Goal: Task Accomplishment & Management: Complete application form

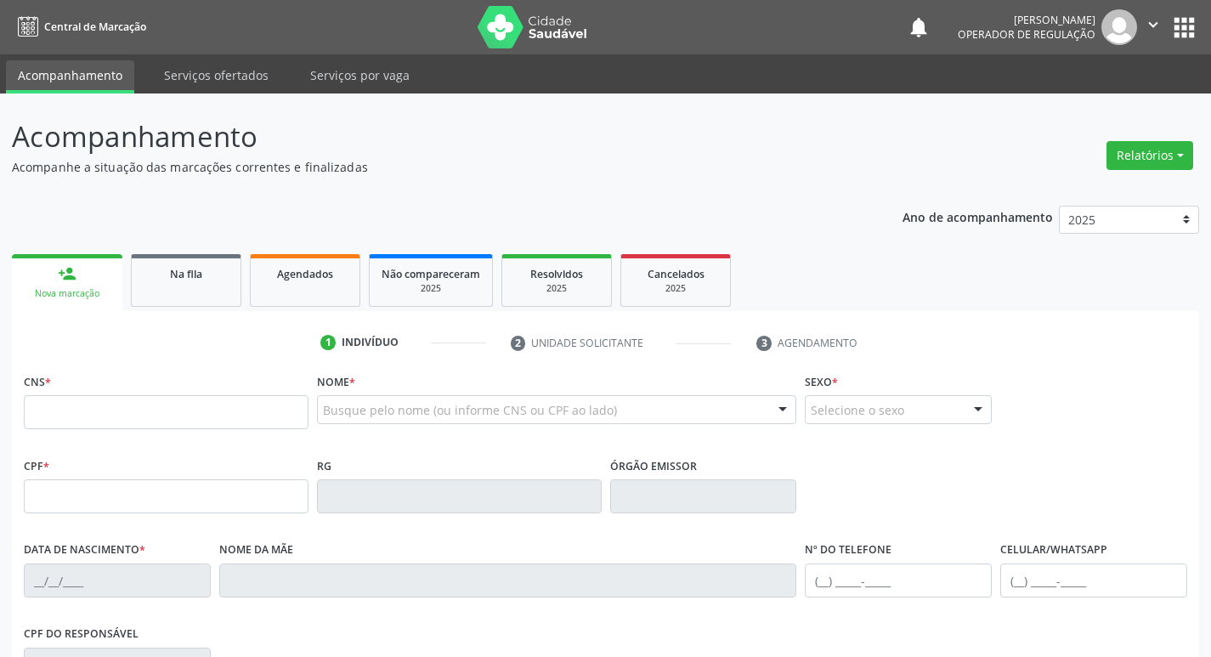
click at [105, 414] on input "text" at bounding box center [166, 412] width 285 height 34
type input "707 4060 8874 7976"
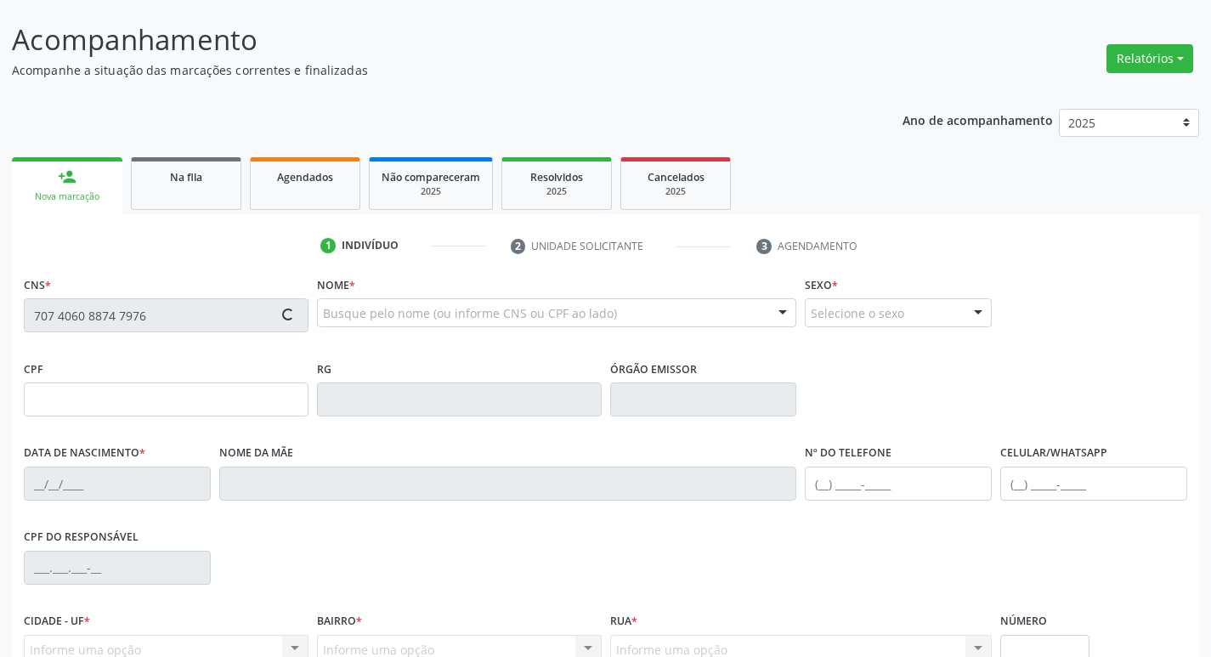
scroll to position [264, 0]
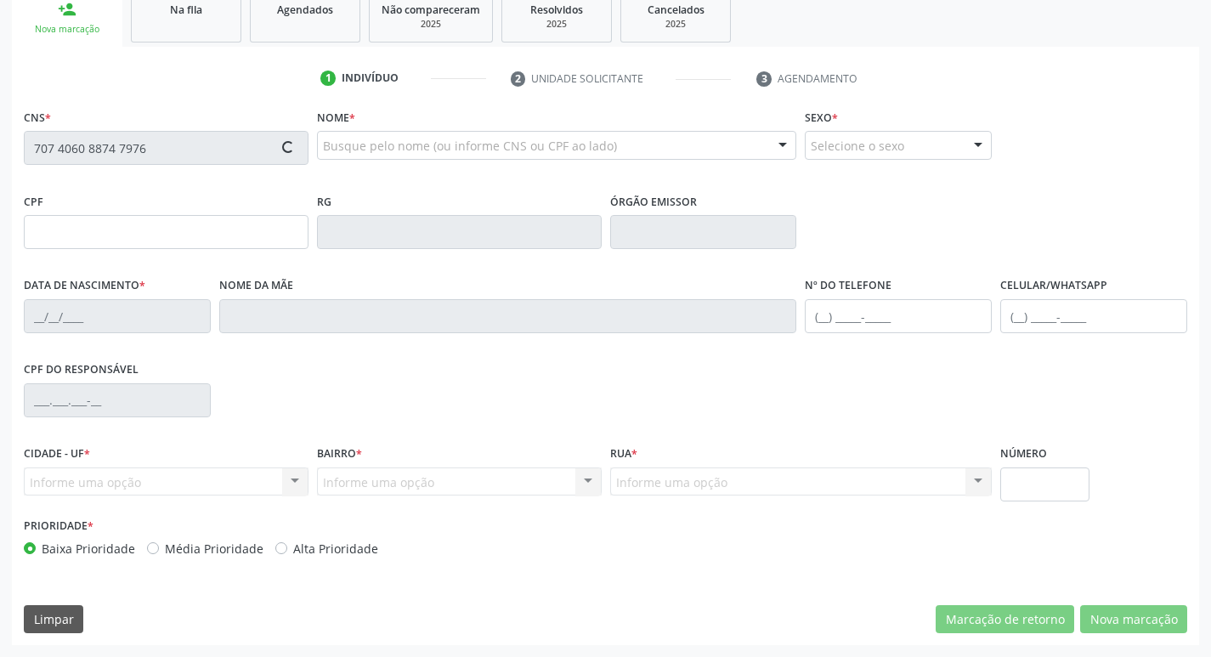
type input "[DATE]"
type input "[PERSON_NAME]"
type input "[PHONE_NUMBER]"
type input "045.725.844-60"
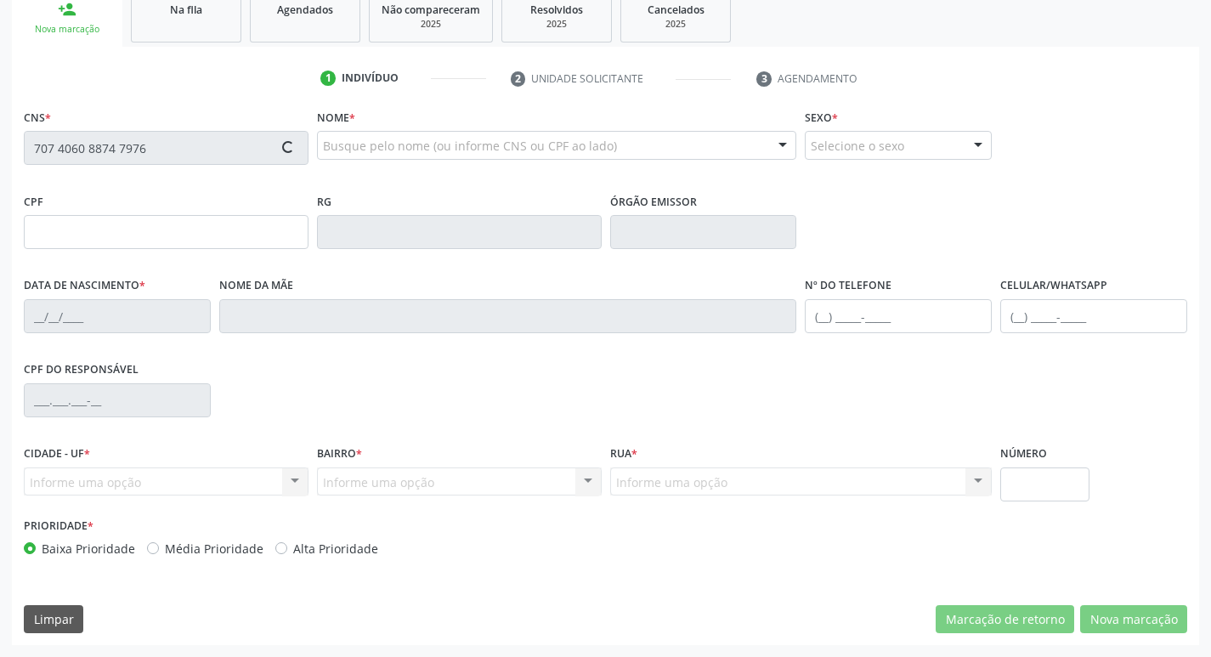
type input "38"
type input "019.217.064-30"
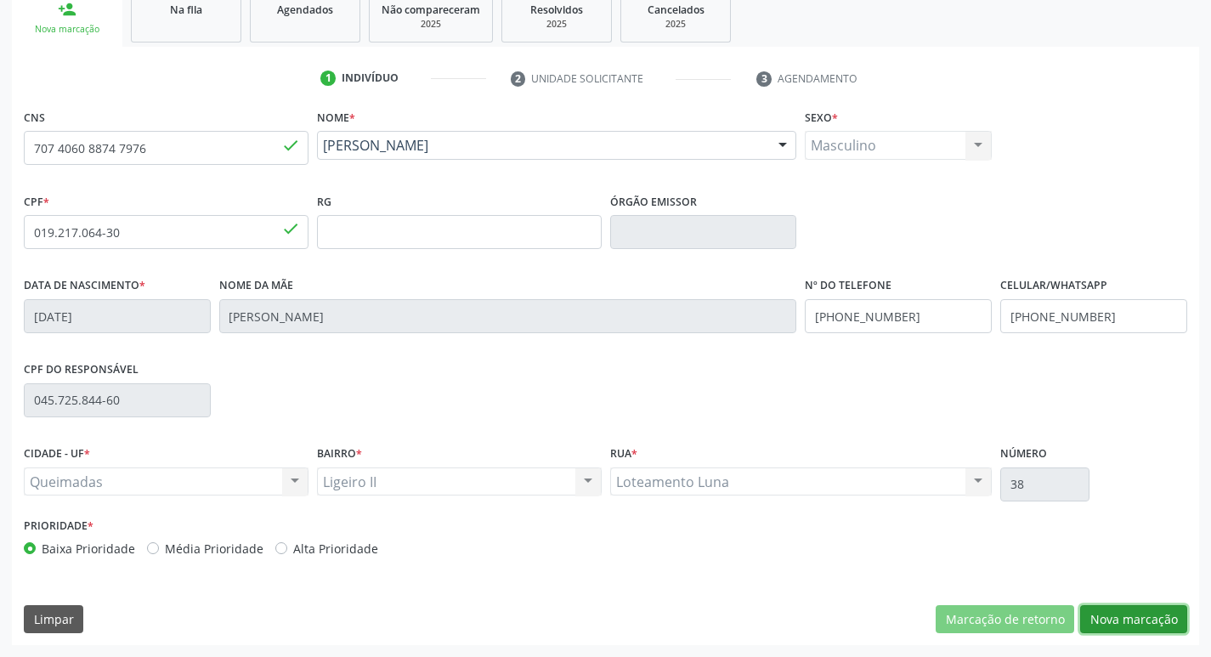
click at [1147, 621] on button "Nova marcação" at bounding box center [1133, 619] width 107 height 29
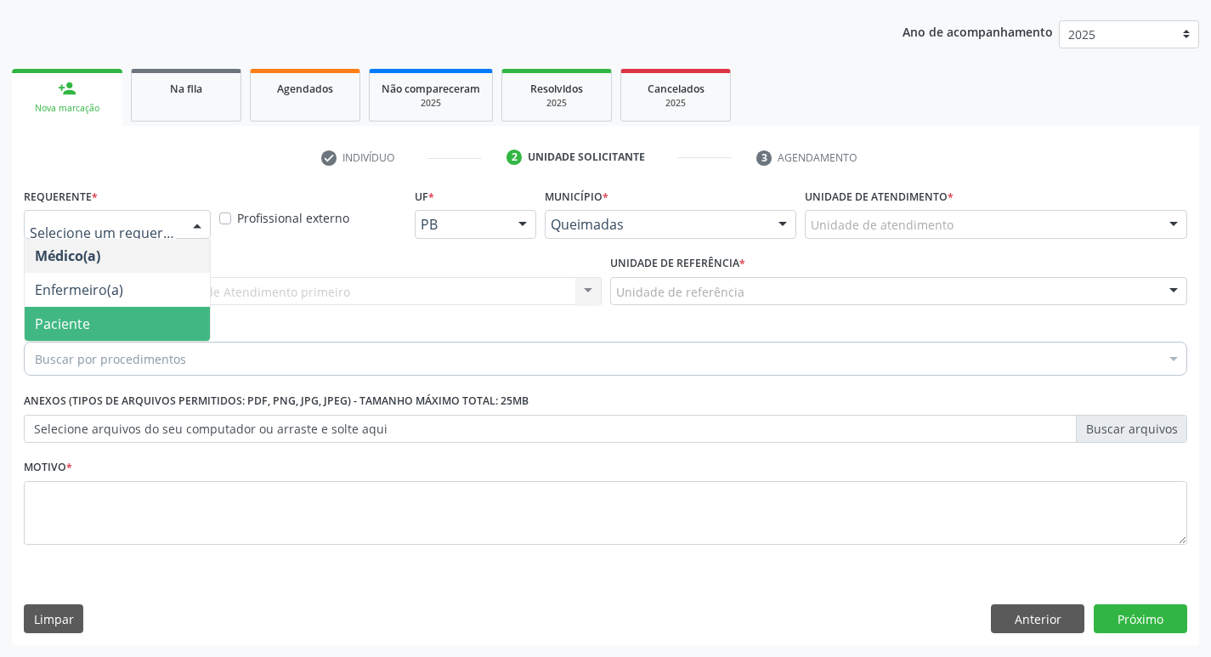
click at [104, 332] on span "Paciente" at bounding box center [117, 324] width 185 height 34
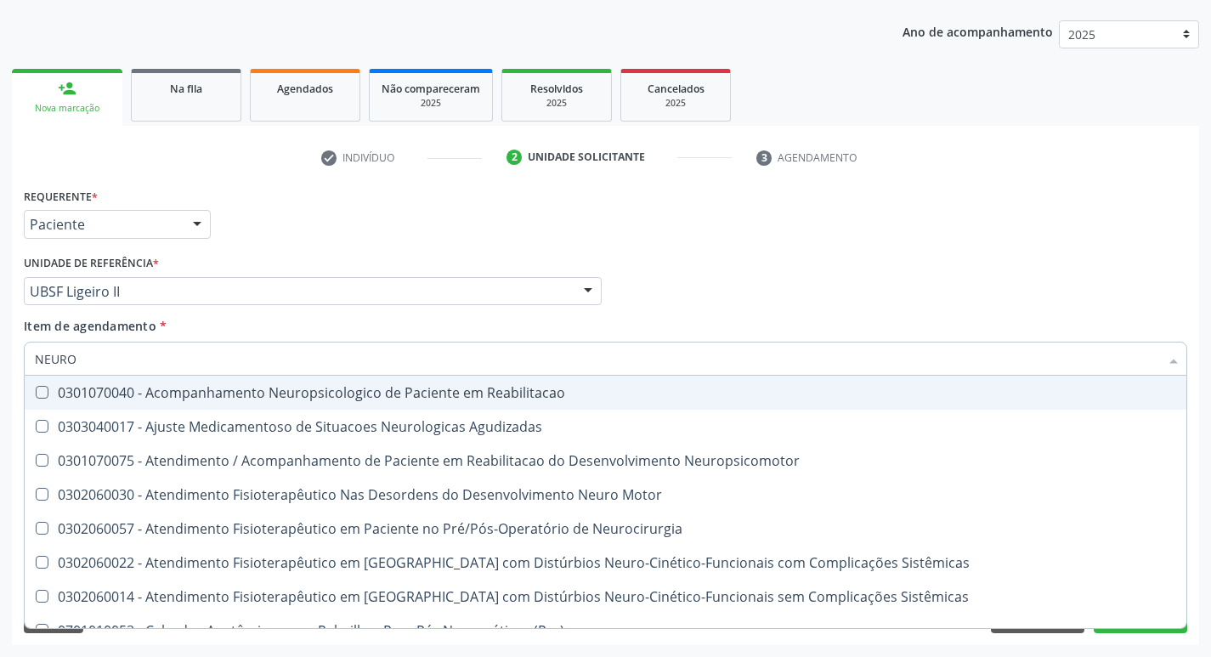
type input "NEUROC"
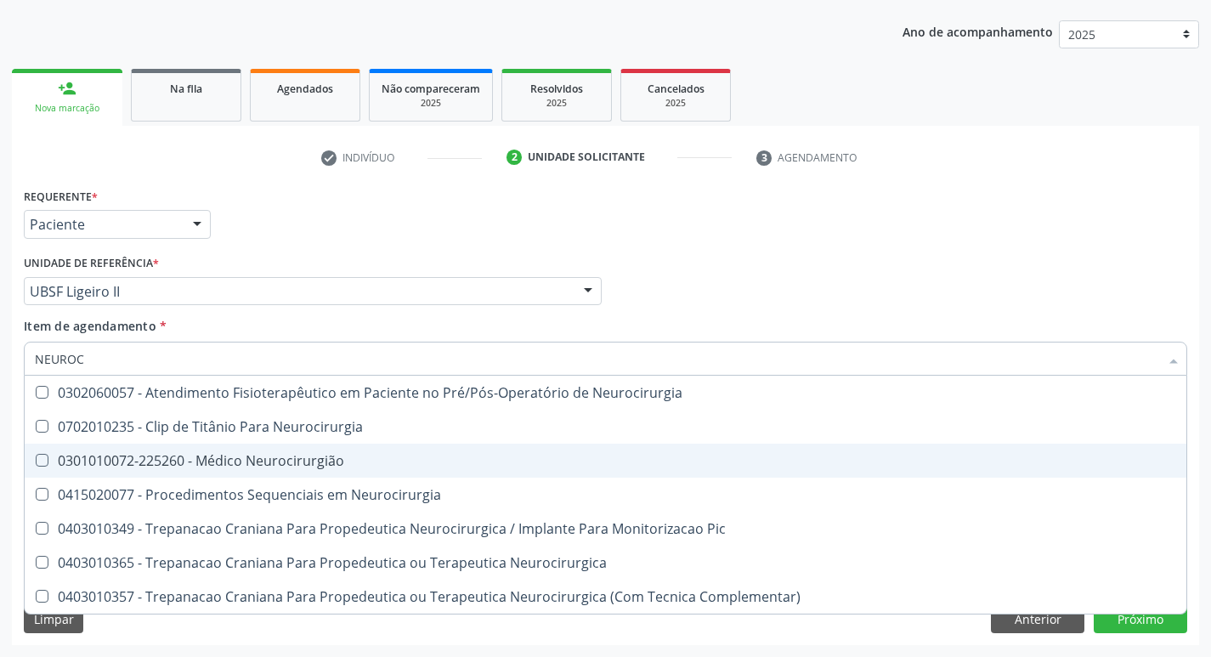
click at [360, 471] on span "0301010072-225260 - Médico Neurocirurgião" at bounding box center [606, 461] width 1162 height 34
checkbox Neurocirurgião "true"
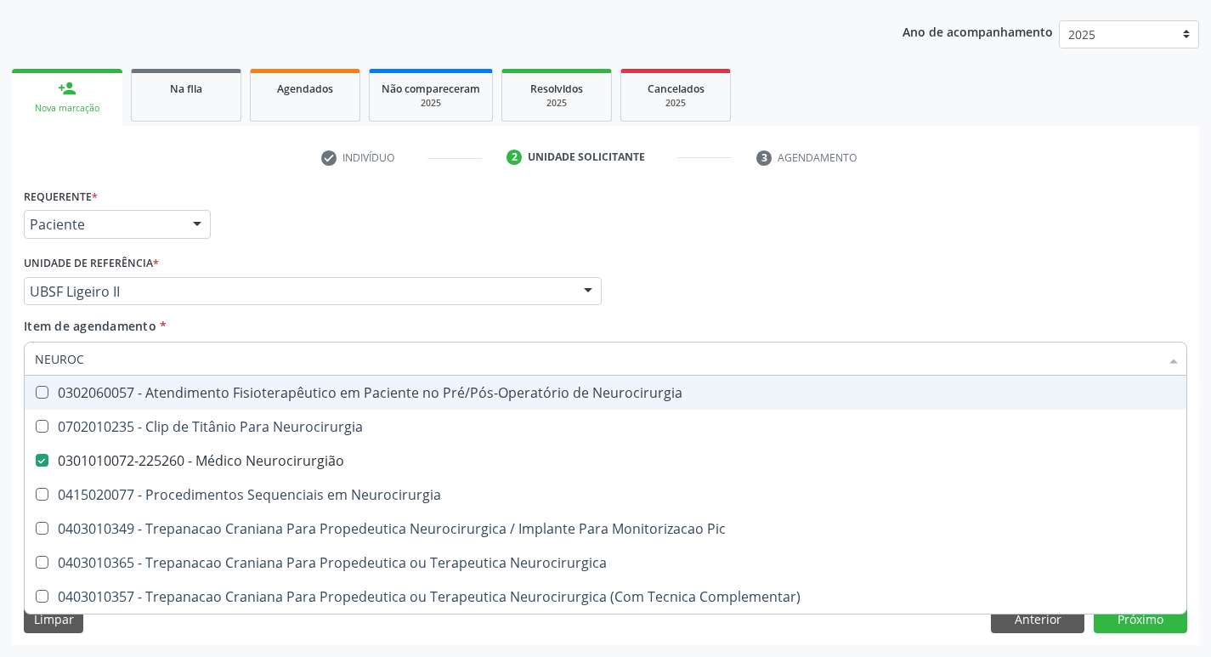
click at [803, 232] on div "Requerente * Paciente Médico(a) Enfermeiro(a) Paciente Nenhum resultado encontr…" at bounding box center [606, 217] width 1172 height 66
checkbox Neurocirurgia "true"
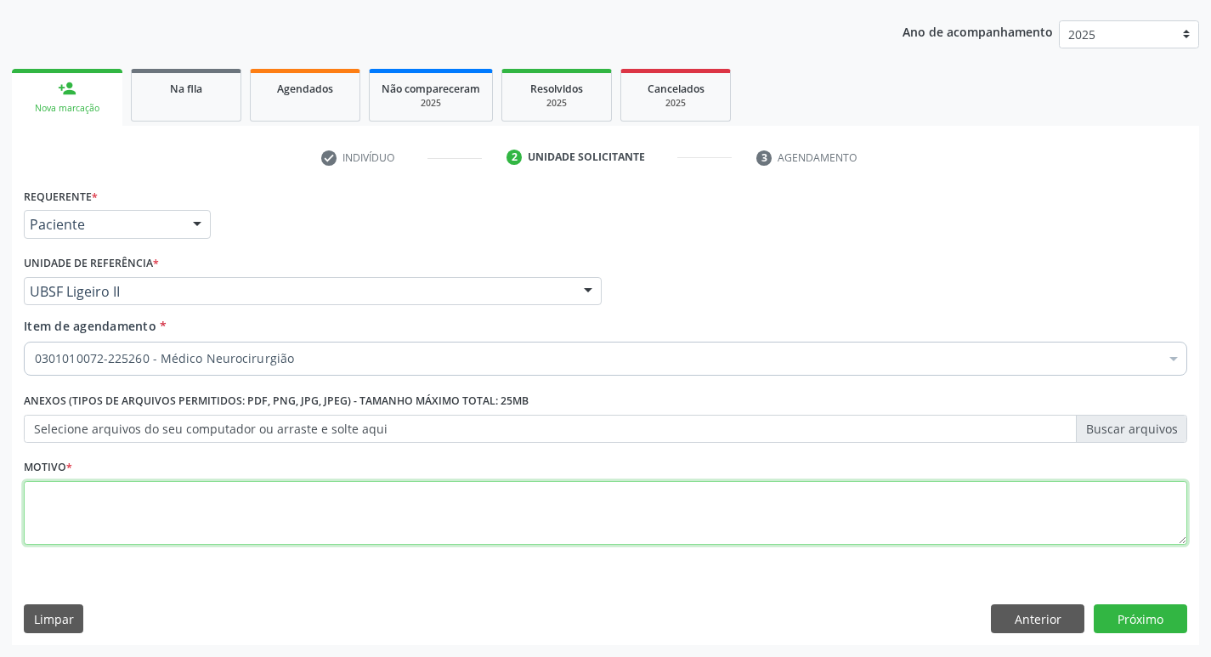
click at [286, 517] on textarea at bounding box center [606, 513] width 1164 height 65
type textarea "RETORNO"
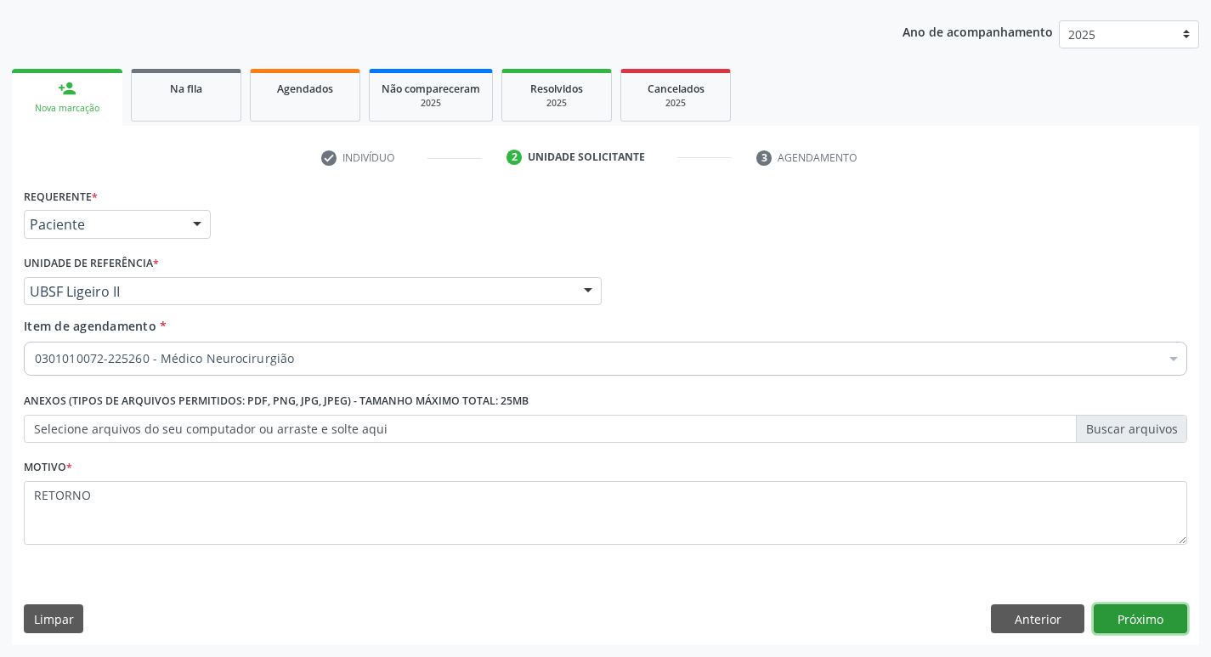
click at [1118, 621] on button "Próximo" at bounding box center [1141, 618] width 94 height 29
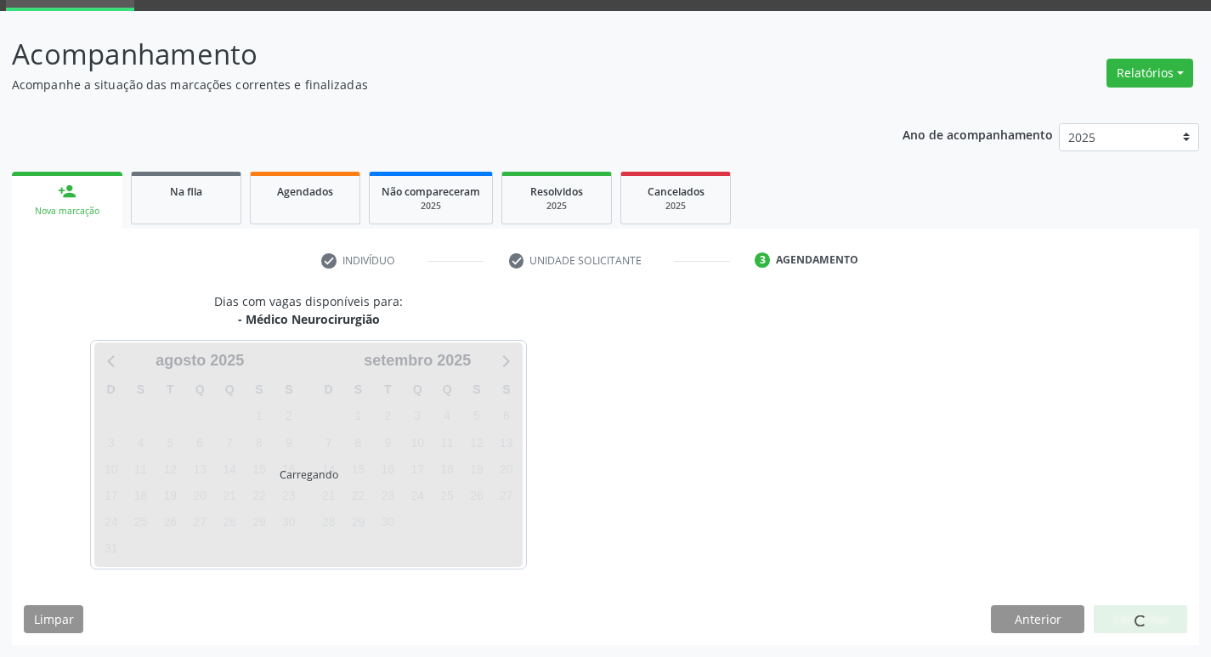
scroll to position [82, 0]
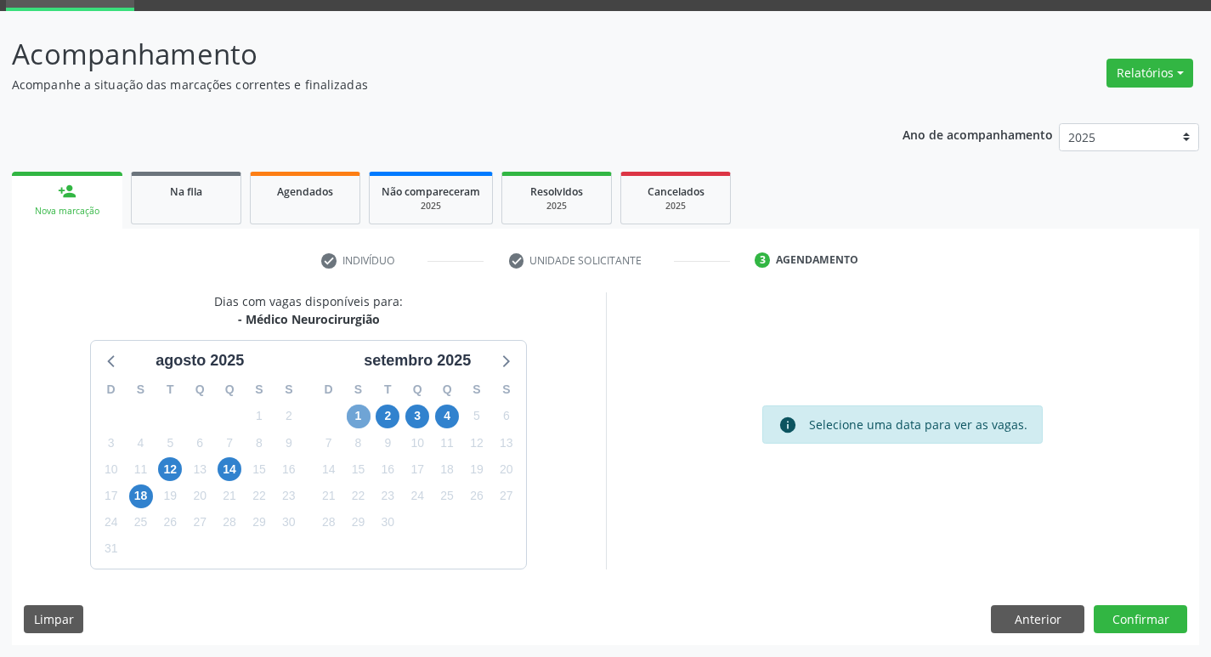
click at [359, 417] on span "1" at bounding box center [359, 417] width 24 height 24
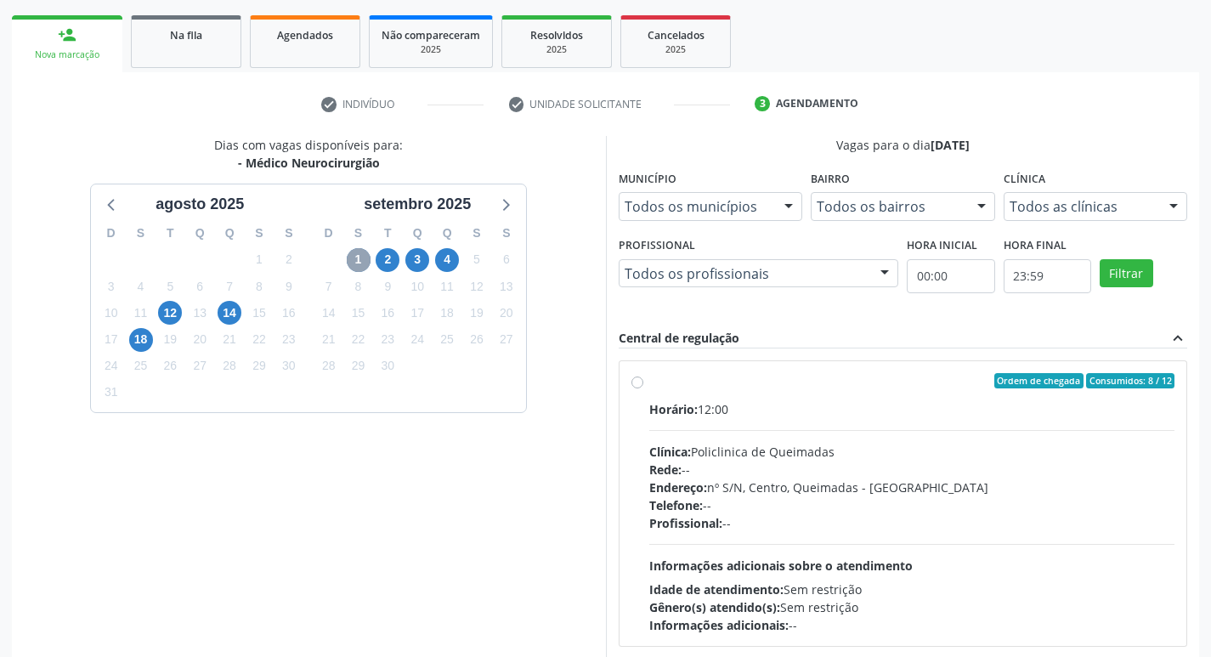
scroll to position [328, 0]
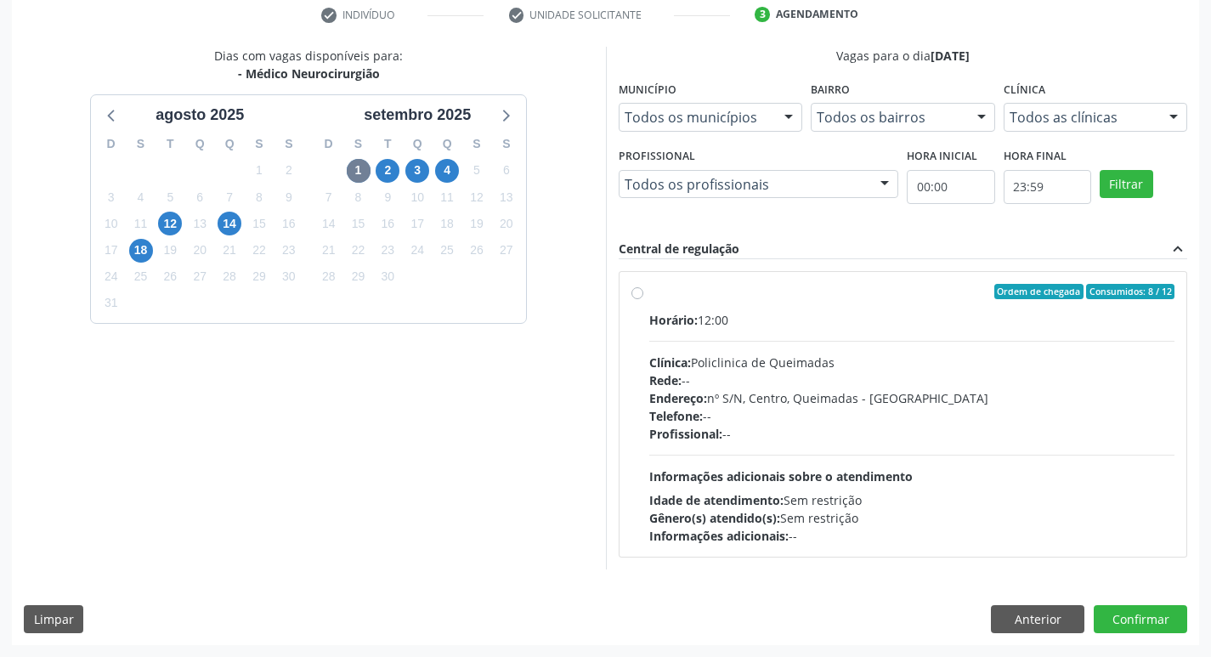
click at [837, 308] on label "Ordem de chegada Consumidos: 8 / 12 Horário: 12:00 Clínica: Policlinica de Quei…" at bounding box center [912, 414] width 526 height 261
click at [643, 299] on input "Ordem de chegada Consumidos: 8 / 12 Horário: 12:00 Clínica: Policlinica de Quei…" at bounding box center [638, 291] width 12 height 15
radio input "true"
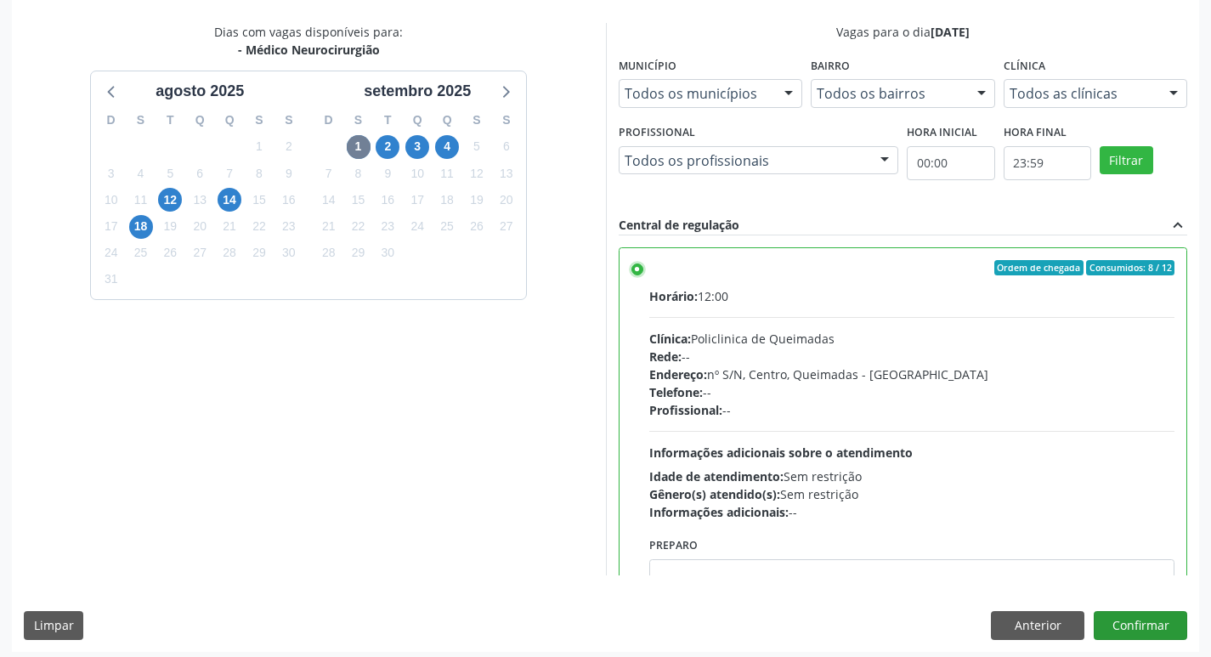
scroll to position [359, 0]
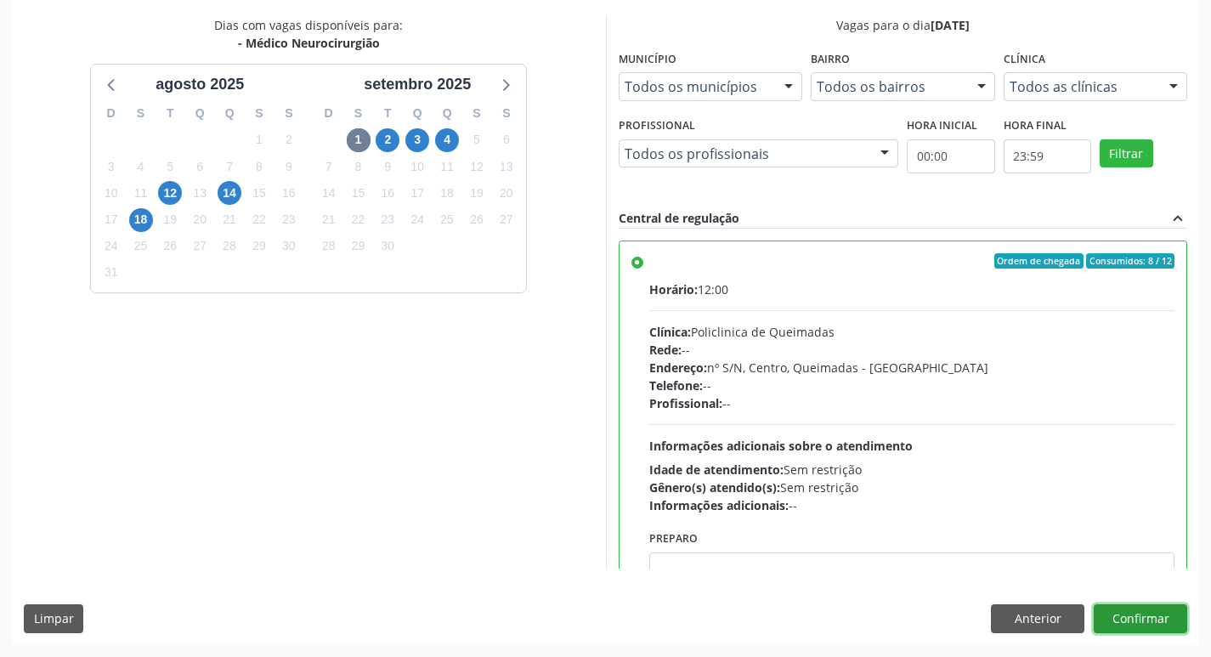
click at [1140, 618] on button "Confirmar" at bounding box center [1141, 618] width 94 height 29
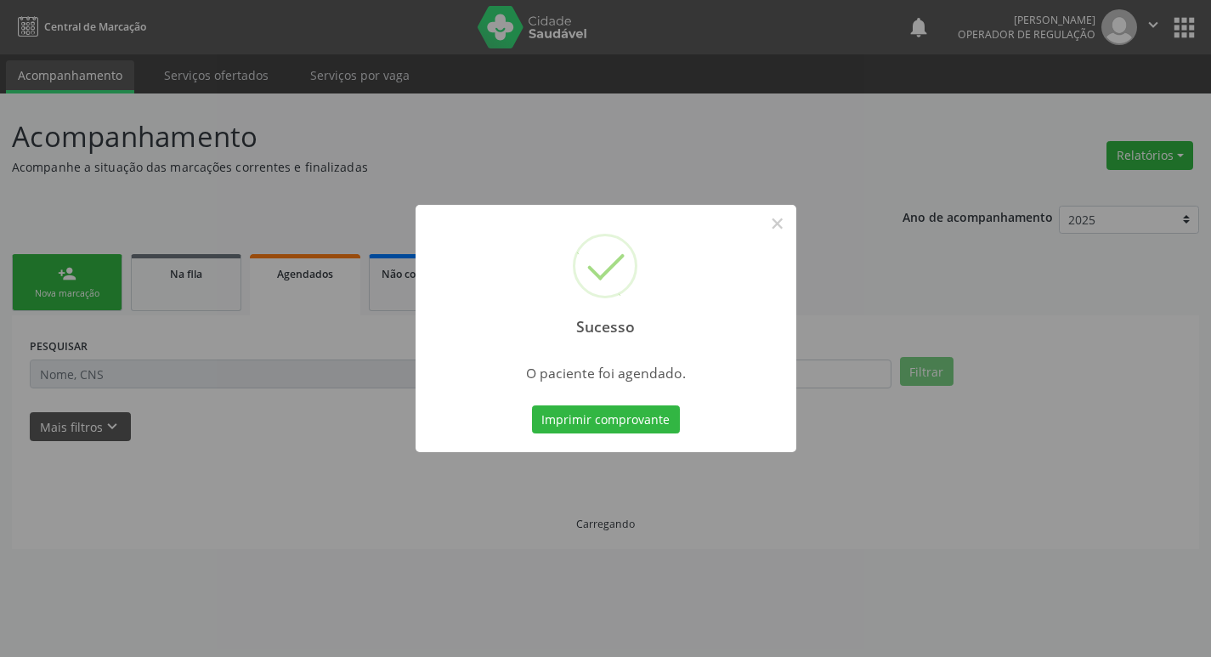
scroll to position [0, 0]
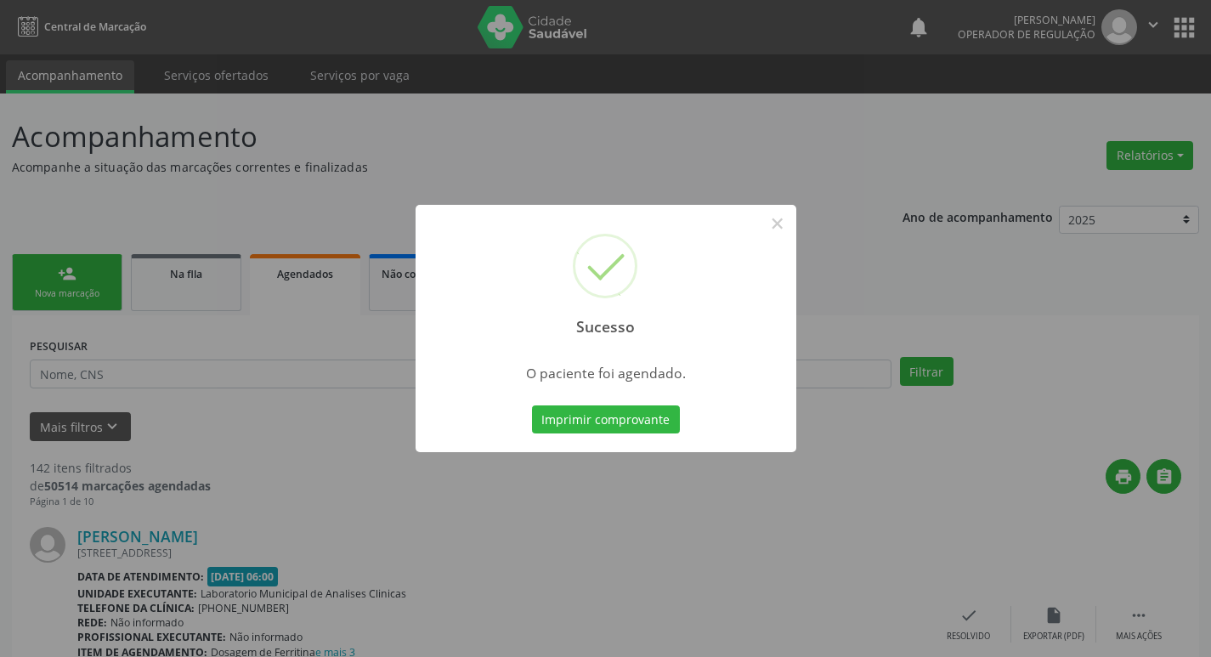
click at [183, 177] on div "Sucesso × O paciente foi agendado. Imprimir comprovante Cancel" at bounding box center [605, 328] width 1211 height 657
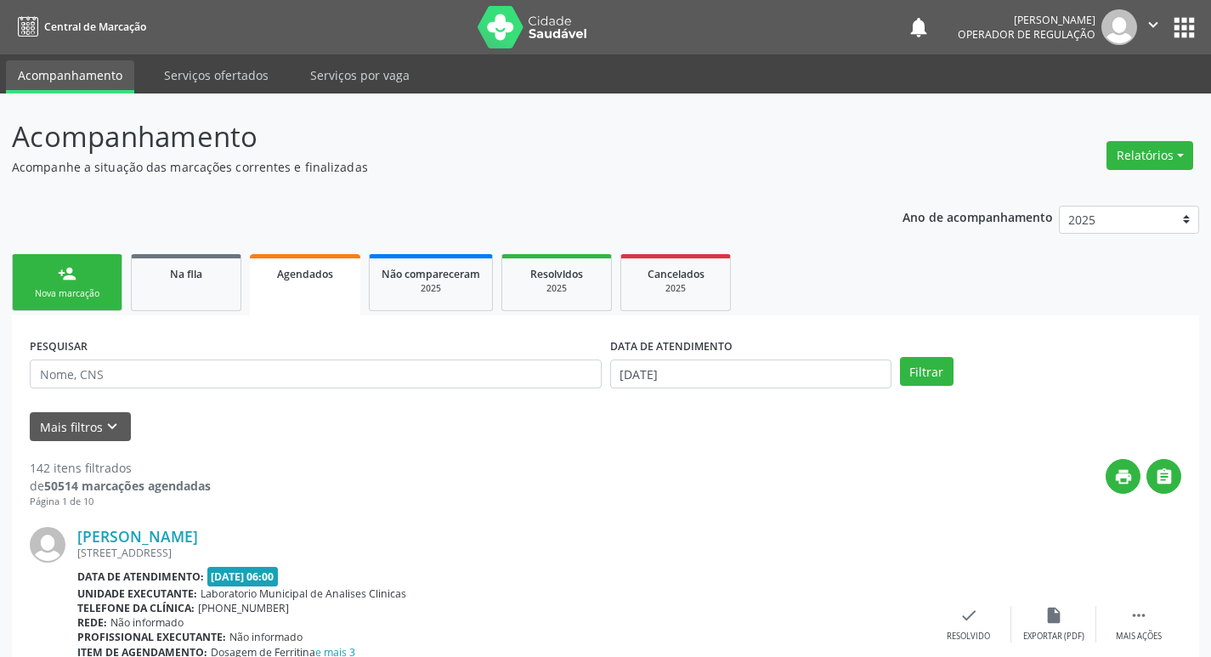
click at [67, 305] on link "person_add Nova marcação" at bounding box center [67, 282] width 111 height 57
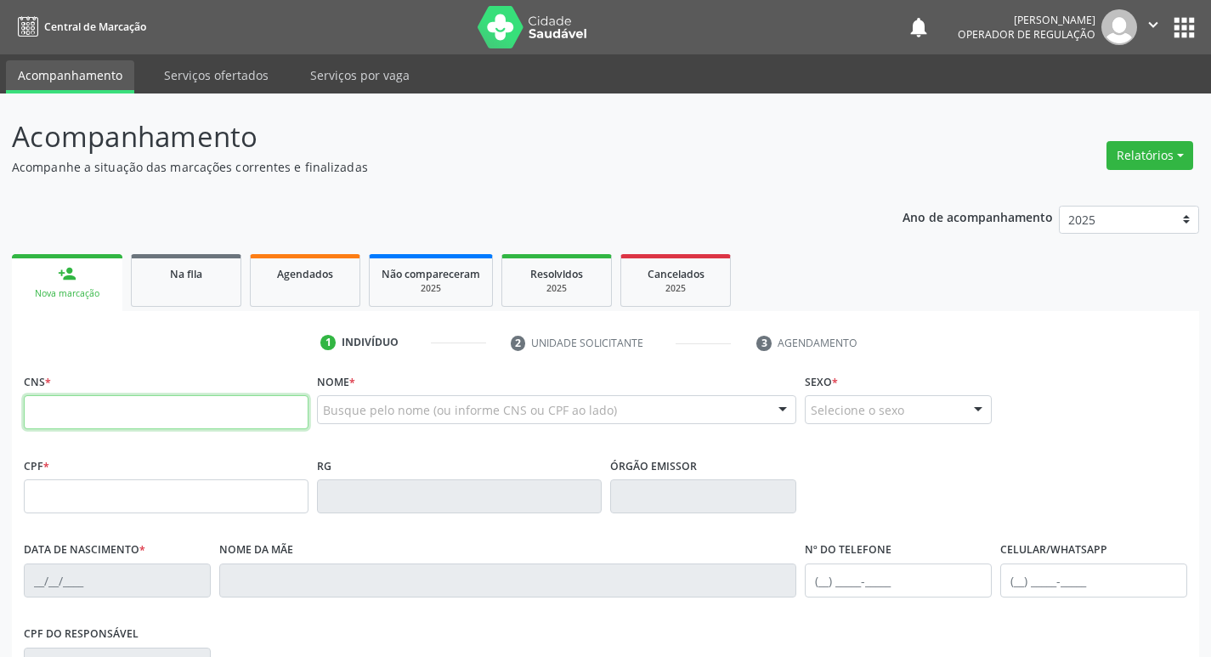
click at [82, 409] on input "text" at bounding box center [166, 412] width 285 height 34
type input "708 4077 9594 1660"
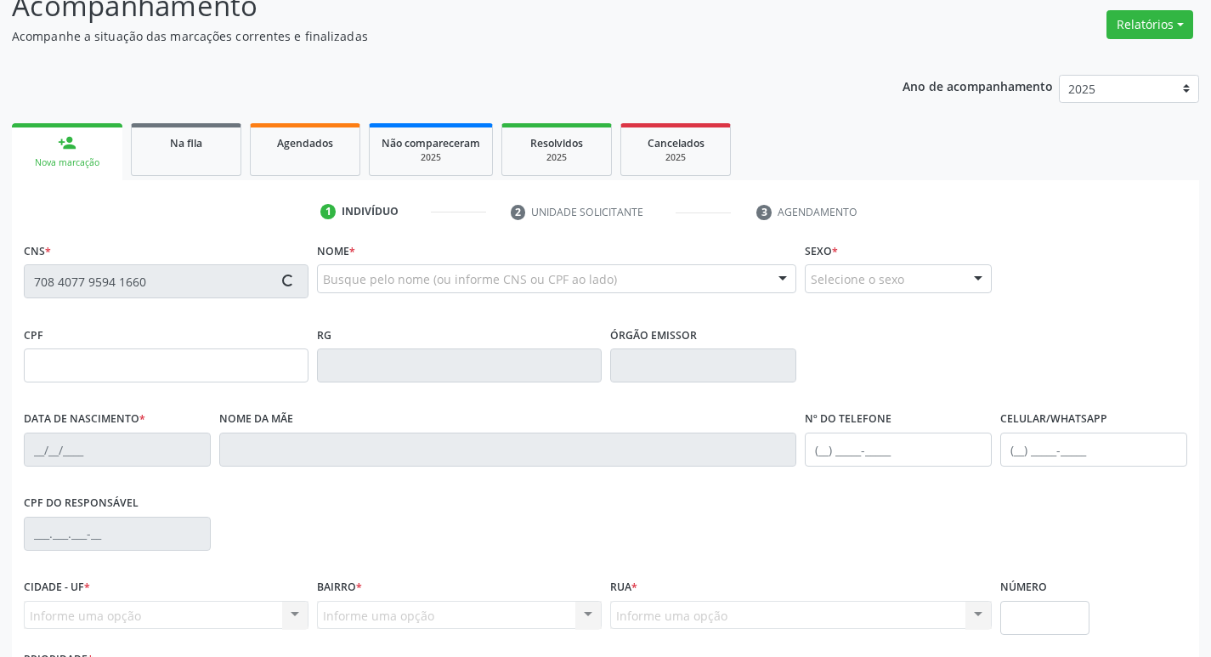
scroll to position [264, 0]
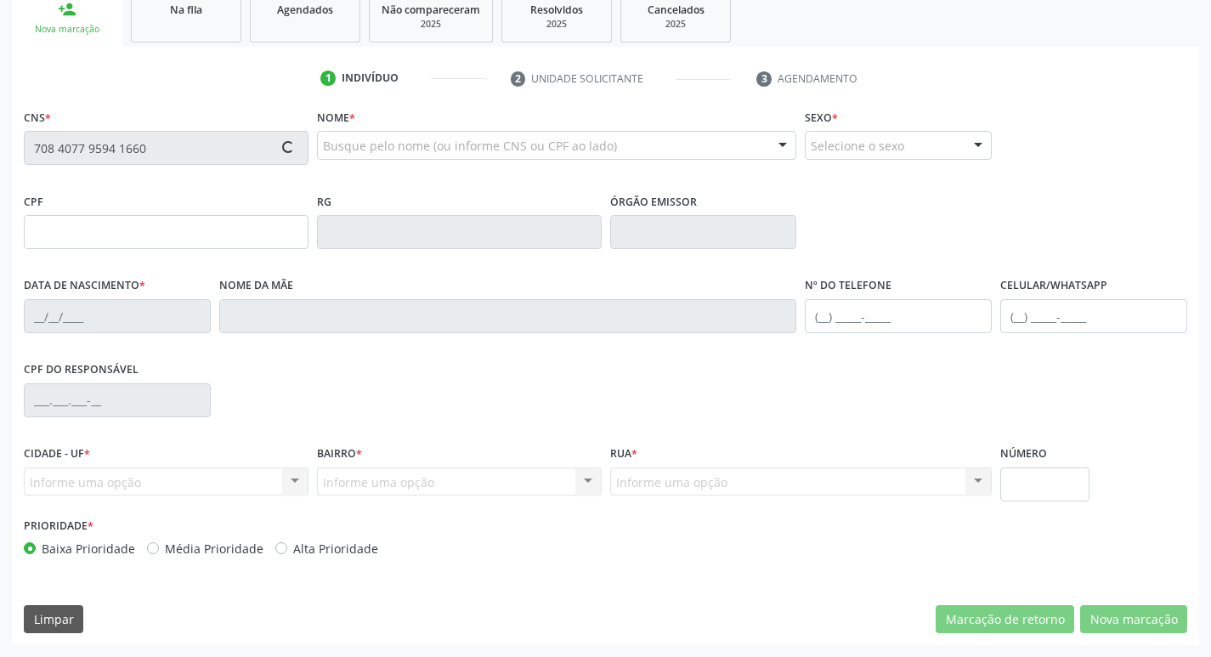
type input "013.811.044-10"
type input "[DATE]"
type input "[PERSON_NAME]"
type input "[PHONE_NUMBER]"
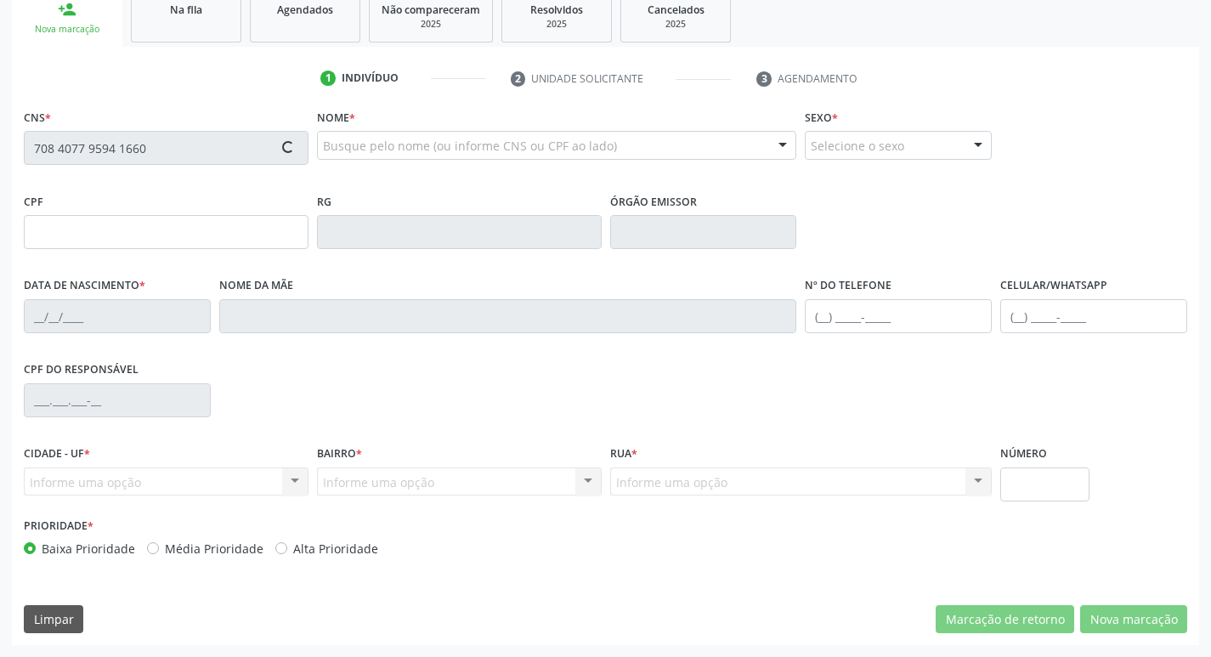
type input "127"
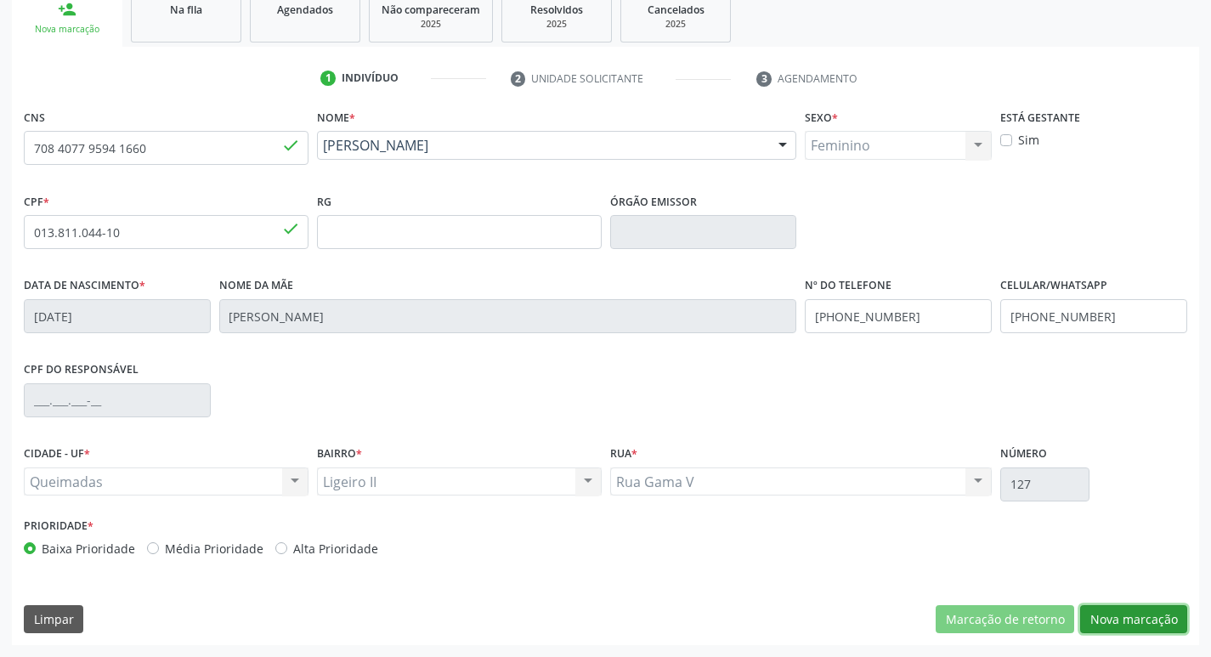
click at [1142, 624] on button "Nova marcação" at bounding box center [1133, 619] width 107 height 29
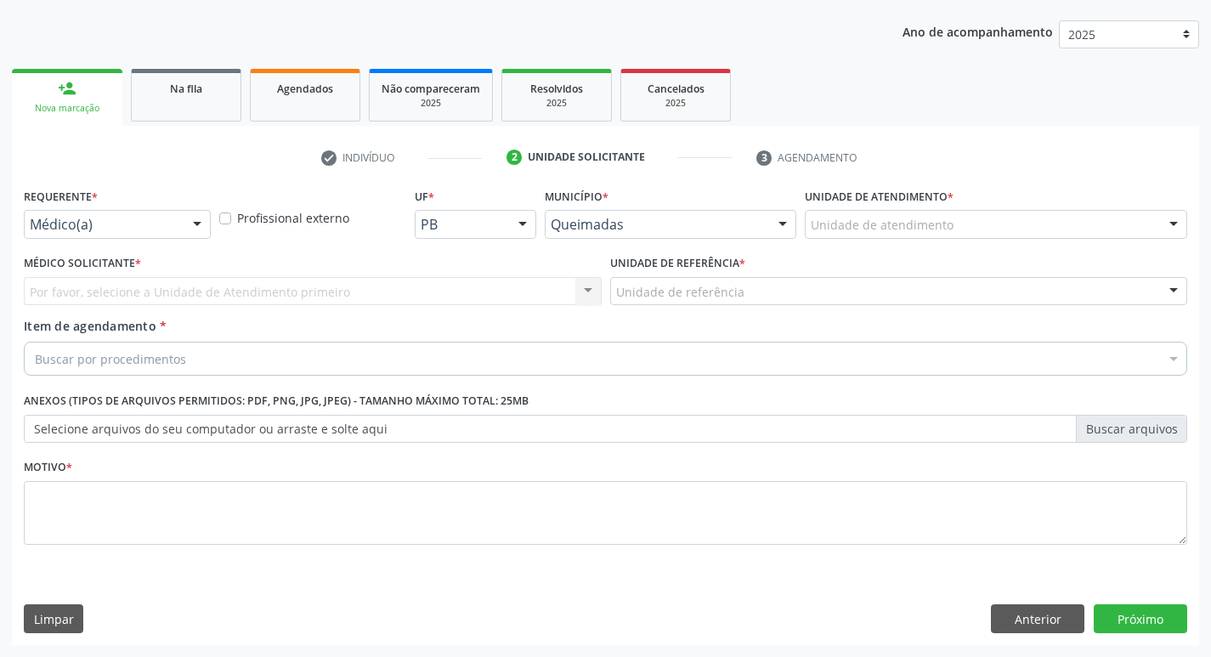
scroll to position [185, 0]
click at [182, 227] on div "Médico(a) Médico(a) Enfermeiro(a) Paciente Nenhum resultado encontrado para: " …" at bounding box center [117, 224] width 187 height 29
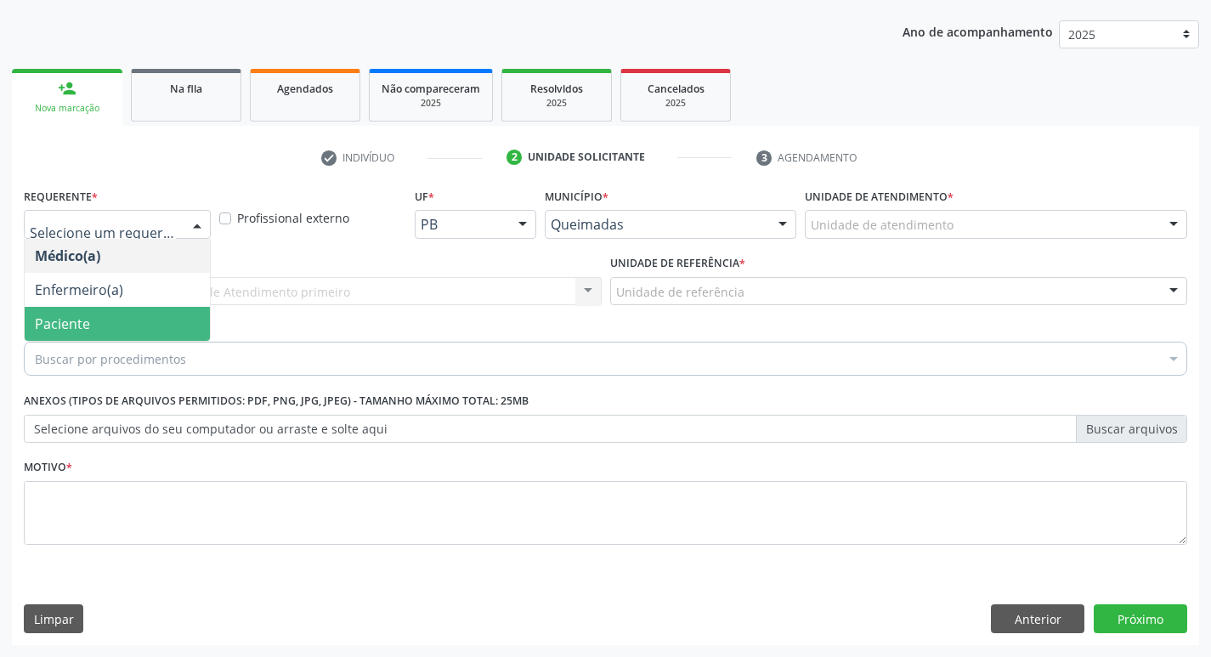
click at [122, 337] on span "Paciente" at bounding box center [117, 324] width 185 height 34
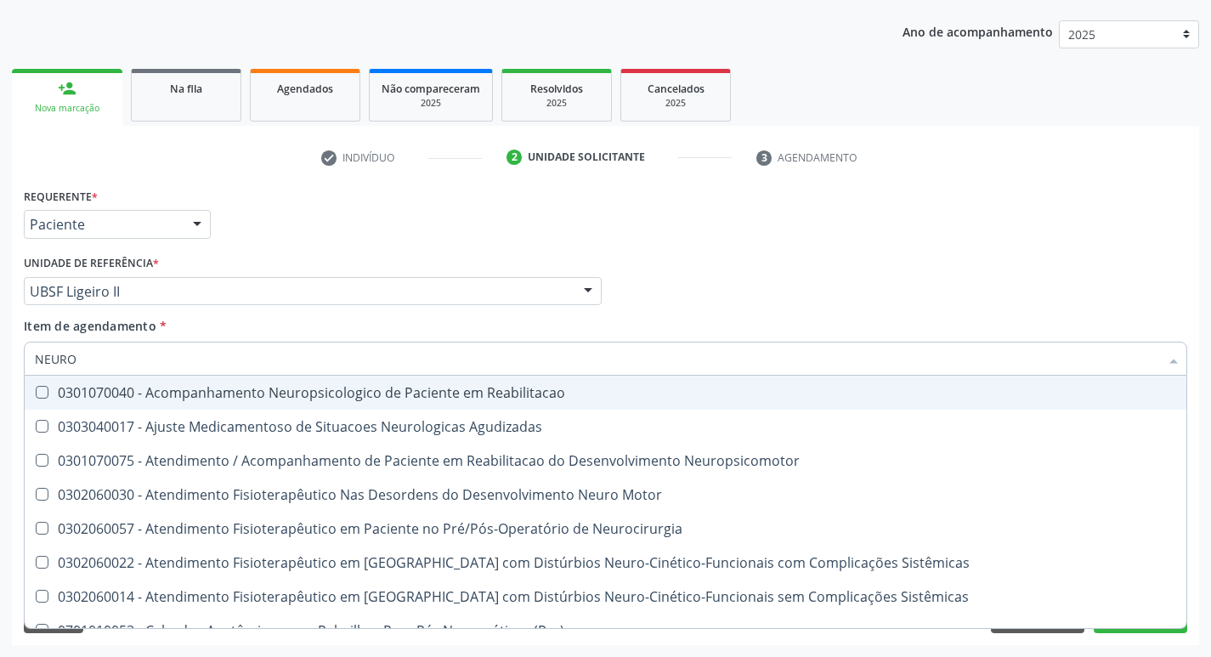
type input "NEUROC"
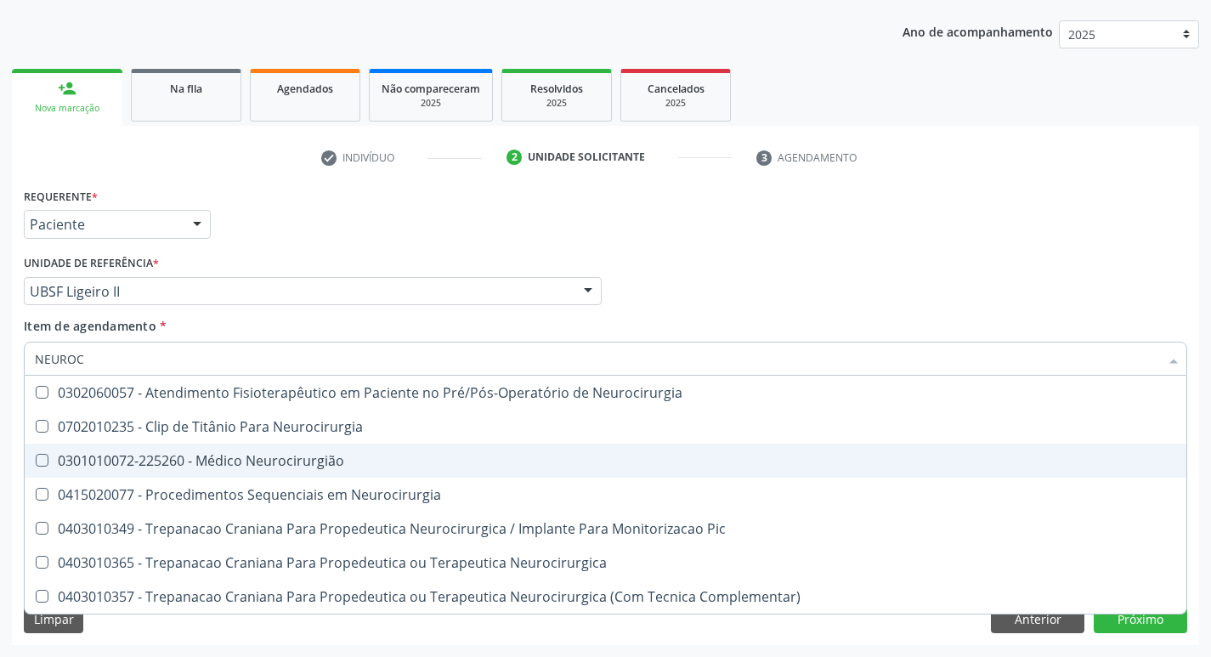
click at [156, 454] on div "0301010072-225260 - Médico Neurocirurgião" at bounding box center [606, 461] width 1142 height 14
checkbox Neurocirurgião "true"
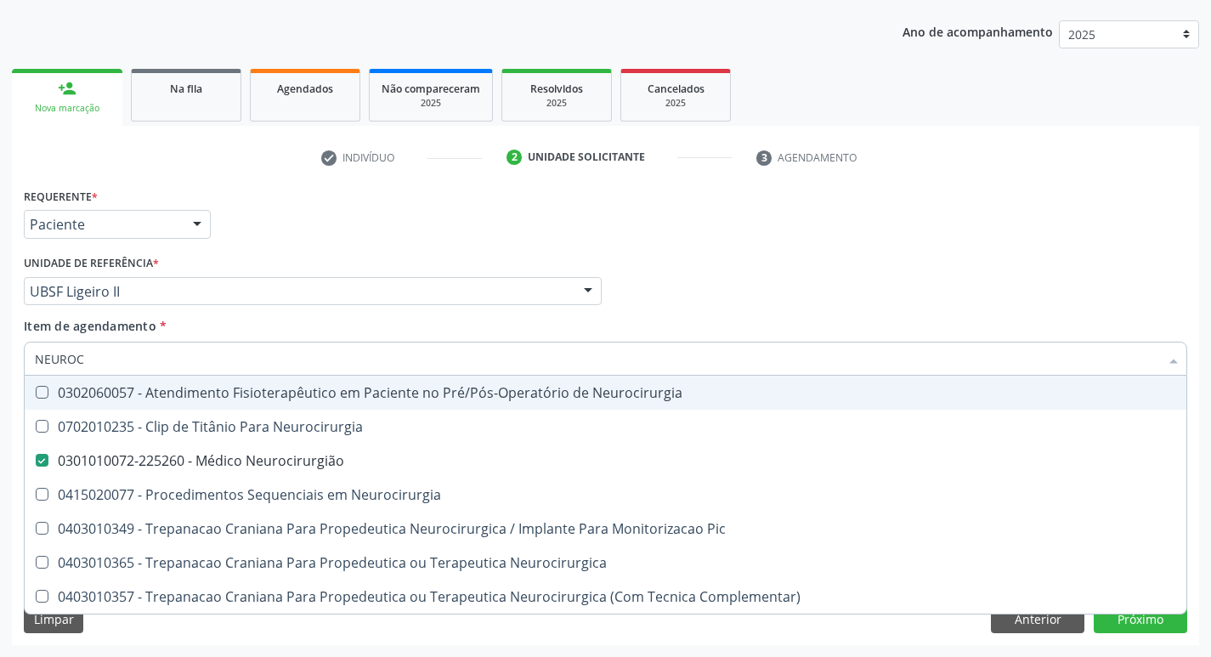
click at [744, 286] on div "Médico Solicitante Por favor, selecione a Unidade de Atendimento primeiro Nenhu…" at bounding box center [606, 284] width 1172 height 66
checkbox Neurocirurgia "true"
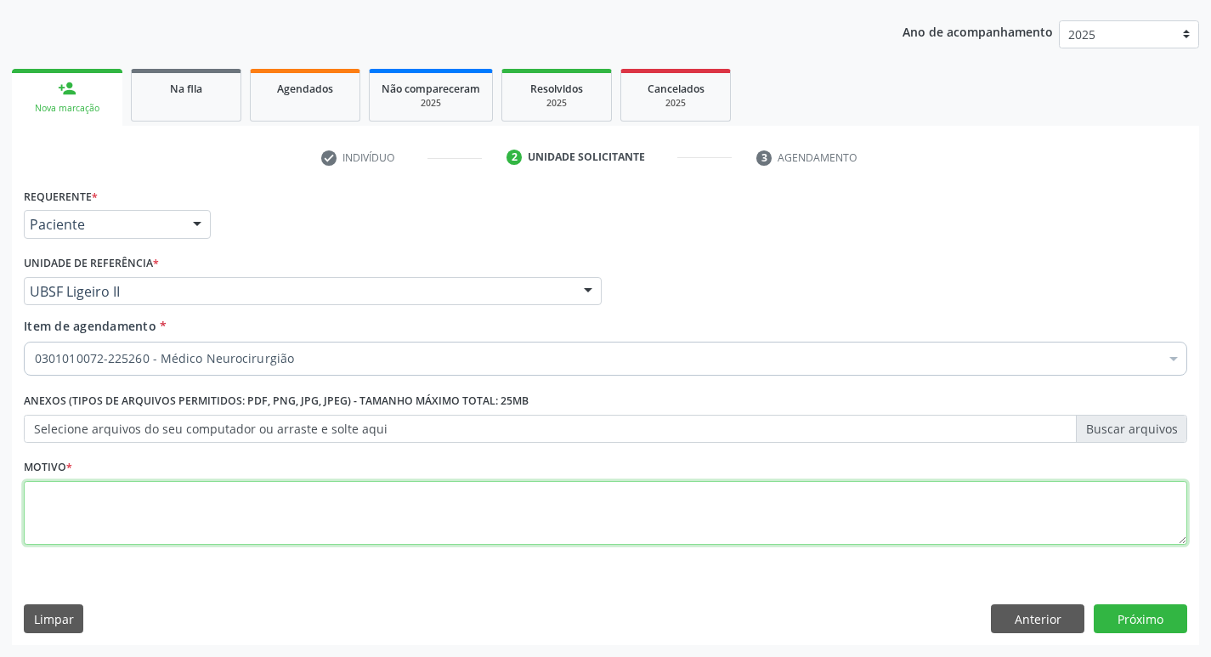
click at [245, 530] on textarea at bounding box center [606, 513] width 1164 height 65
type textarea "RETORNO"
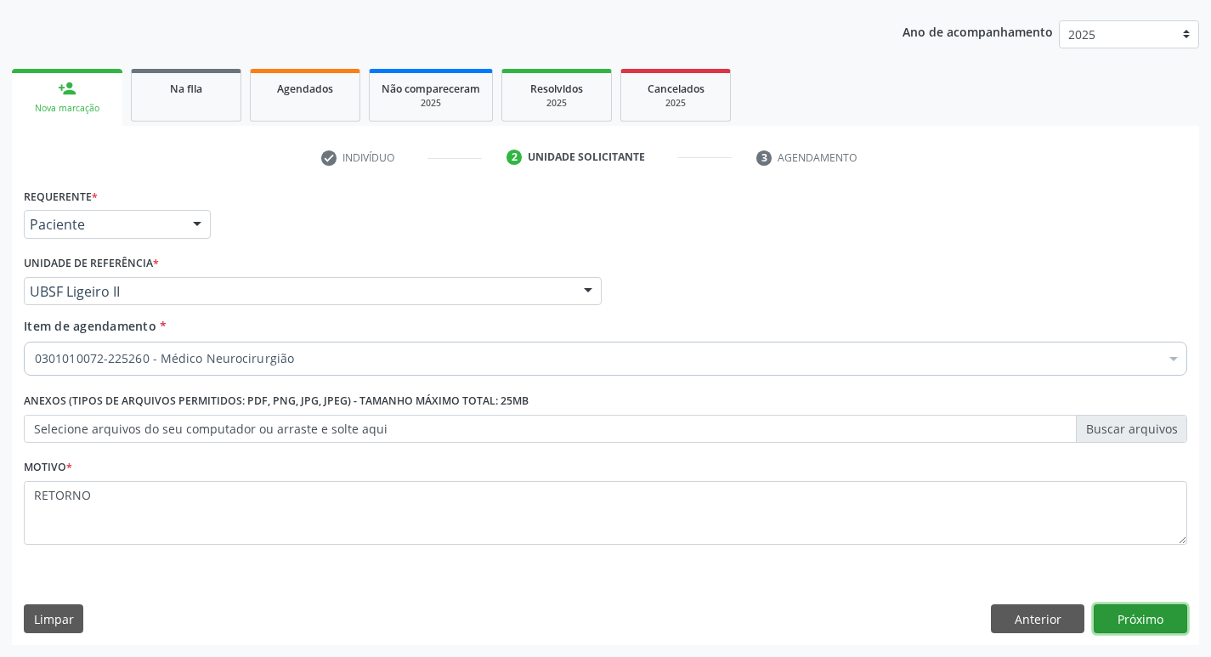
click at [1131, 611] on button "Próximo" at bounding box center [1141, 618] width 94 height 29
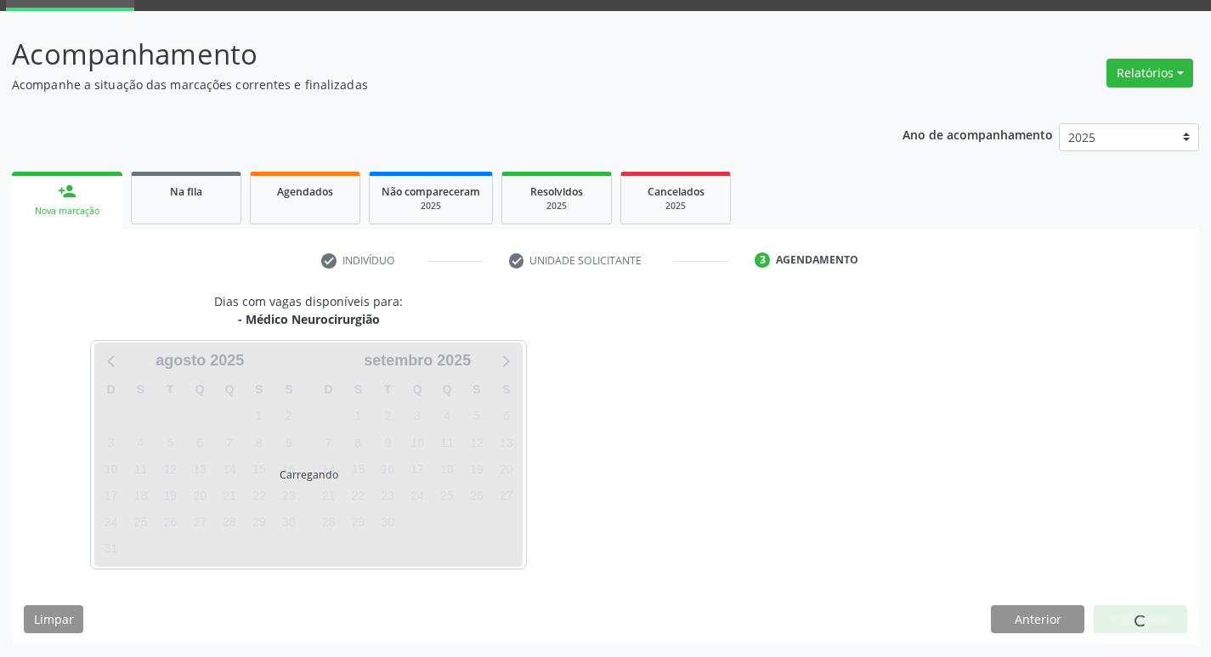
scroll to position [82, 0]
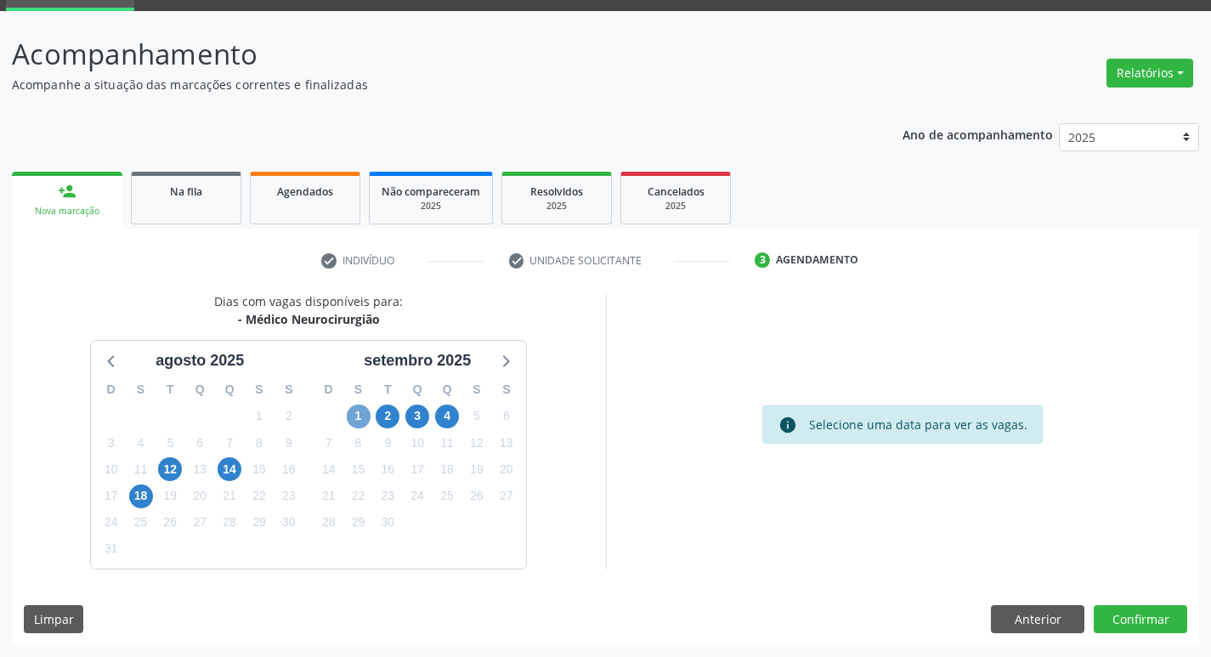
click at [361, 411] on span "1" at bounding box center [359, 417] width 24 height 24
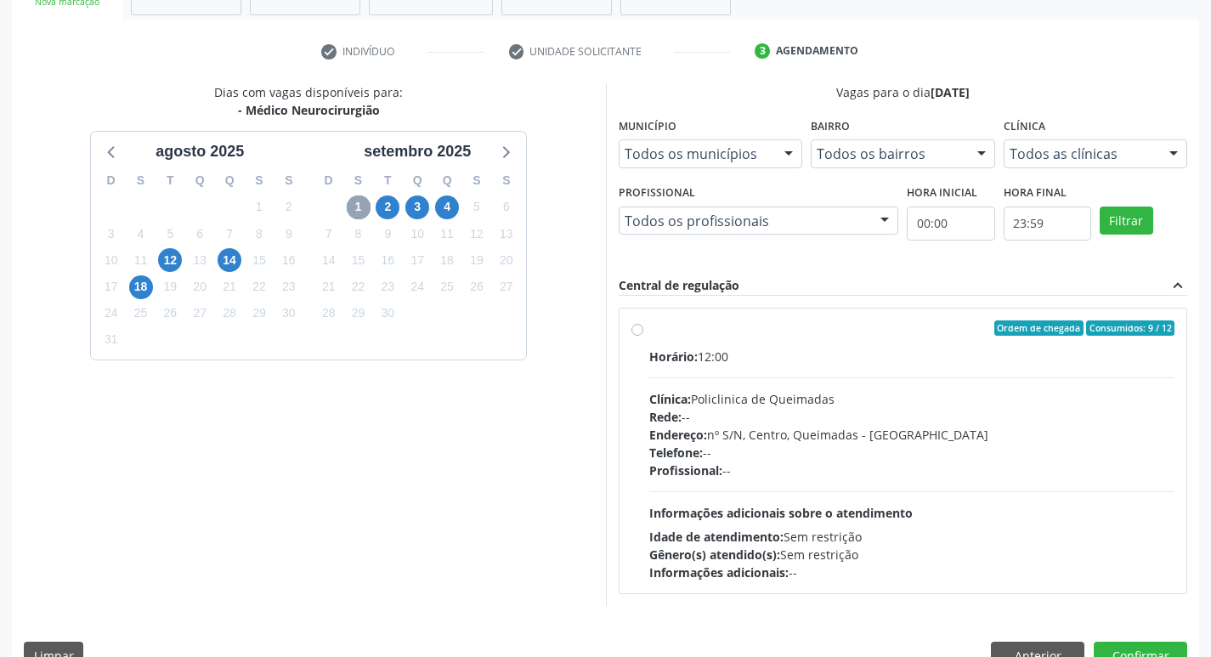
scroll to position [328, 0]
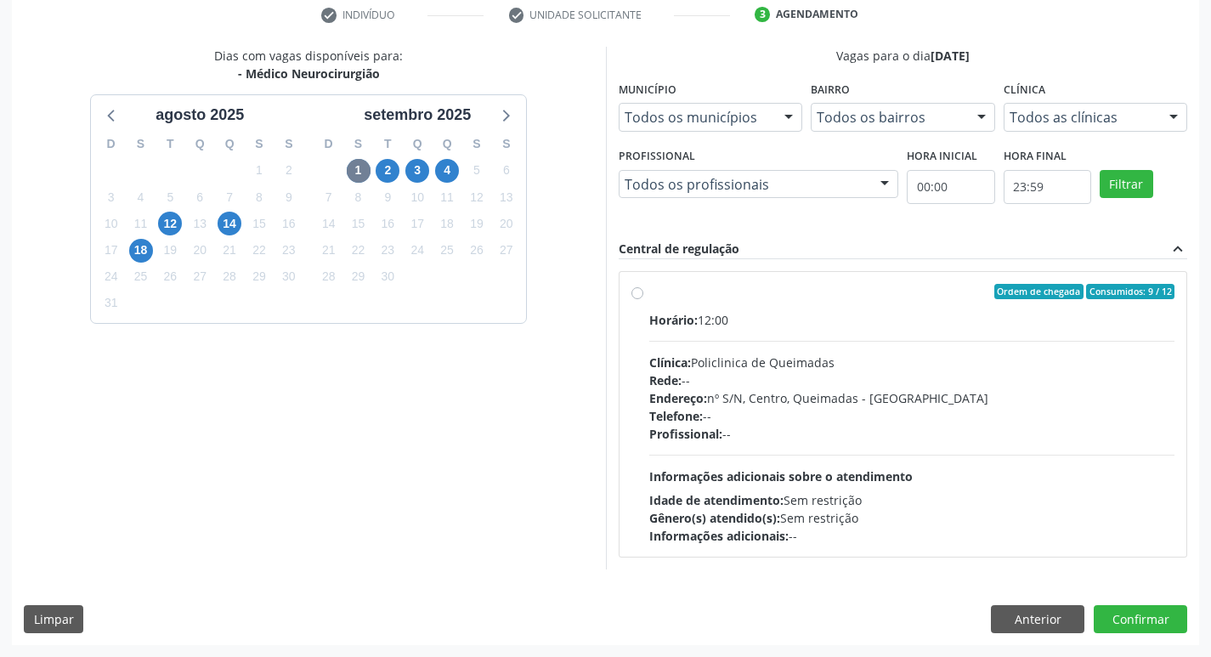
click at [802, 294] on div "Ordem de chegada Consumidos: 9 / 12" at bounding box center [912, 291] width 526 height 15
click at [643, 294] on input "Ordem de chegada Consumidos: 9 / 12 Horário: 12:00 Clínica: Policlinica de Quei…" at bounding box center [638, 291] width 12 height 15
radio input "true"
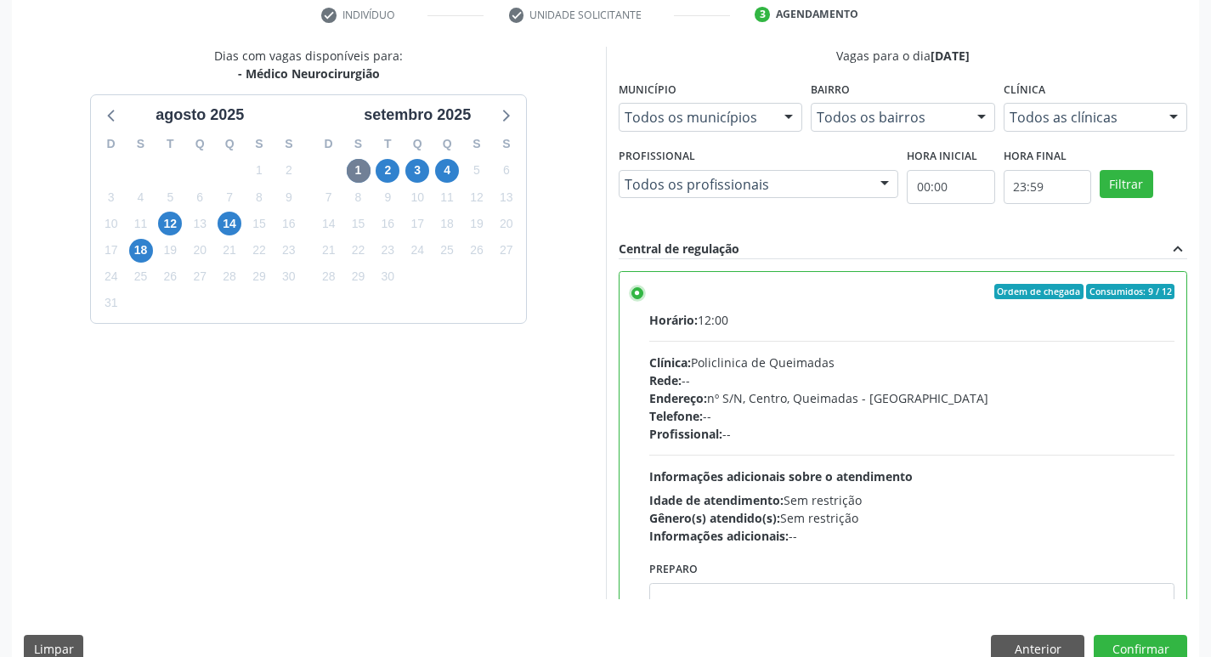
scroll to position [84, 0]
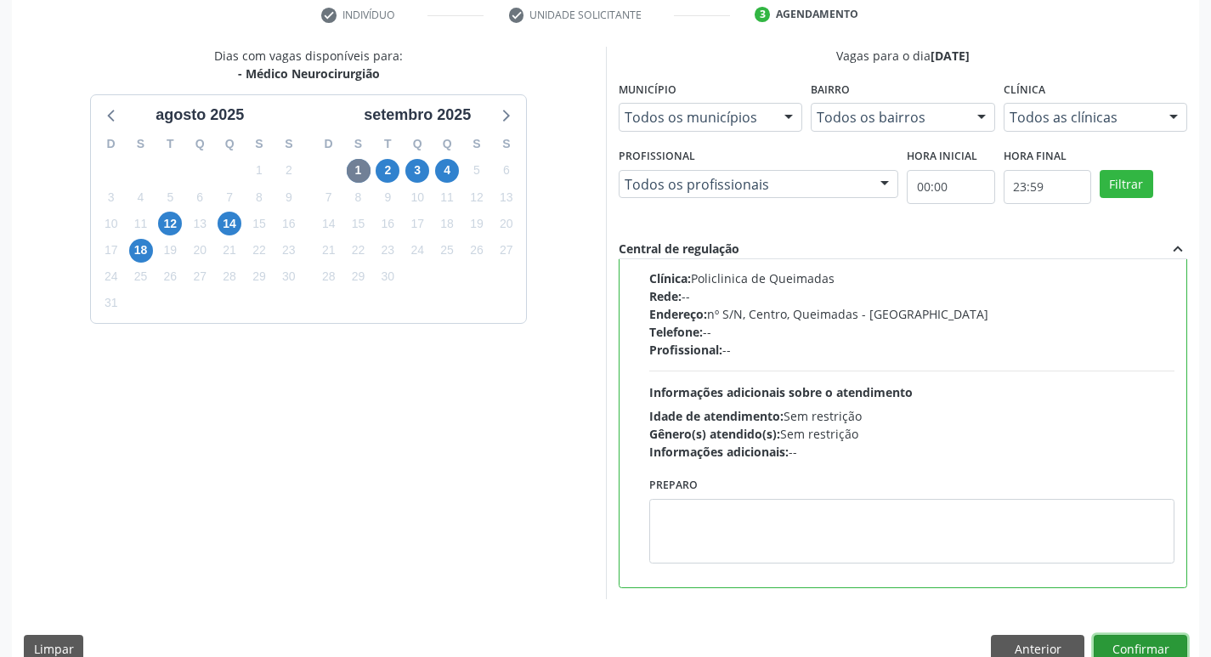
click at [1154, 643] on button "Confirmar" at bounding box center [1141, 649] width 94 height 29
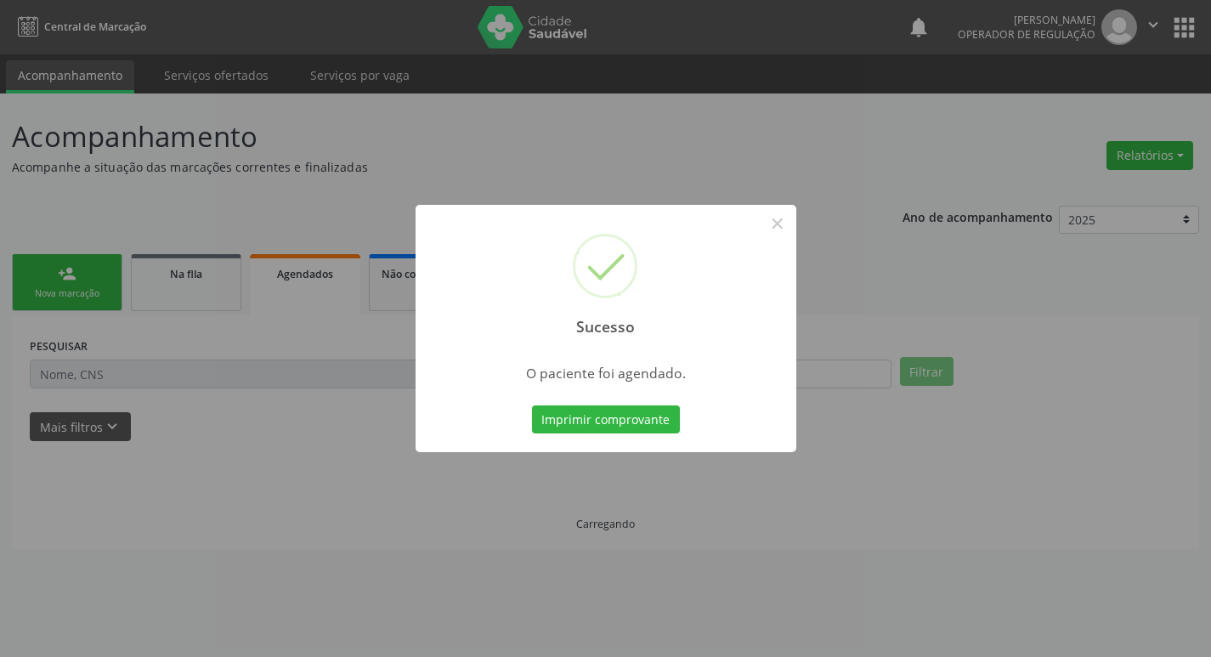
scroll to position [0, 0]
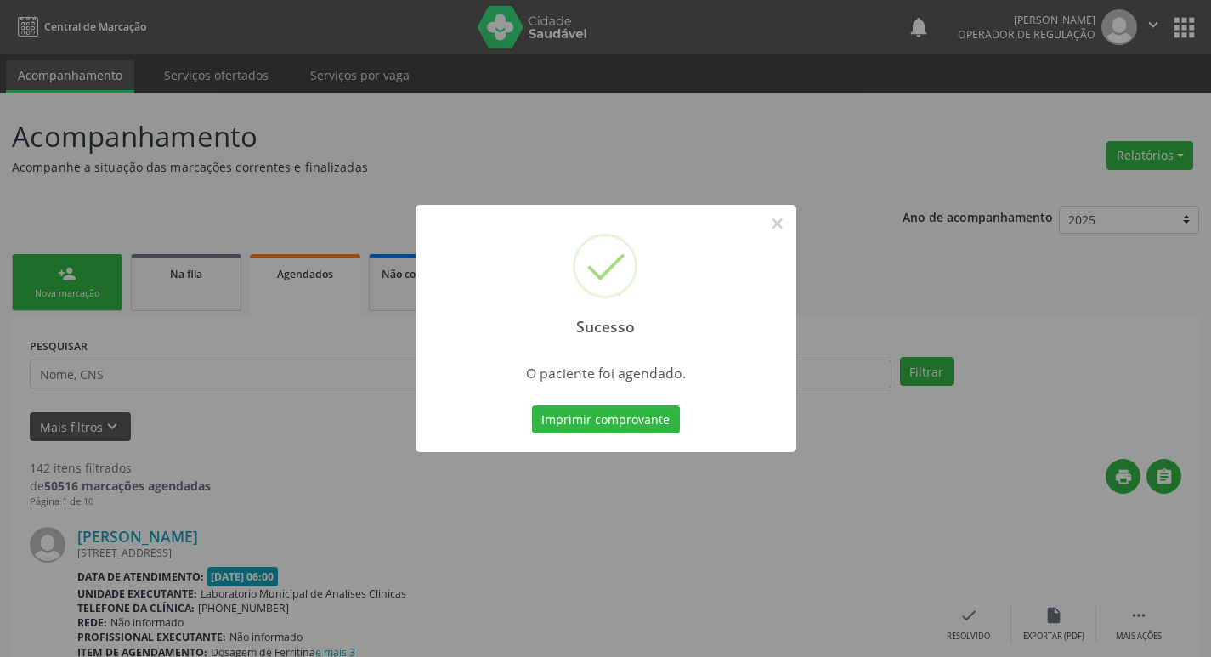
click at [35, 176] on div "Sucesso × O paciente foi agendado. Imprimir comprovante Cancel" at bounding box center [605, 328] width 1211 height 657
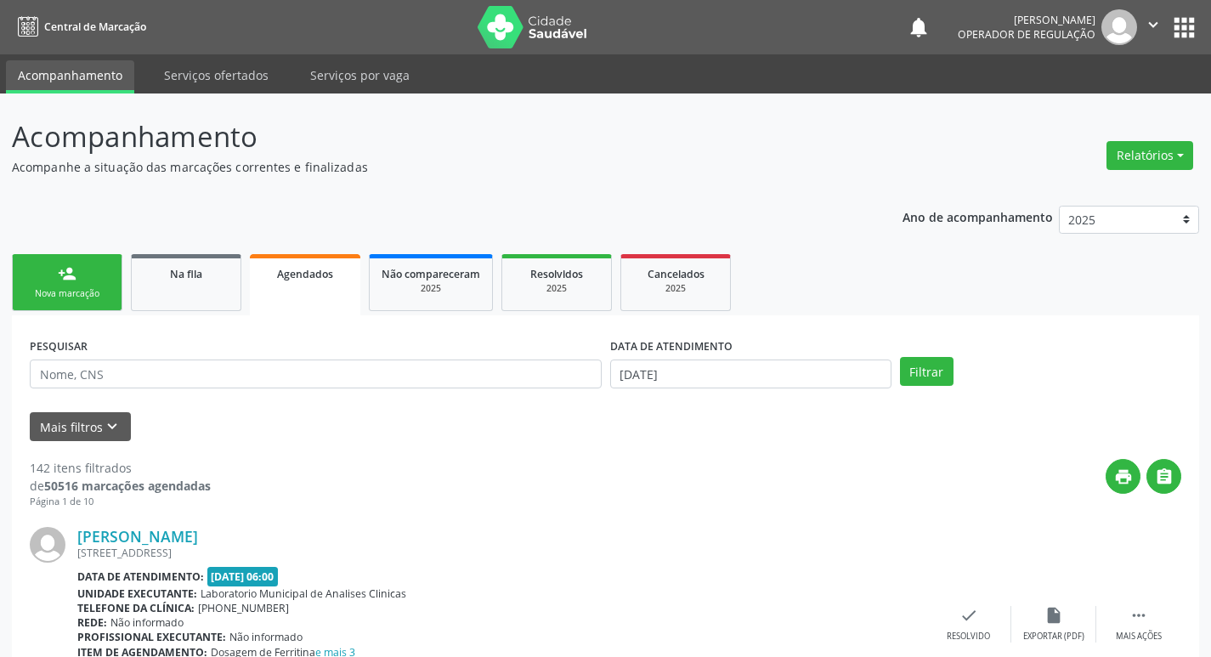
click at [92, 304] on link "person_add Nova marcação" at bounding box center [67, 282] width 111 height 57
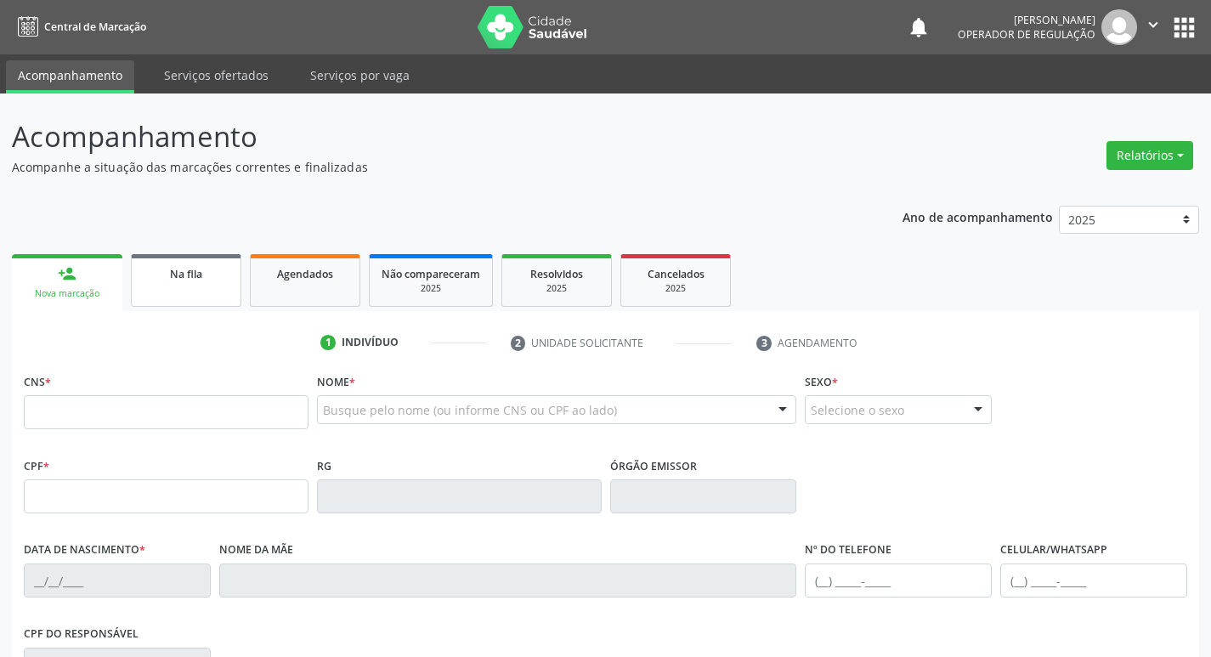
click at [193, 283] on link "Na fila" at bounding box center [186, 280] width 111 height 53
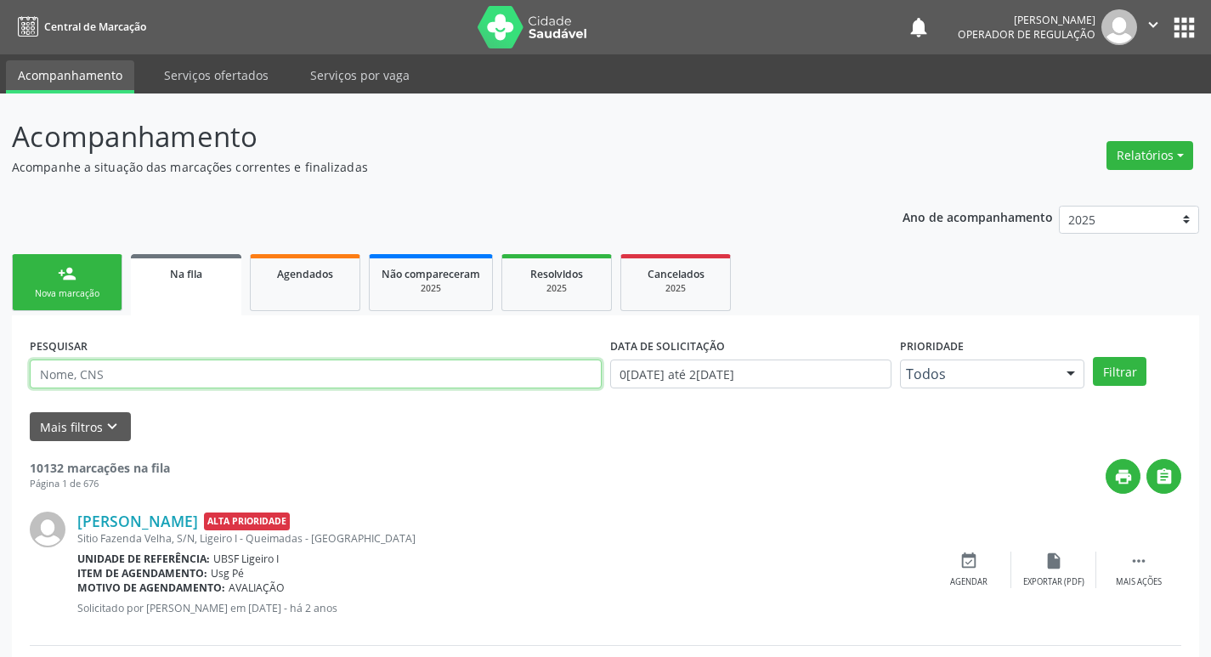
click at [193, 379] on input "text" at bounding box center [316, 374] width 572 height 29
type input "704104169079171"
click at [1093, 357] on button "Filtrar" at bounding box center [1120, 371] width 54 height 29
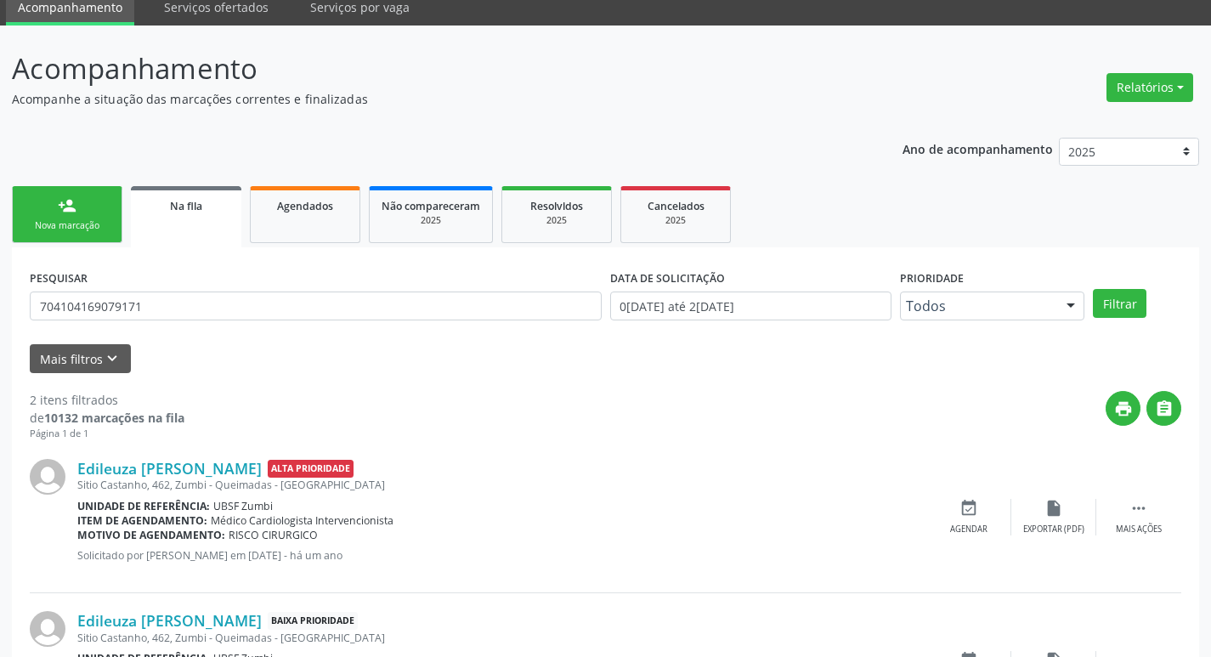
scroll to position [185, 0]
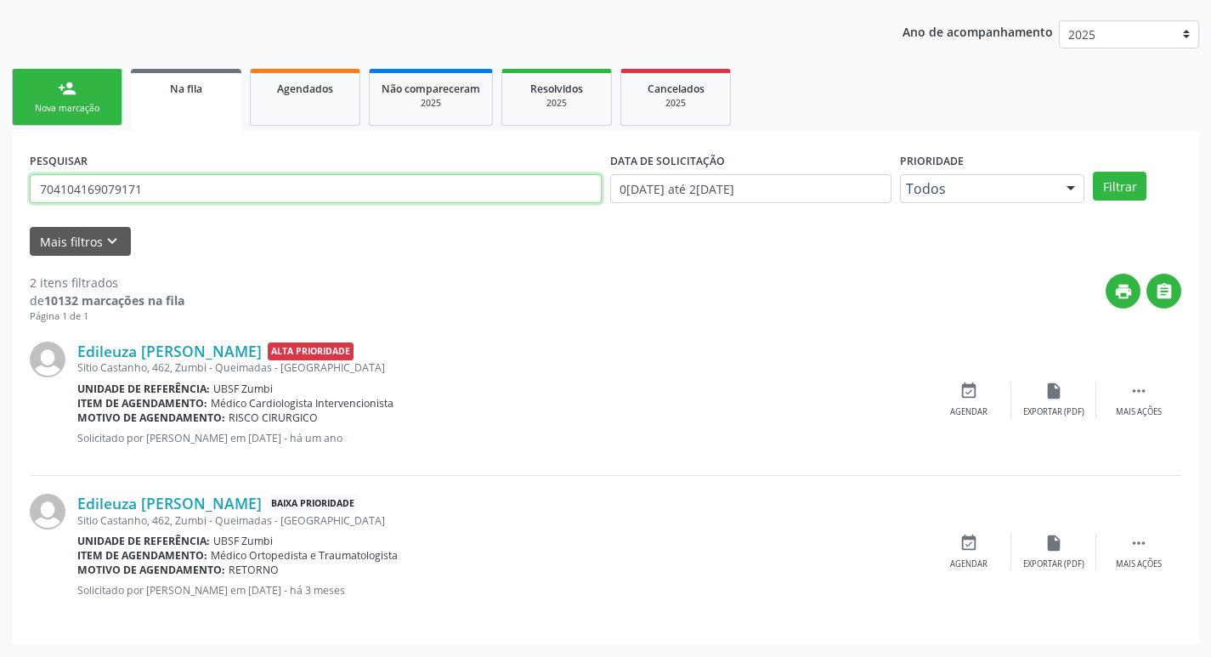
drag, startPoint x: 150, startPoint y: 189, endPoint x: 0, endPoint y: 193, distance: 150.5
click at [0, 193] on div "Acompanhamento Acompanhe a situação das marcações correntes e finalizadas Relat…" at bounding box center [605, 282] width 1211 height 749
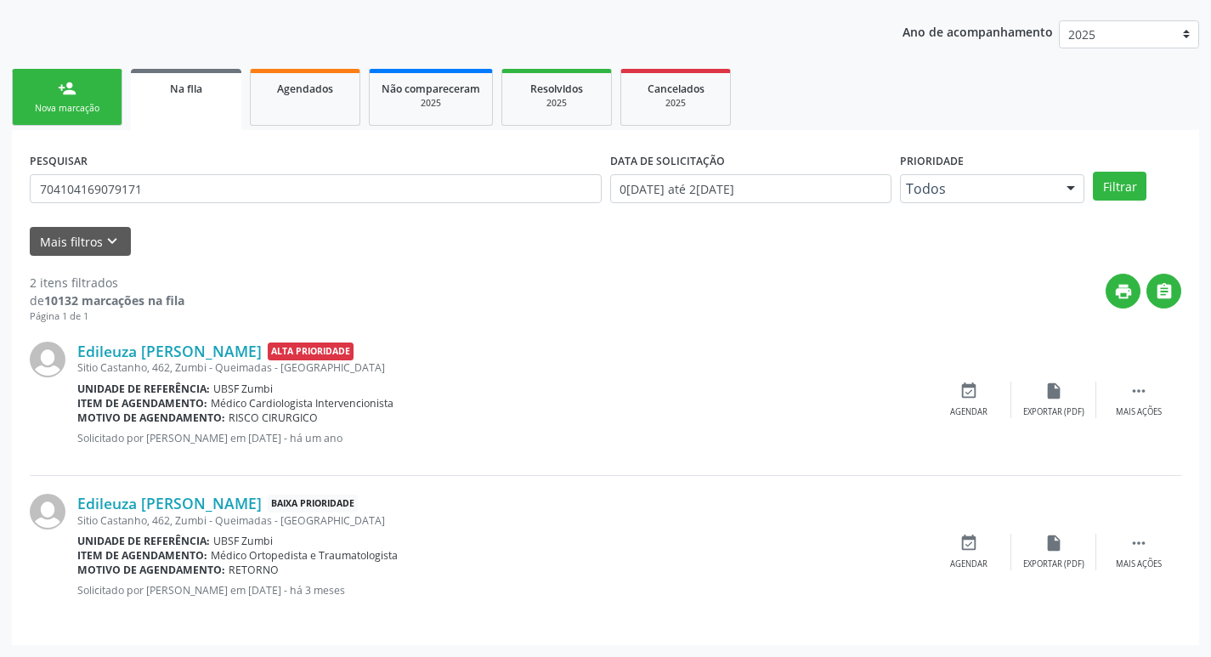
click at [105, 67] on ul "person_add Nova marcação Na fila Agendados Não compareceram 2025 Resolvidos 202…" at bounding box center [605, 97] width 1187 height 65
click at [94, 77] on link "person_add Nova marcação" at bounding box center [67, 97] width 111 height 57
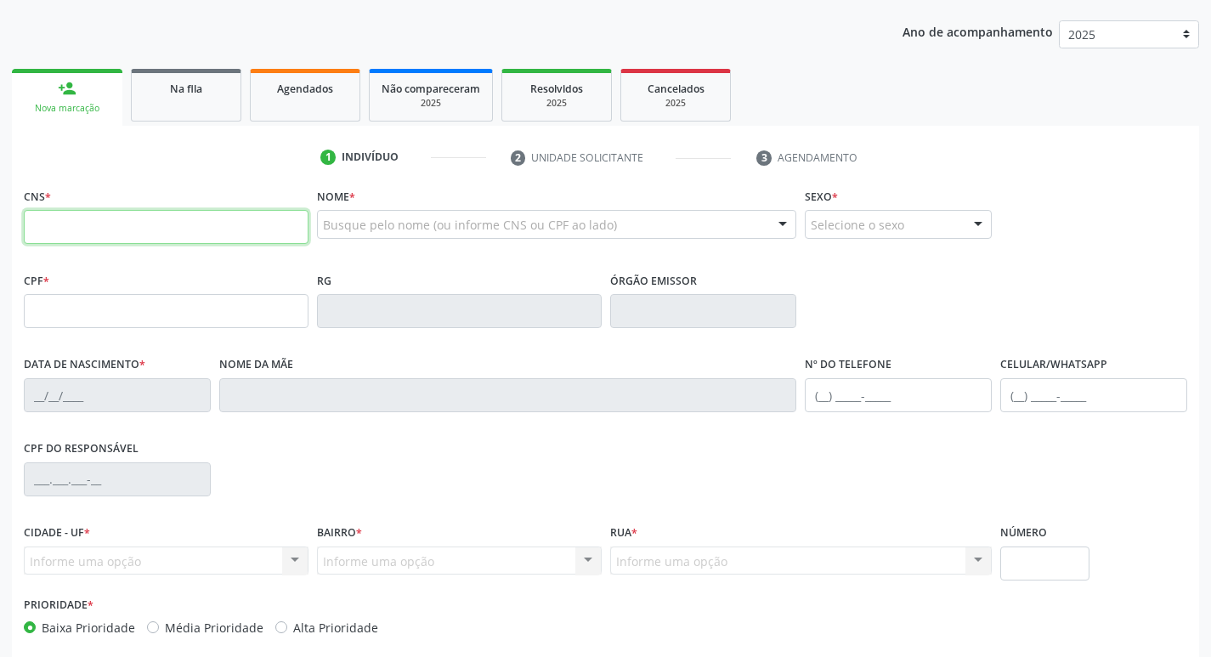
click at [189, 213] on input "text" at bounding box center [166, 227] width 285 height 34
paste input "704 1041 6907 9171"
type input "704 1041 6907 9171"
type input "438.222.904-91"
type input "[DATE]"
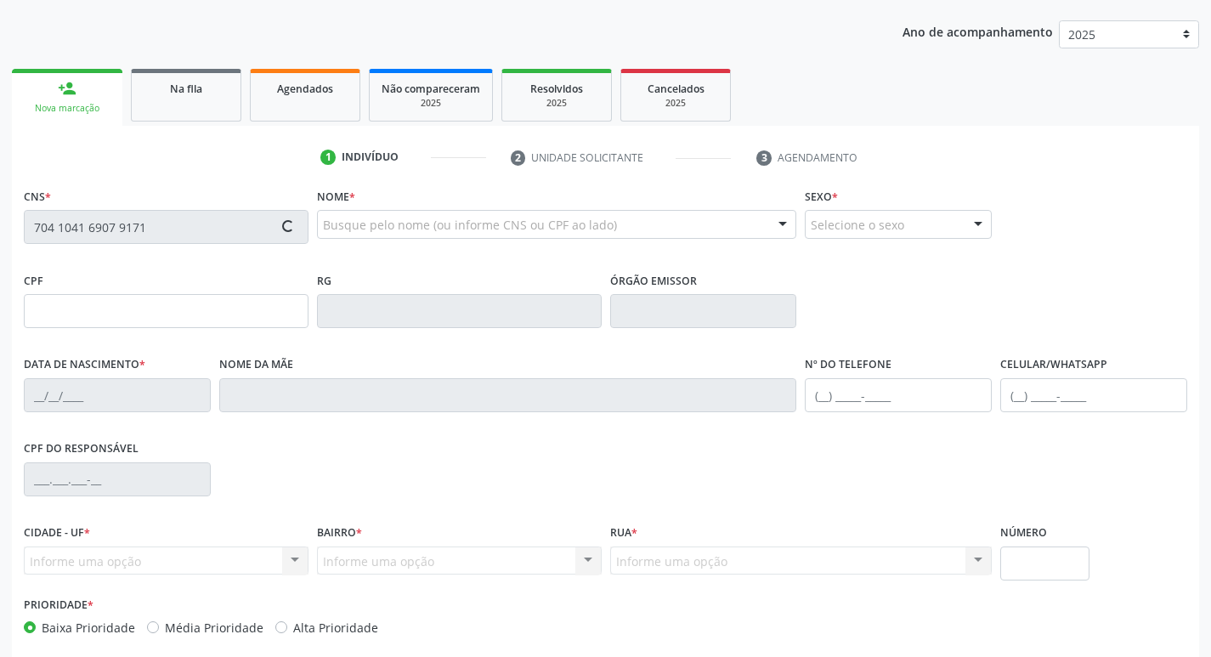
type input "[PERSON_NAME]"
type input "[PHONE_NUMBER]"
type input "462"
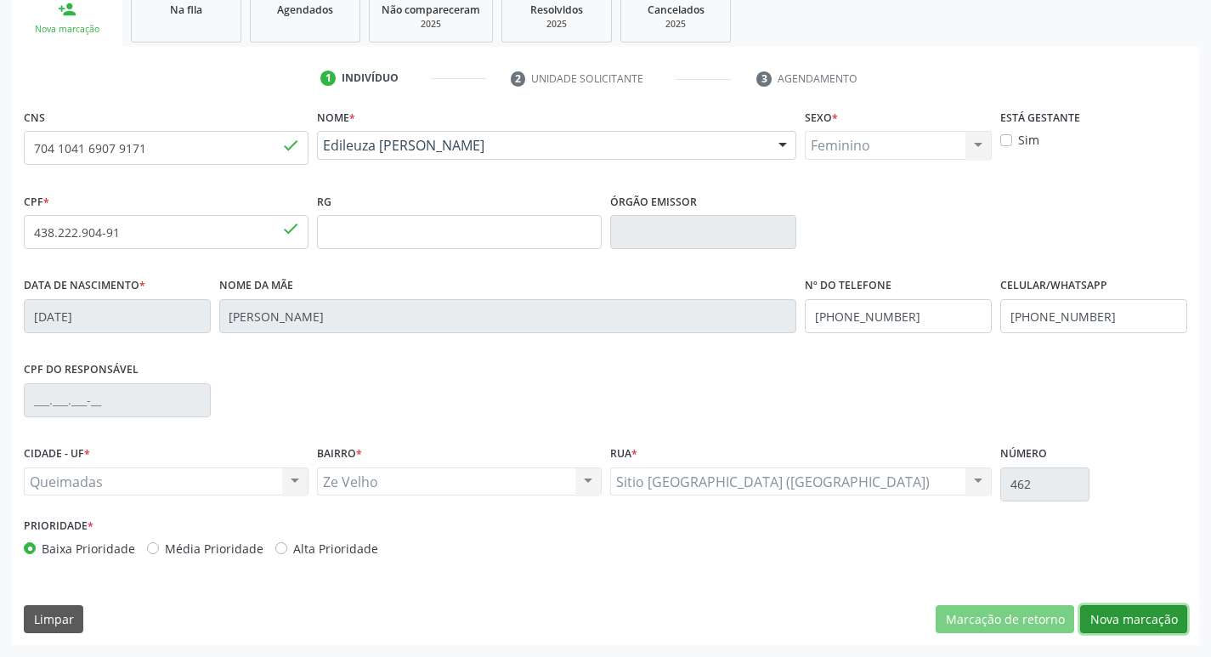
click at [1164, 615] on button "Nova marcação" at bounding box center [1133, 619] width 107 height 29
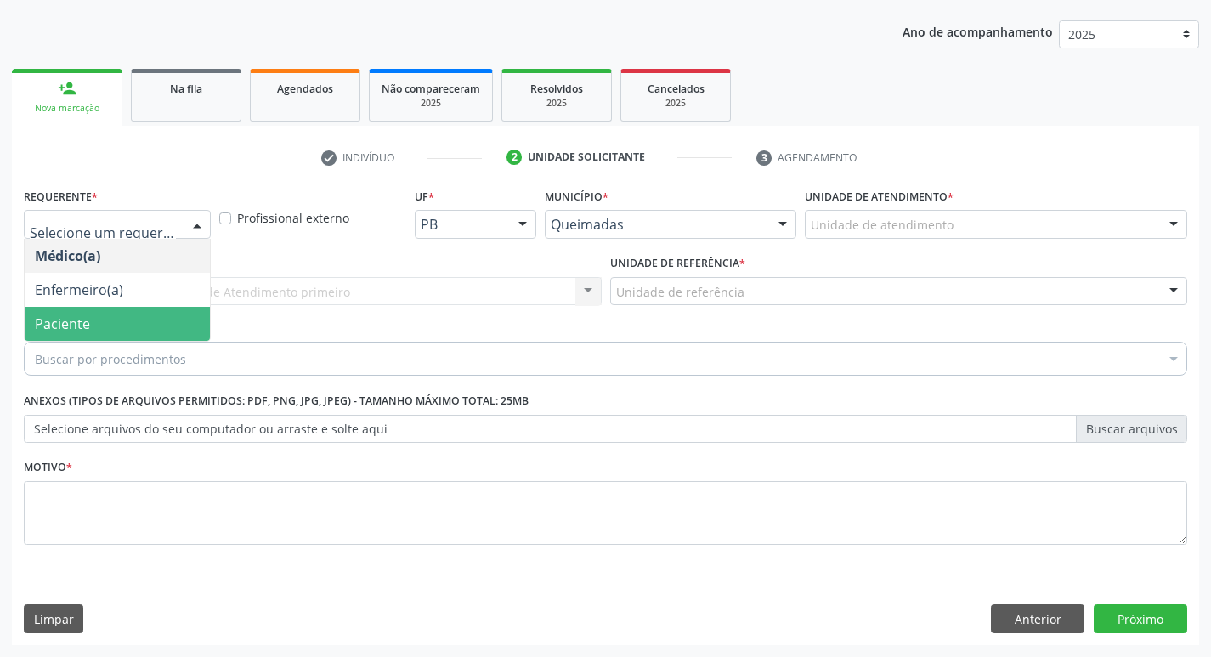
click at [108, 311] on span "Paciente" at bounding box center [117, 324] width 185 height 34
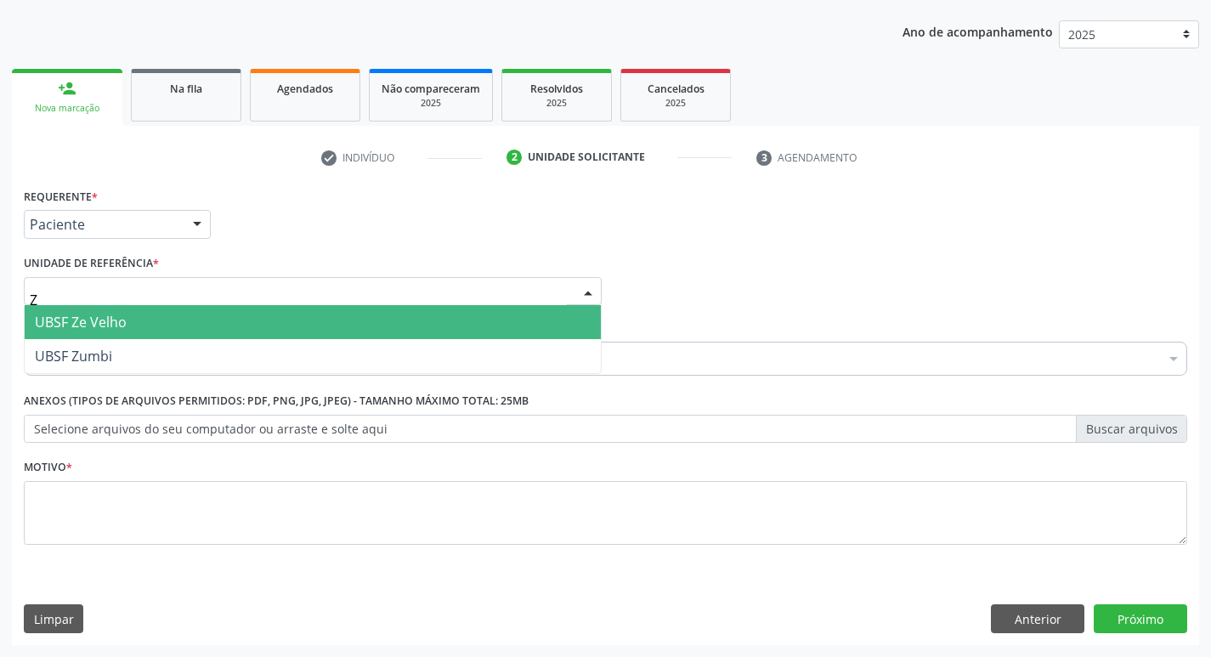
type input "ZE"
click at [111, 317] on span "UBSF Ze Velho" at bounding box center [81, 322] width 92 height 19
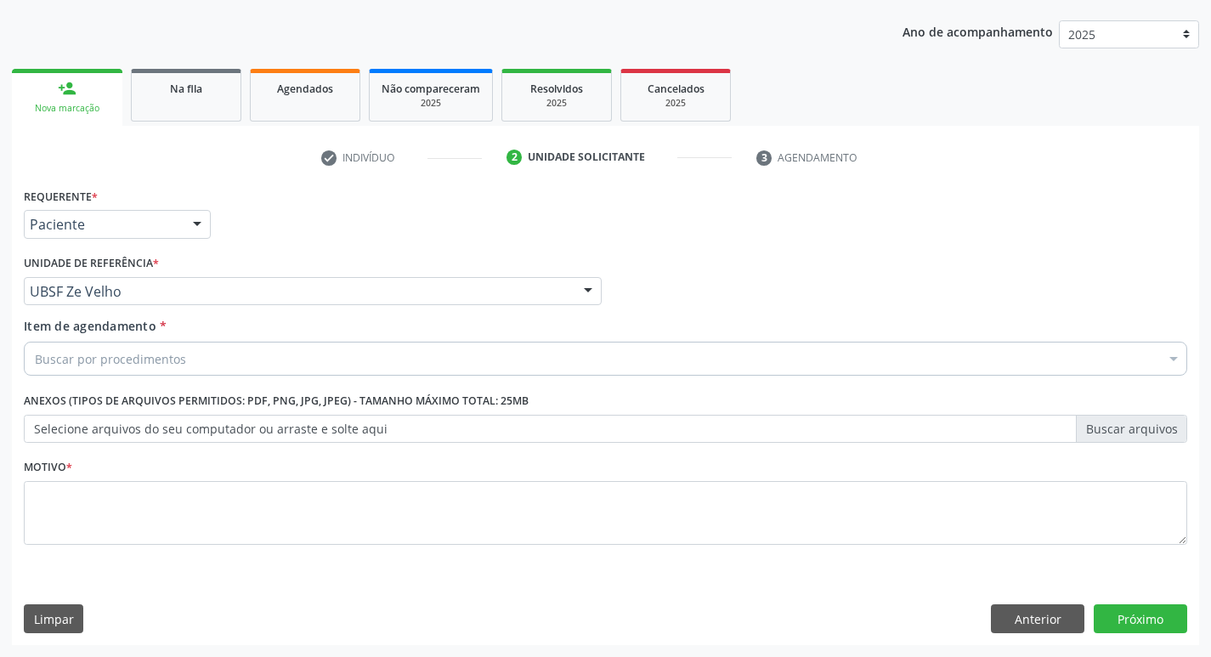
click at [121, 371] on div "Buscar por procedimentos" at bounding box center [606, 359] width 1164 height 34
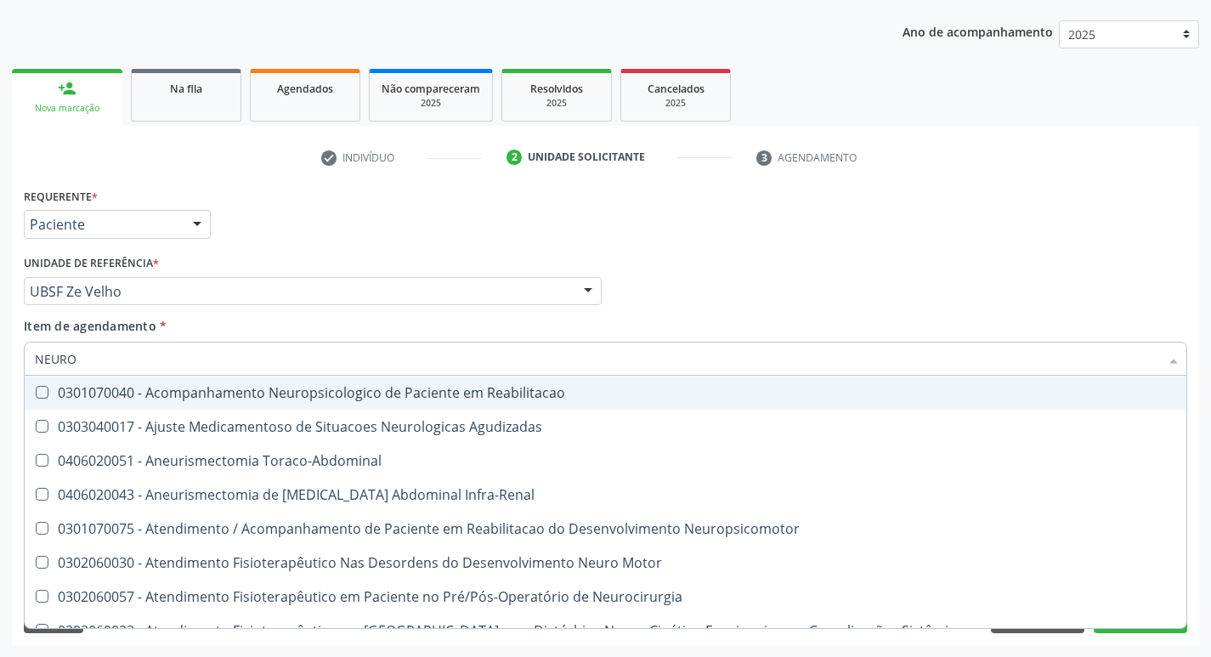
type input "NEUROC"
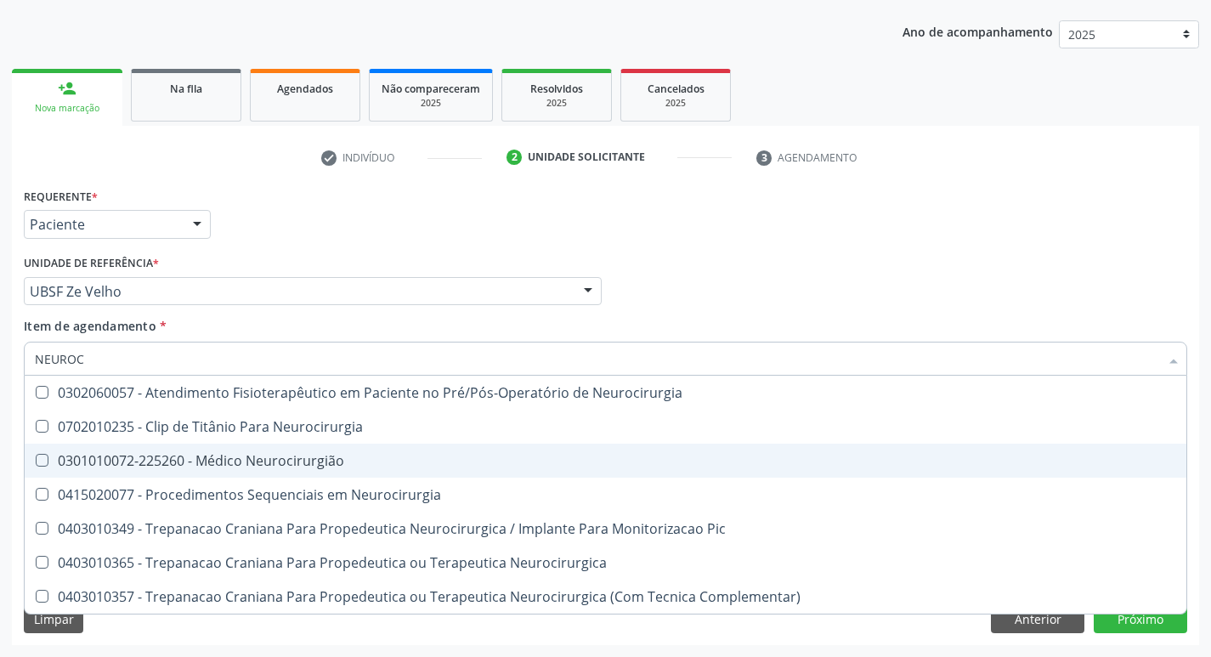
click at [210, 461] on div "0301010072-225260 - Médico Neurocirurgião" at bounding box center [606, 461] width 1142 height 14
checkbox Neurocirurgião "true"
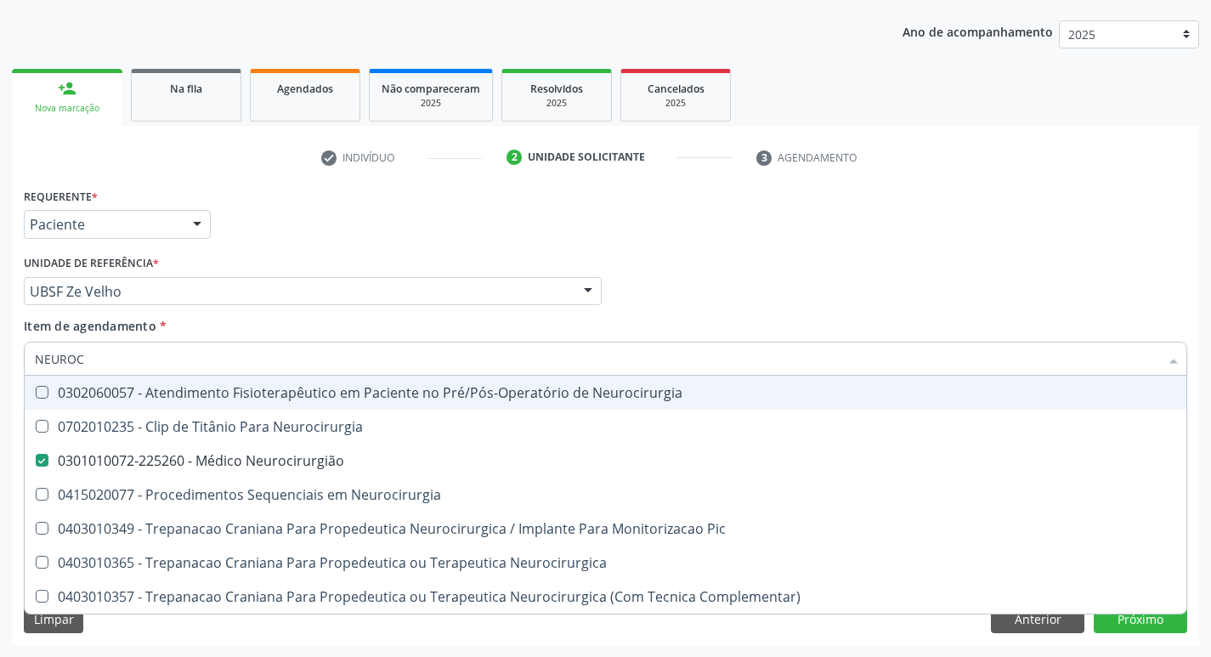
click at [555, 201] on div "Requerente * Paciente Médico(a) Enfermeiro(a) Paciente Nenhum resultado encontr…" at bounding box center [606, 217] width 1172 height 66
checkbox Neurocirurgia "true"
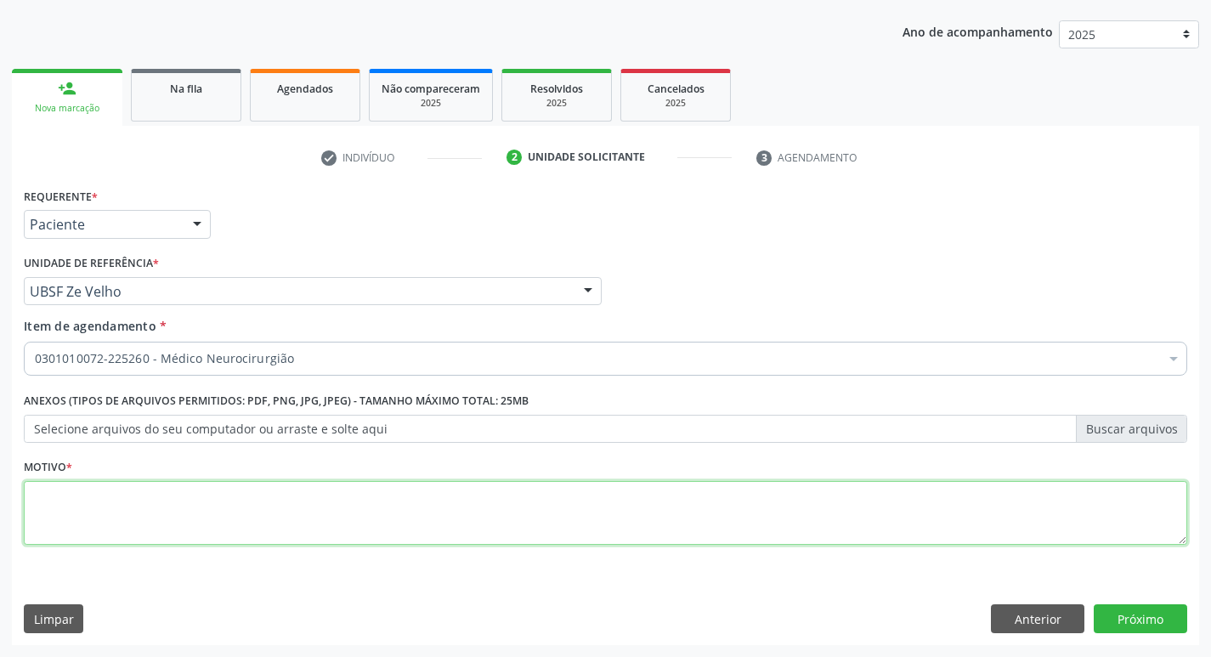
click at [178, 516] on textarea at bounding box center [606, 513] width 1164 height 65
type textarea "RETORNO"
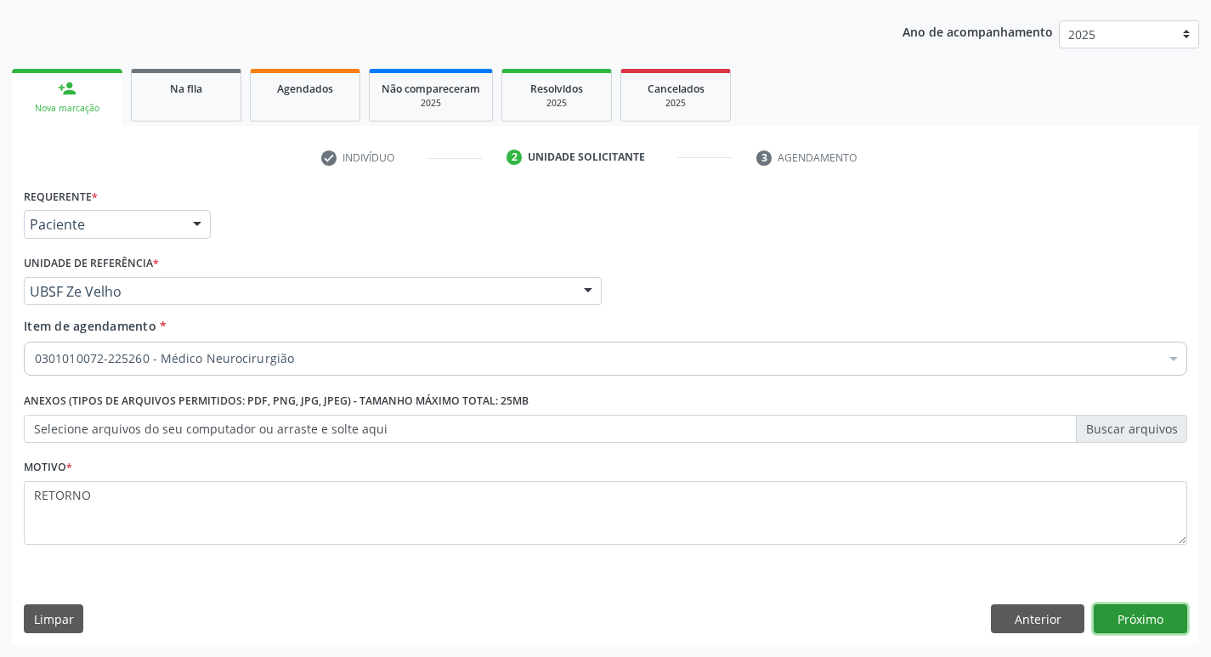
click at [1131, 615] on button "Próximo" at bounding box center [1141, 618] width 94 height 29
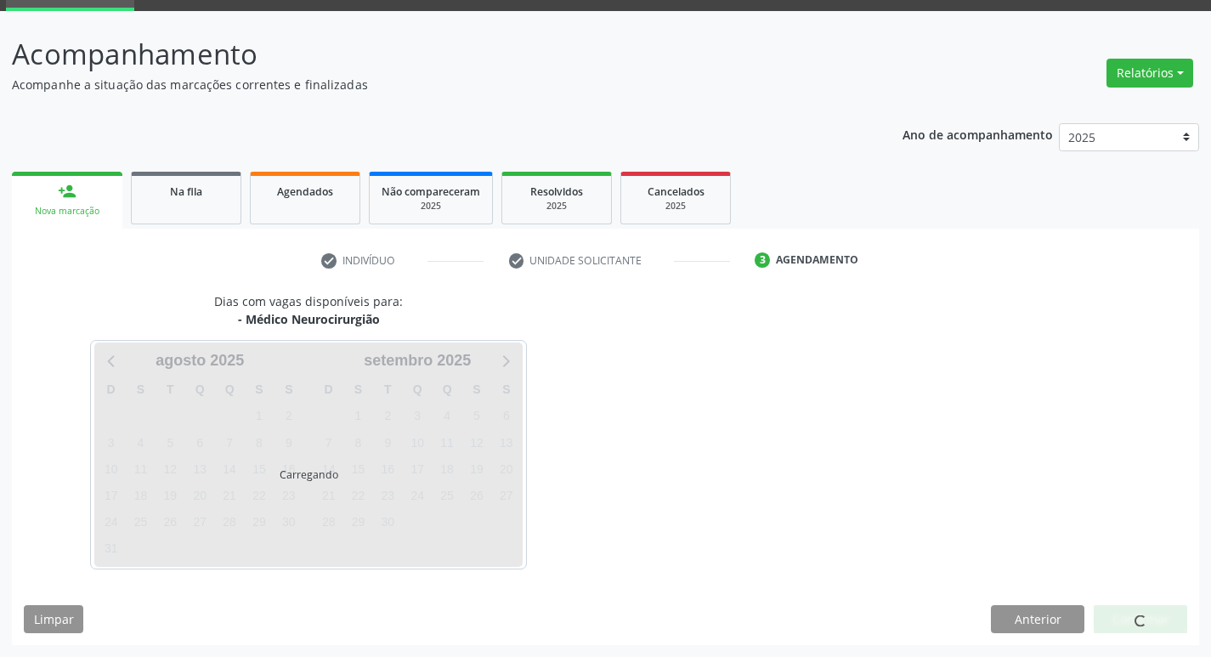
scroll to position [82, 0]
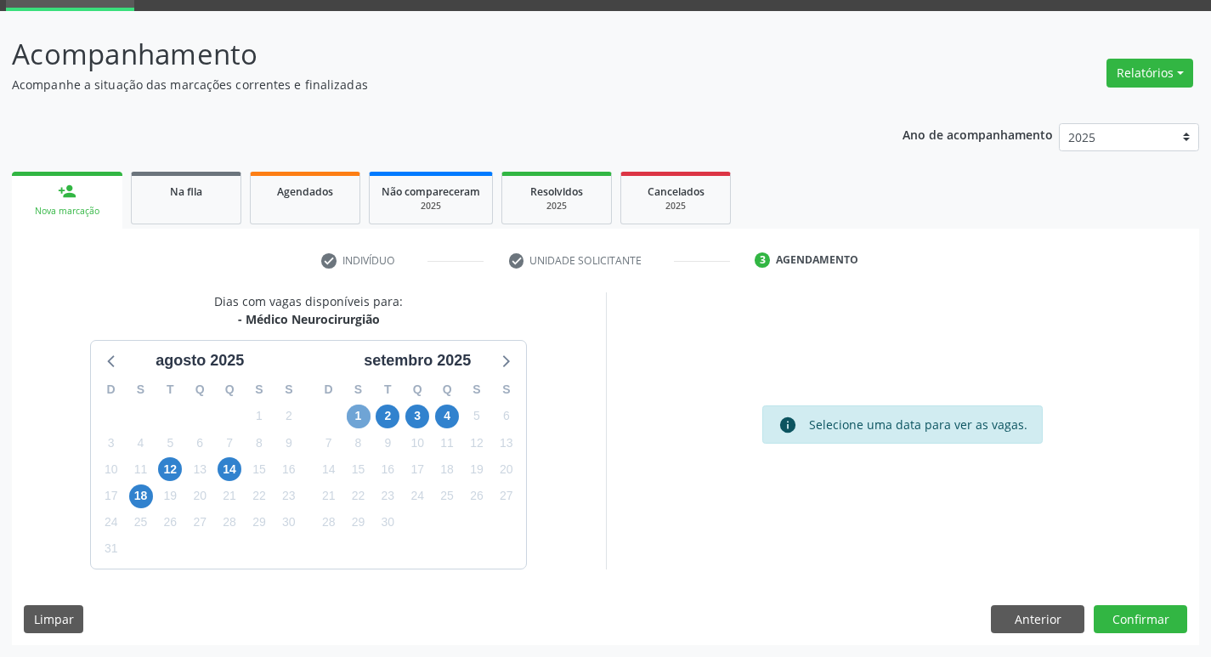
click at [356, 406] on span "1" at bounding box center [359, 417] width 24 height 24
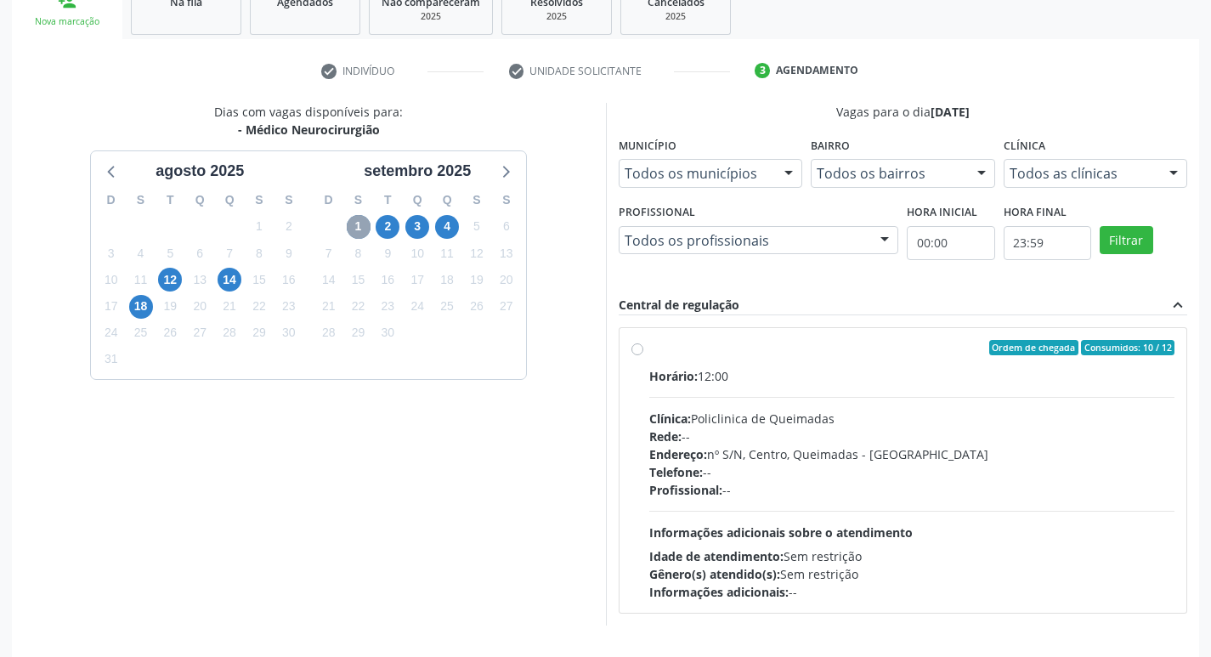
scroll to position [328, 0]
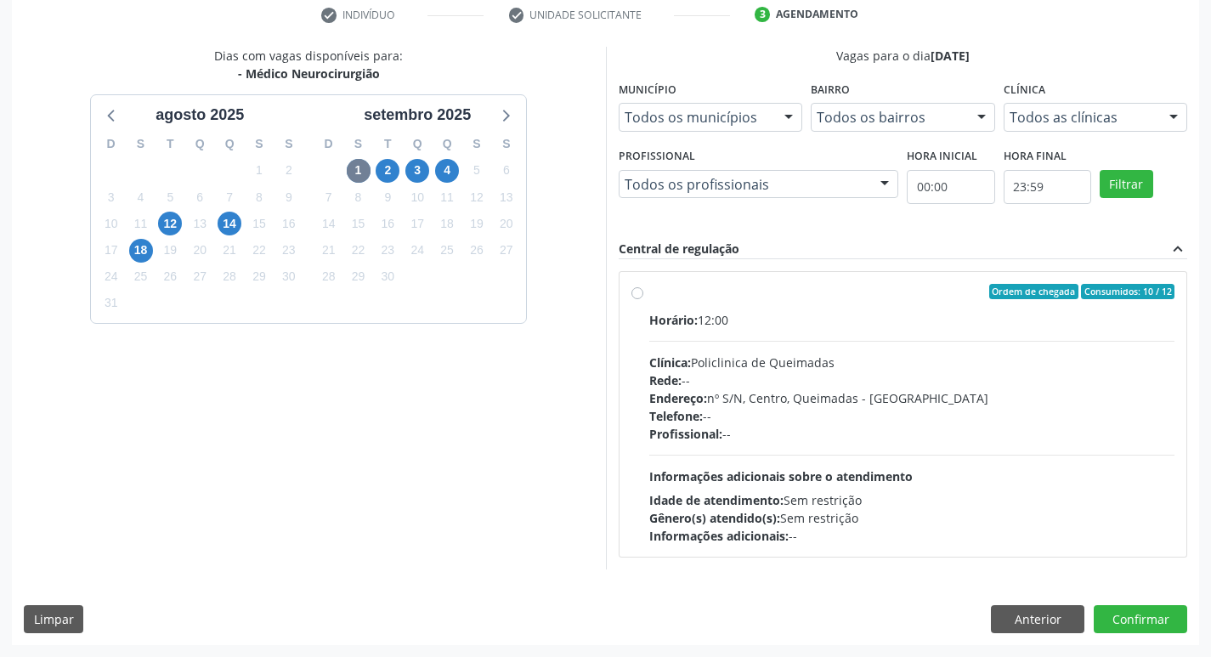
click at [988, 299] on label "Ordem de chegada Consumidos: 10 / 12 Horário: 12:00 Clínica: Policlinica de Que…" at bounding box center [912, 414] width 526 height 261
click at [643, 299] on input "Ordem de chegada Consumidos: 10 / 12 Horário: 12:00 Clínica: Policlinica de Que…" at bounding box center [638, 291] width 12 height 15
radio input "true"
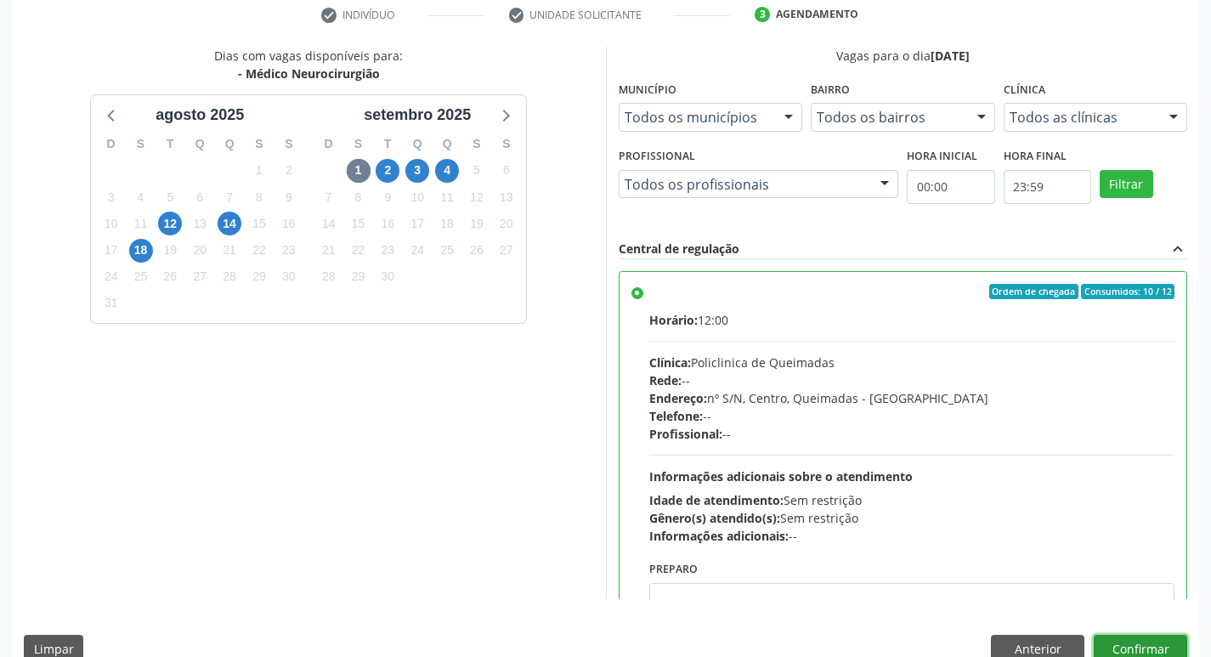
click at [1141, 638] on button "Confirmar" at bounding box center [1141, 649] width 94 height 29
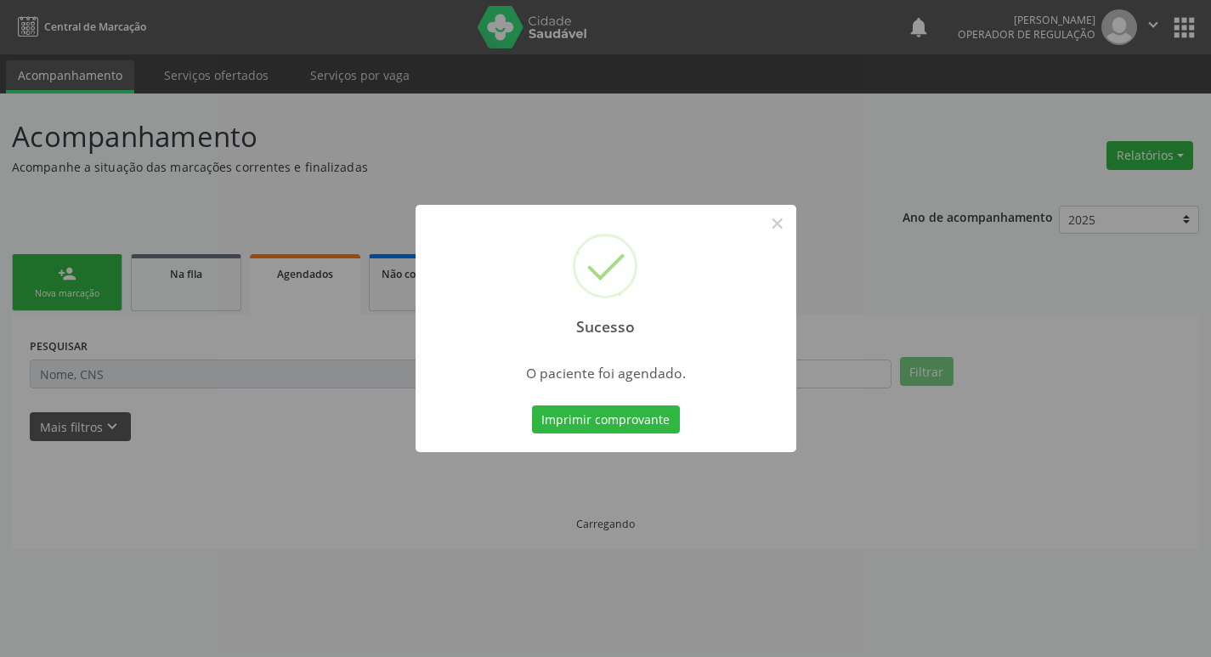
scroll to position [0, 0]
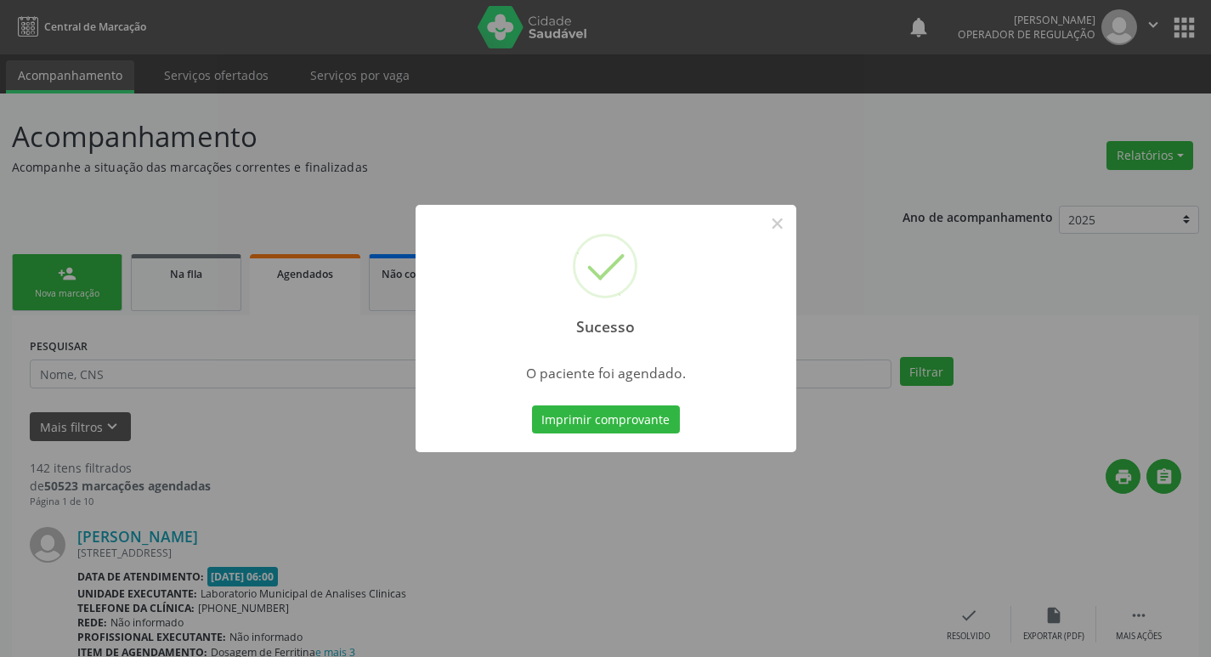
click at [503, 177] on div "Sucesso × O paciente foi agendado. Imprimir comprovante Cancel" at bounding box center [605, 328] width 1211 height 657
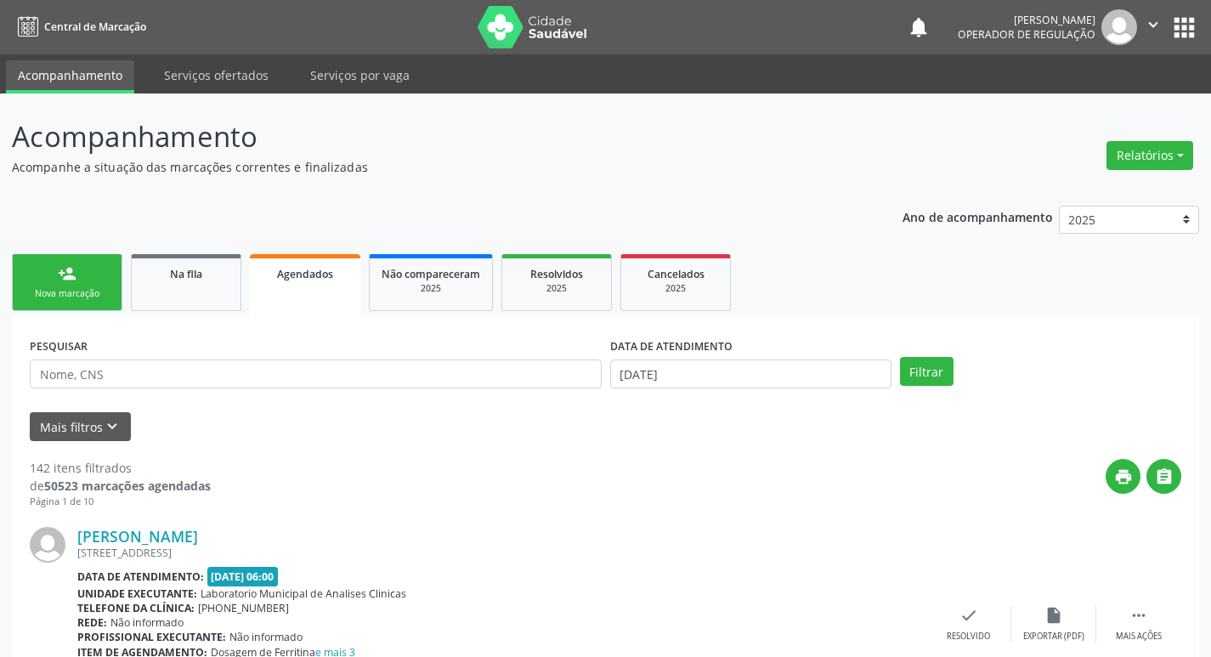
click at [64, 287] on div "Nova marcação" at bounding box center [67, 293] width 85 height 13
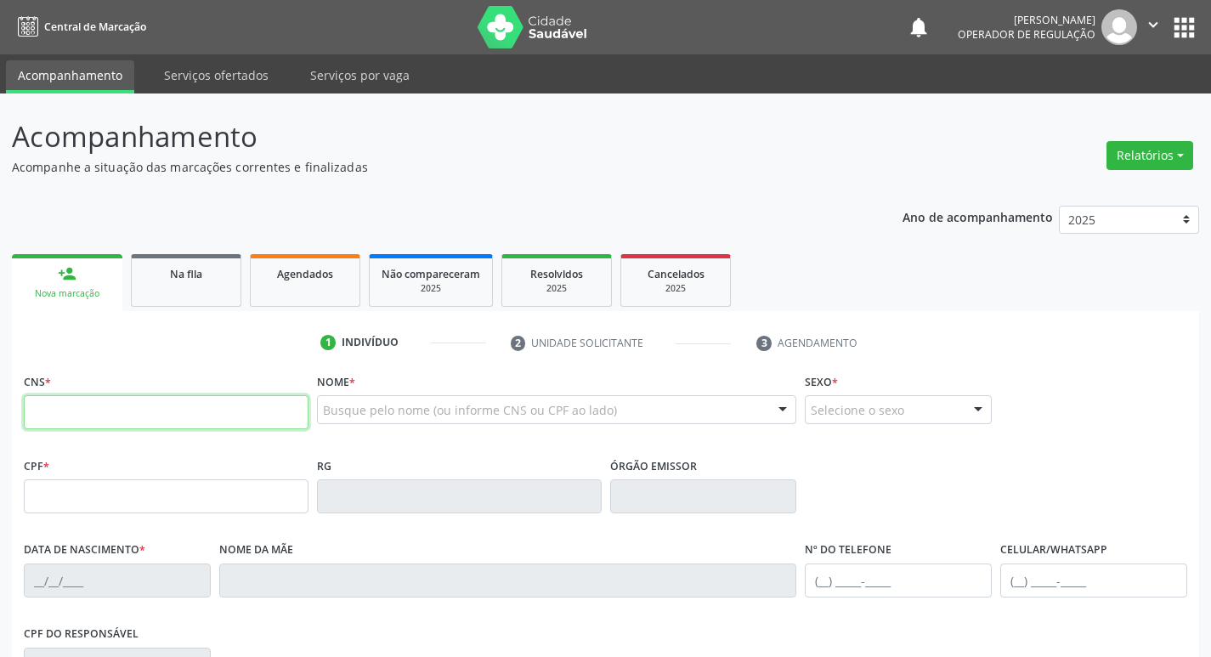
click at [168, 408] on input "text" at bounding box center [166, 412] width 285 height 34
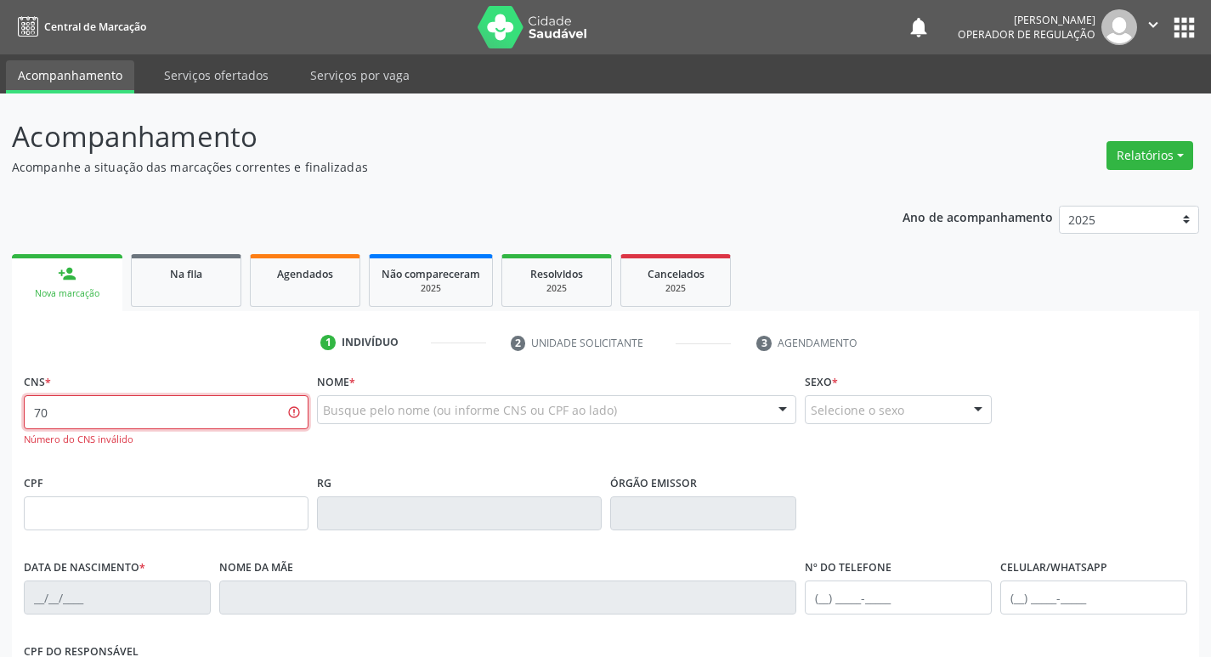
type input "7"
type input "708 5075 0878 5180"
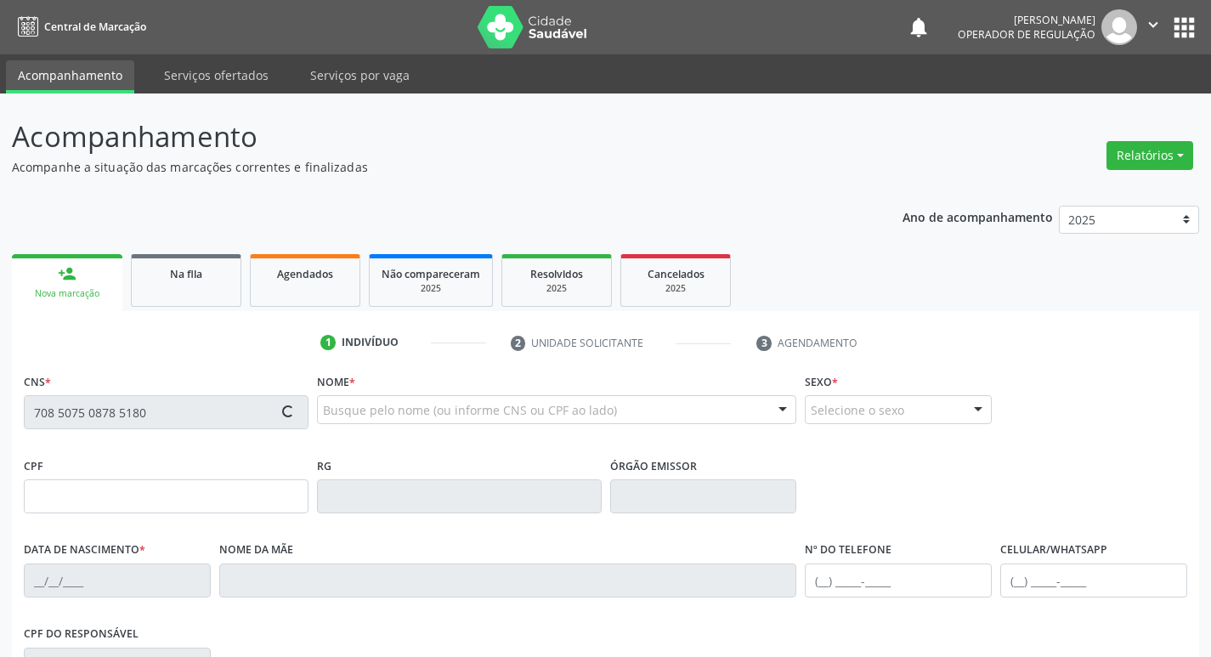
type input "929.138.494-15"
type input "1[DATE]"
type input "[PERSON_NAME] da Conceiçao"
type input "[PHONE_NUMBER]"
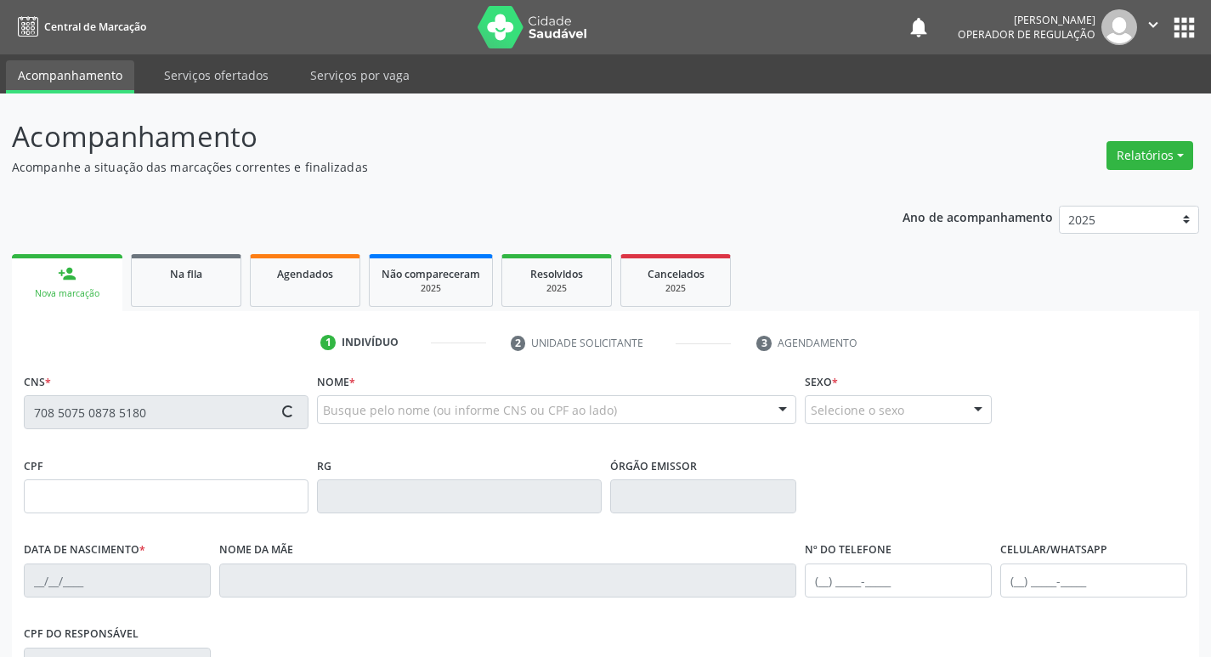
type input "529"
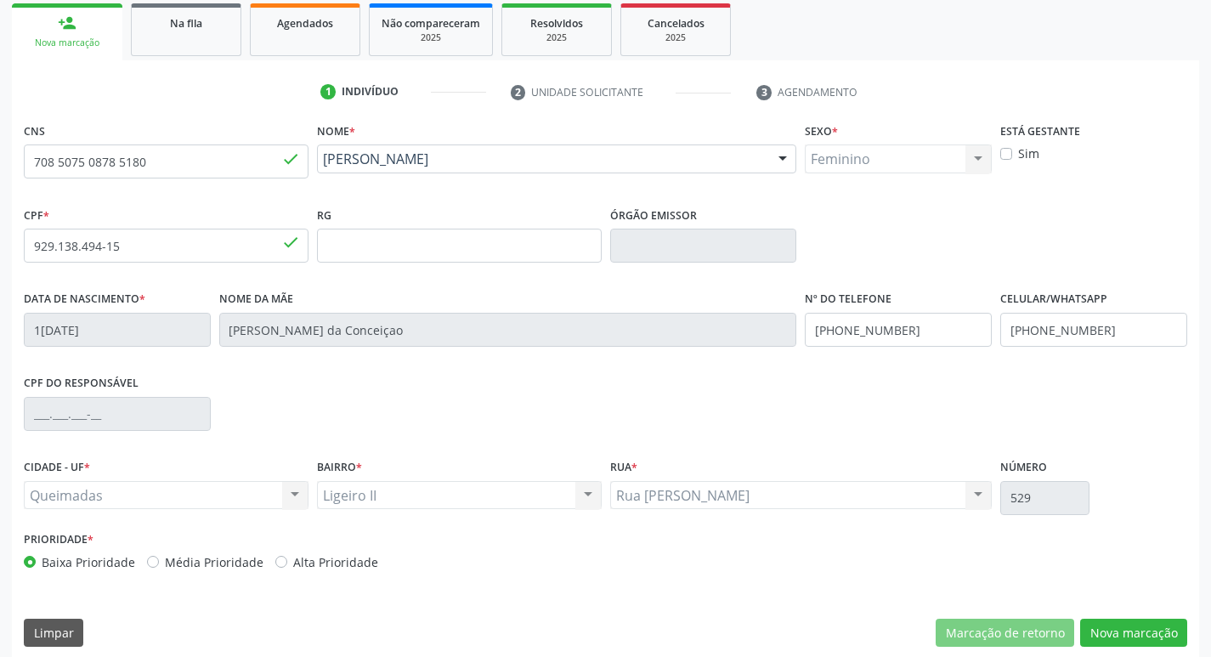
scroll to position [264, 0]
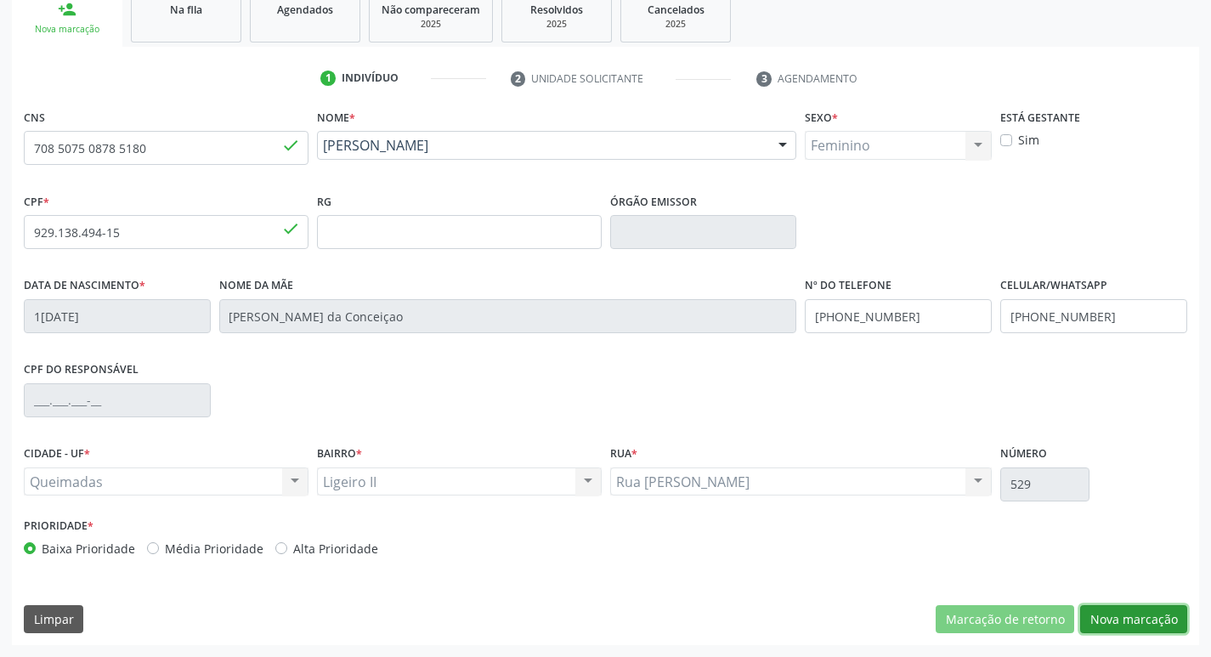
click at [1153, 622] on button "Nova marcação" at bounding box center [1133, 619] width 107 height 29
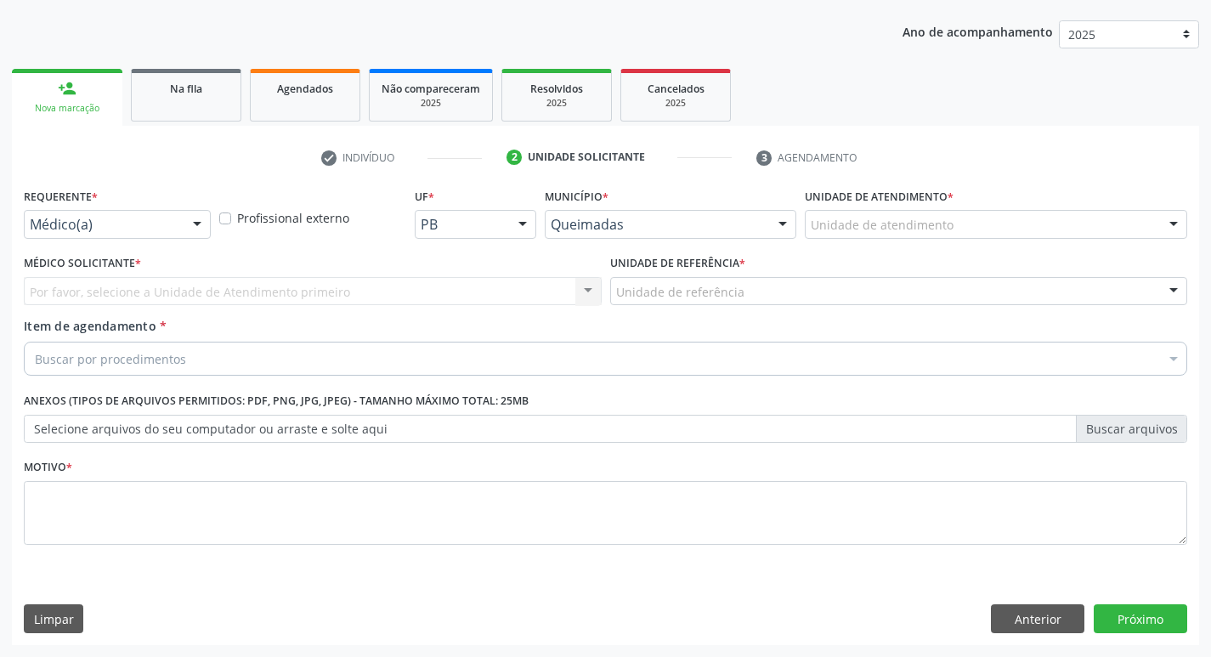
click at [194, 230] on div at bounding box center [197, 225] width 26 height 29
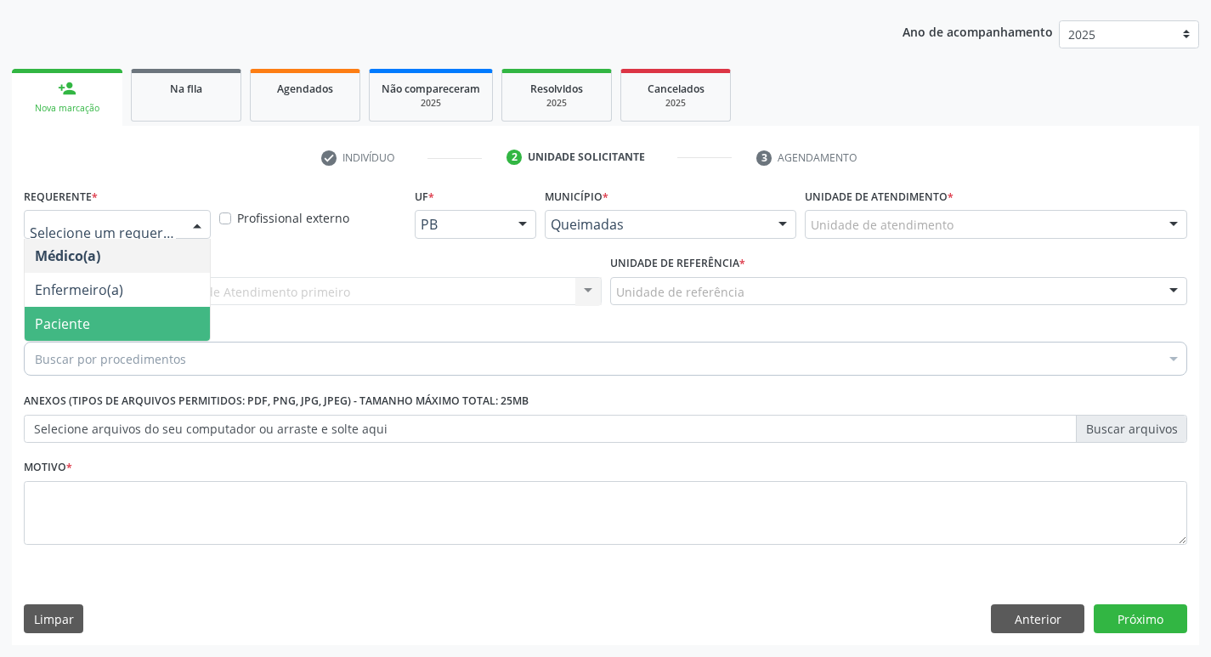
click at [139, 320] on span "Paciente" at bounding box center [117, 324] width 185 height 34
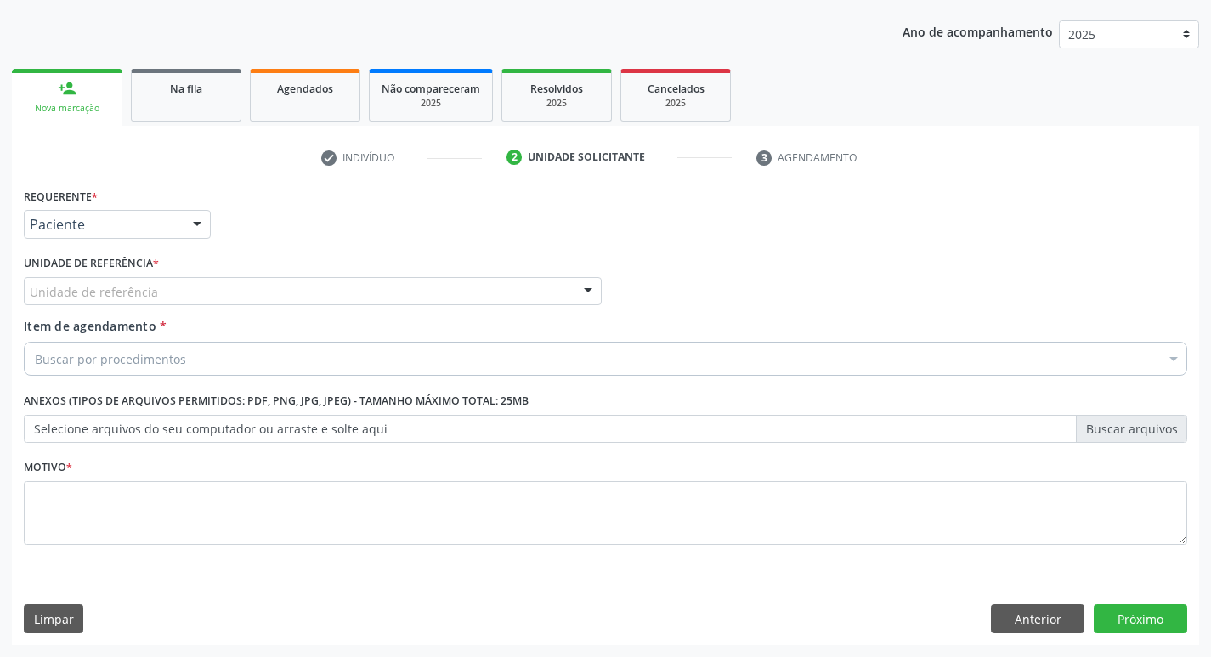
click at [166, 296] on div "Unidade de referência" at bounding box center [313, 291] width 578 height 29
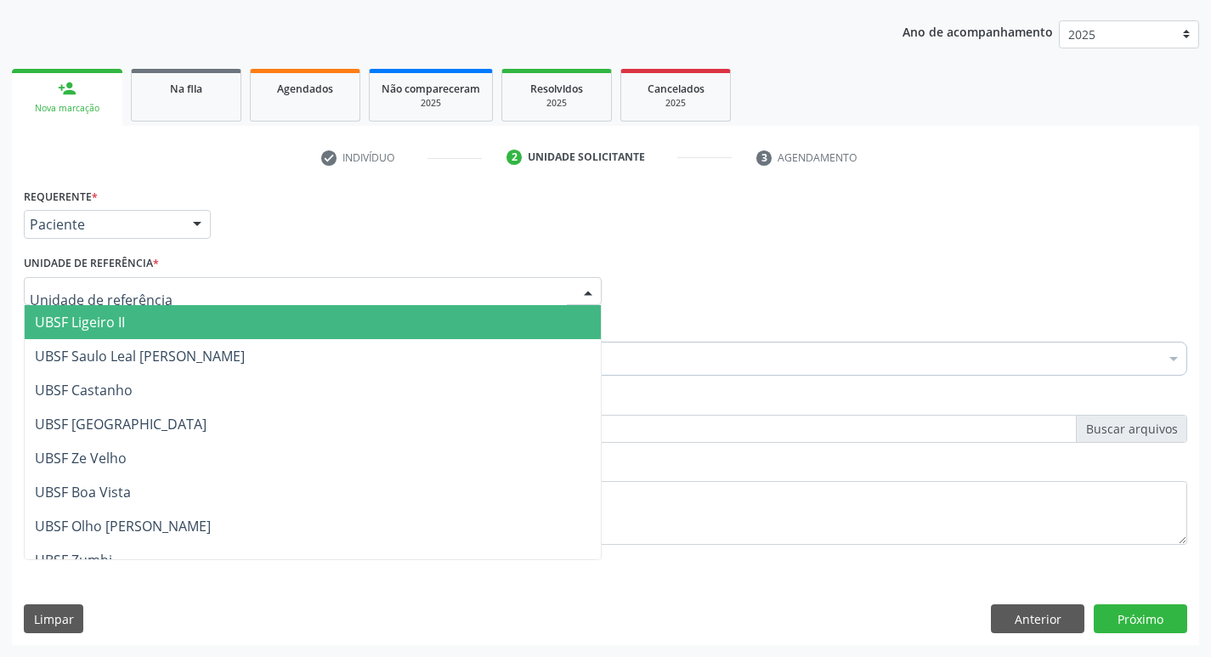
click at [162, 332] on span "UBSF Ligeiro II" at bounding box center [313, 322] width 576 height 34
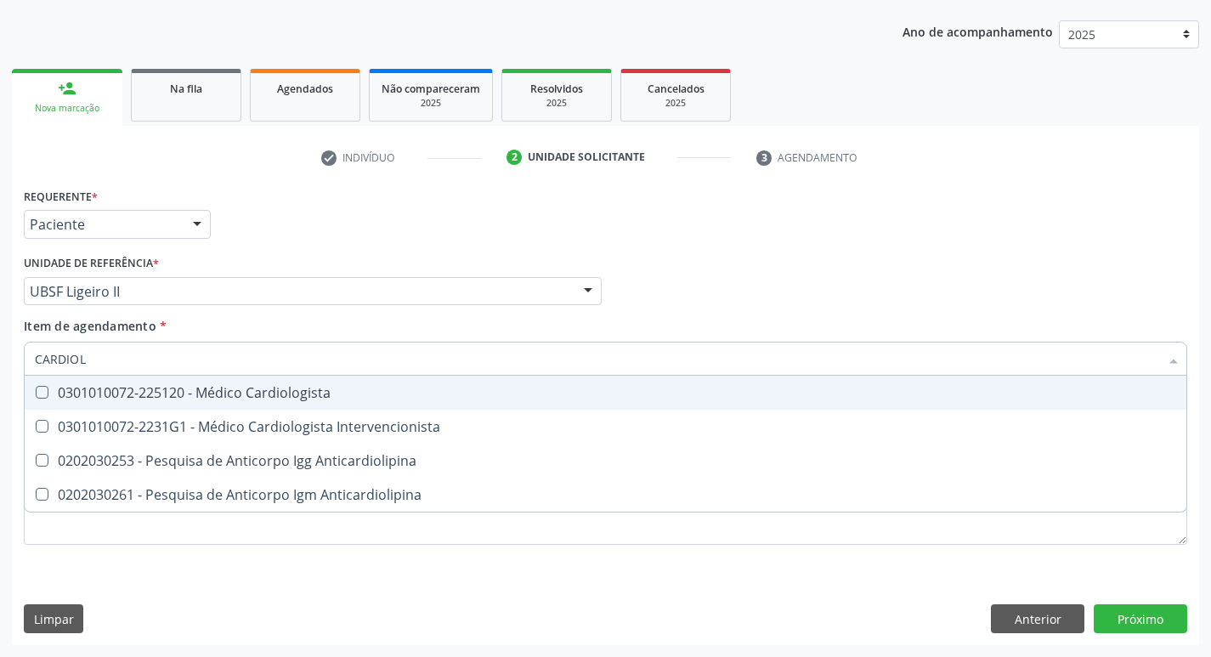
type input "CARDIOLO"
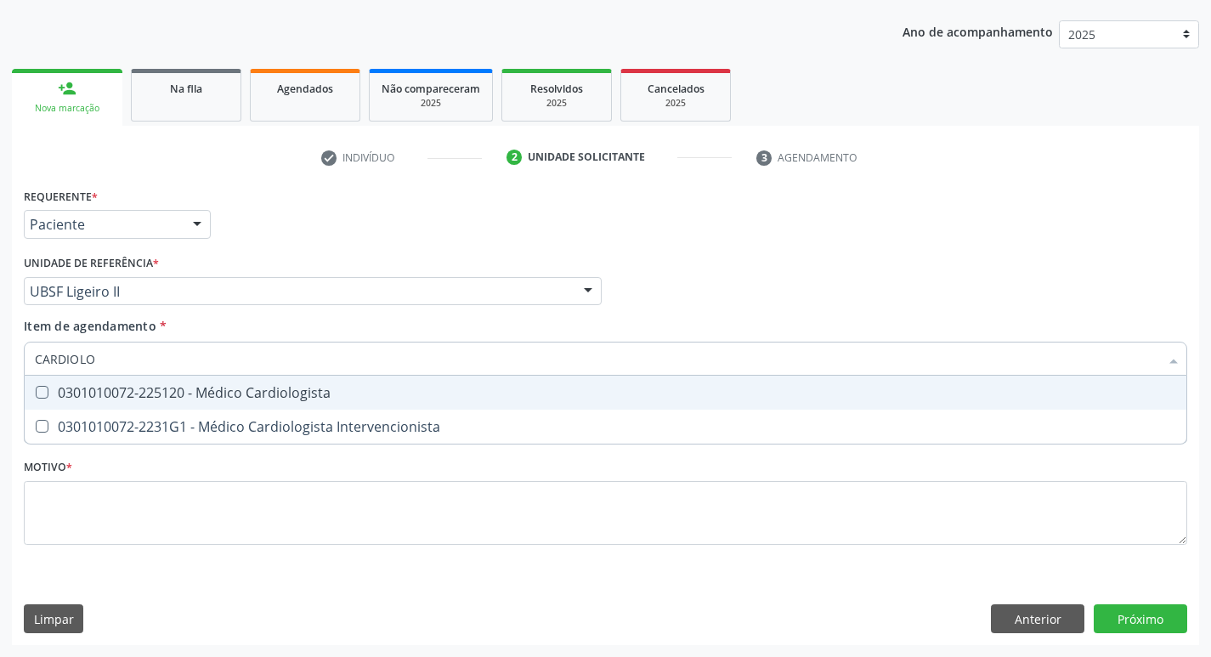
click at [245, 390] on div "0301010072-225120 - Médico Cardiologista" at bounding box center [606, 393] width 1142 height 14
checkbox Cardiologista "true"
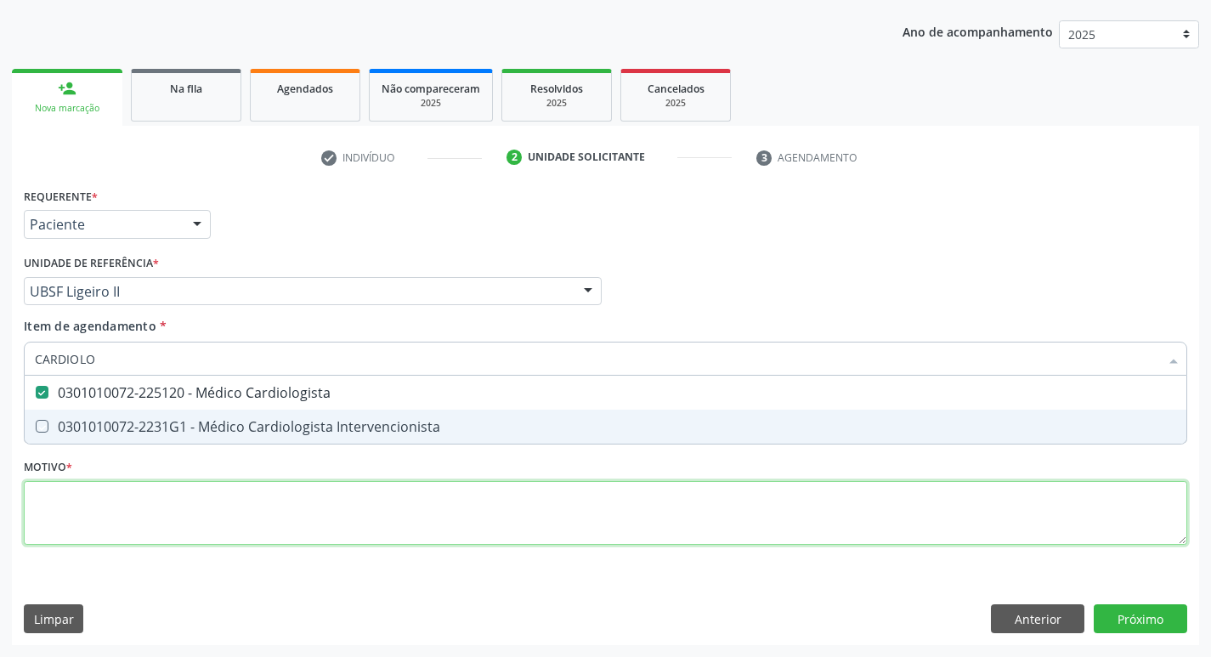
click at [163, 524] on div "Requerente * Paciente Médico(a) Enfermeiro(a) Paciente Nenhum resultado encontr…" at bounding box center [606, 376] width 1164 height 385
checkbox Intervencionista "true"
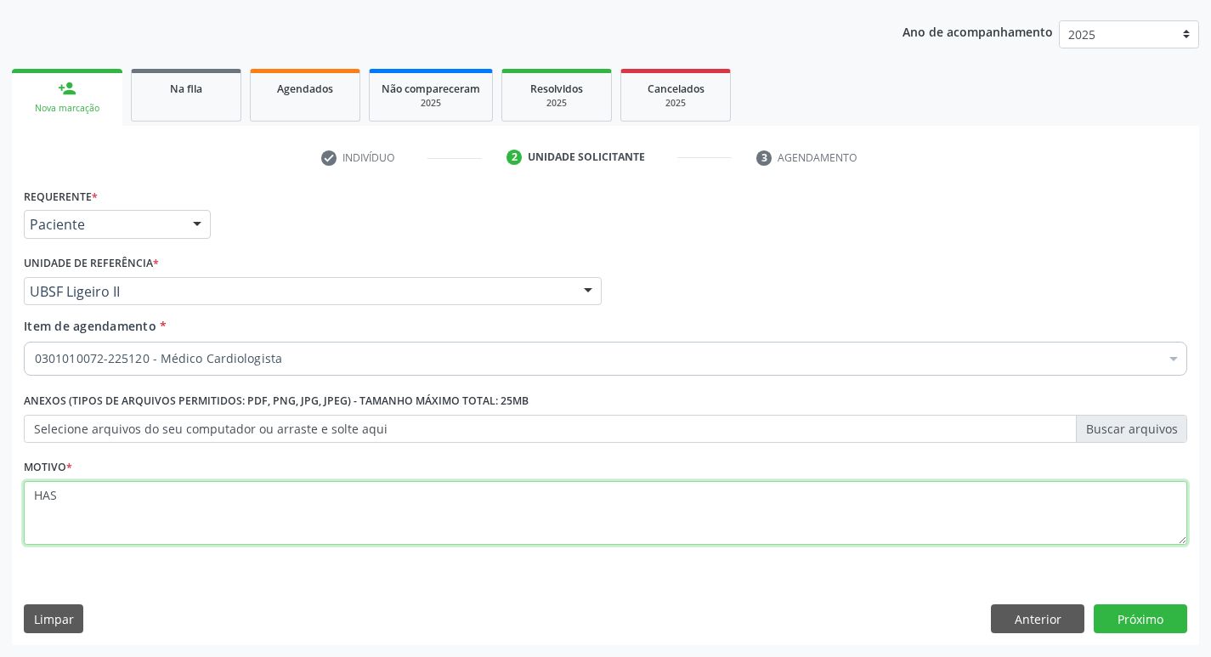
type textarea "HAS"
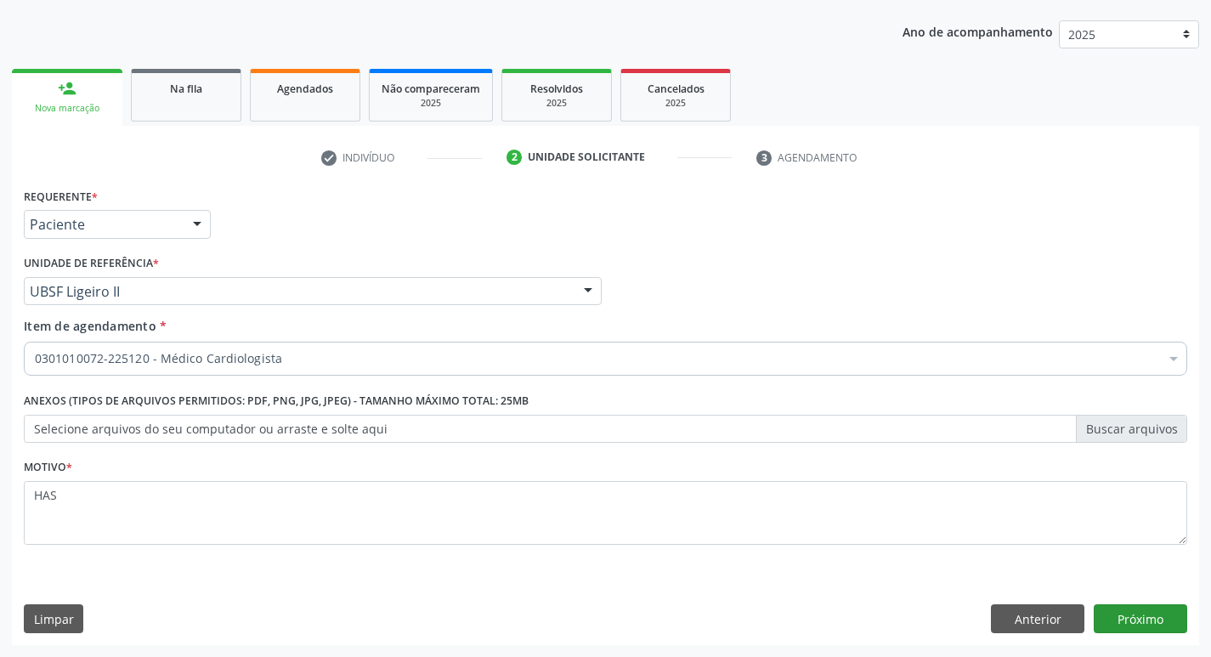
drag, startPoint x: 1180, startPoint y: 636, endPoint x: 1153, endPoint y: 613, distance: 34.9
click at [1177, 636] on div "Requerente * Paciente Médico(a) Enfermeiro(a) Paciente Nenhum resultado encontr…" at bounding box center [605, 415] width 1187 height 462
click at [1153, 613] on button "Próximo" at bounding box center [1141, 618] width 94 height 29
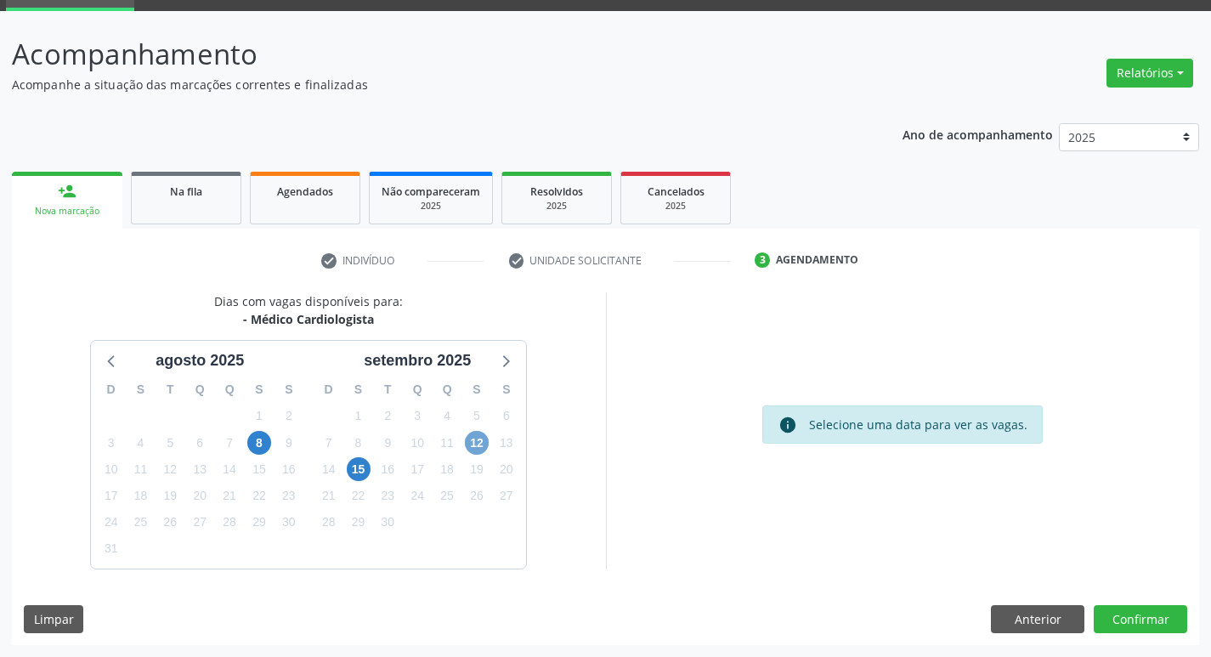
click at [484, 438] on span "12" at bounding box center [477, 443] width 24 height 24
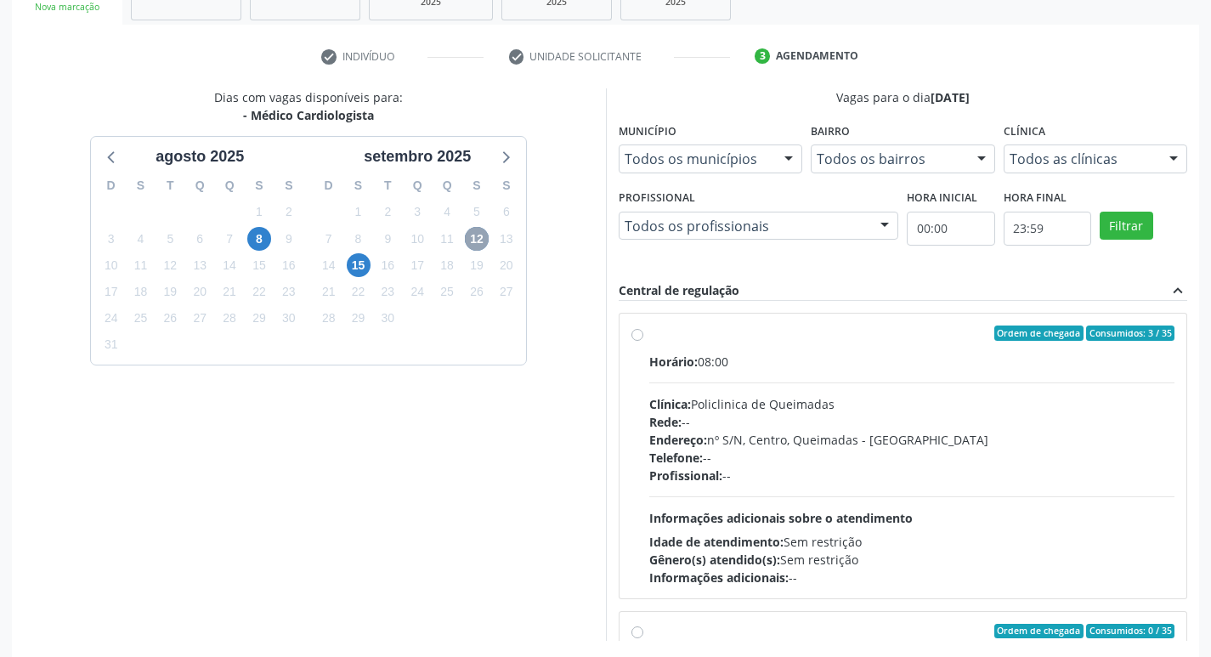
scroll to position [359, 0]
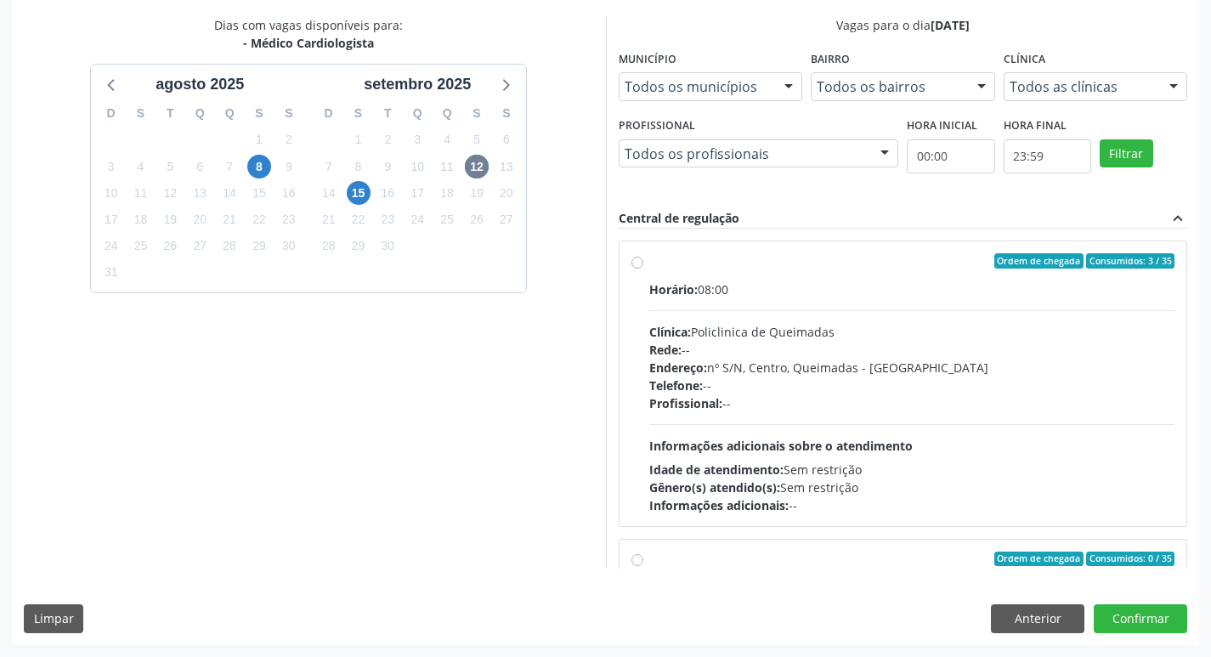
click at [748, 244] on div "Ordem de chegada Consumidos: 3 / 35 Horário: 08:00 Clínica: Policlinica de Quei…" at bounding box center [904, 383] width 568 height 285
radio input "true"
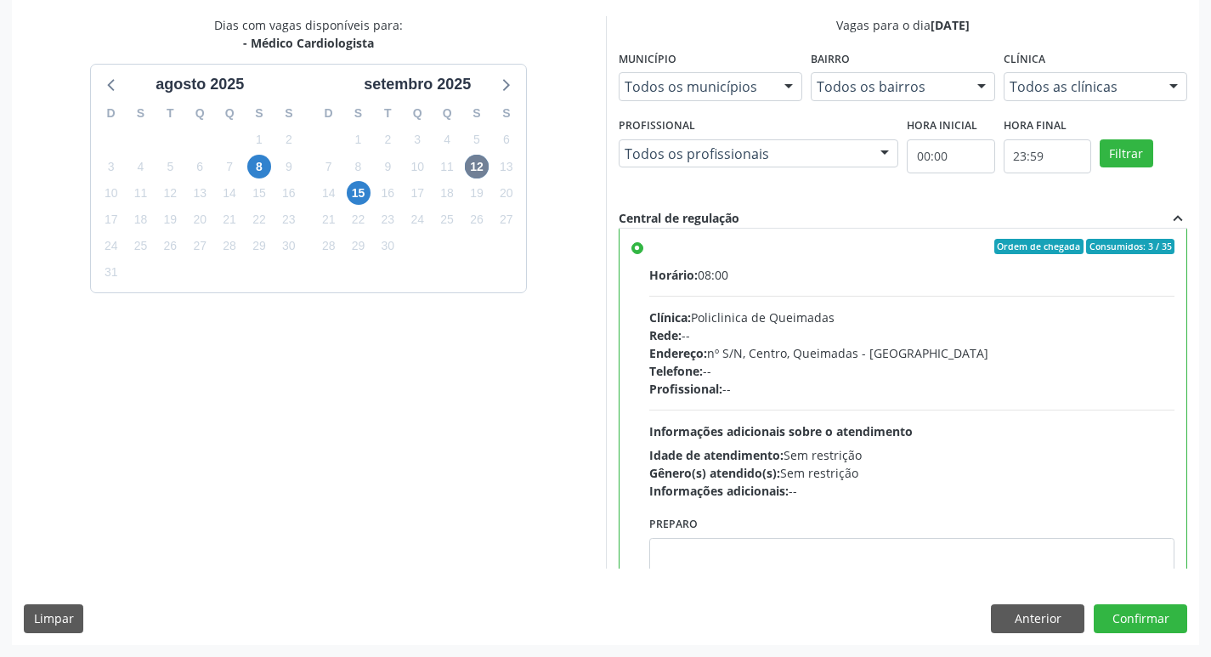
scroll to position [0, 0]
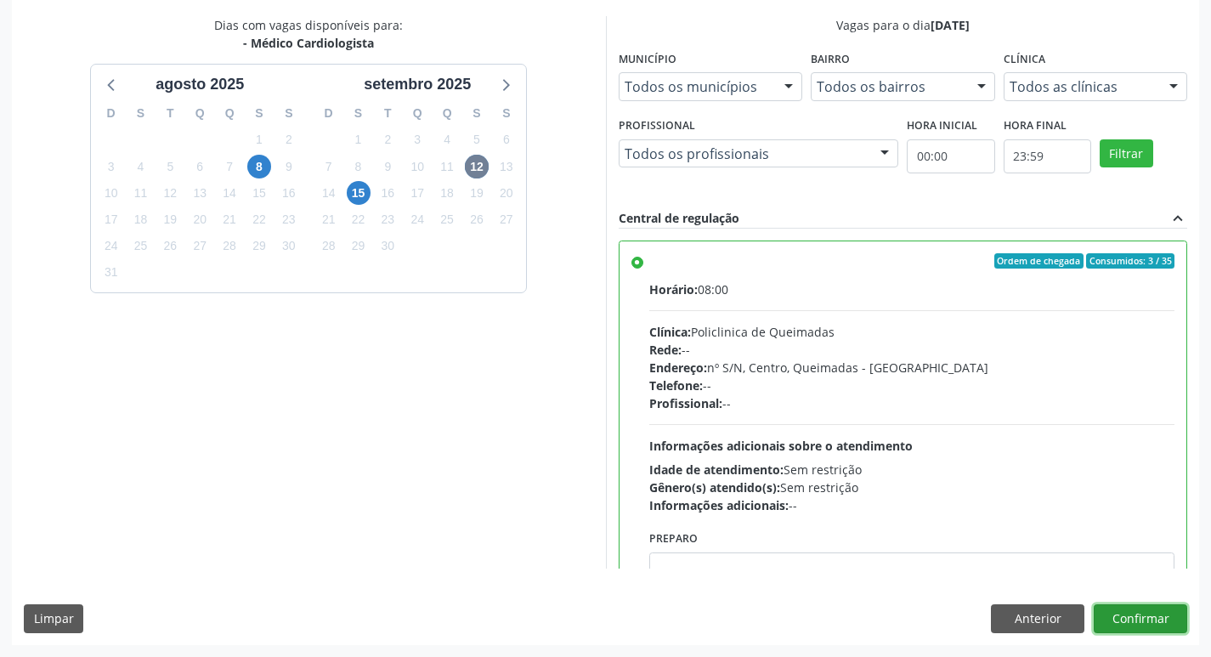
click at [1129, 616] on button "Confirmar" at bounding box center [1141, 618] width 94 height 29
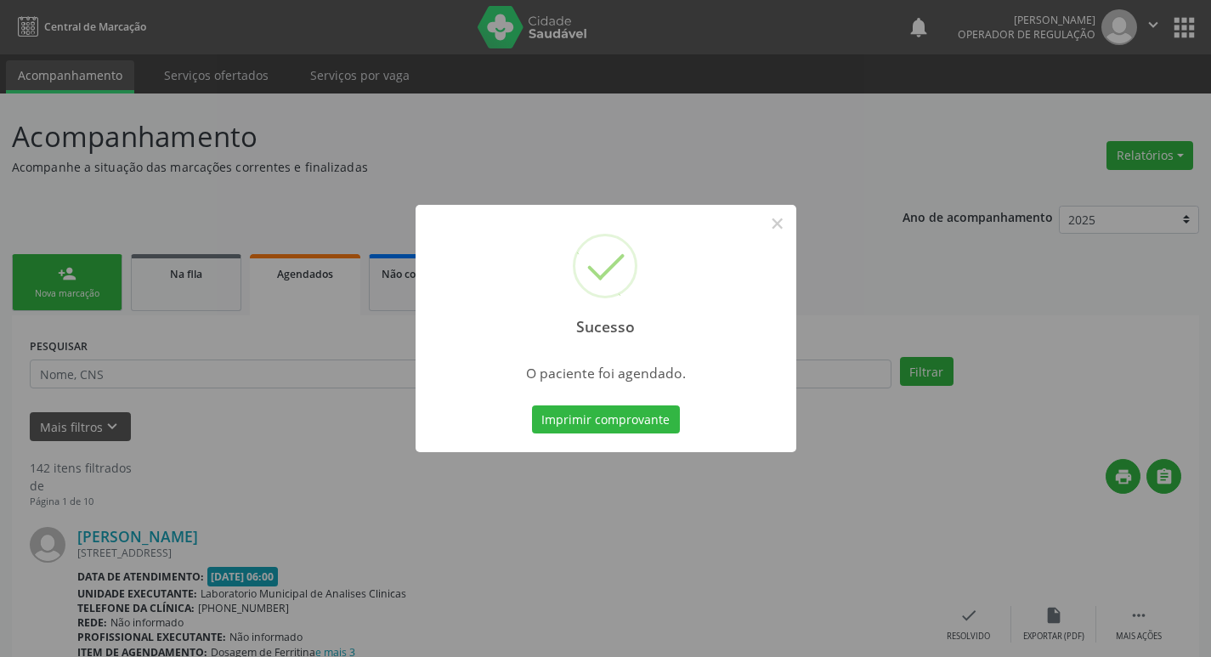
click at [64, 224] on div "Sucesso × O paciente foi agendado. Imprimir comprovante Cancel" at bounding box center [605, 328] width 1211 height 657
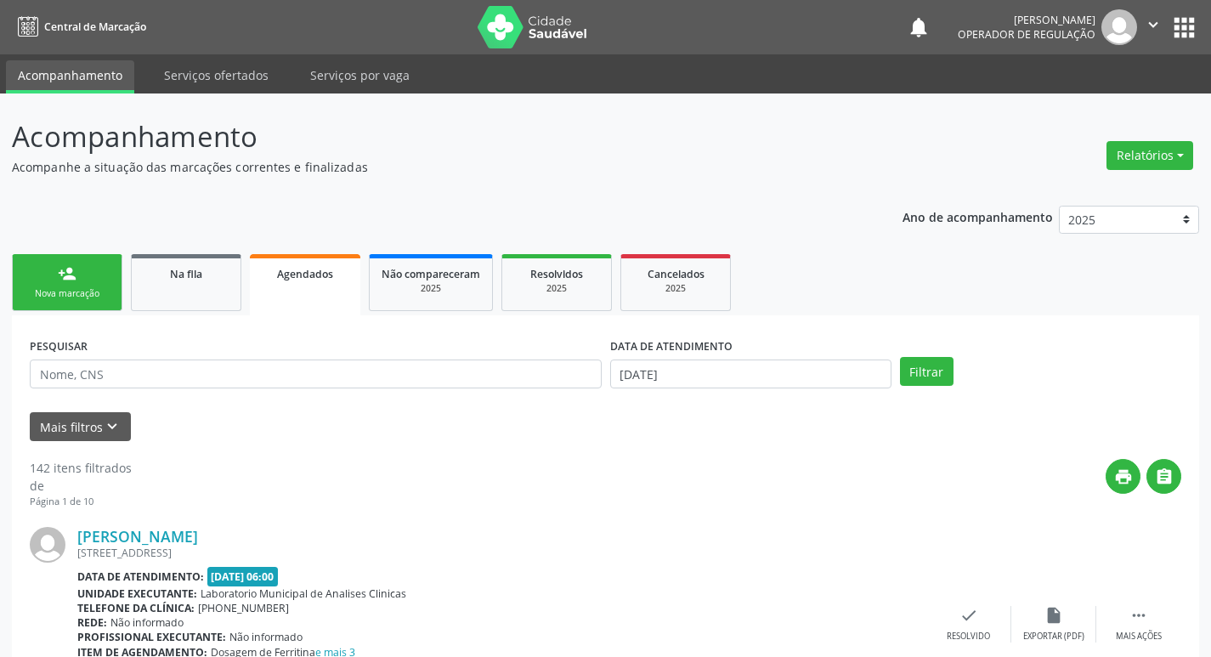
click at [43, 293] on div "Nova marcação" at bounding box center [67, 293] width 85 height 13
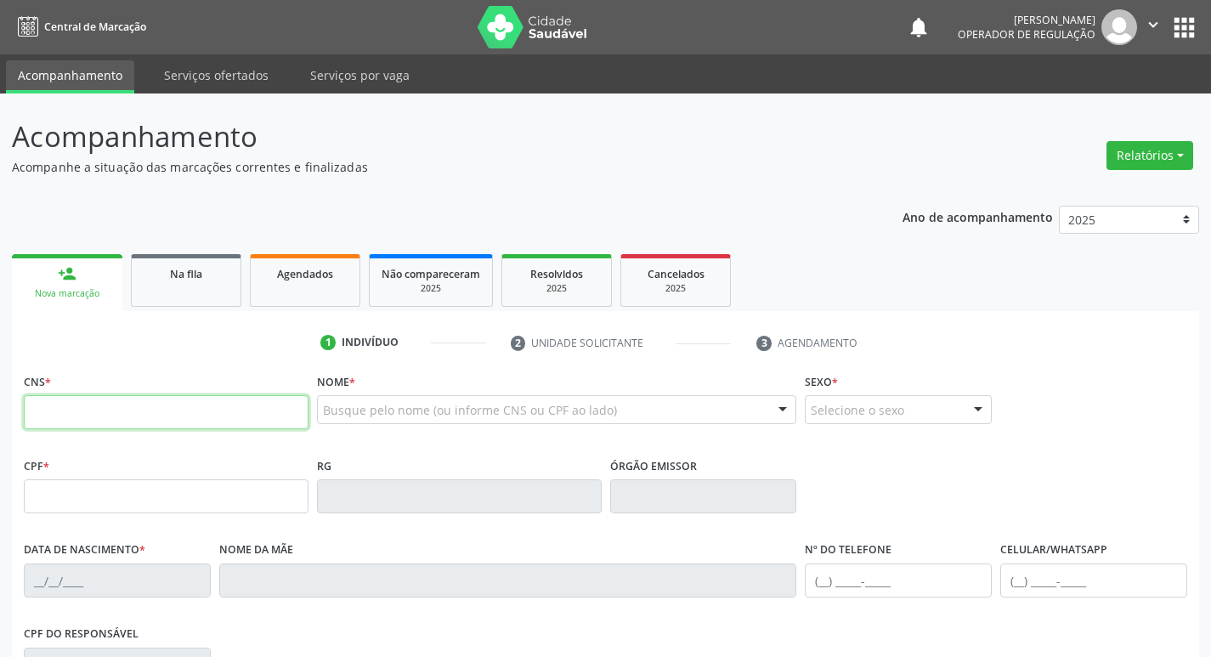
click at [98, 410] on input "text" at bounding box center [166, 412] width 285 height 34
type input "7"
type input "702 6087 7404 4546"
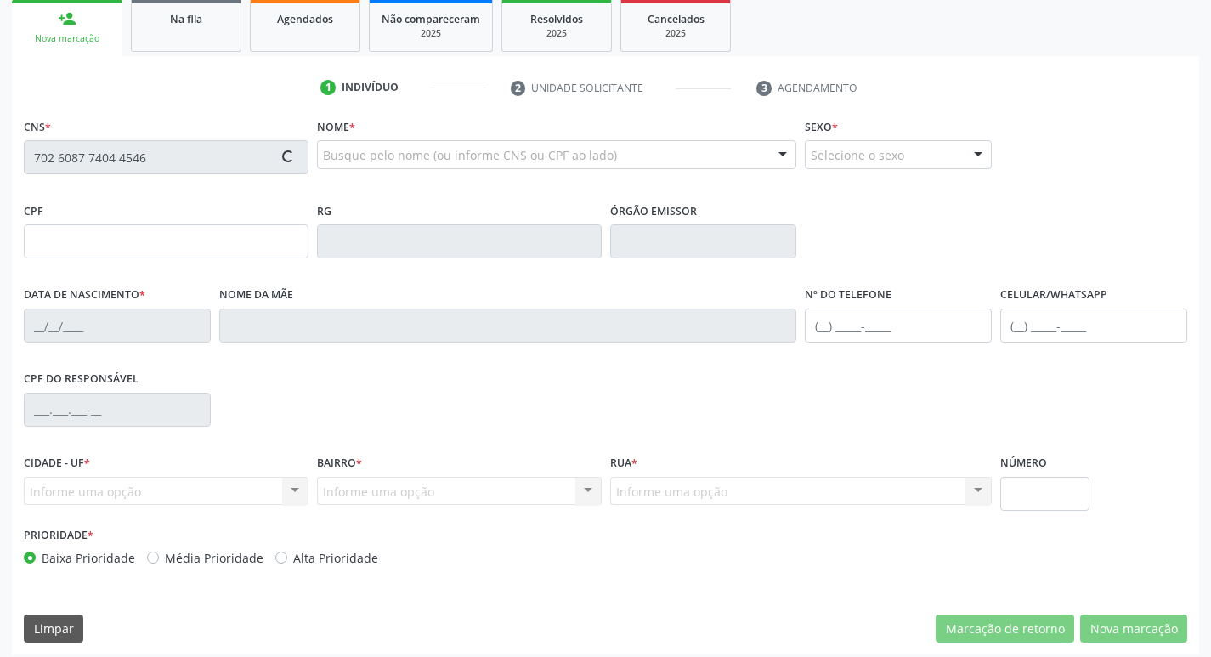
type input "044.603.684-63"
type input "[DATE]"
type input "[PERSON_NAME]"
type input "[PHONE_NUMBER]"
type input "492"
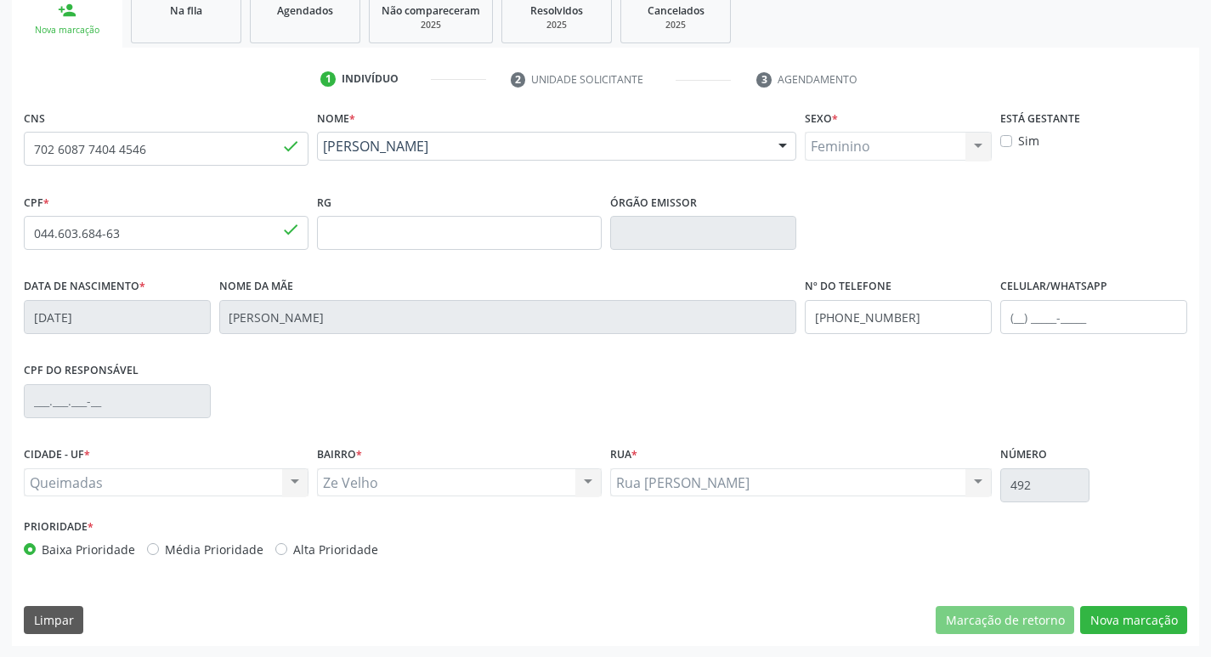
scroll to position [264, 0]
click at [1130, 615] on button "Nova marcação" at bounding box center [1133, 619] width 107 height 29
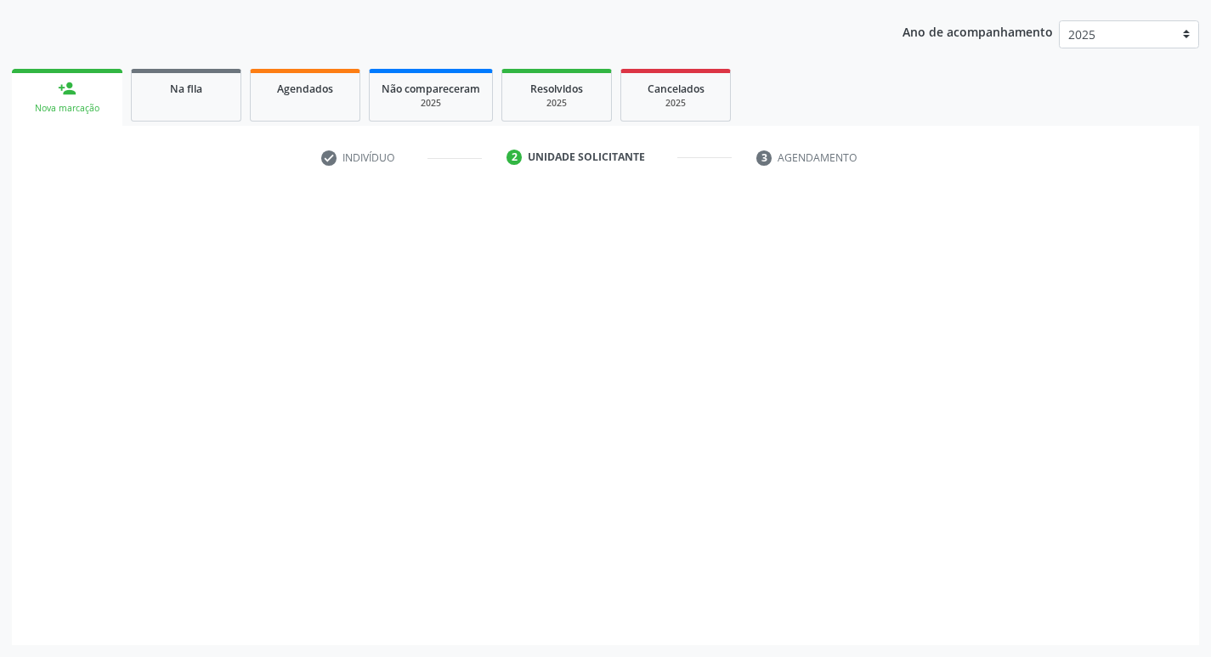
scroll to position [185, 0]
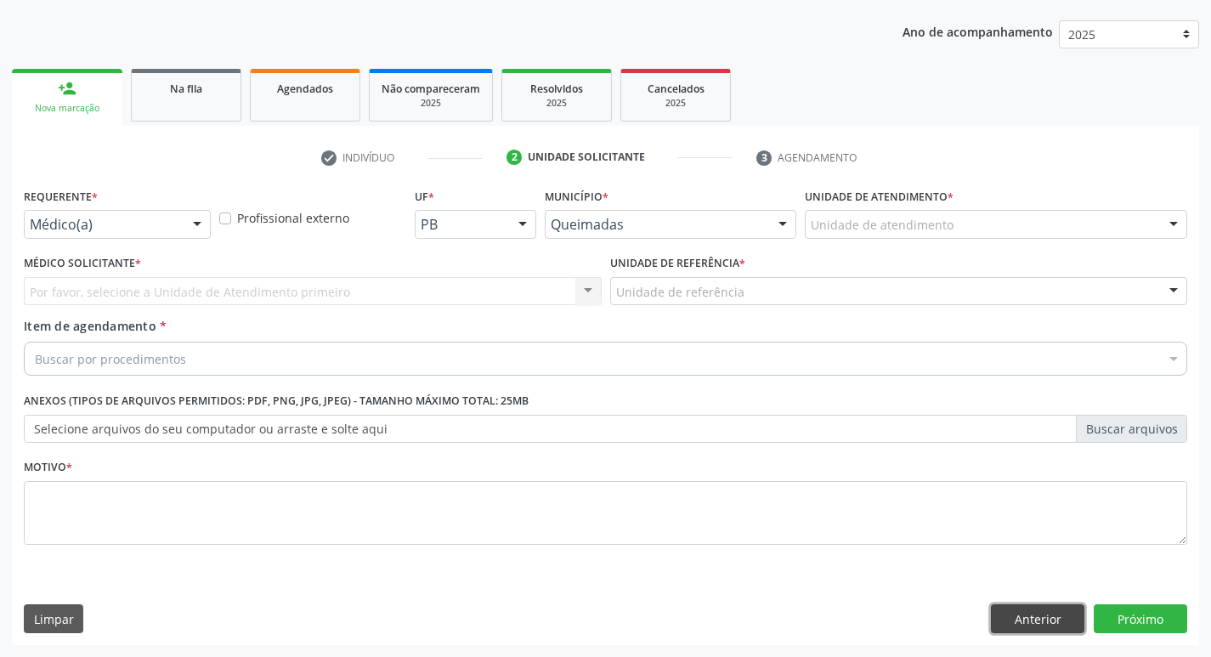
click at [1046, 621] on button "Anterior" at bounding box center [1038, 618] width 94 height 29
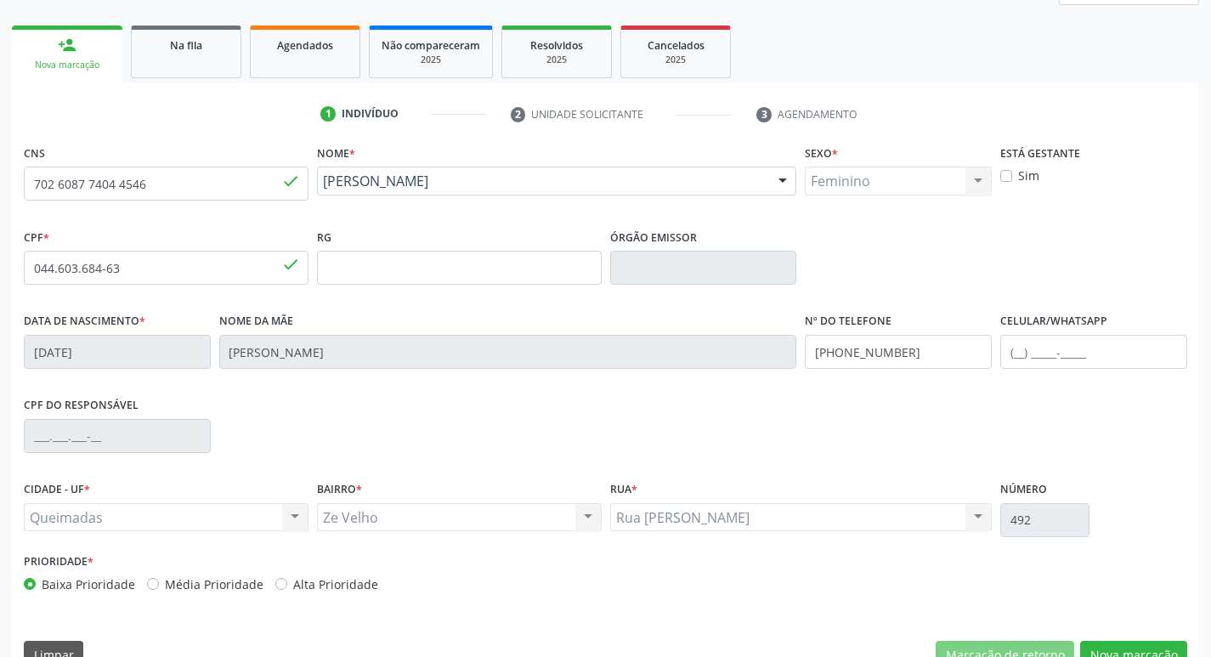
scroll to position [264, 0]
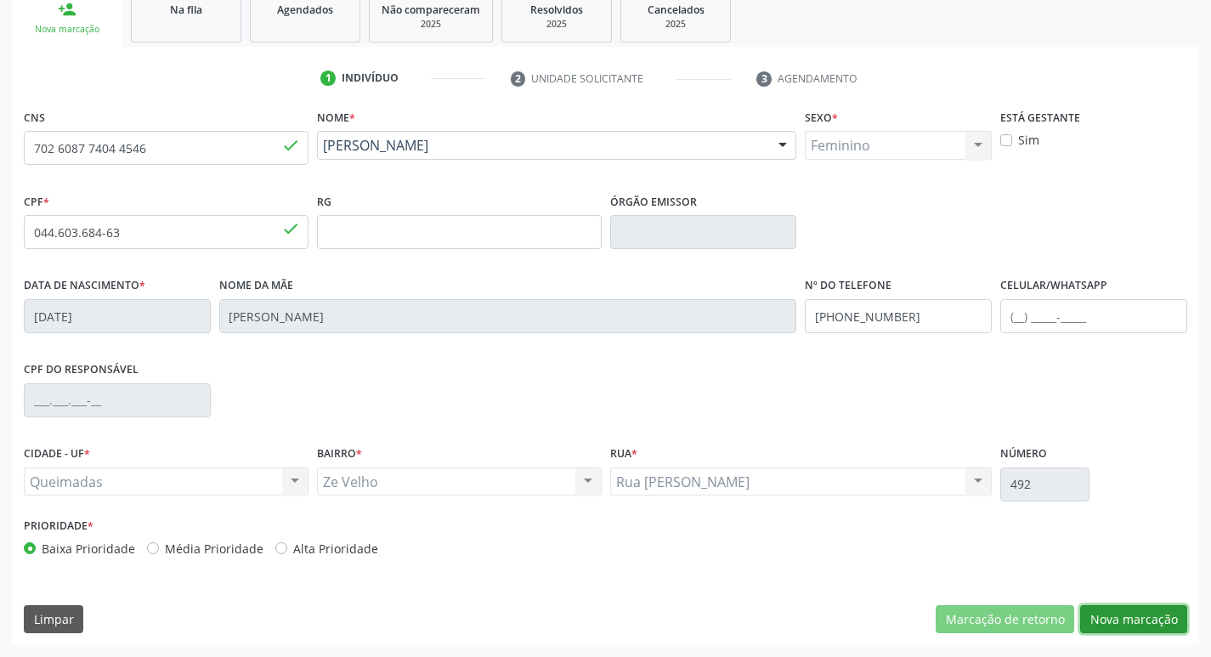
click at [1117, 614] on button "Nova marcação" at bounding box center [1133, 619] width 107 height 29
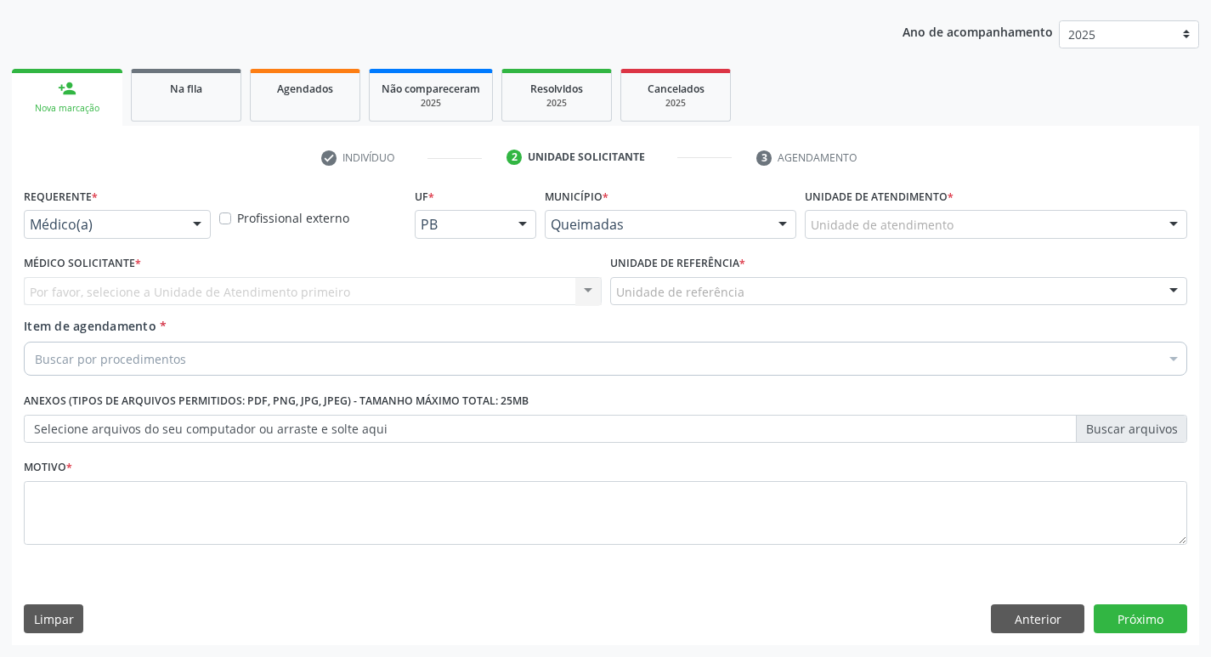
scroll to position [185, 0]
click at [125, 242] on div "Requerente * Médico(a) Médico(a) Enfermeiro(a) Paciente Nenhum resultado encont…" at bounding box center [118, 217] width 196 height 66
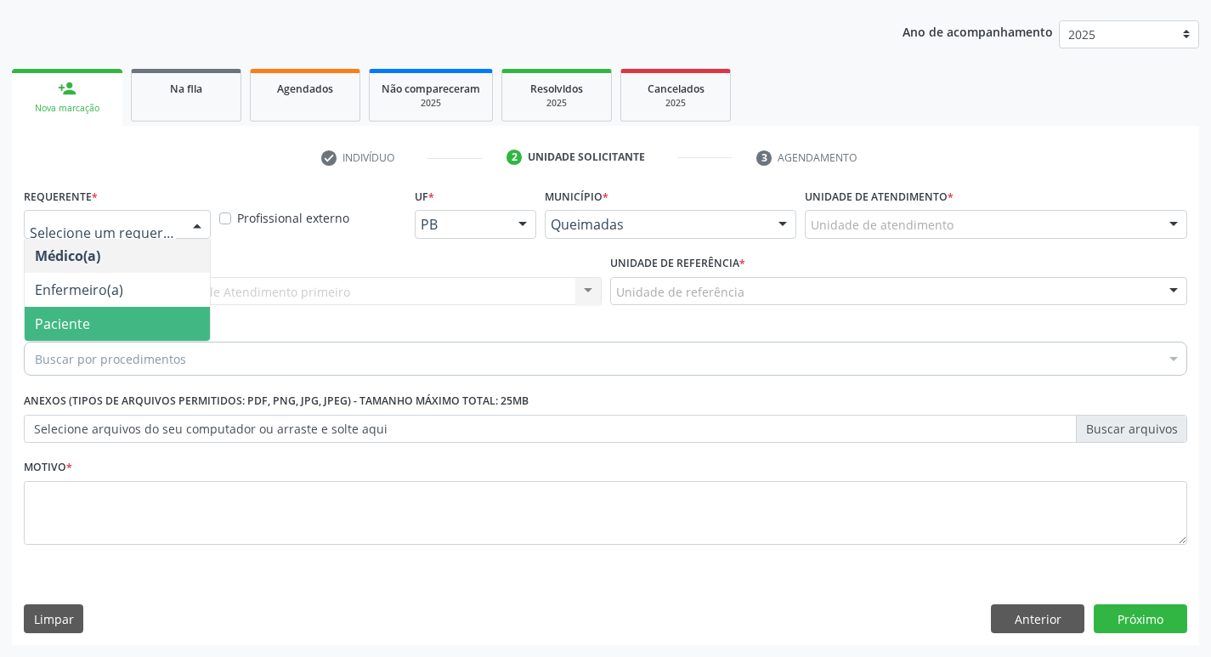
click at [122, 338] on span "Paciente" at bounding box center [117, 324] width 185 height 34
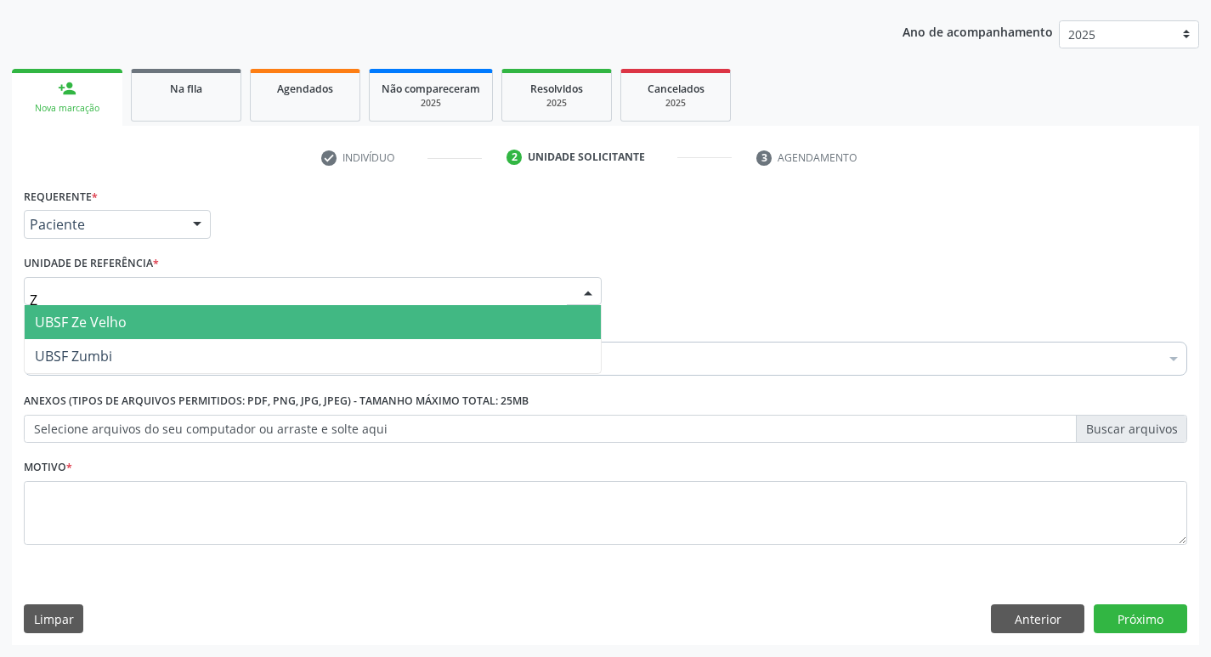
type input "ZE"
click at [142, 324] on span "UBSF Ze Velho" at bounding box center [313, 322] width 576 height 34
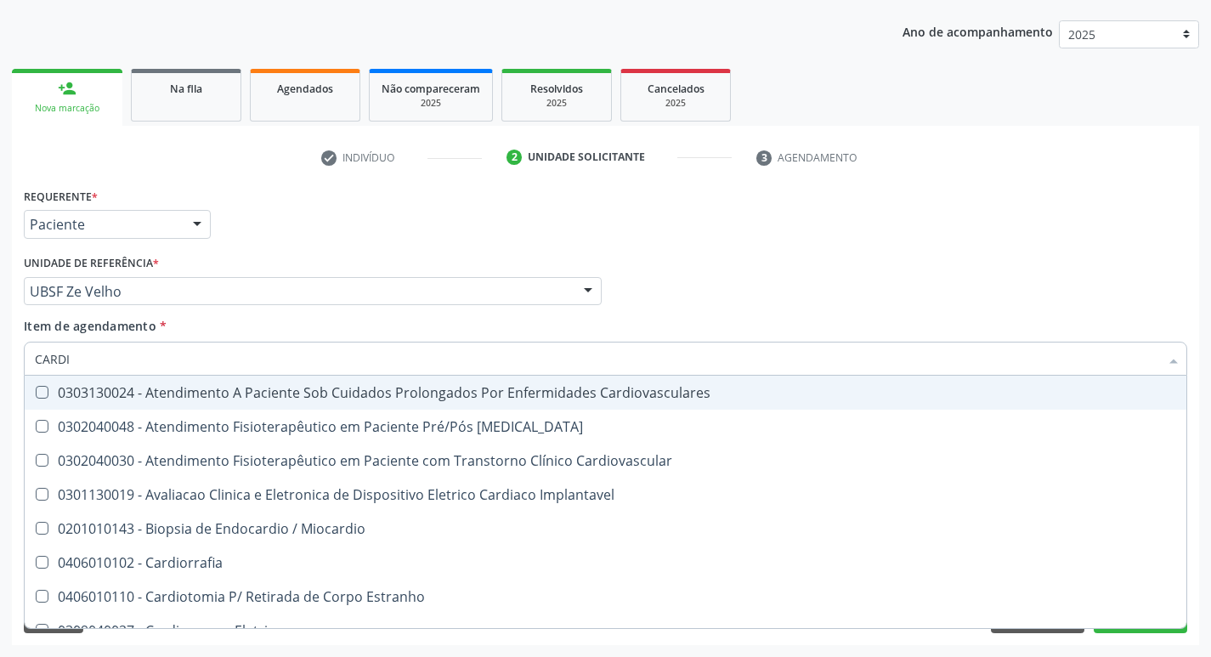
type input "CARDIO"
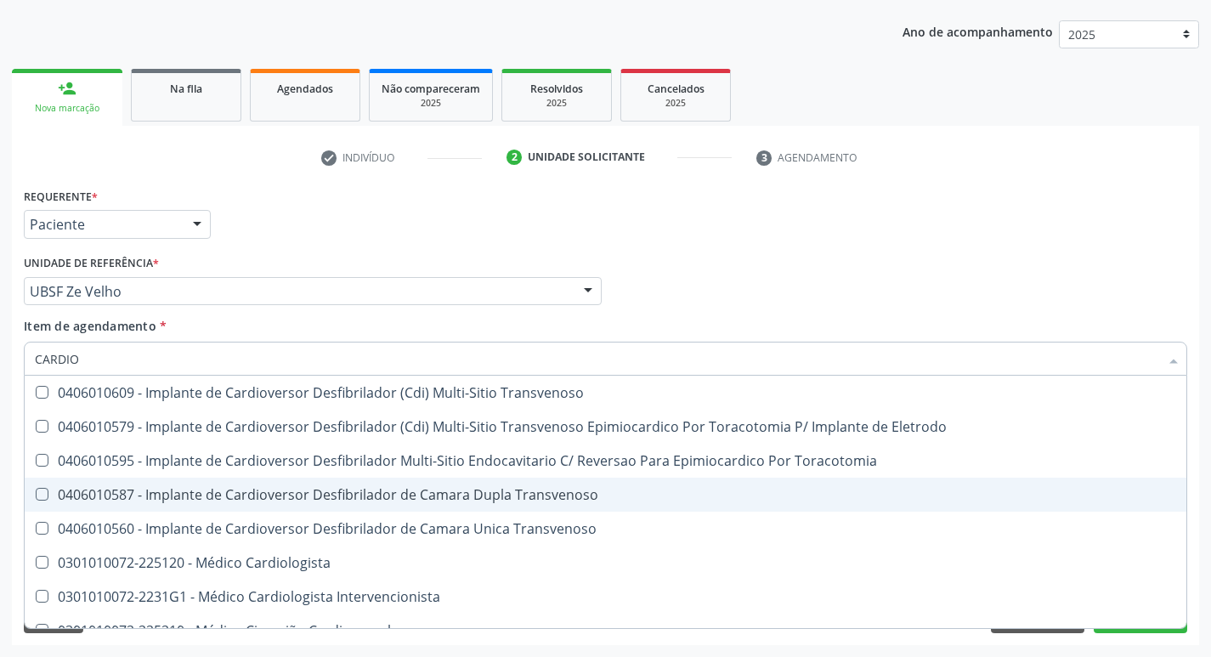
scroll to position [765, 0]
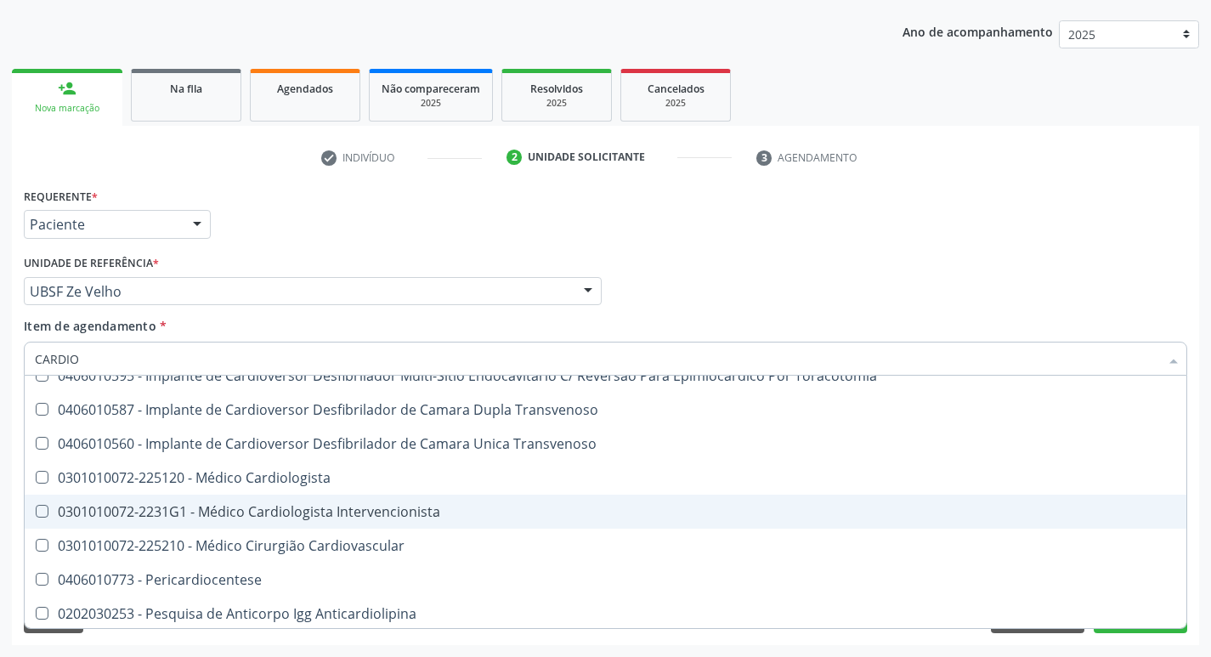
click at [305, 508] on div "0301010072-2231G1 - Médico Cardiologista Intervencionista" at bounding box center [606, 512] width 1142 height 14
checkbox Intervencionista "true"
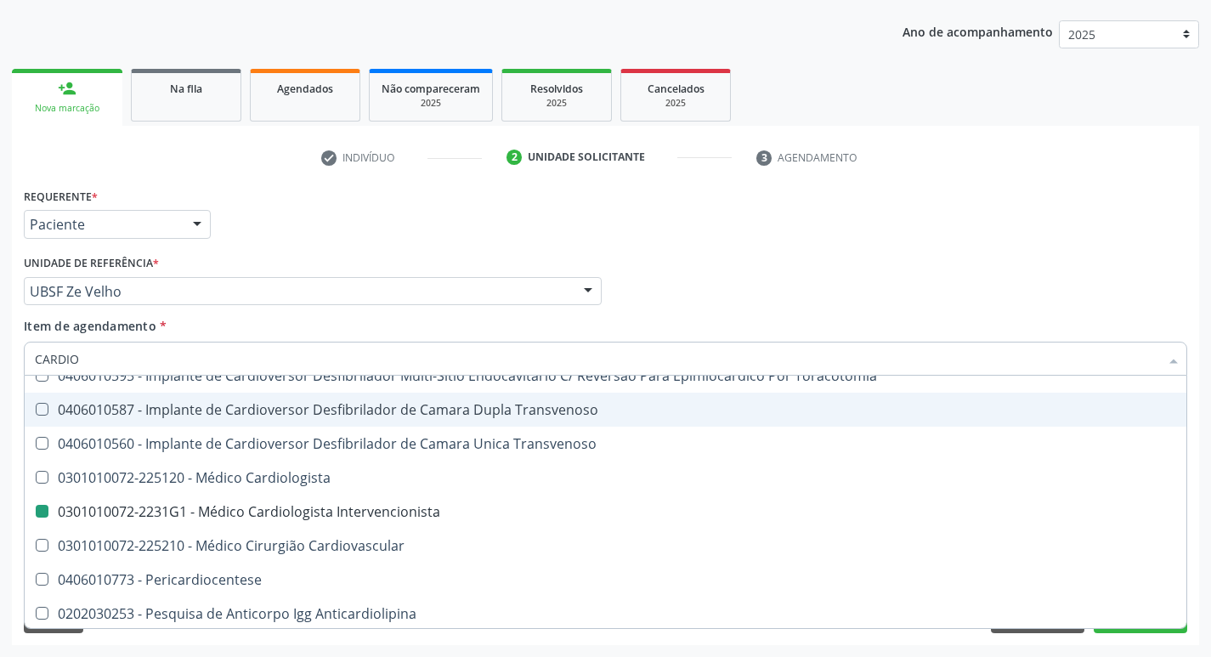
click at [634, 210] on div "Requerente * Paciente Médico(a) Enfermeiro(a) Paciente Nenhum resultado encontr…" at bounding box center [606, 217] width 1172 height 66
checkbox Cardiovascular "true"
checkbox Intervencionista "false"
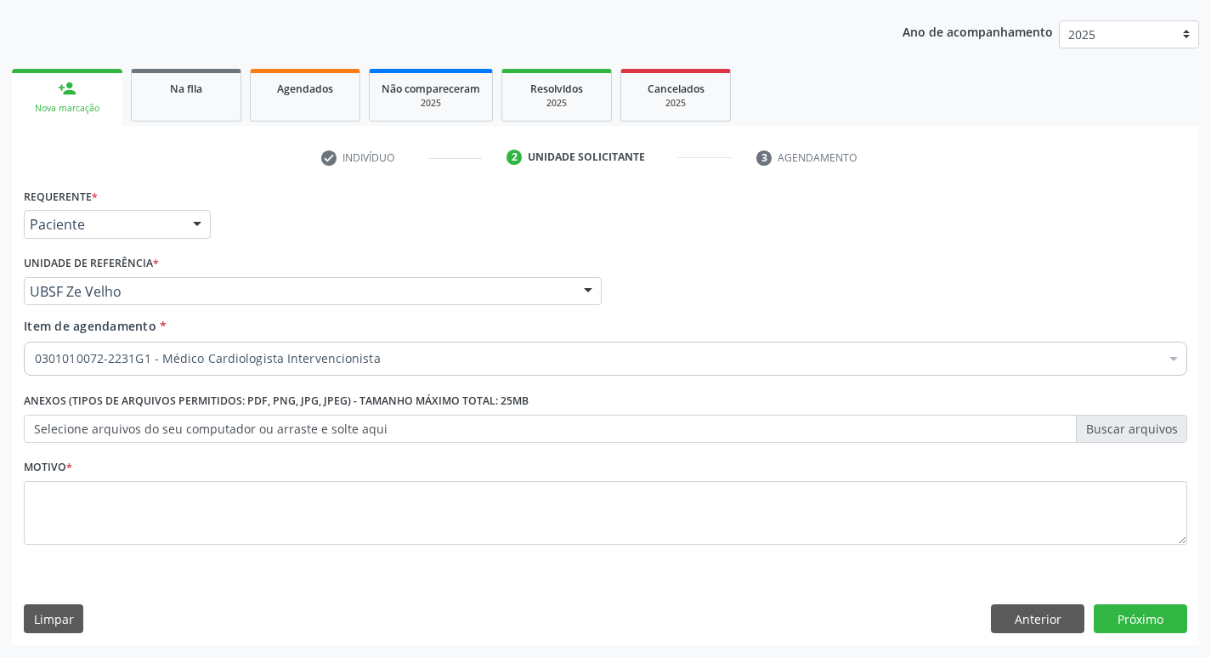
scroll to position [0, 0]
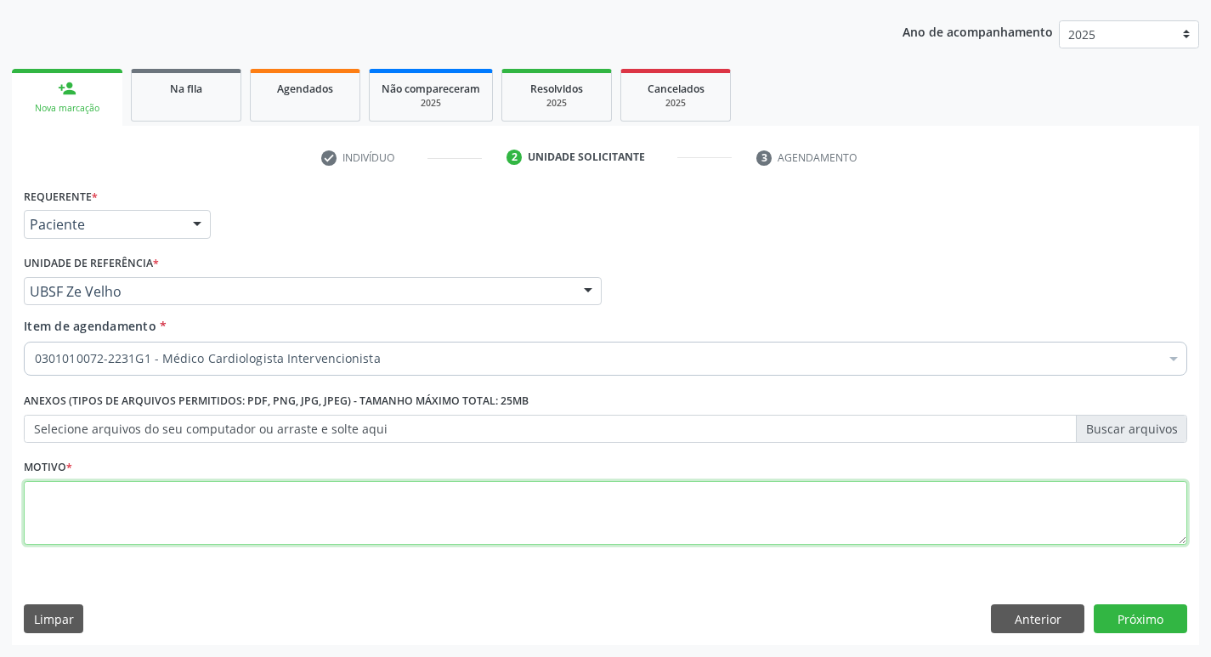
click at [111, 531] on textarea at bounding box center [606, 513] width 1164 height 65
type textarea "RISCO CIRURGICO"
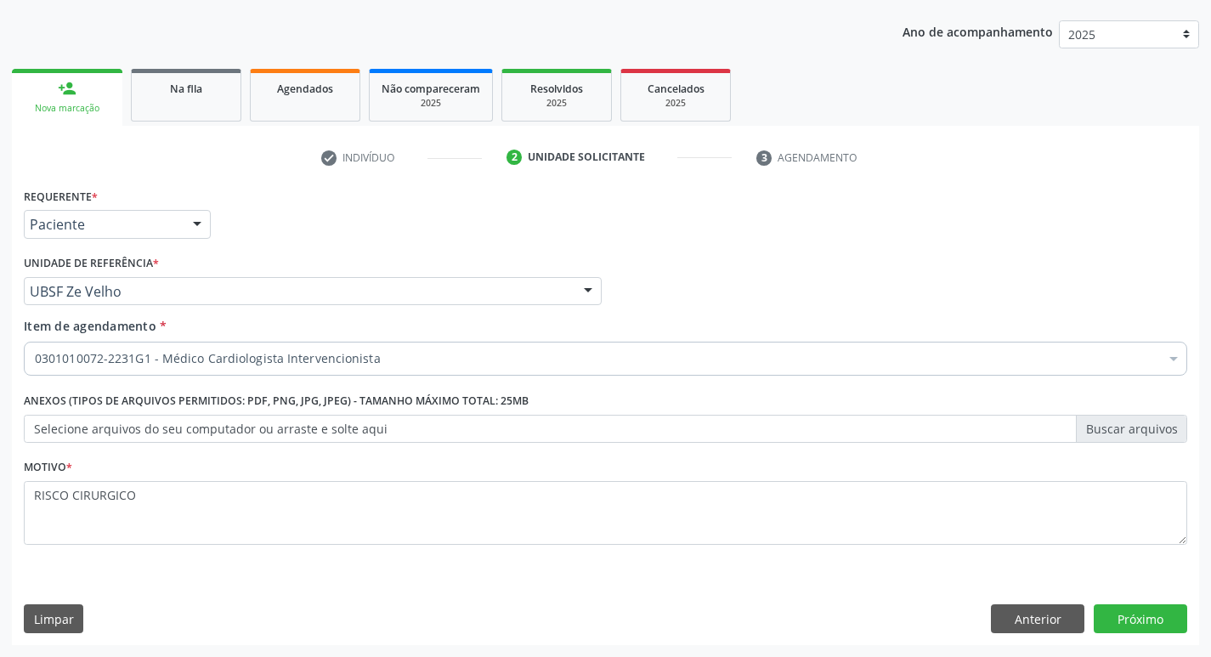
click at [1140, 604] on div "Requerente * Paciente Médico(a) Enfermeiro(a) Paciente Nenhum resultado encontr…" at bounding box center [605, 415] width 1187 height 462
click at [1142, 618] on button "Próximo" at bounding box center [1141, 618] width 94 height 29
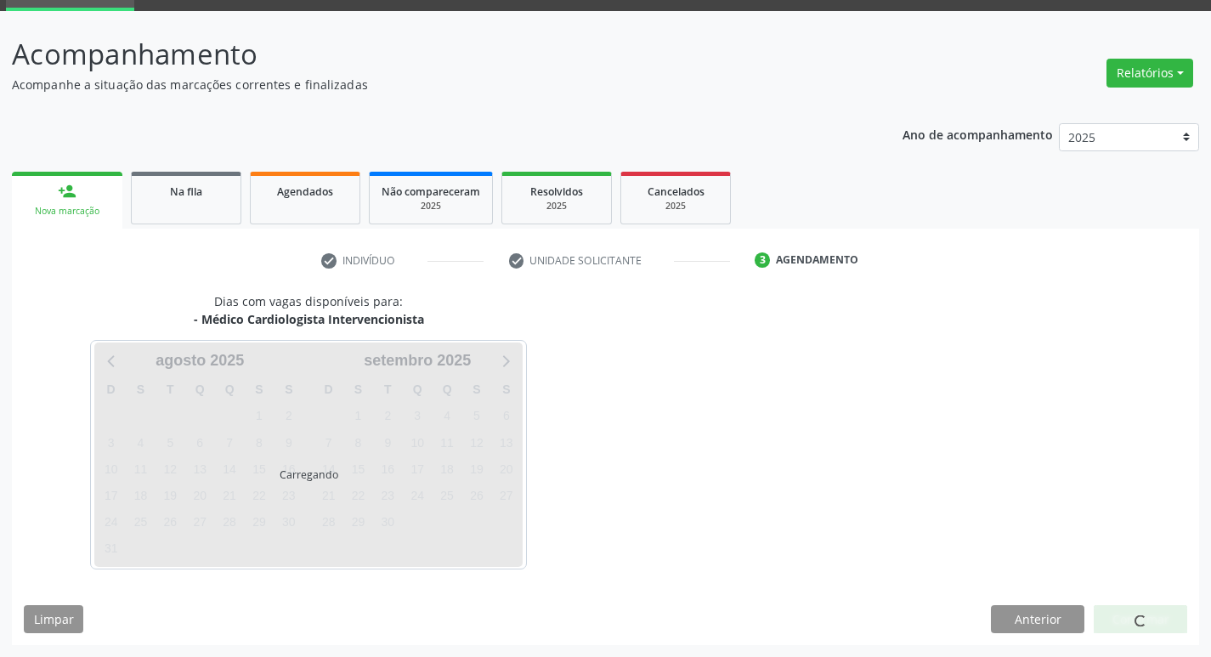
scroll to position [82, 0]
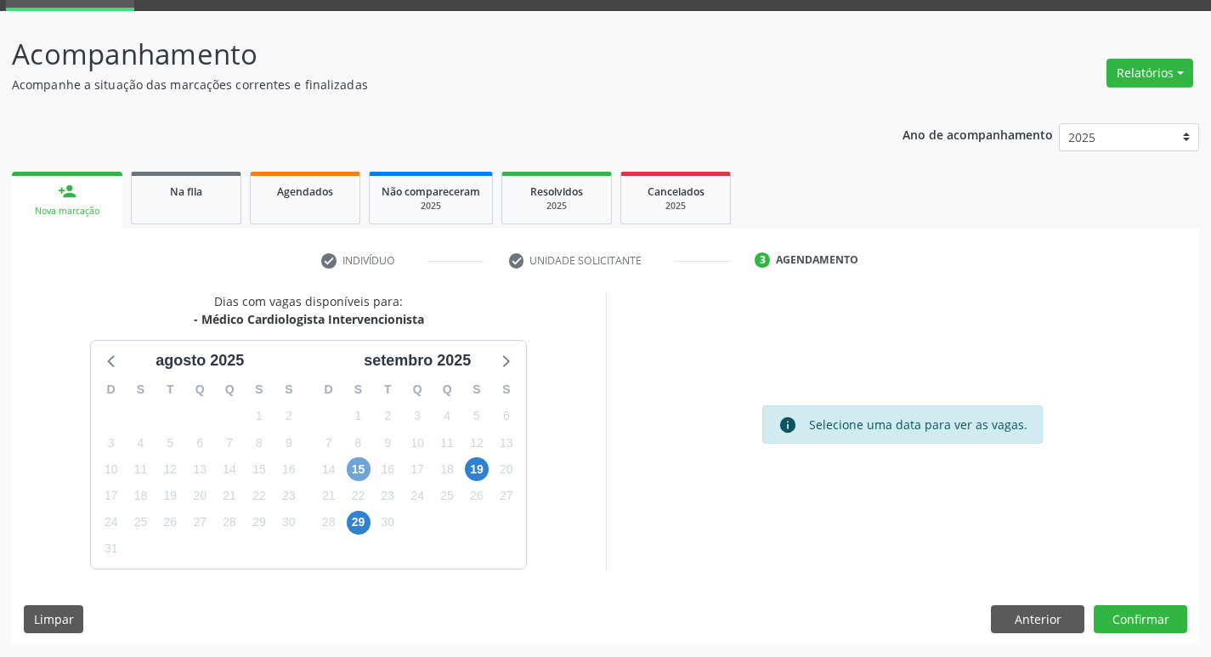
click at [355, 465] on span "15" at bounding box center [359, 469] width 24 height 24
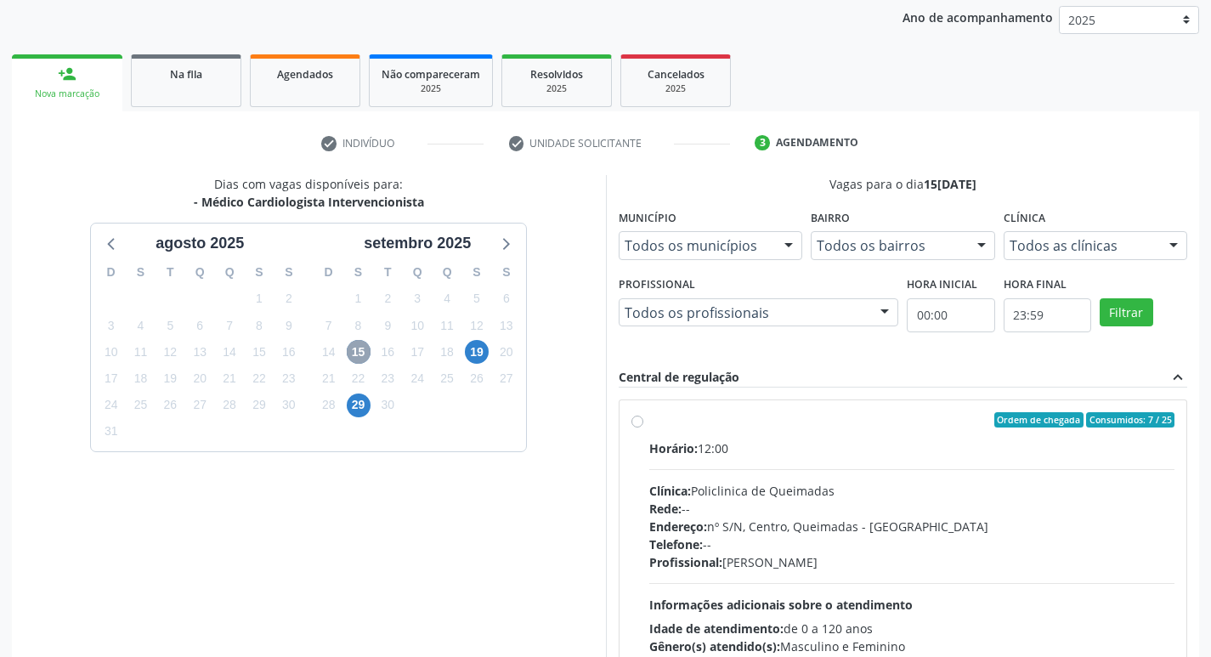
scroll to position [328, 0]
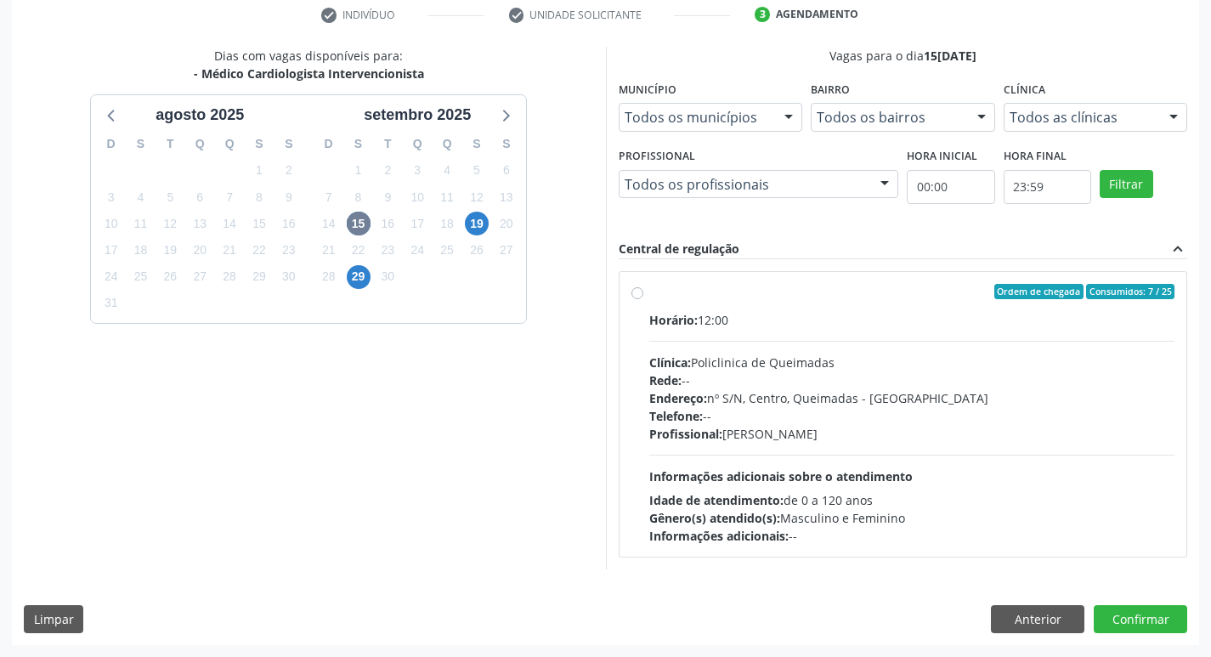
click at [818, 308] on label "Ordem de chegada Consumidos: 7 / 25 Horário: 12:00 Clínica: Policlinica de Quei…" at bounding box center [912, 414] width 526 height 261
radio input "true"
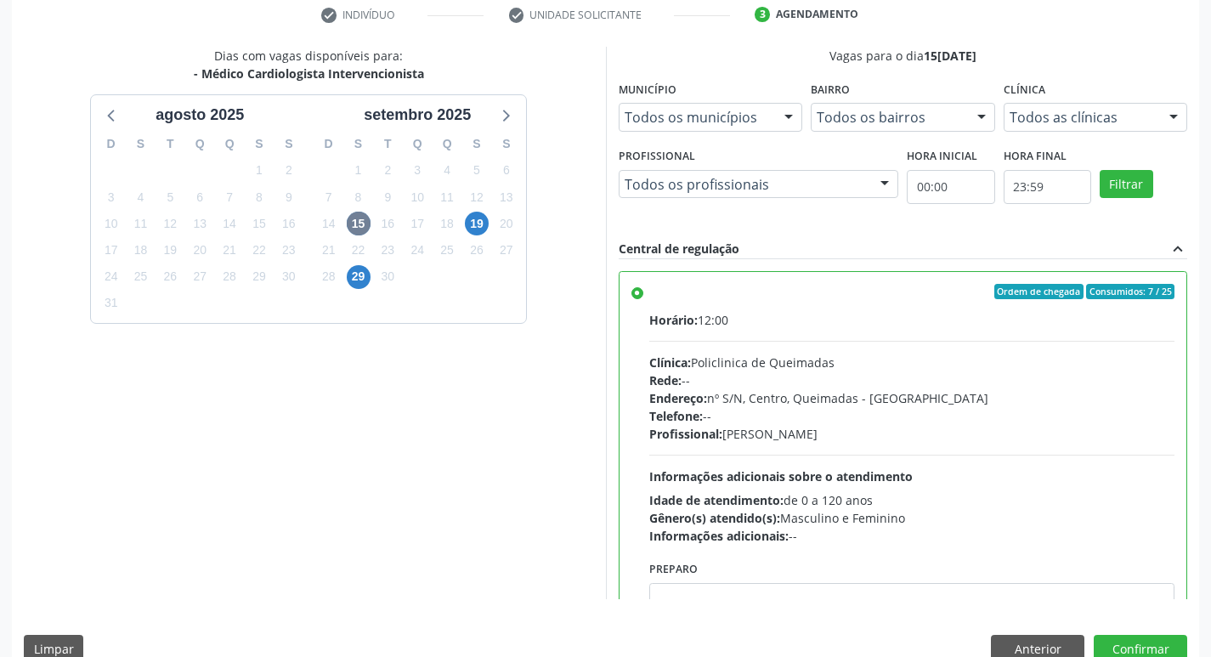
click at [386, 465] on div "Dias com vagas disponíveis para: - Médico Cardiologista Intervencionista [DATE]…" at bounding box center [309, 323] width 594 height 553
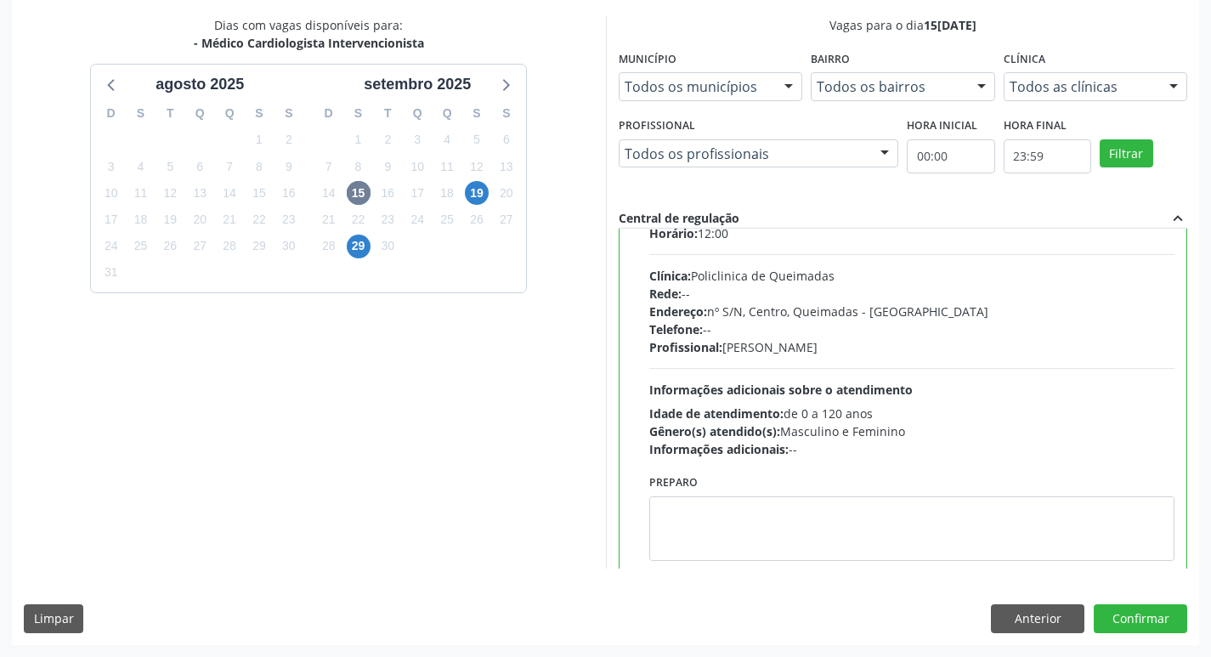
scroll to position [84, 0]
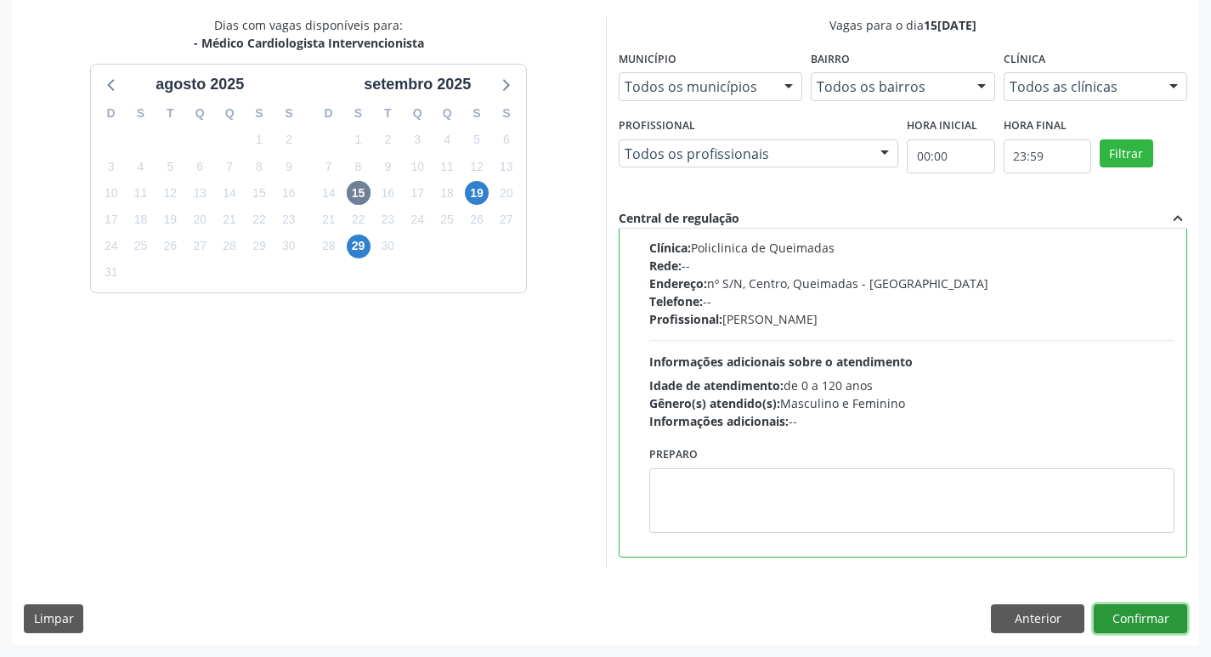
click at [1165, 619] on button "Confirmar" at bounding box center [1141, 618] width 94 height 29
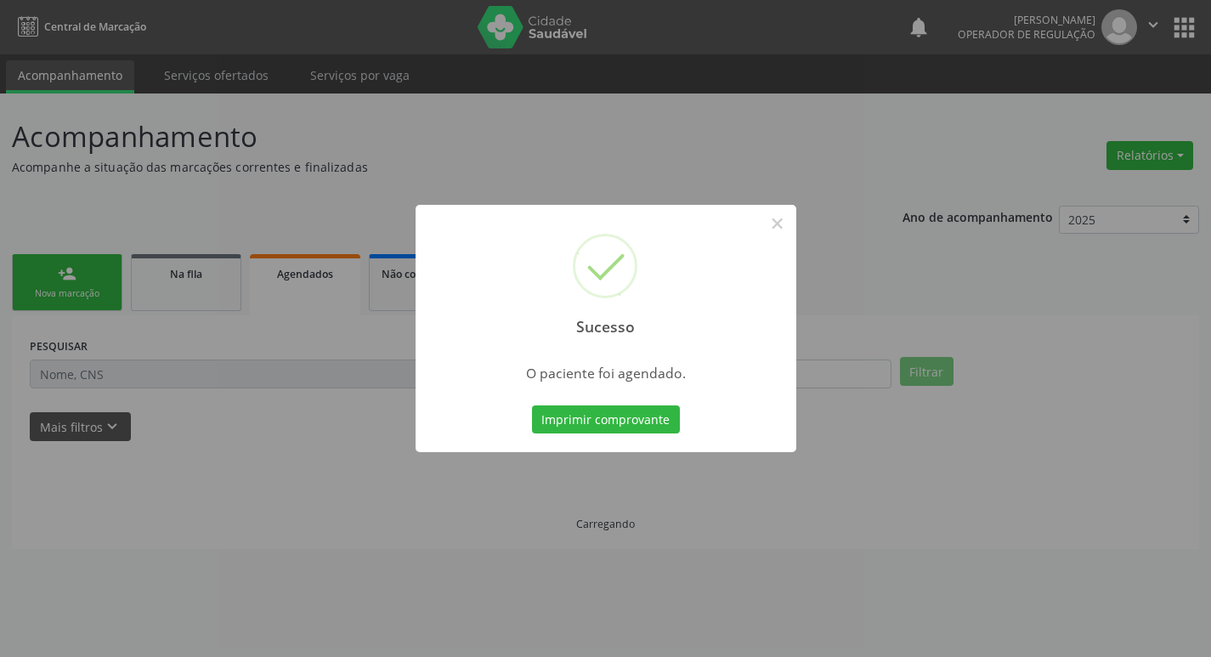
scroll to position [0, 0]
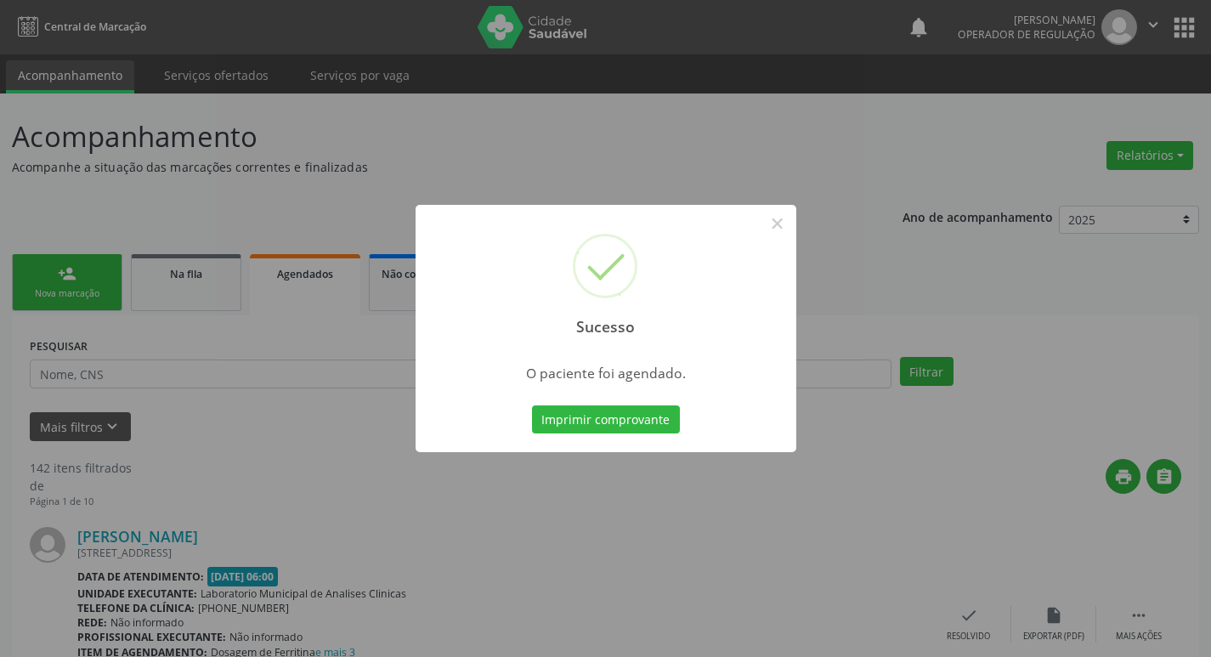
click at [734, 139] on div "Sucesso × O paciente foi agendado. Imprimir comprovante Cancel" at bounding box center [605, 328] width 1211 height 657
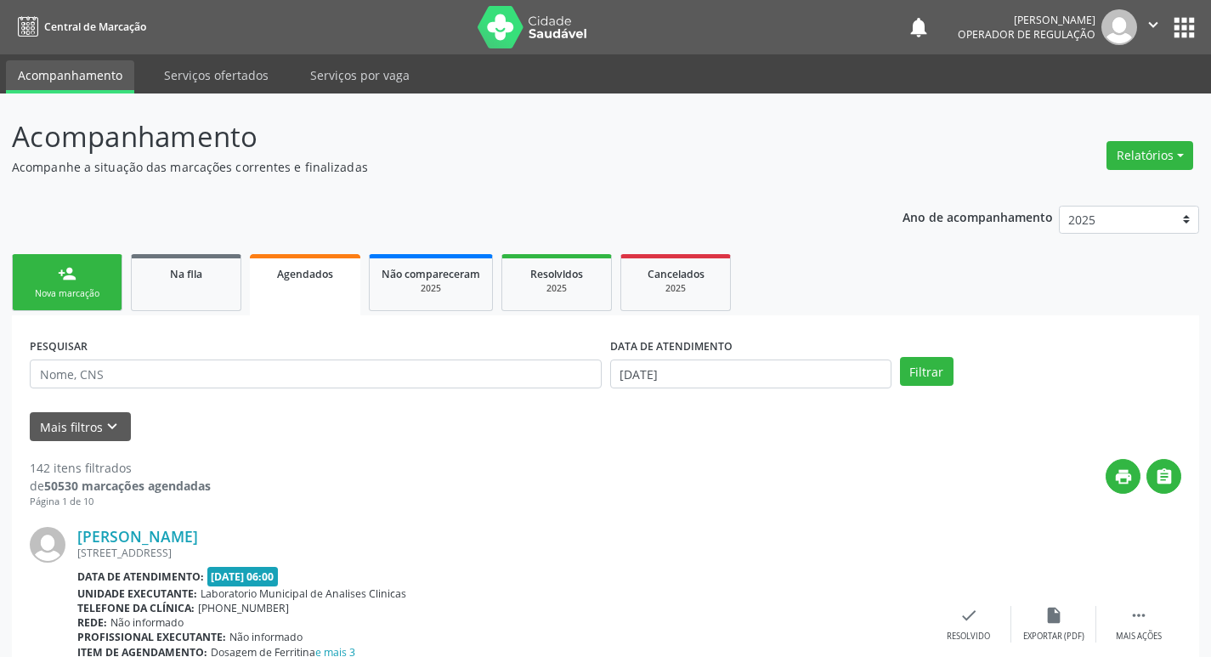
click at [56, 283] on link "person_add Nova marcação" at bounding box center [67, 282] width 111 height 57
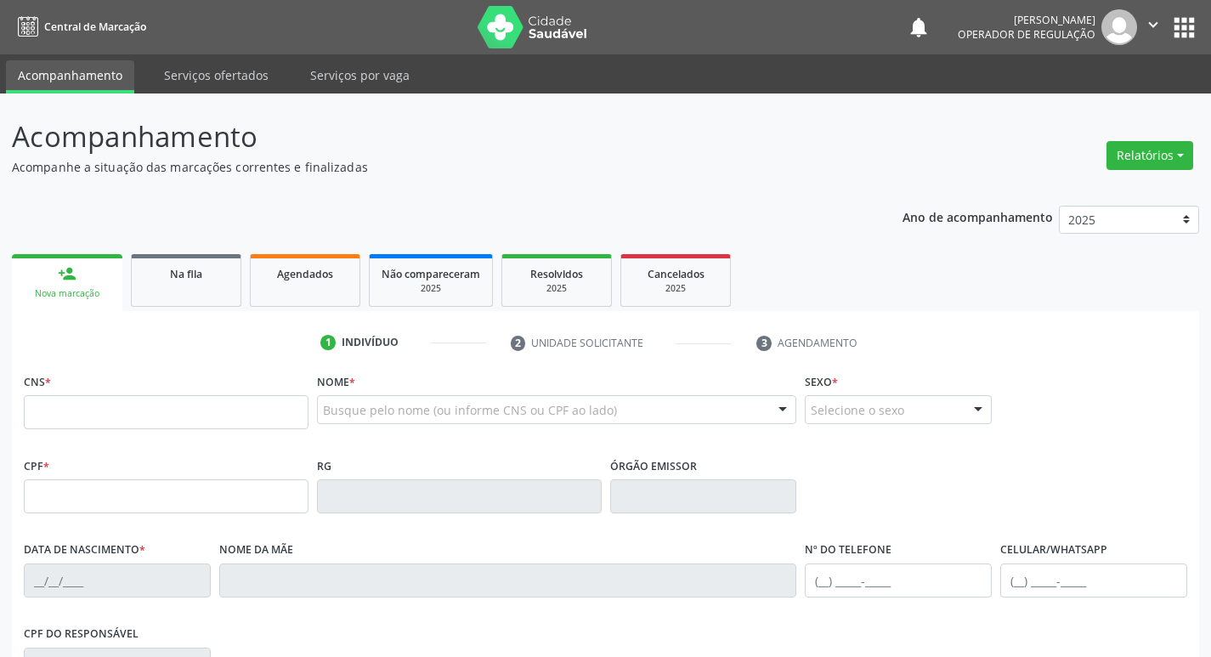
scroll to position [264, 0]
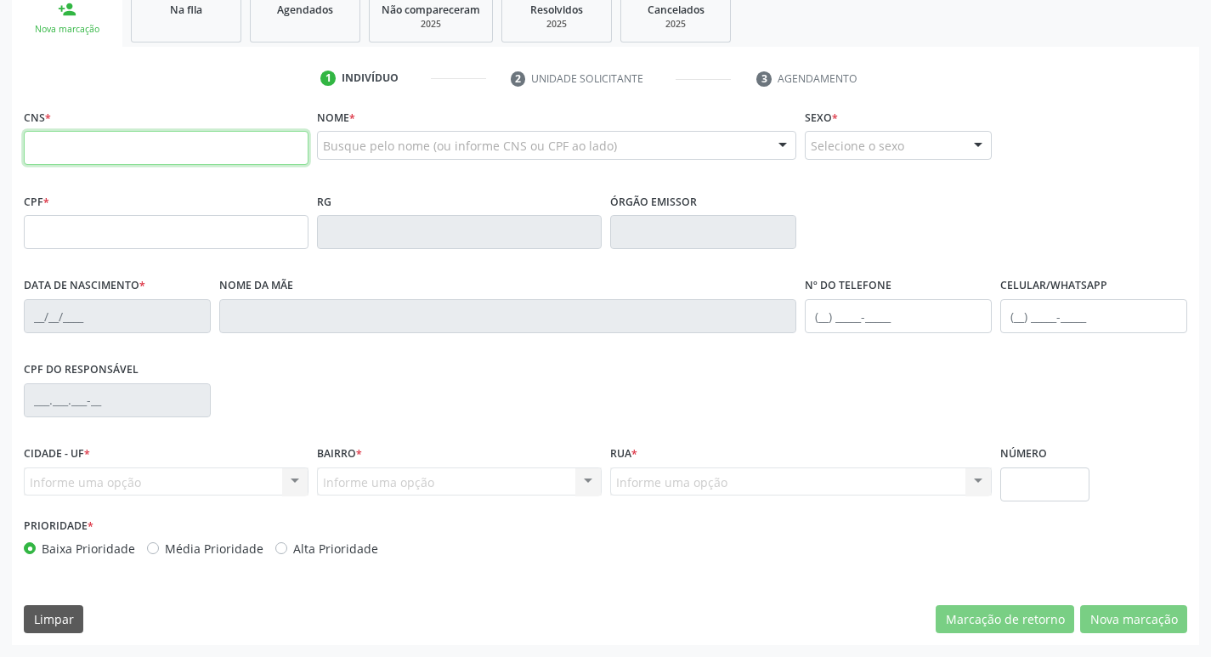
click at [79, 146] on input "text" at bounding box center [166, 148] width 285 height 34
click at [246, 130] on div "CNS *" at bounding box center [166, 135] width 285 height 60
click at [230, 144] on input "text" at bounding box center [166, 148] width 285 height 34
type input "7"
type input "708 1056 3015 4140"
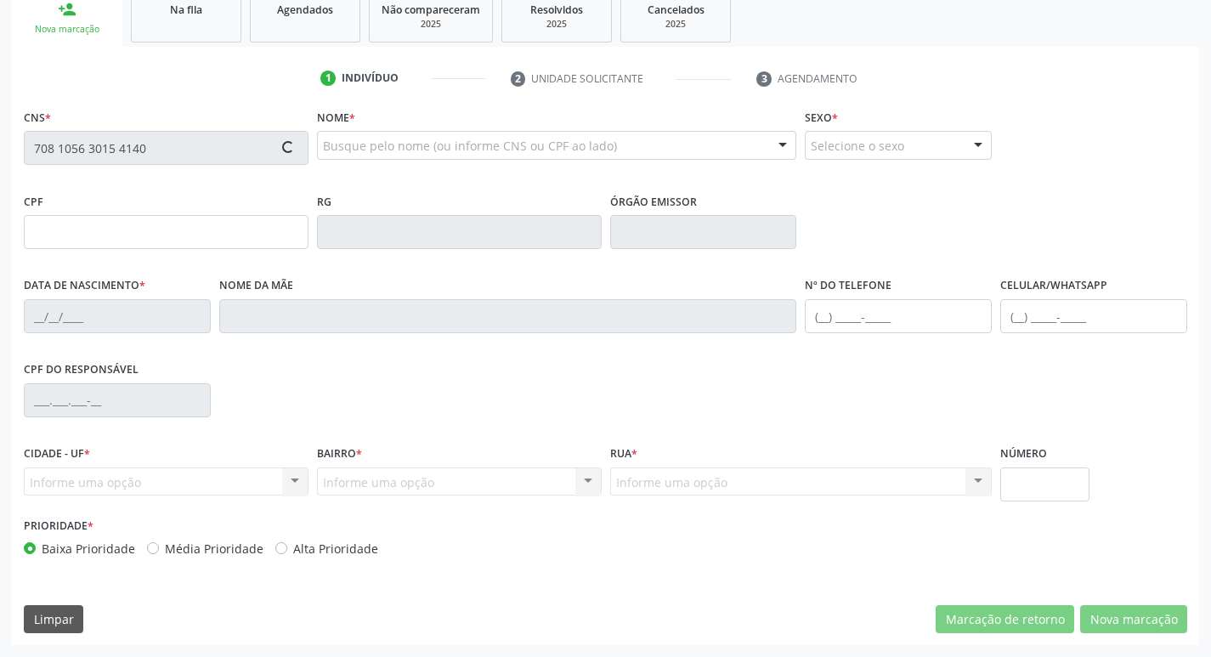
type input "218.891.984-04"
type input "[DATE]"
type input "[PERSON_NAME] da Conceição"
type input "[PHONE_NUMBER]"
type input "031.267.754-54"
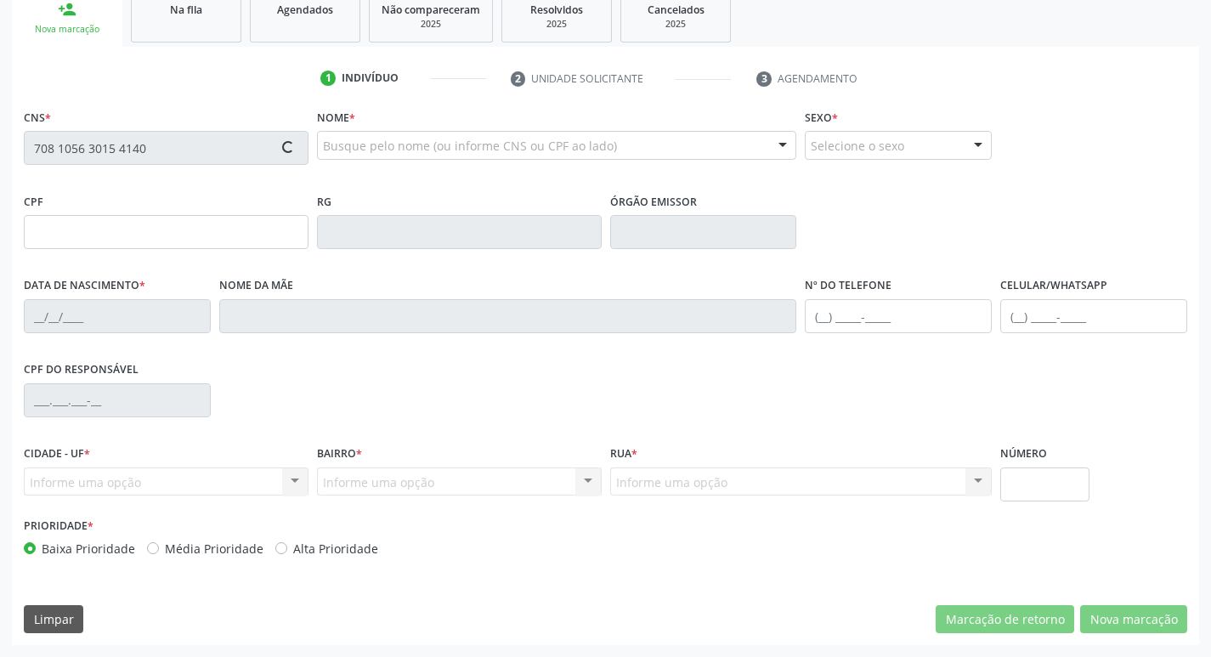
type input "122"
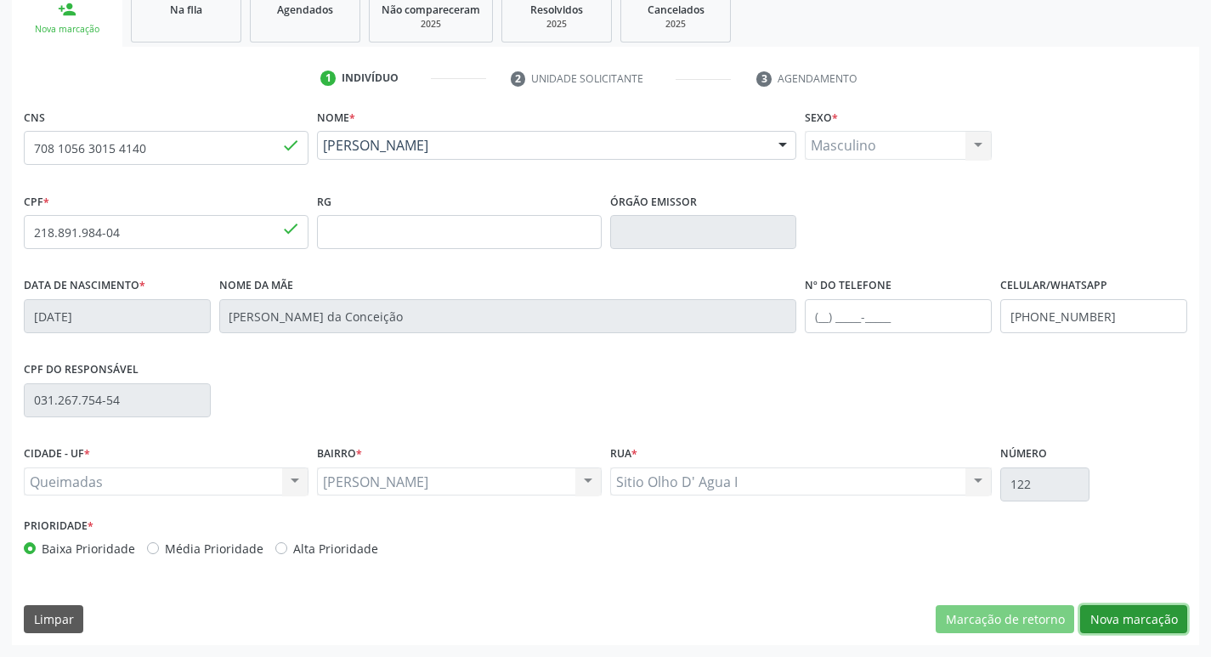
click at [1151, 622] on button "Nova marcação" at bounding box center [1133, 619] width 107 height 29
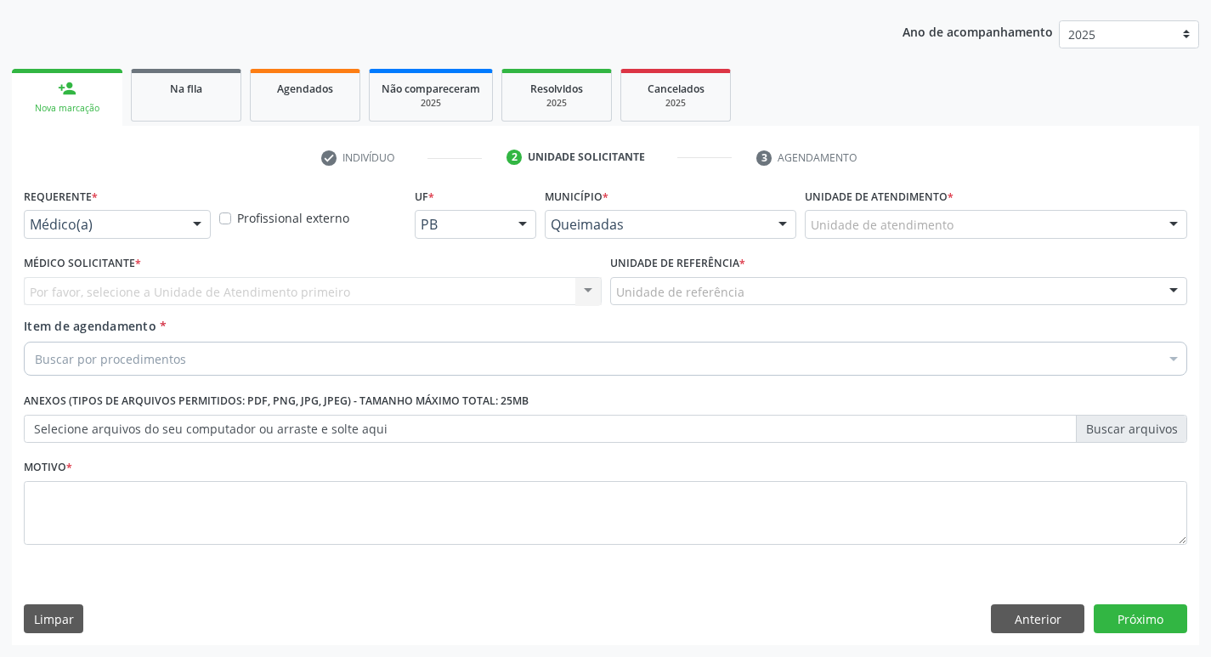
scroll to position [185, 0]
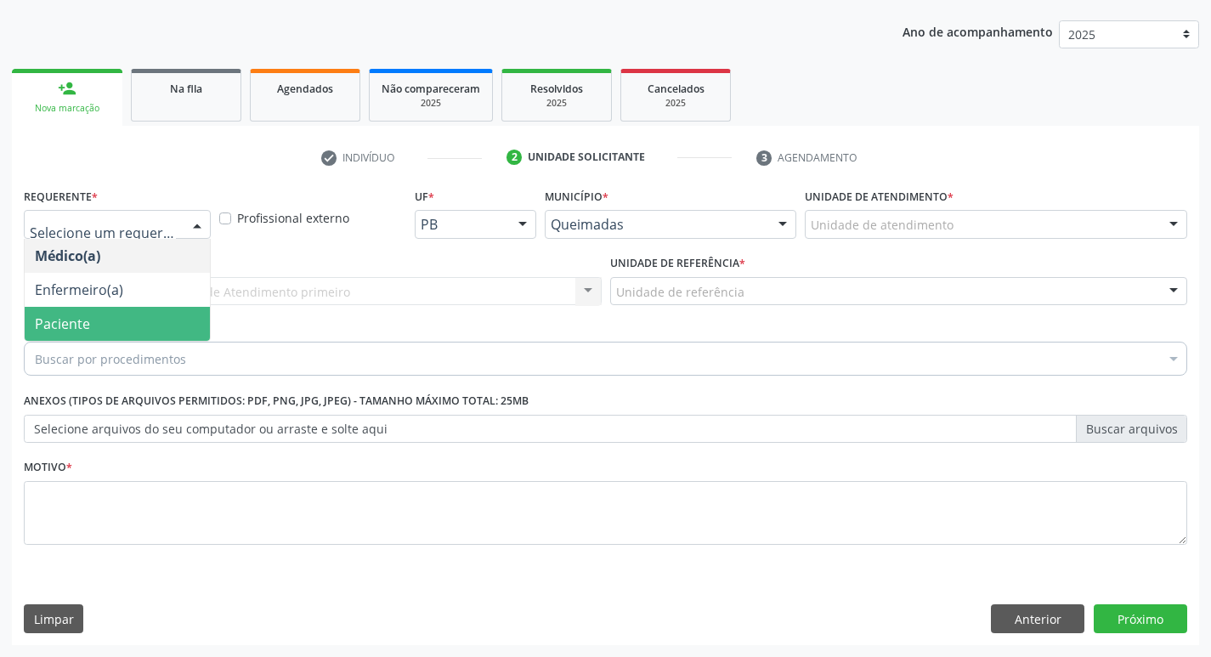
click at [89, 332] on span "Paciente" at bounding box center [117, 324] width 185 height 34
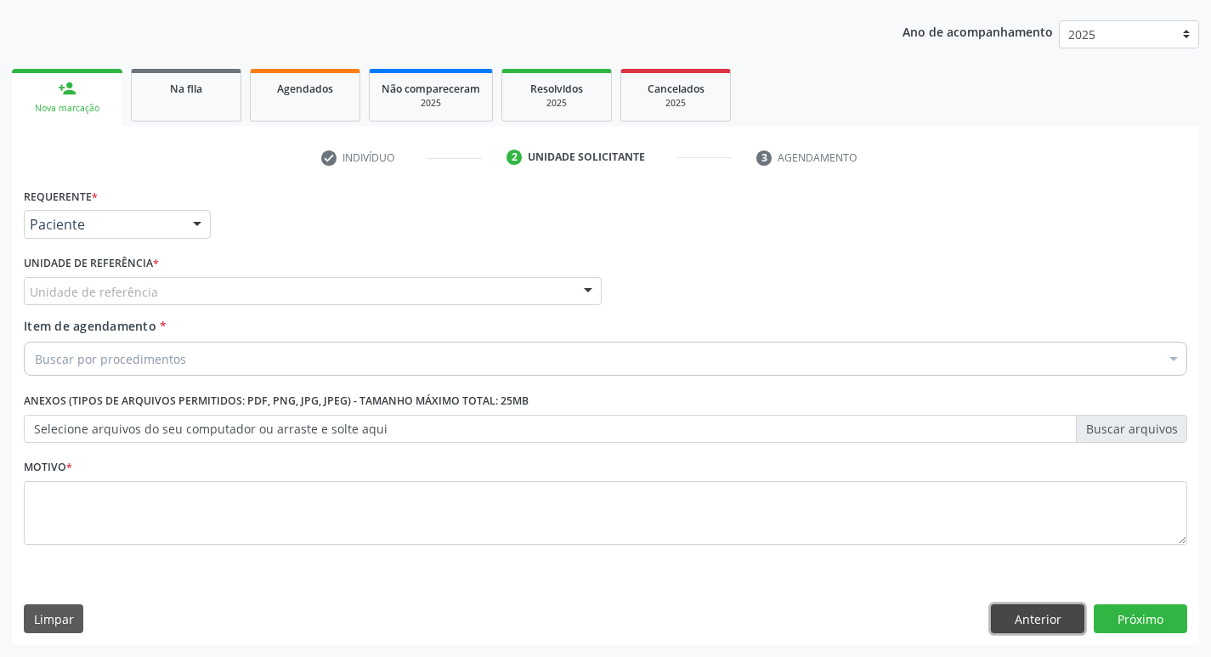
click at [1040, 617] on button "Anterior" at bounding box center [1038, 618] width 94 height 29
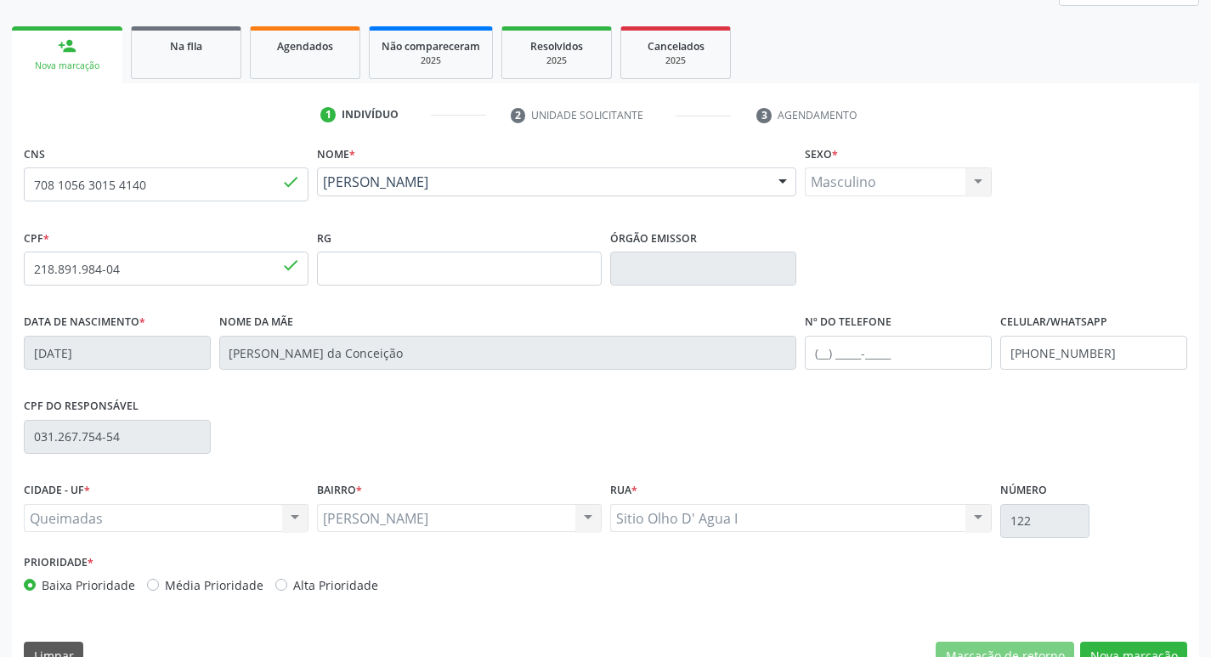
scroll to position [264, 0]
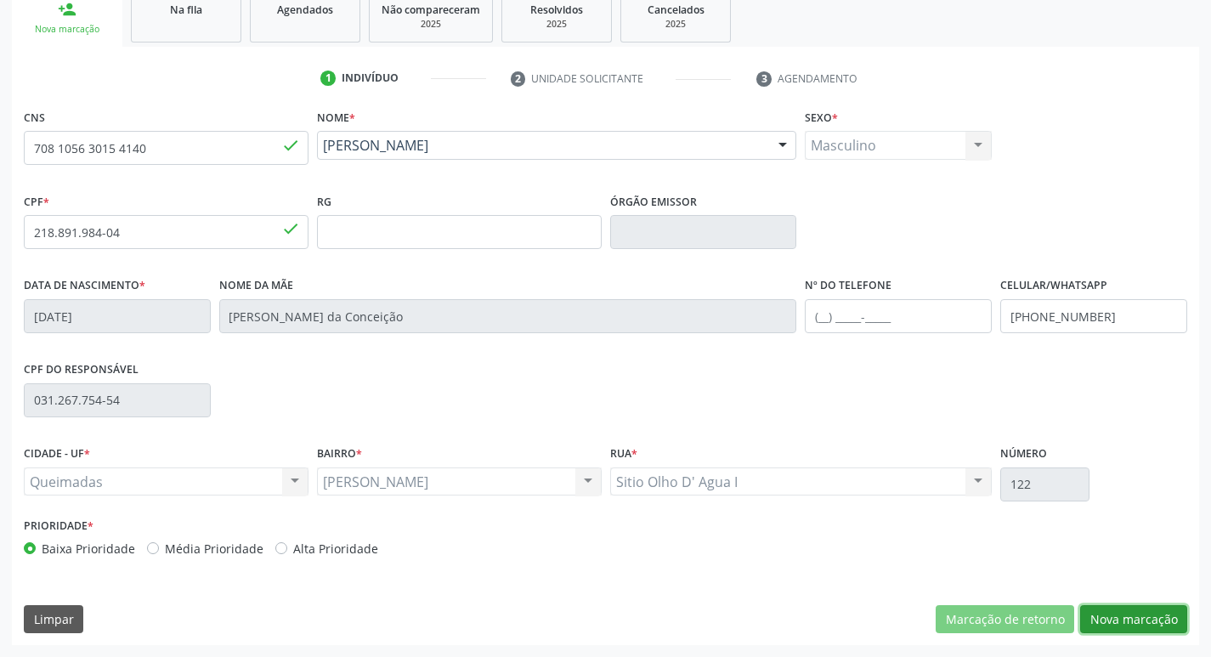
click at [1144, 613] on button "Nova marcação" at bounding box center [1133, 619] width 107 height 29
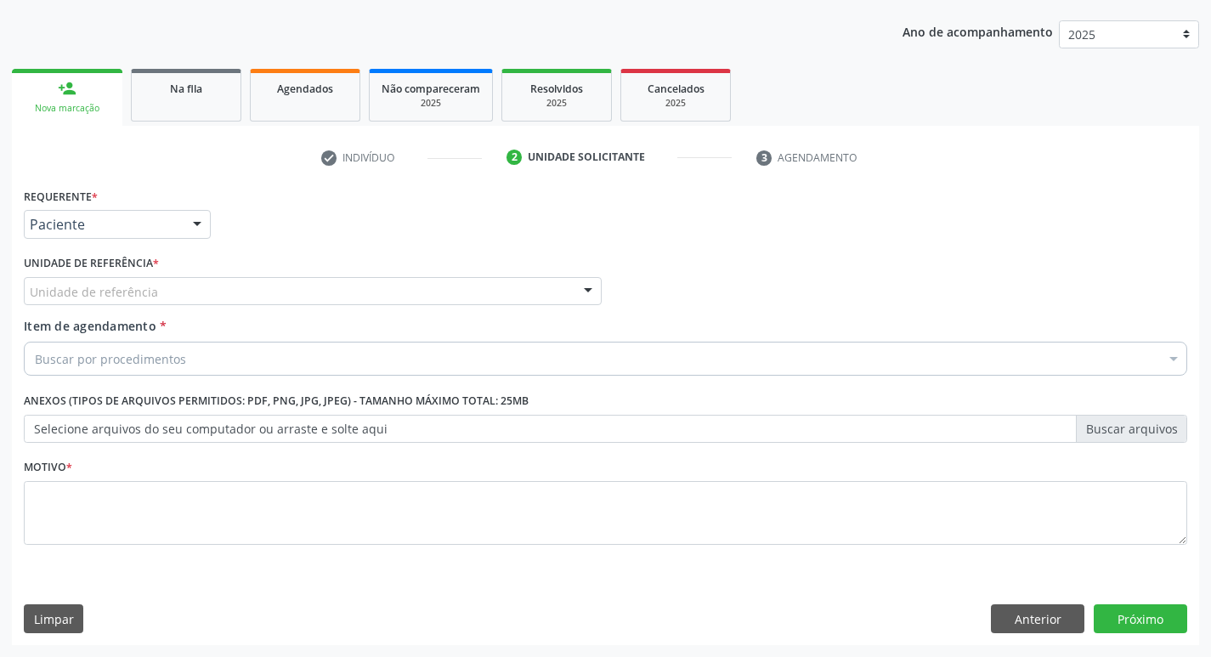
click at [173, 234] on div "Paciente" at bounding box center [117, 224] width 187 height 29
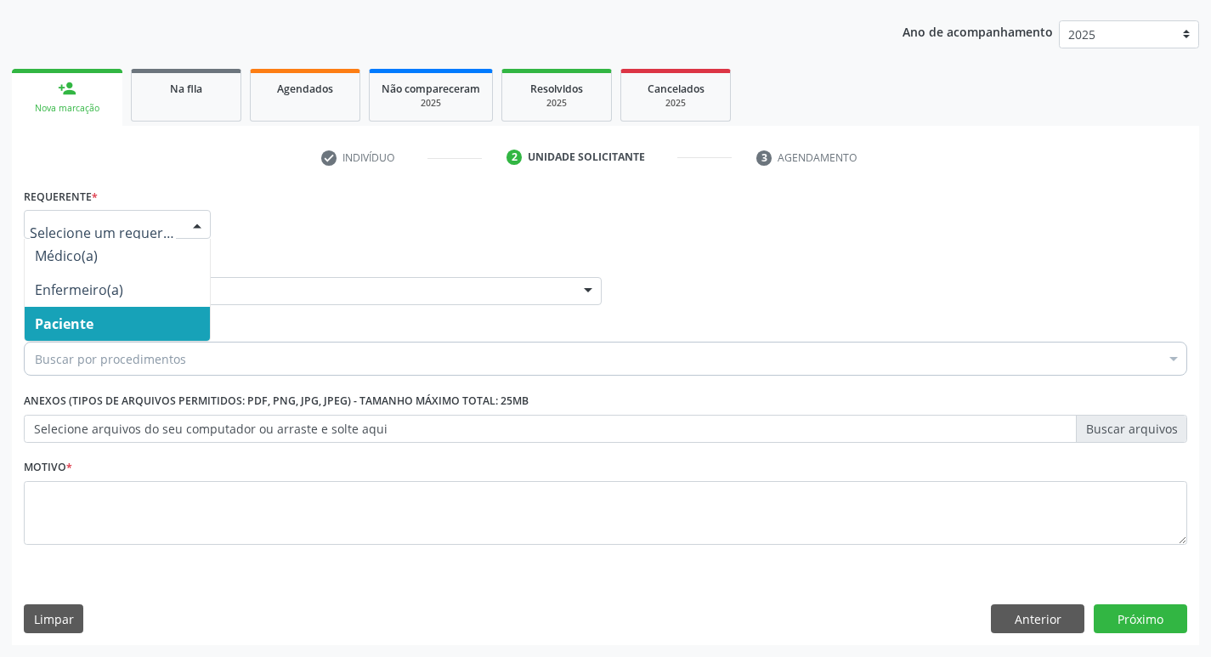
click at [153, 336] on span "Paciente" at bounding box center [117, 324] width 185 height 34
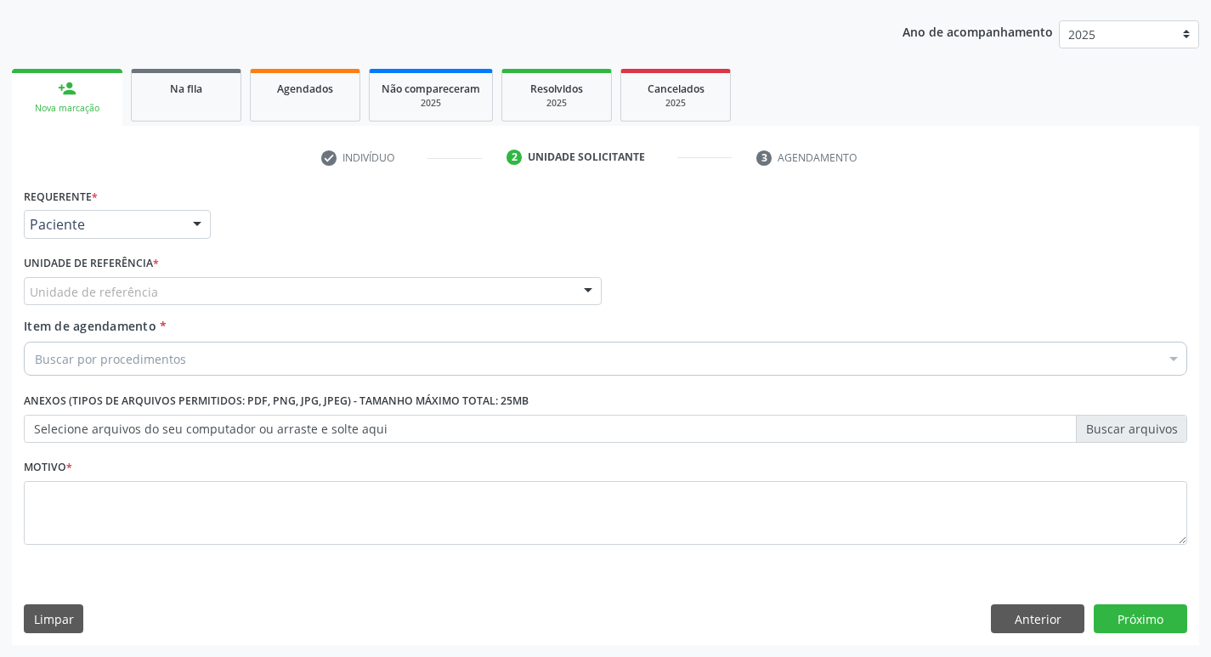
click at [212, 288] on div "Unidade de referência" at bounding box center [313, 291] width 578 height 29
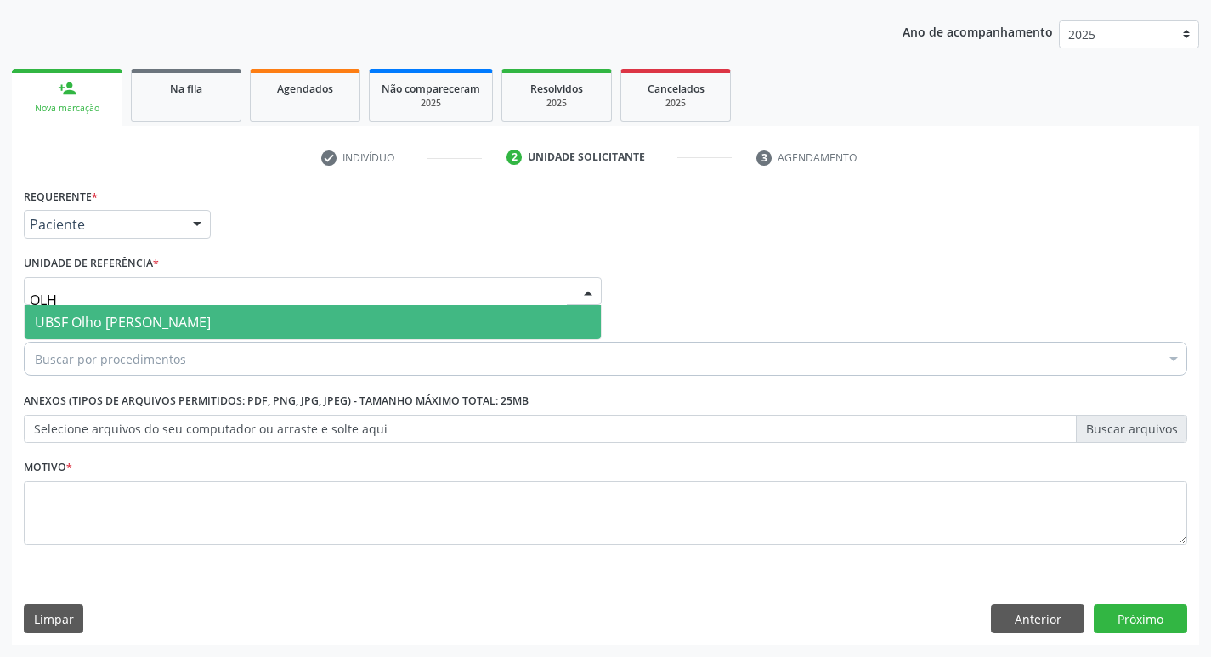
type input "OLHO"
click at [239, 322] on span "UBSF Olho [PERSON_NAME]" at bounding box center [313, 322] width 576 height 34
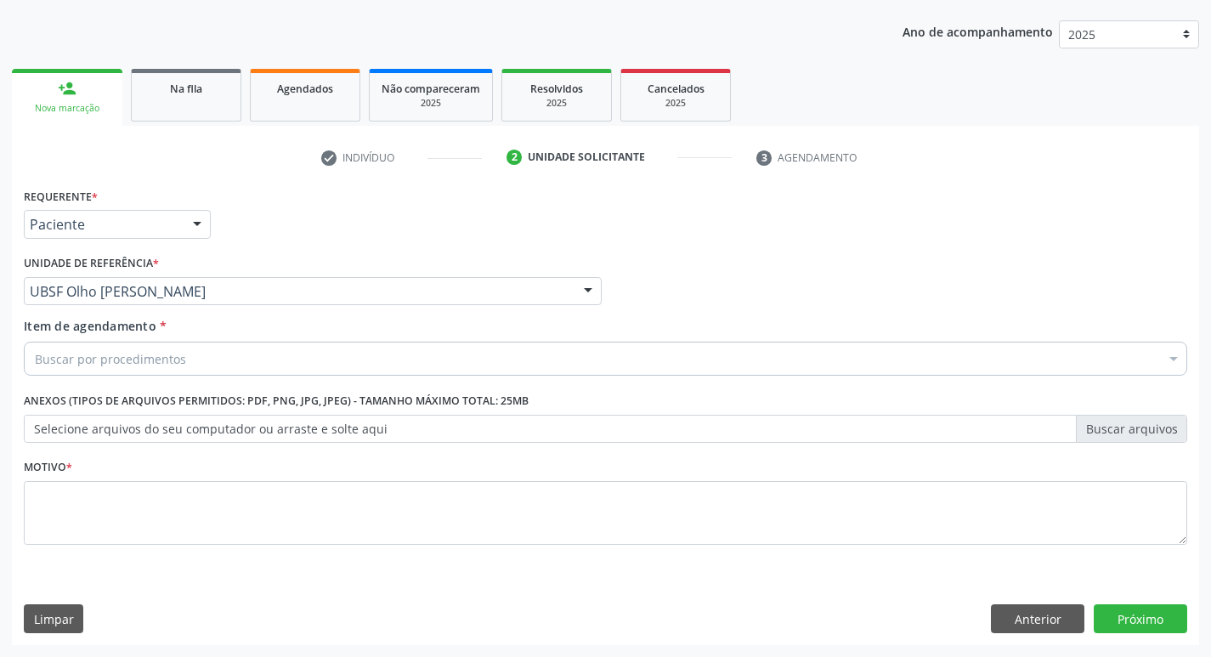
click at [259, 358] on div "Buscar por procedimentos" at bounding box center [606, 359] width 1164 height 34
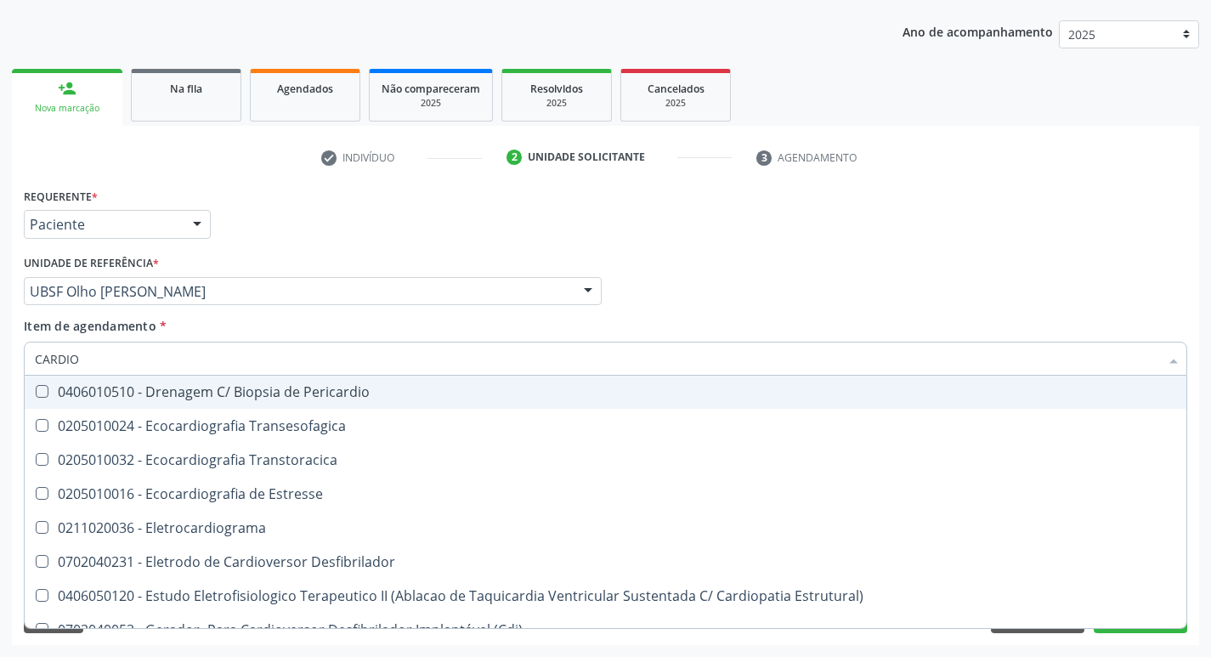
scroll to position [0, 0]
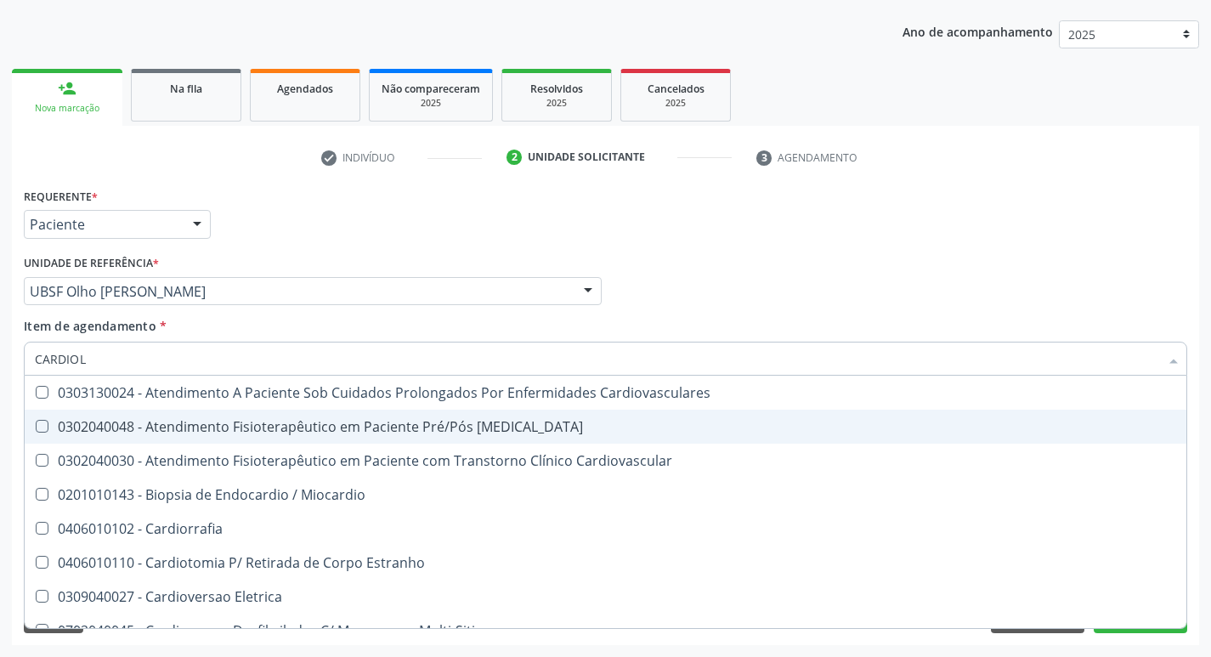
type input "CARDIOLO"
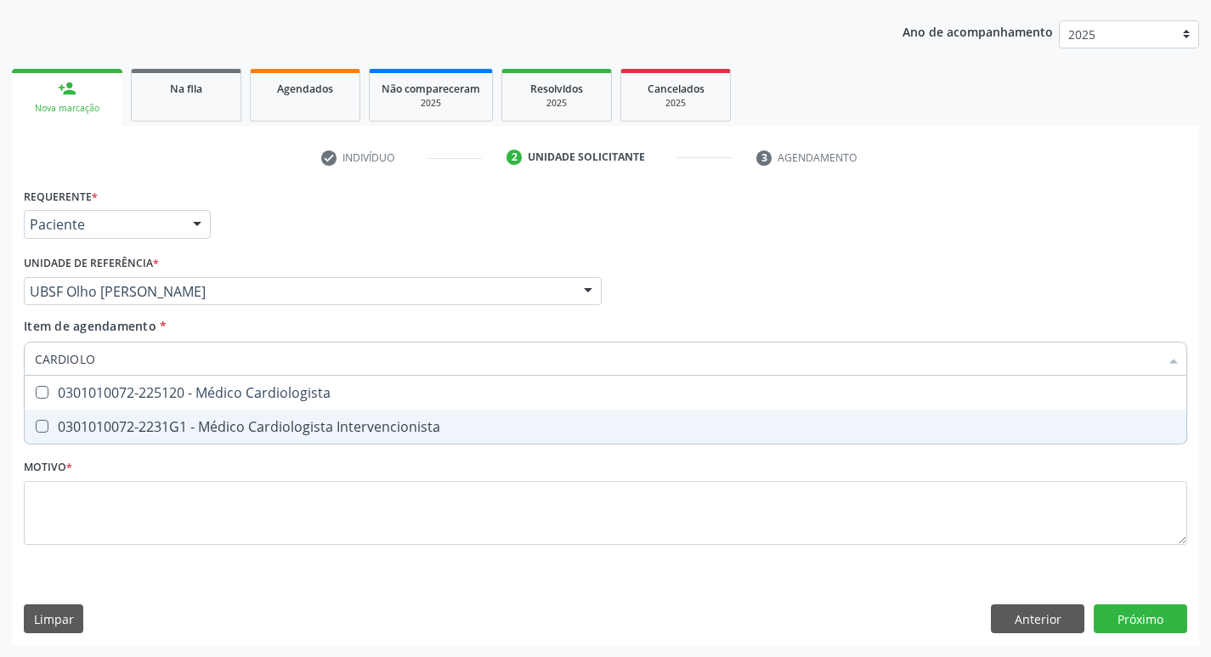
click at [409, 441] on span "0301010072-2231G1 - Médico Cardiologista Intervencionista" at bounding box center [606, 427] width 1162 height 34
checkbox Intervencionista "true"
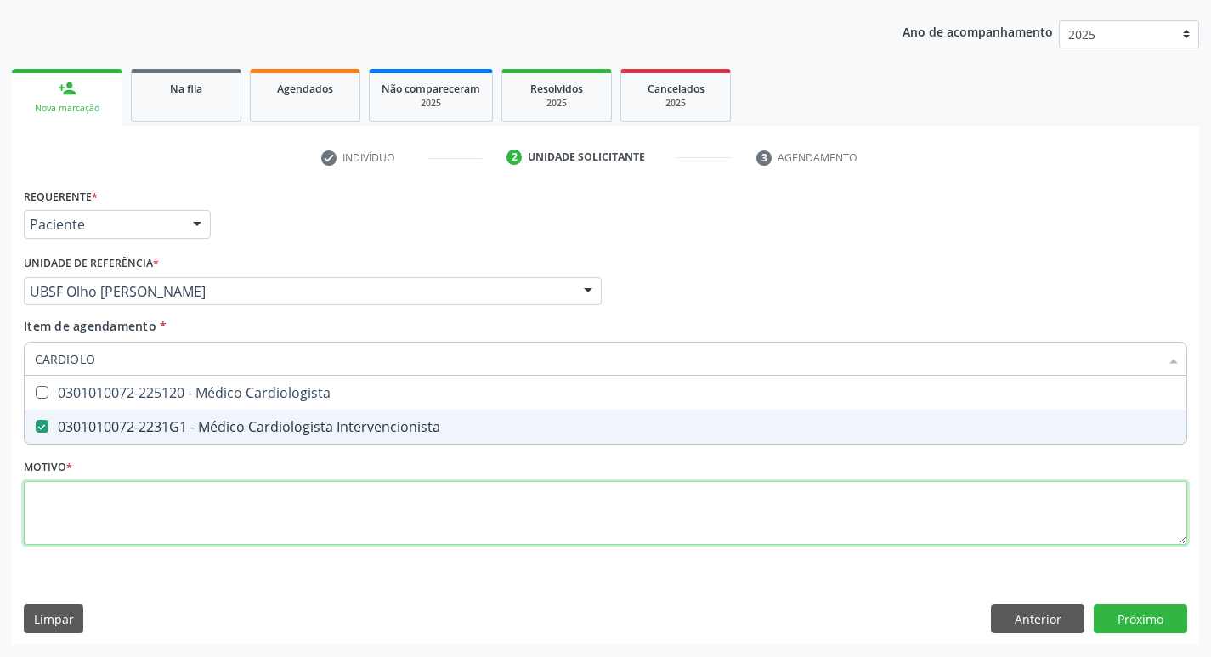
click at [378, 532] on div "Requerente * Paciente Médico(a) Enfermeiro(a) Paciente Nenhum resultado encontr…" at bounding box center [606, 376] width 1164 height 385
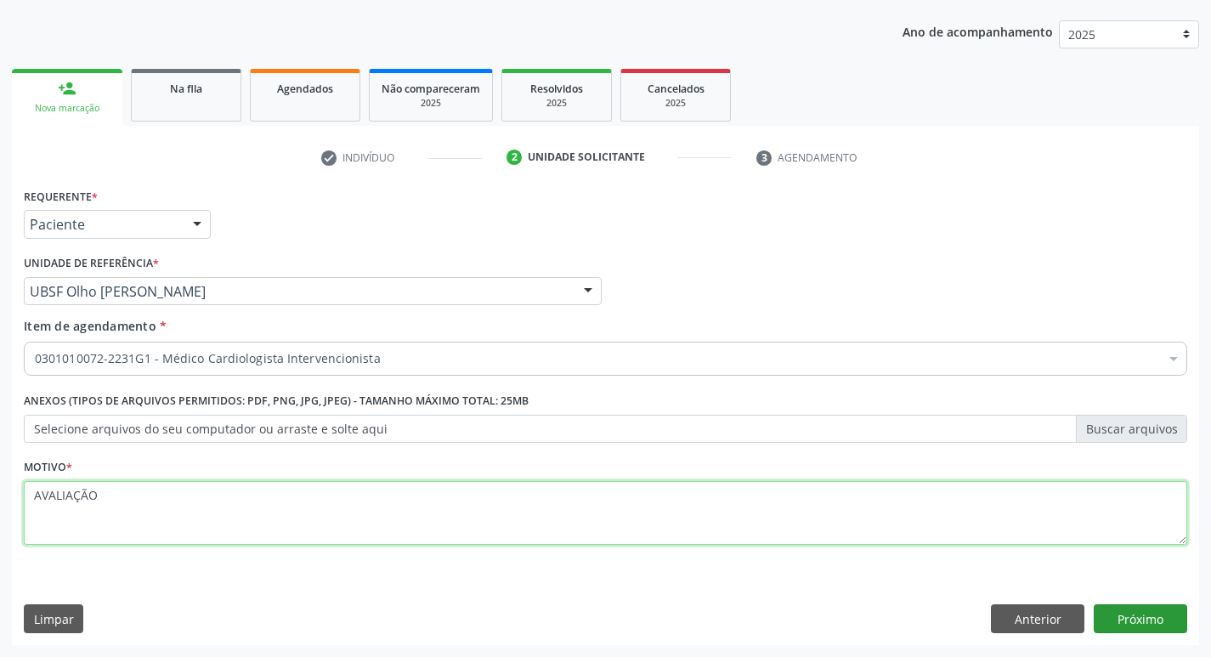
type textarea "AVALIAÇÃO"
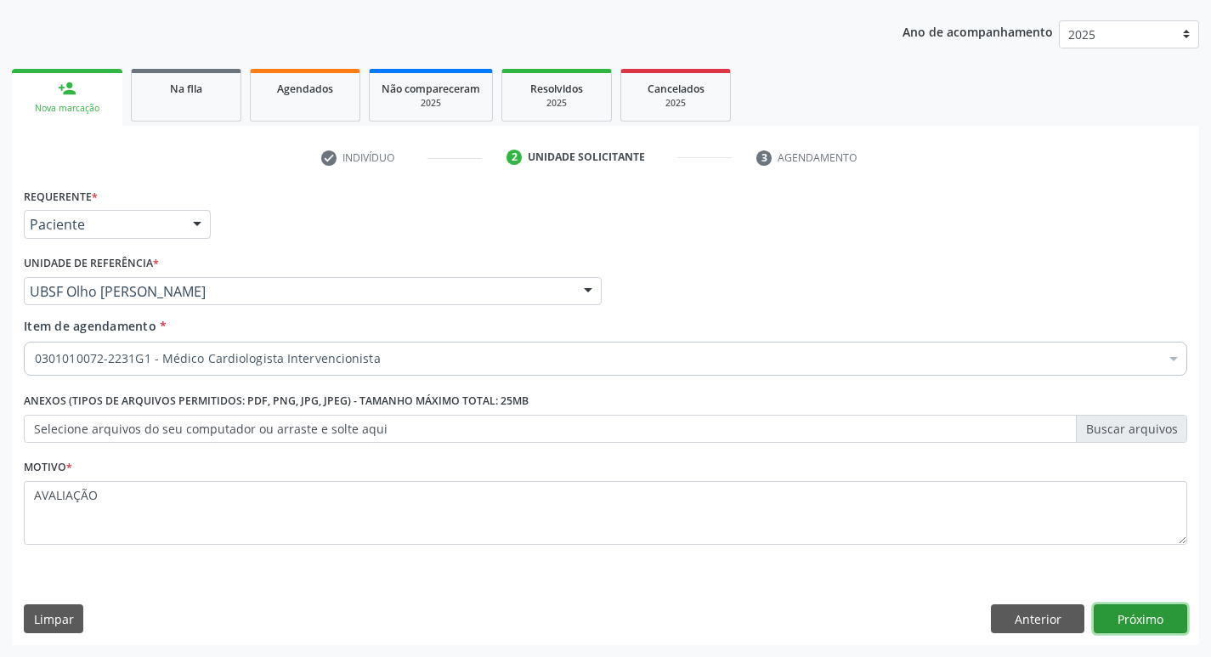
click at [1160, 625] on button "Próximo" at bounding box center [1141, 618] width 94 height 29
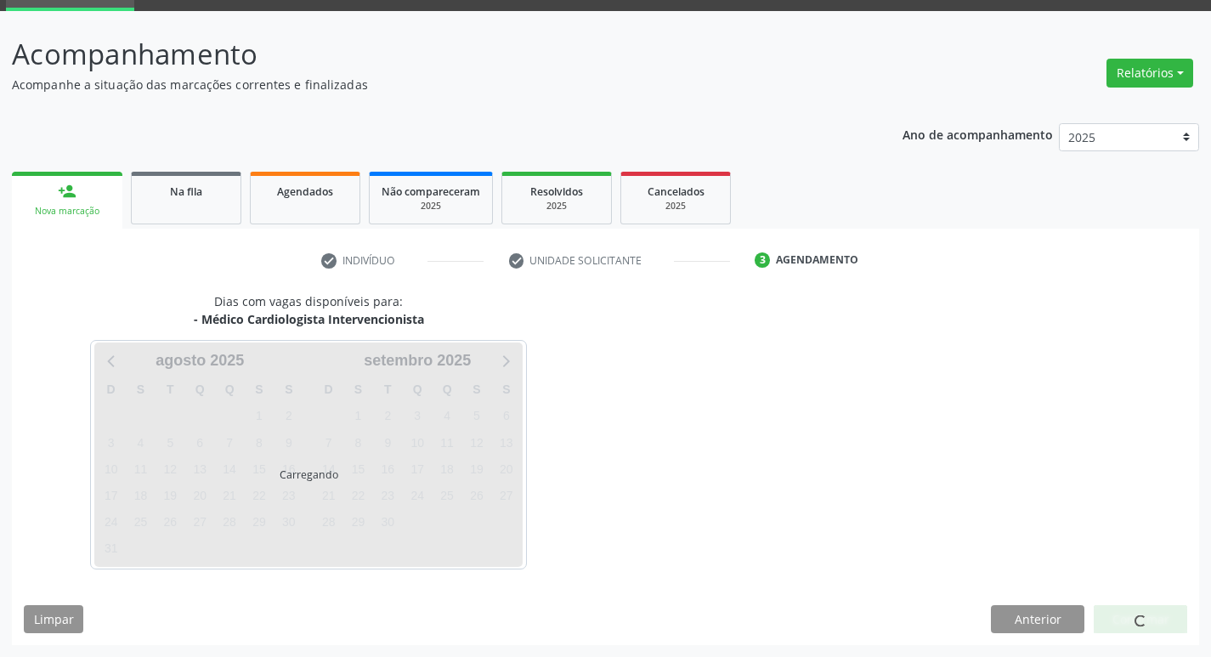
scroll to position [82, 0]
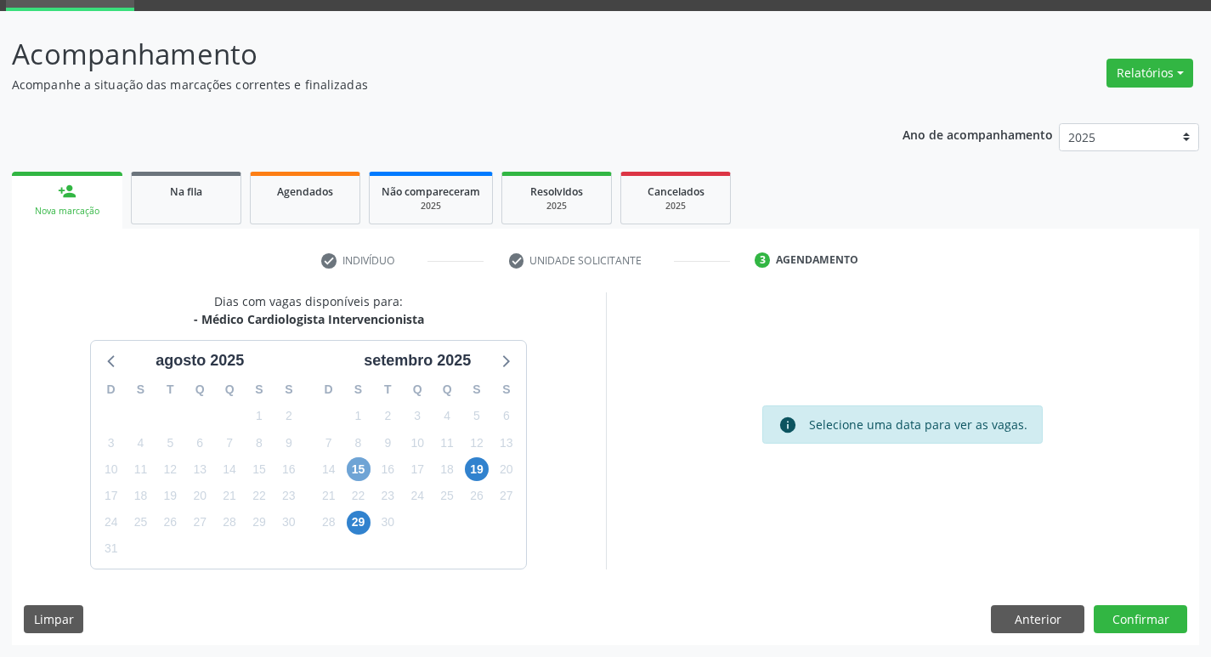
click at [368, 462] on span "15" at bounding box center [359, 469] width 24 height 24
click at [1153, 617] on button "Confirmar" at bounding box center [1141, 619] width 94 height 29
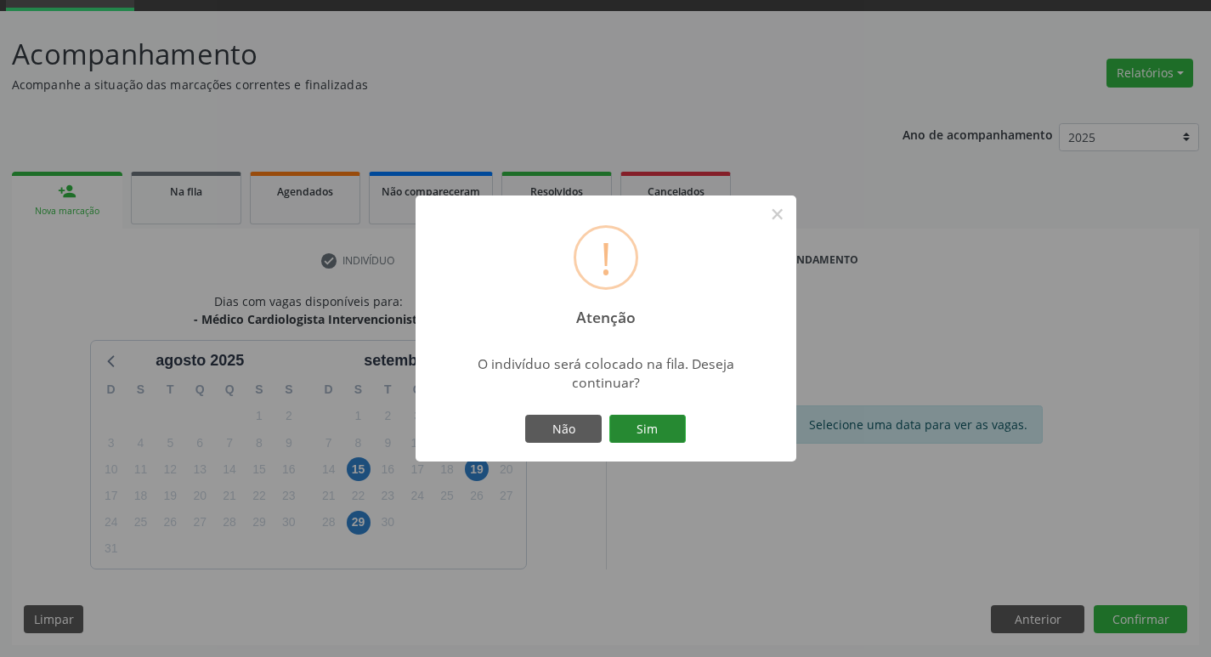
click at [628, 422] on button "Sim" at bounding box center [647, 429] width 77 height 29
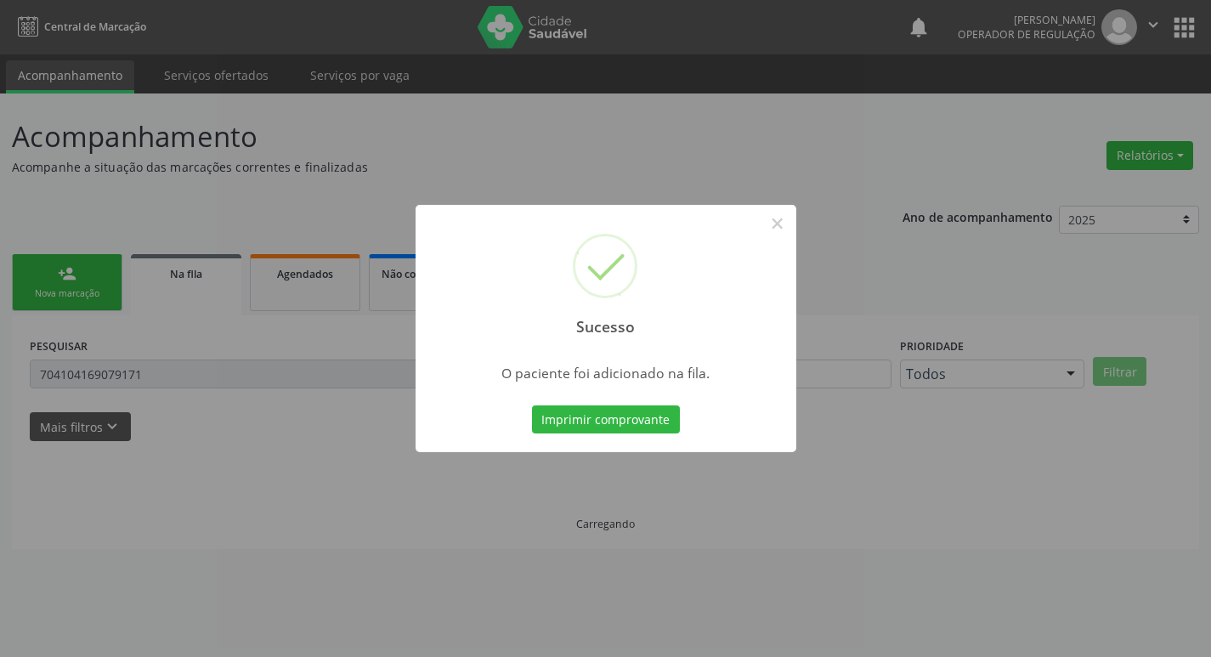
scroll to position [0, 0]
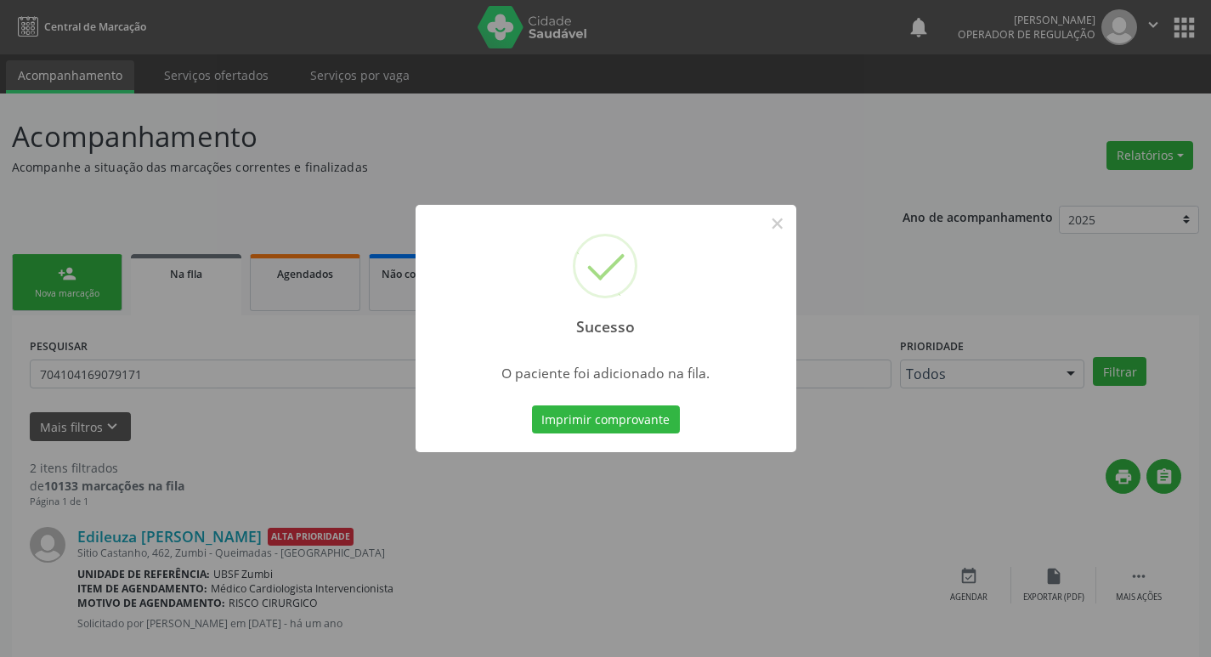
drag, startPoint x: 243, startPoint y: 141, endPoint x: 213, endPoint y: 186, distance: 54.0
click at [242, 140] on div "Sucesso × O paciente foi adicionado na fila. Imprimir comprovante Cancel" at bounding box center [605, 328] width 1211 height 657
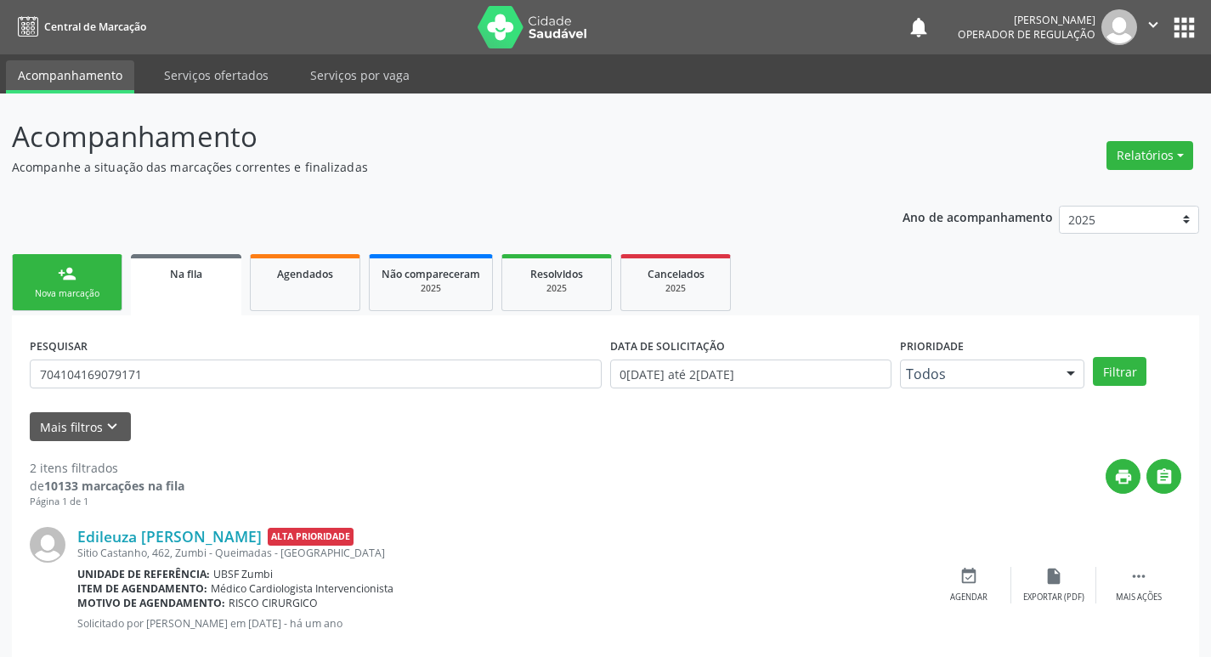
click at [33, 279] on link "person_add Nova marcação" at bounding box center [67, 282] width 111 height 57
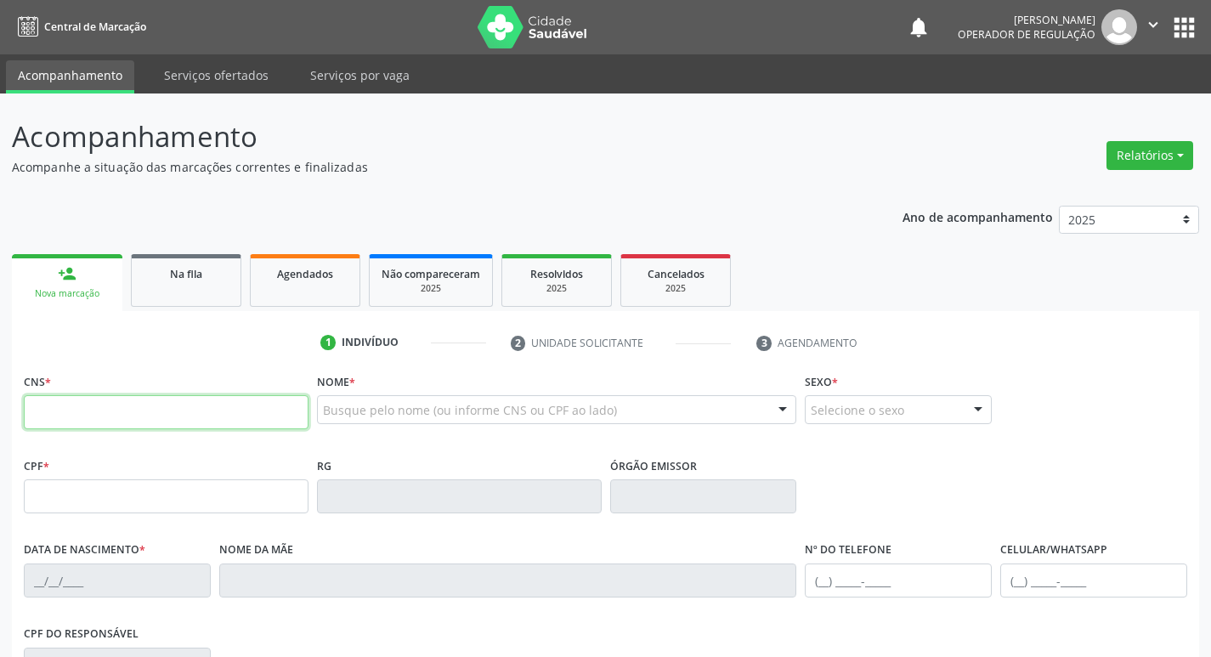
click at [111, 405] on input "text" at bounding box center [166, 412] width 285 height 34
type input "706 5043 6696 7994"
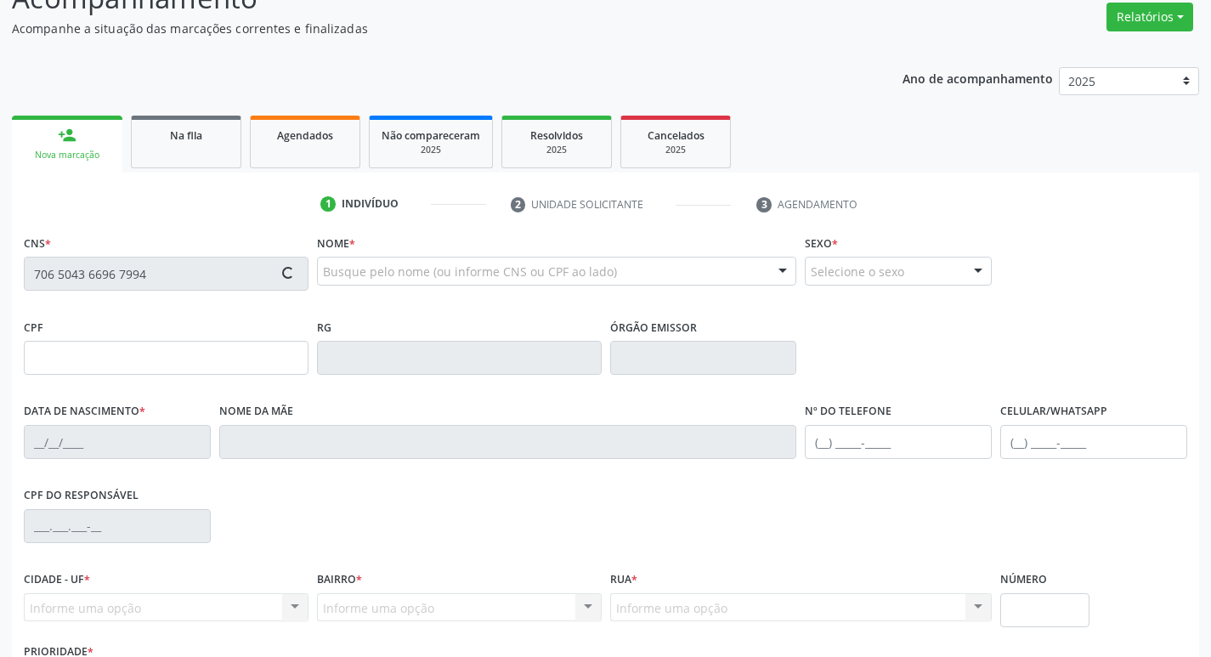
scroll to position [264, 0]
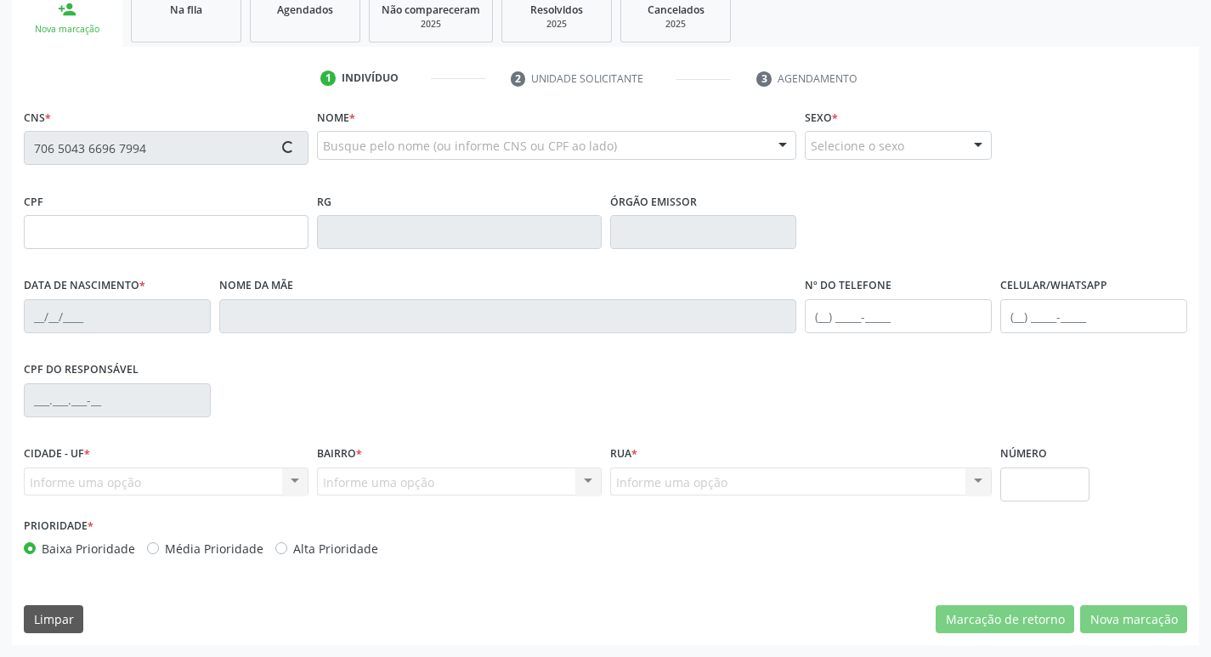
type input "395.713.784-53"
type input "1[DATE]"
type input "[PERSON_NAME]"
type input "[PHONE_NUMBER]"
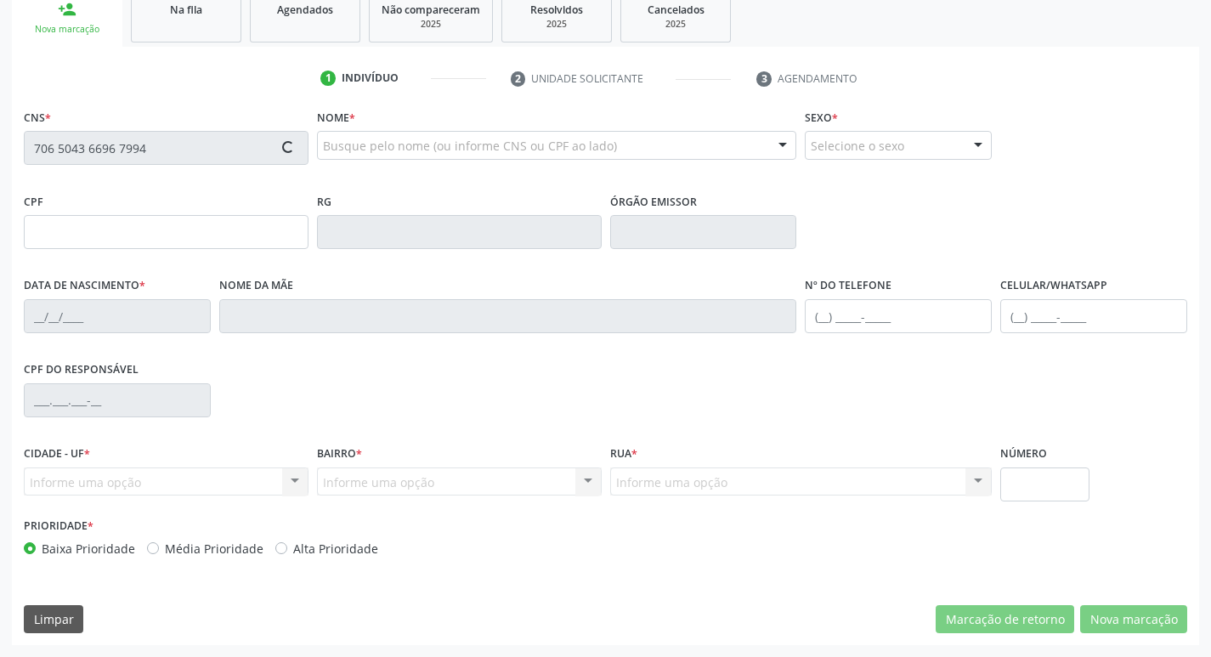
type input "99"
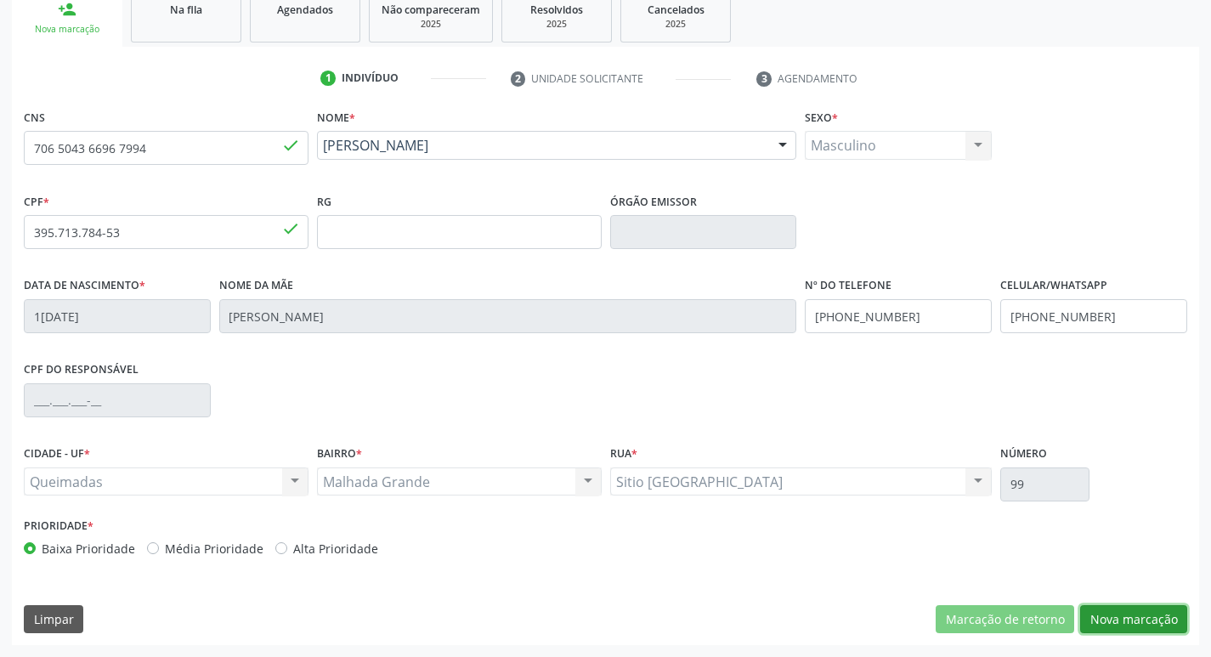
click at [1162, 628] on button "Nova marcação" at bounding box center [1133, 619] width 107 height 29
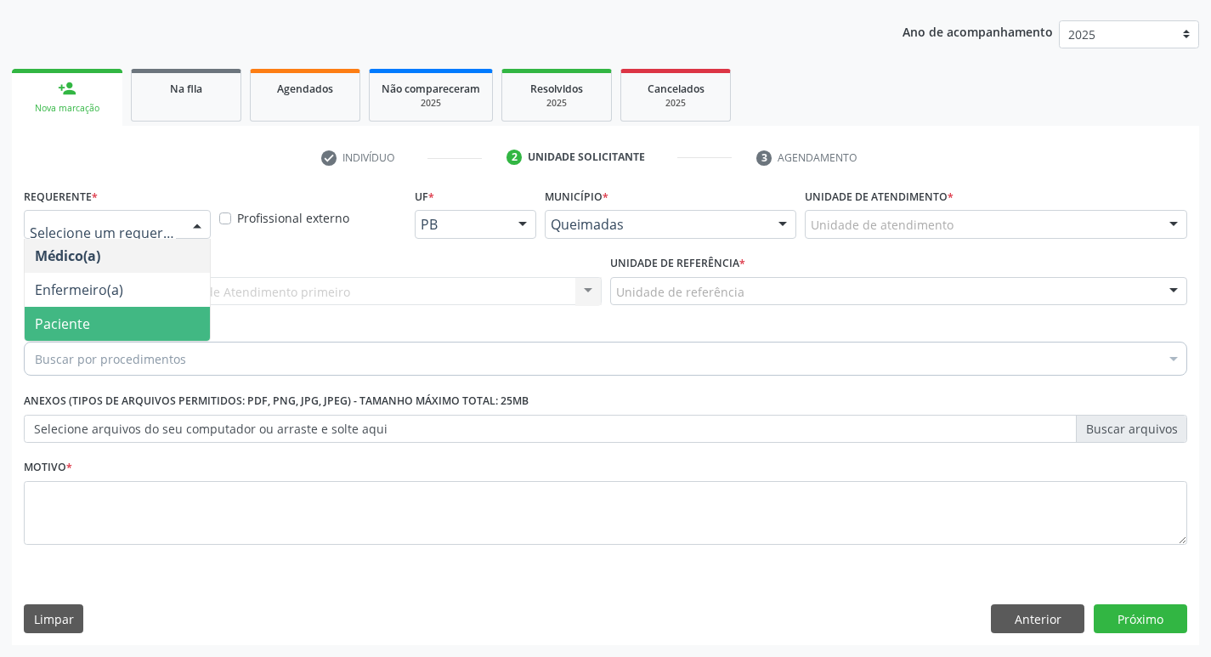
click at [134, 326] on span "Paciente" at bounding box center [117, 324] width 185 height 34
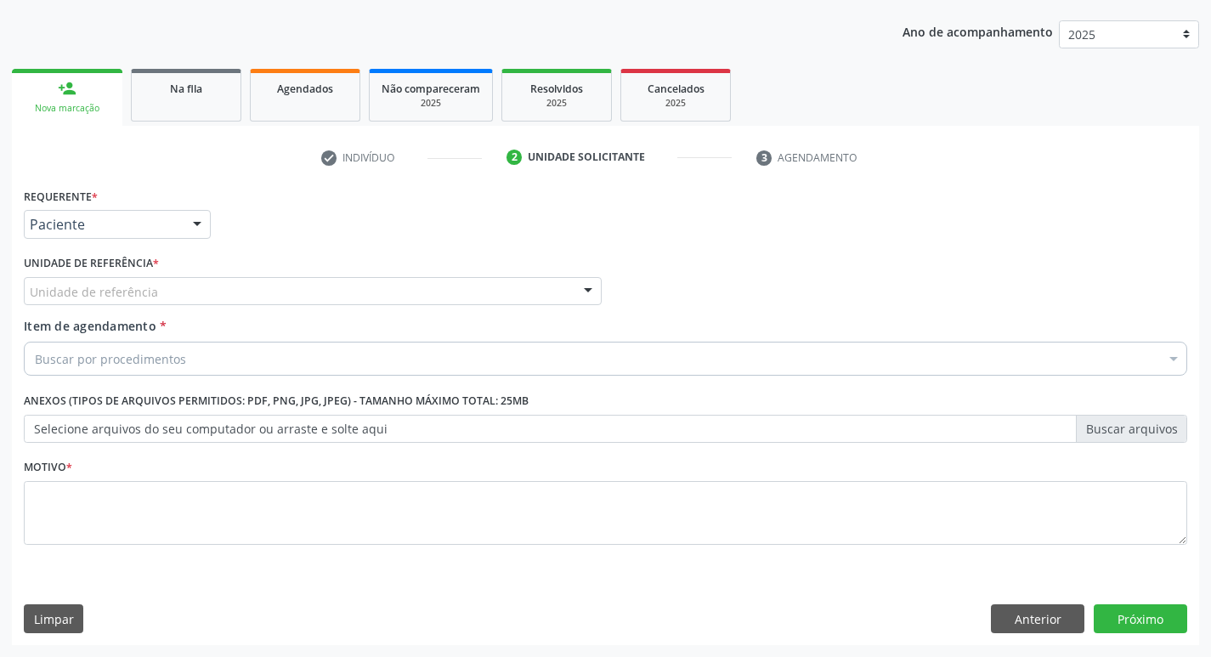
click at [166, 278] on div "Unidade de referência" at bounding box center [313, 291] width 578 height 29
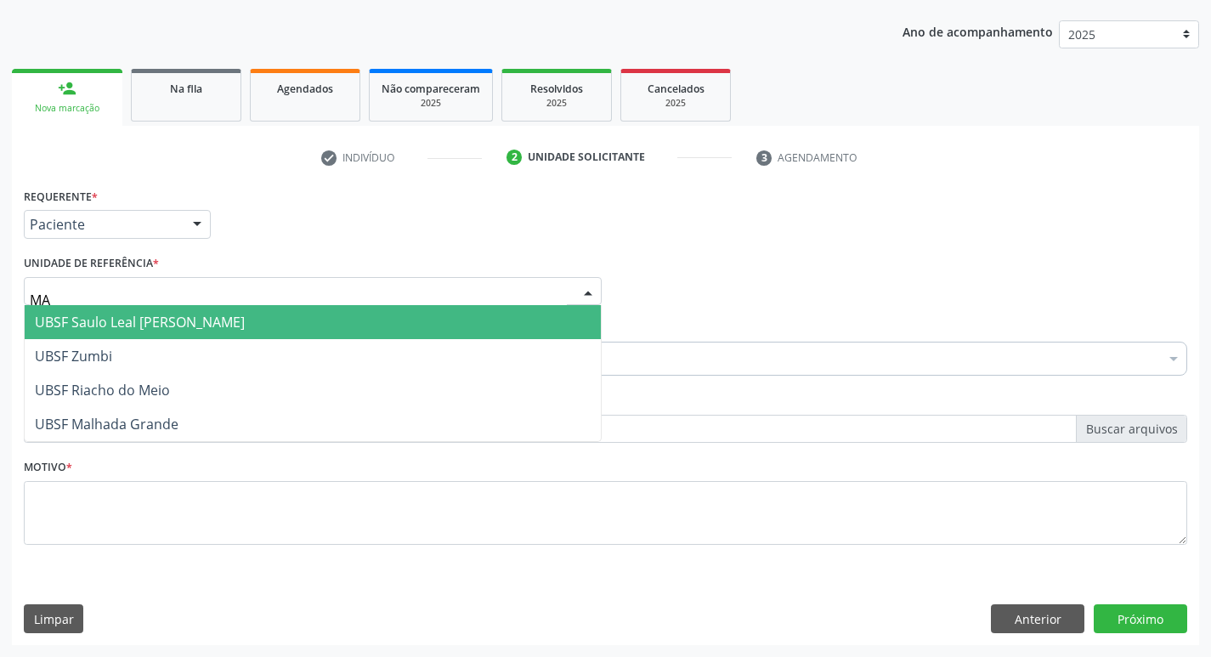
type input "MAL"
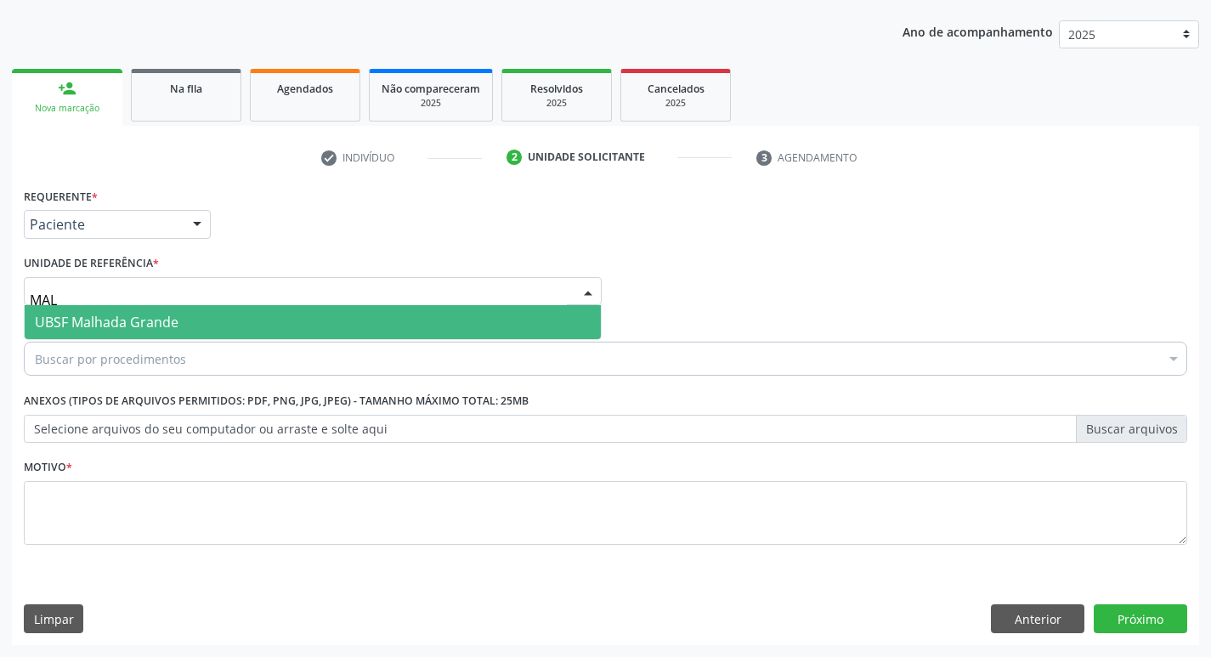
click at [145, 322] on span "UBSF Malhada Grande" at bounding box center [107, 322] width 144 height 19
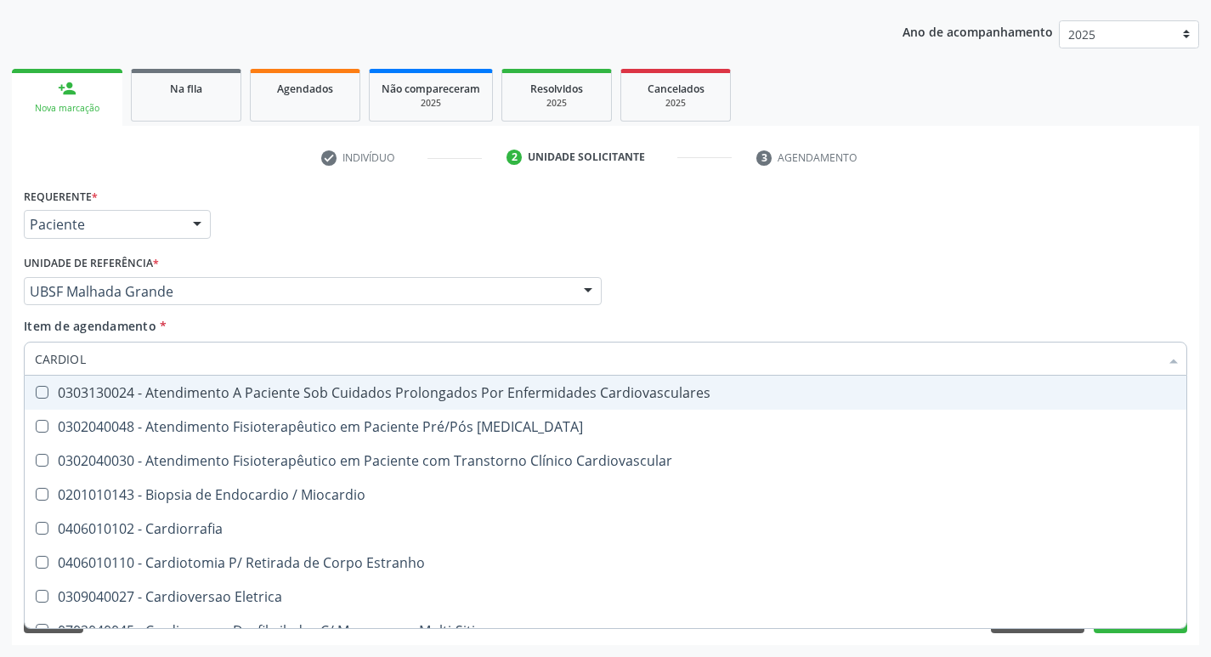
type input "CARDIOLO"
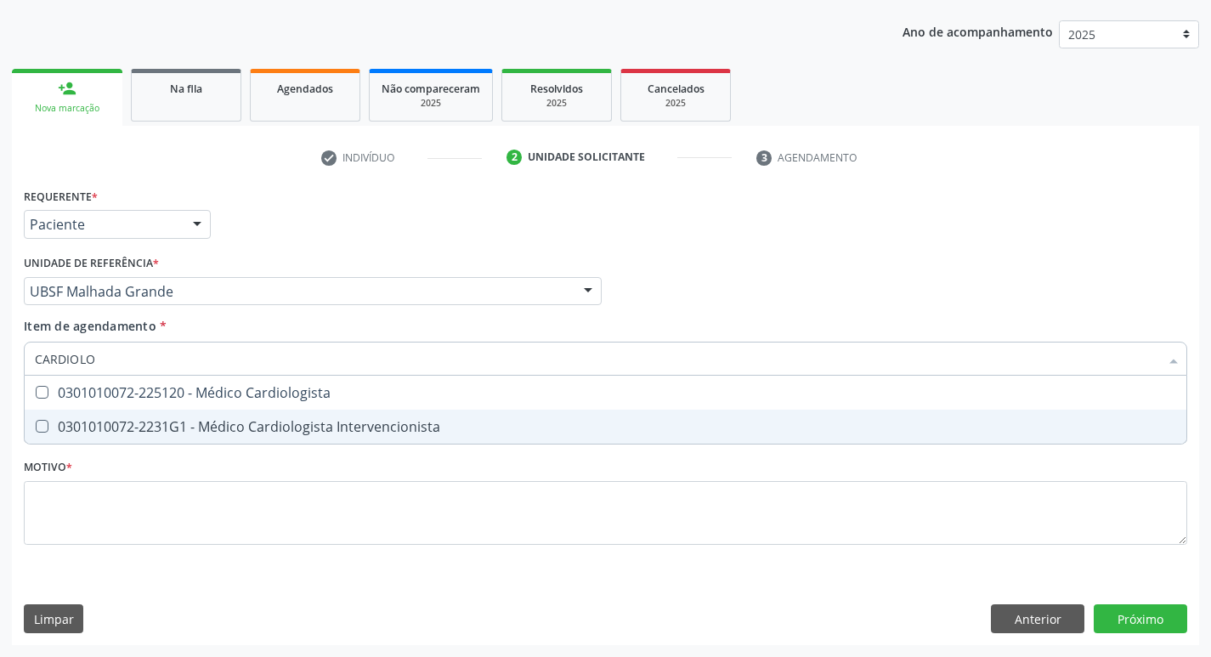
click at [166, 429] on div "0301010072-2231G1 - Médico Cardiologista Intervencionista" at bounding box center [606, 427] width 1142 height 14
checkbox Intervencionista "true"
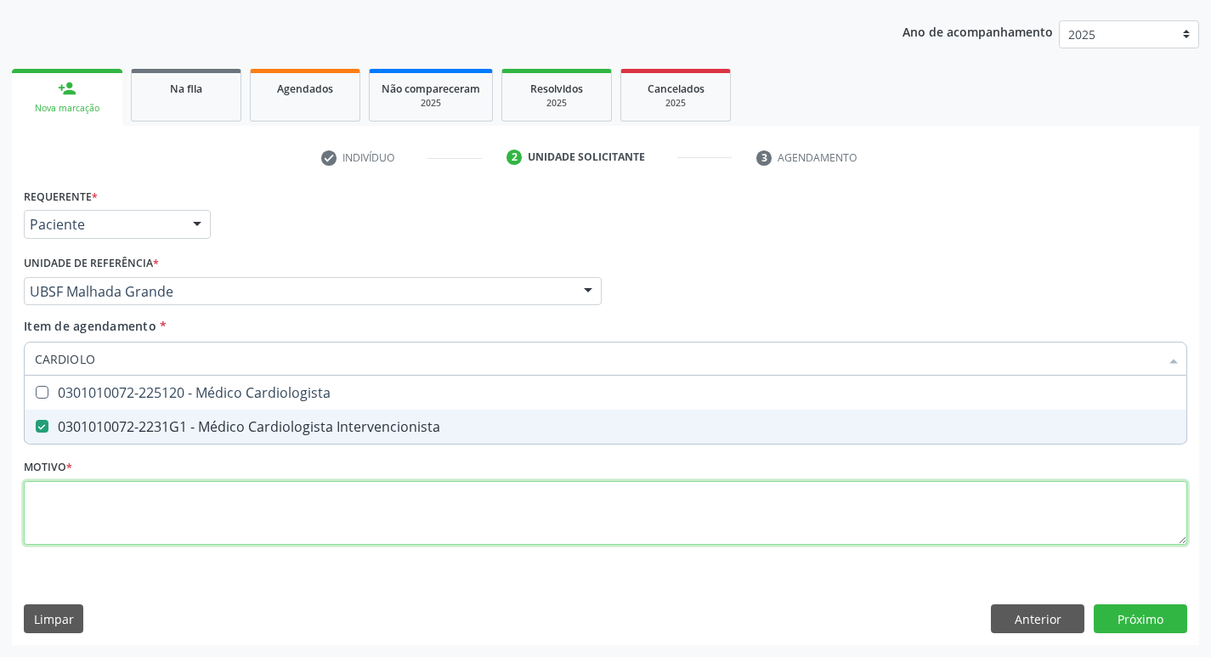
click at [151, 514] on div "Requerente * Paciente Médico(a) Enfermeiro(a) Paciente Nenhum resultado encontr…" at bounding box center [606, 376] width 1164 height 385
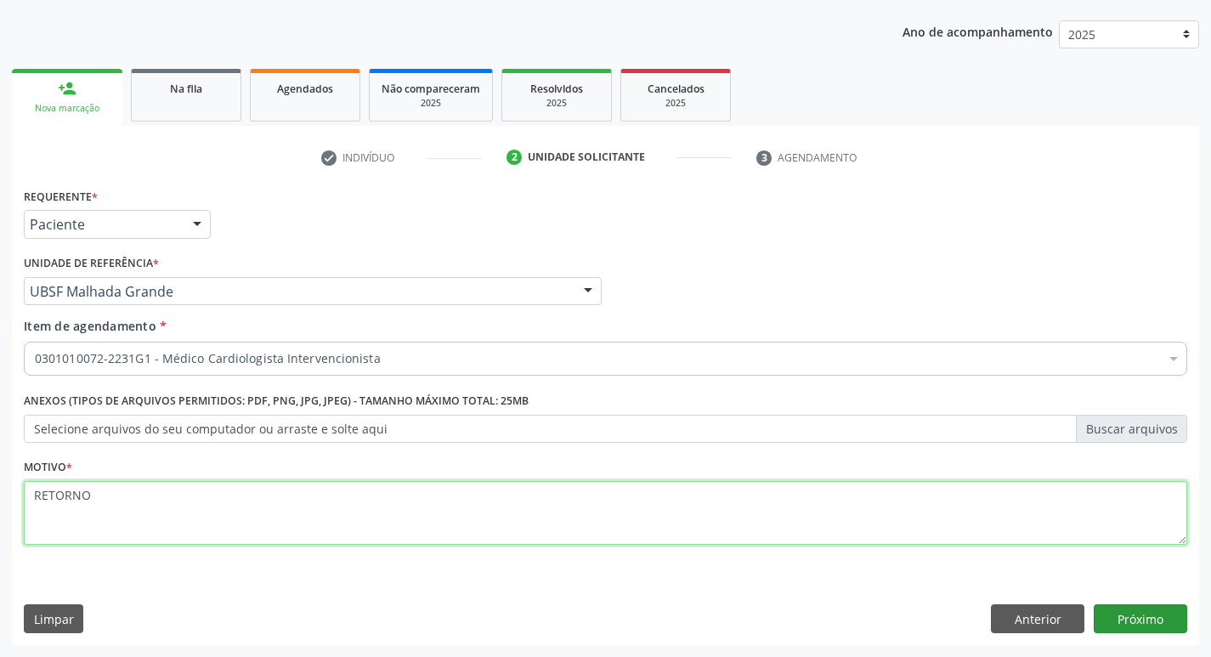
type textarea "RETORNO"
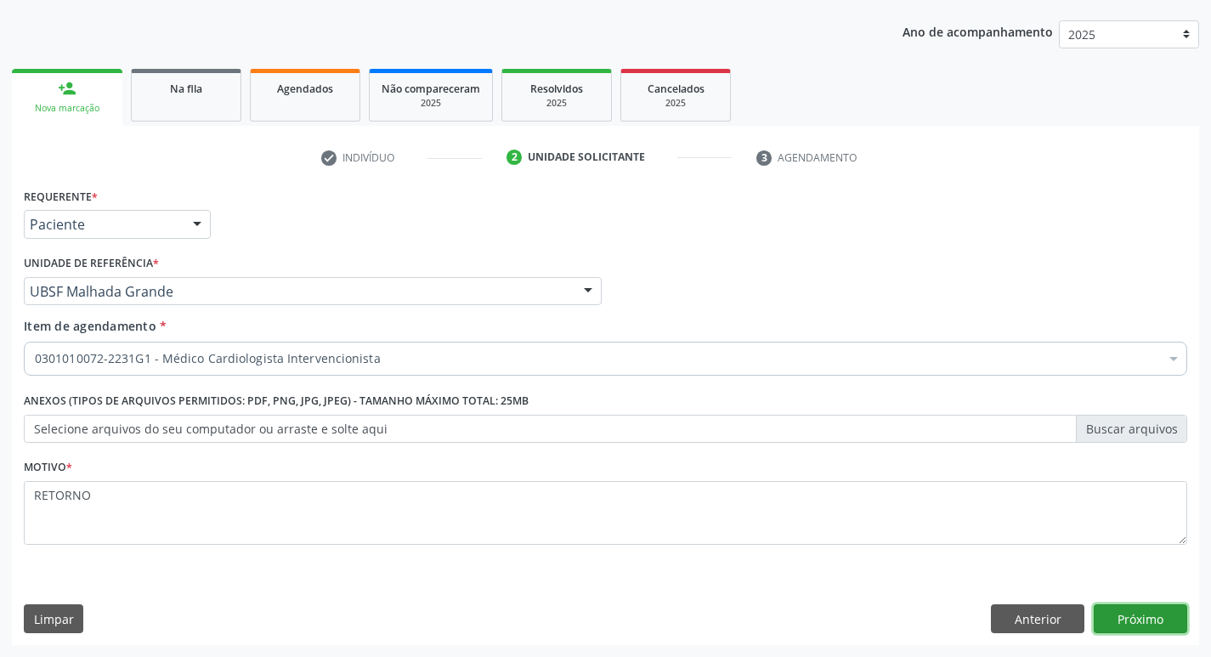
click at [1136, 604] on button "Próximo" at bounding box center [1141, 618] width 94 height 29
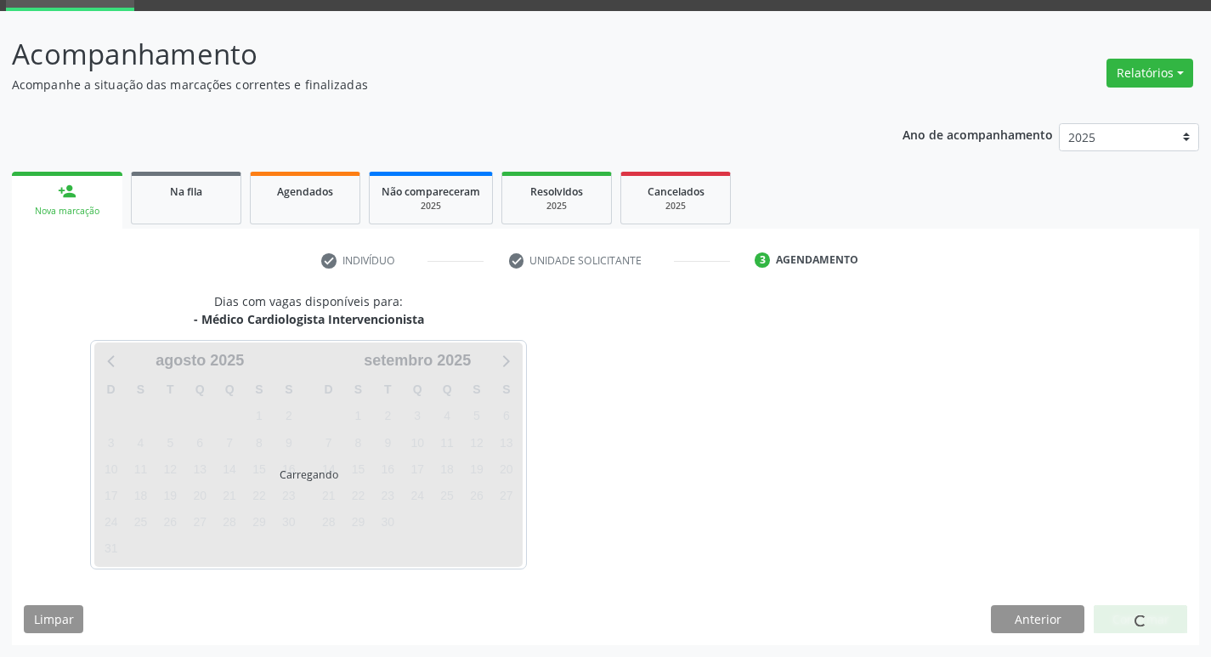
scroll to position [82, 0]
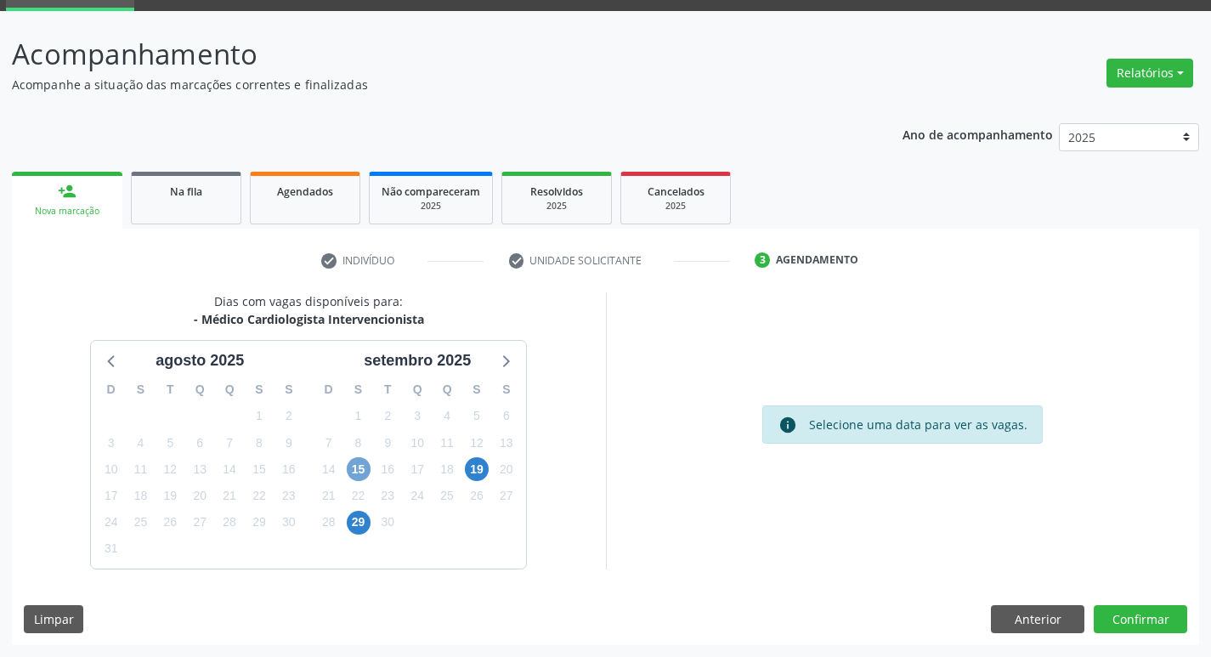
click at [360, 468] on span "15" at bounding box center [359, 469] width 24 height 24
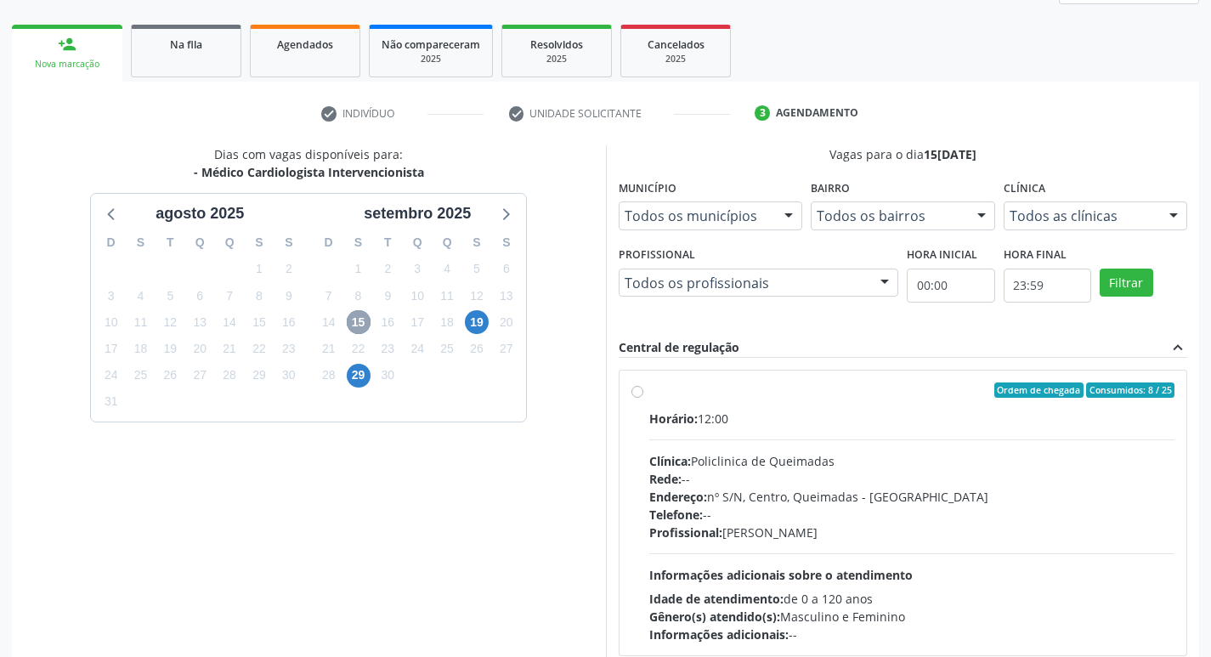
scroll to position [328, 0]
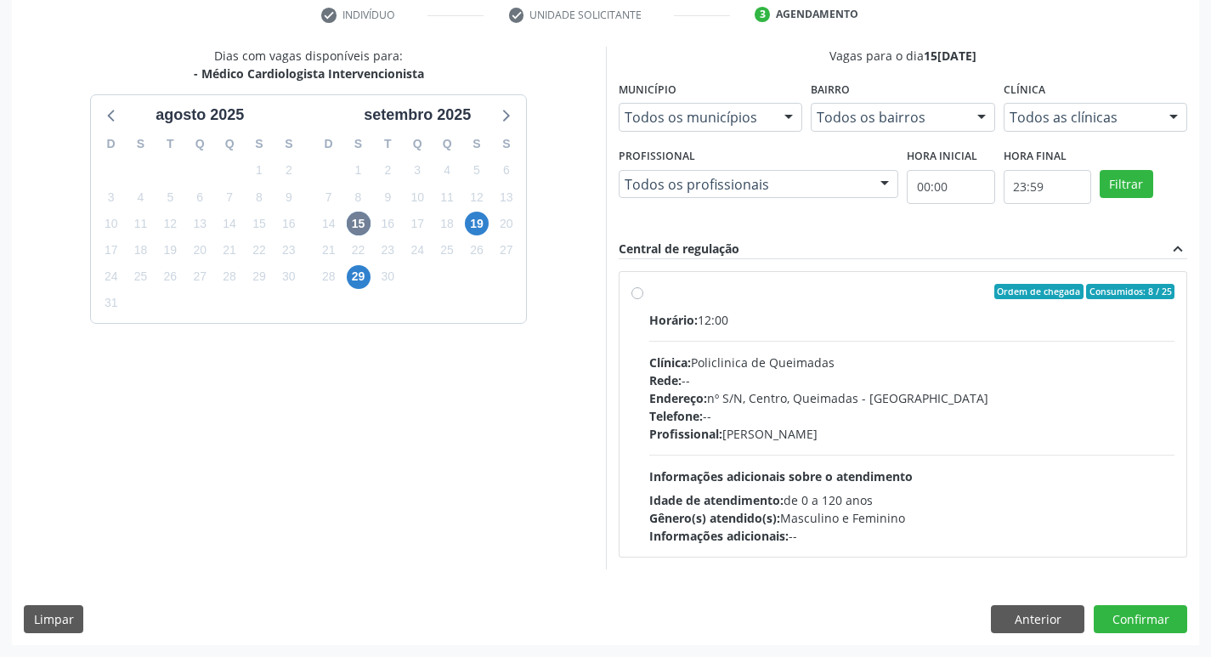
click at [757, 303] on label "Ordem de chegada Consumidos: 8 / 25 Horário: 12:00 Clínica: Policlinica de Quei…" at bounding box center [912, 414] width 526 height 261
click at [643, 299] on input "Ordem de chegada Consumidos: 8 / 25 Horário: 12:00 Clínica: Policlinica de Quei…" at bounding box center [638, 291] width 12 height 15
radio input "true"
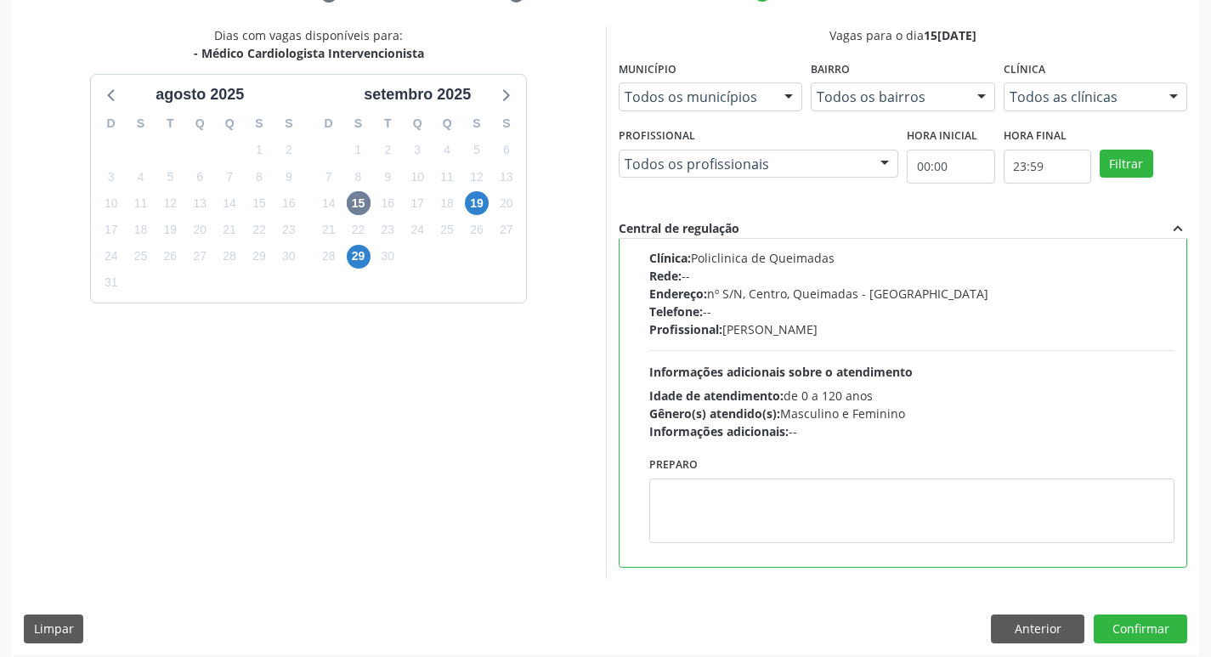
scroll to position [359, 0]
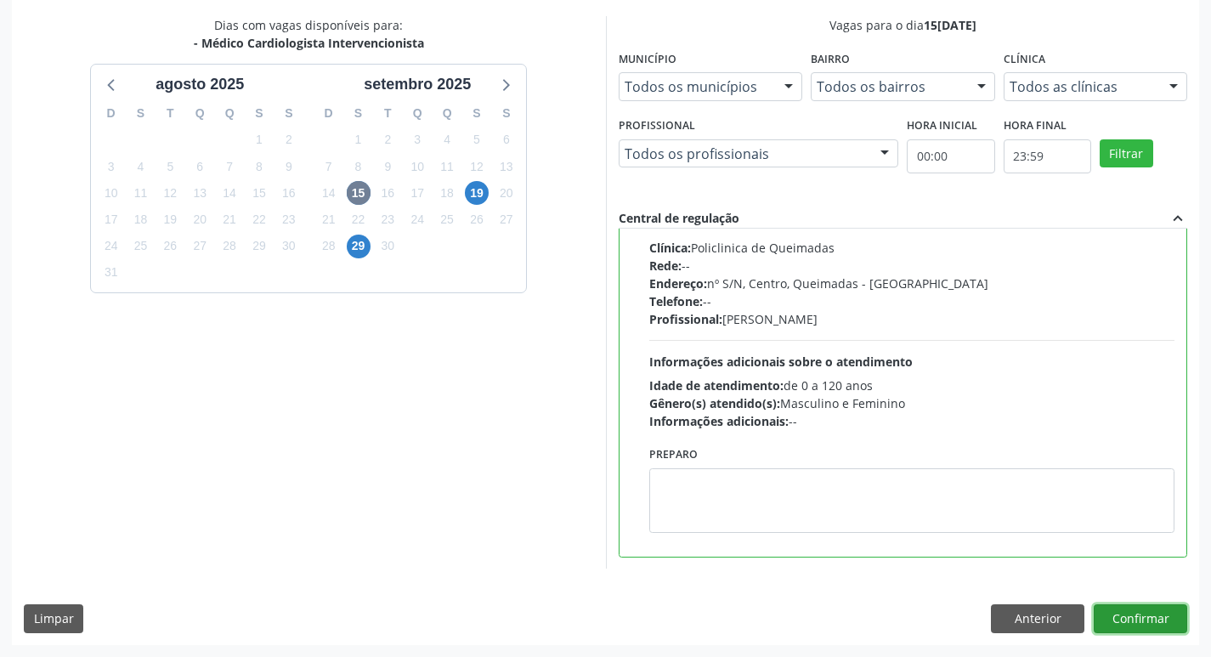
click at [1148, 627] on button "Confirmar" at bounding box center [1141, 618] width 94 height 29
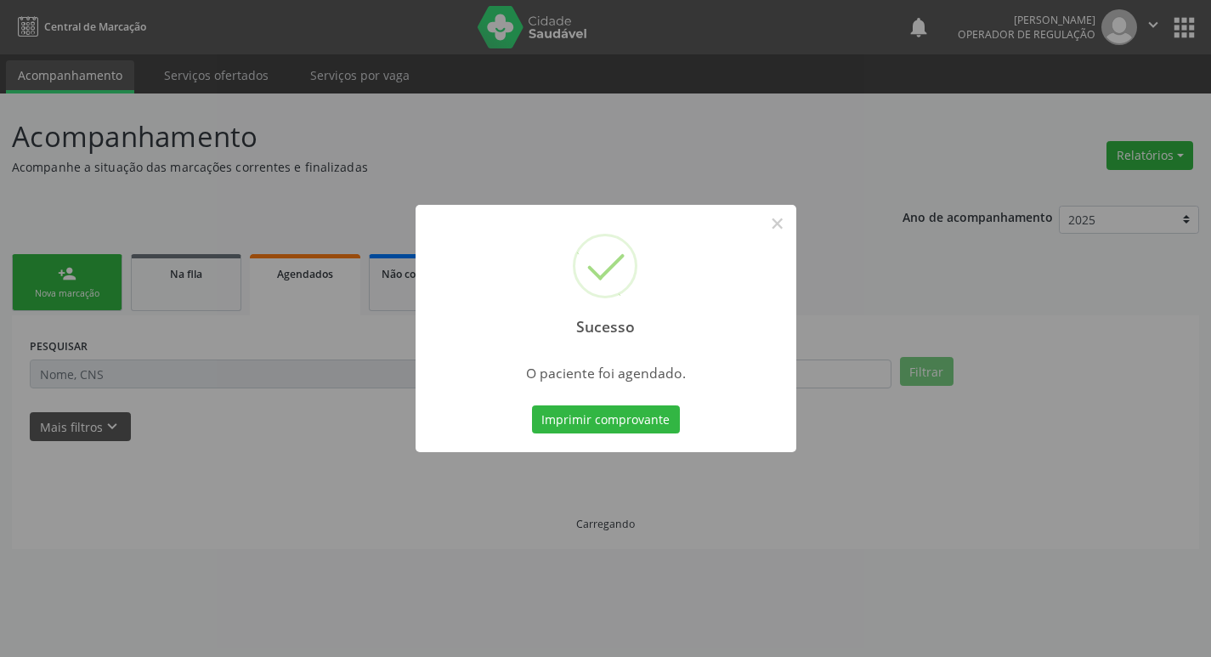
scroll to position [0, 0]
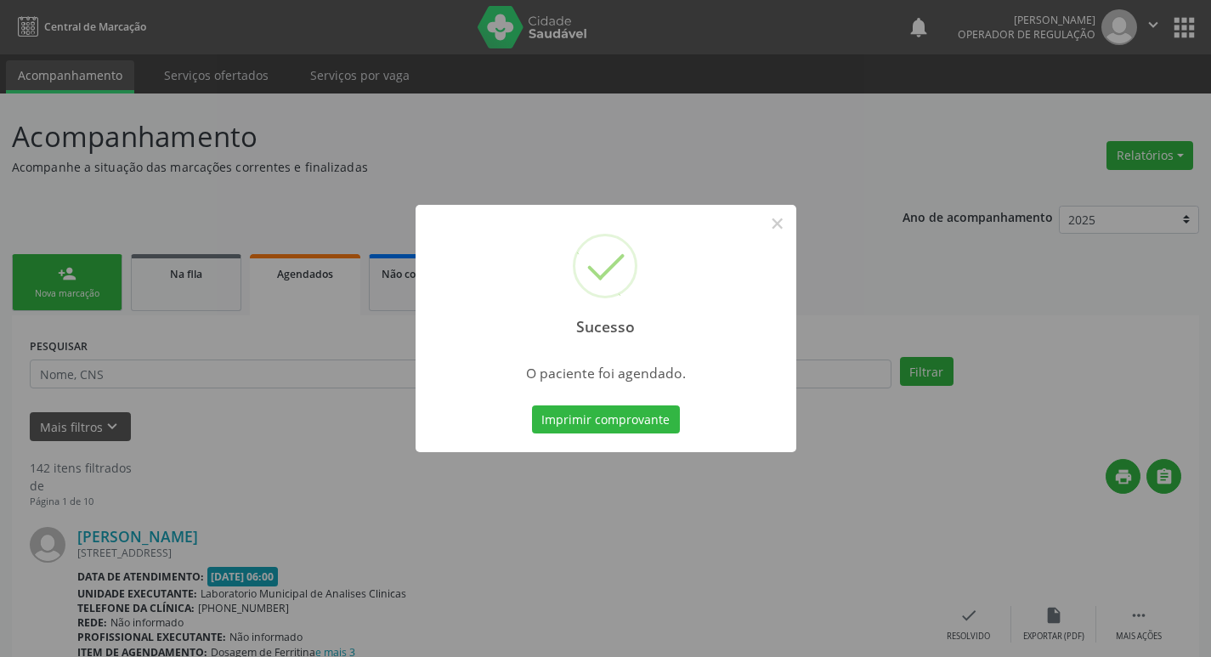
click at [200, 177] on div "Sucesso × O paciente foi agendado. Imprimir comprovante Cancel" at bounding box center [605, 328] width 1211 height 657
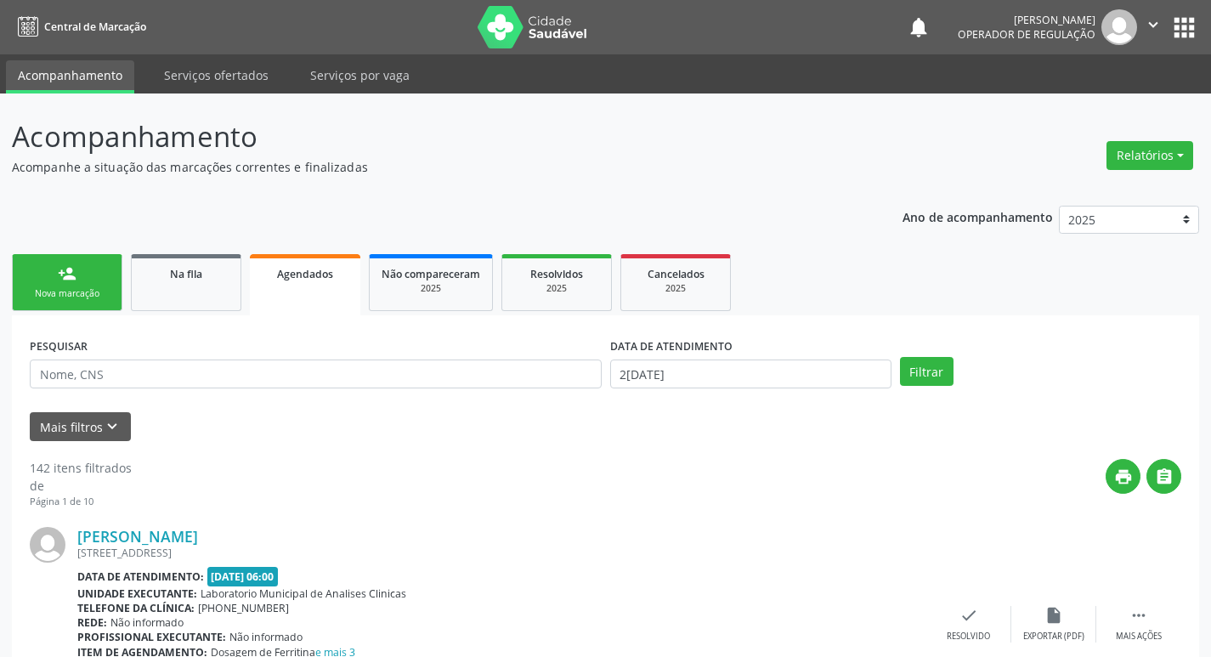
click at [90, 275] on link "person_add Nova marcação" at bounding box center [67, 282] width 111 height 57
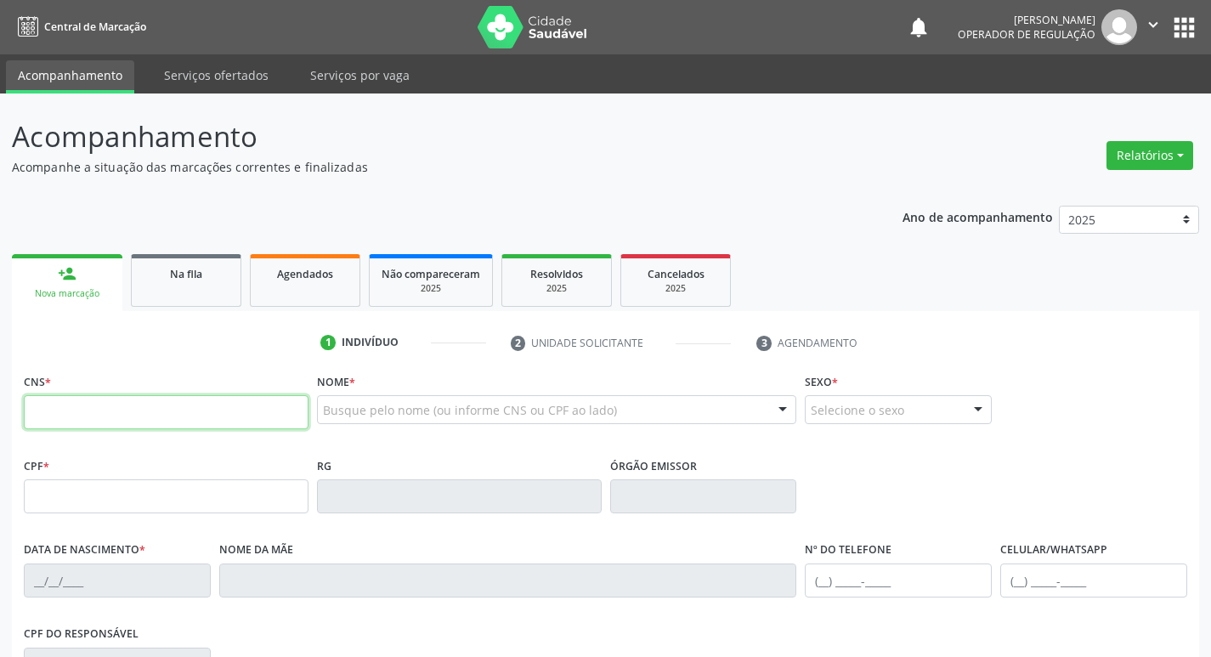
click at [149, 406] on input "text" at bounding box center [166, 412] width 285 height 34
type input "700 4089 2887 0640"
type input "091.039.264-19"
type input "08/05/1989"
type input "Antônia Gomes de Almeida"
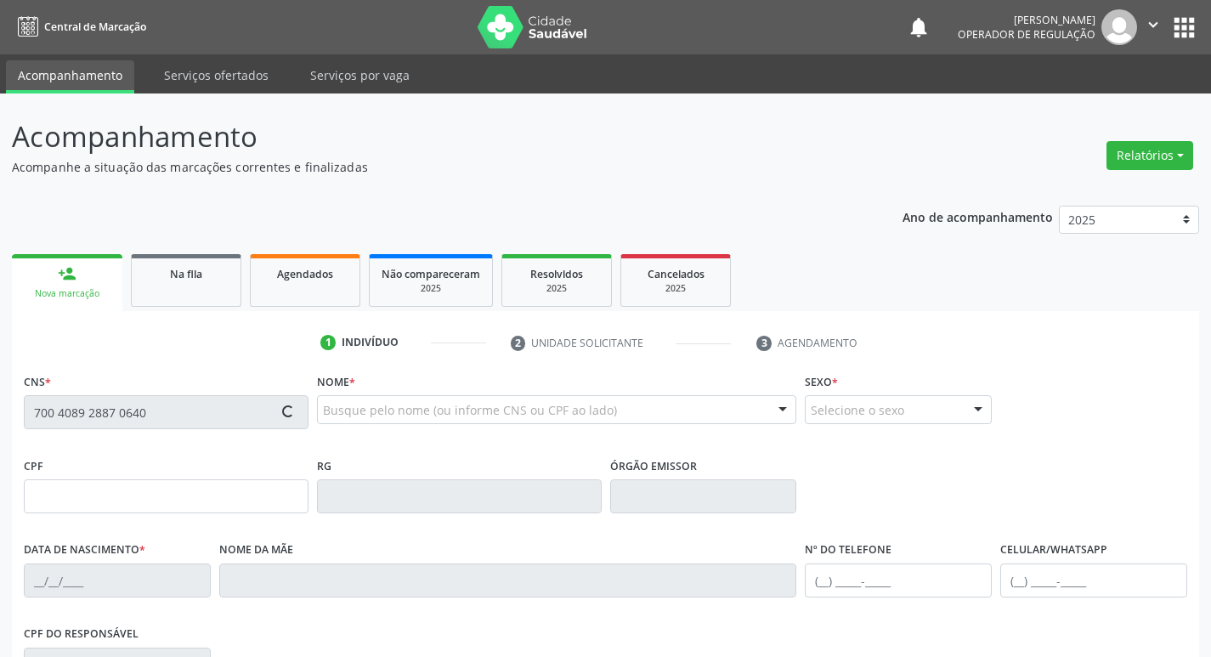
type input "(83) 99339-1388"
type input "115"
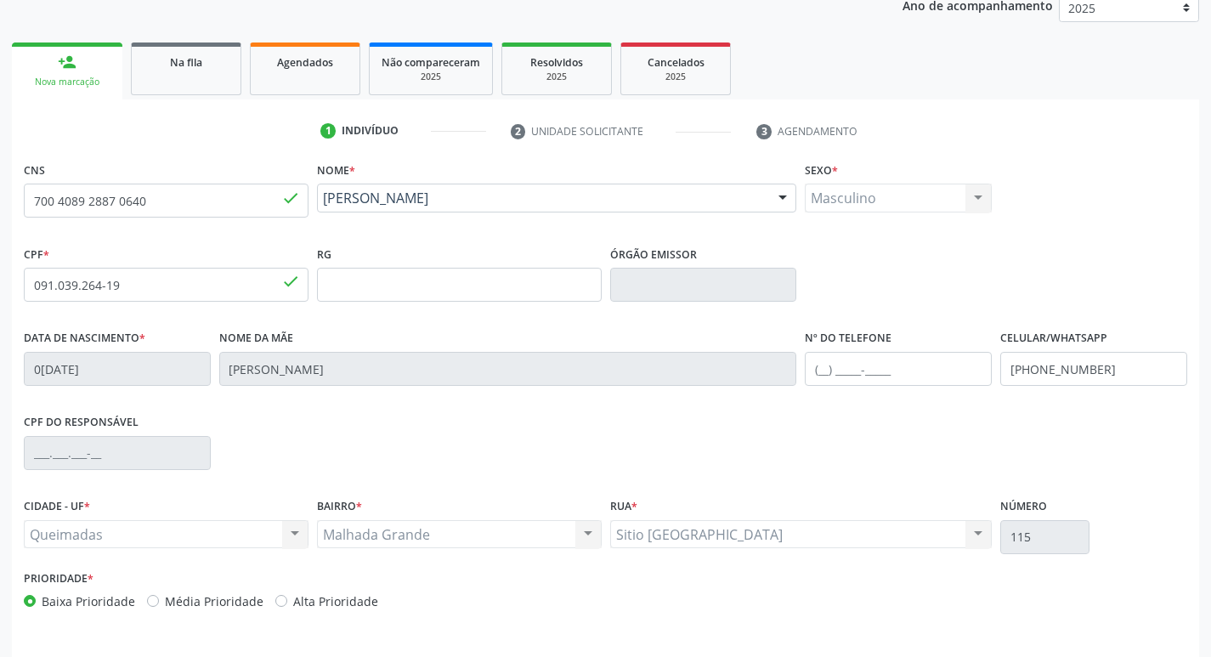
scroll to position [264, 0]
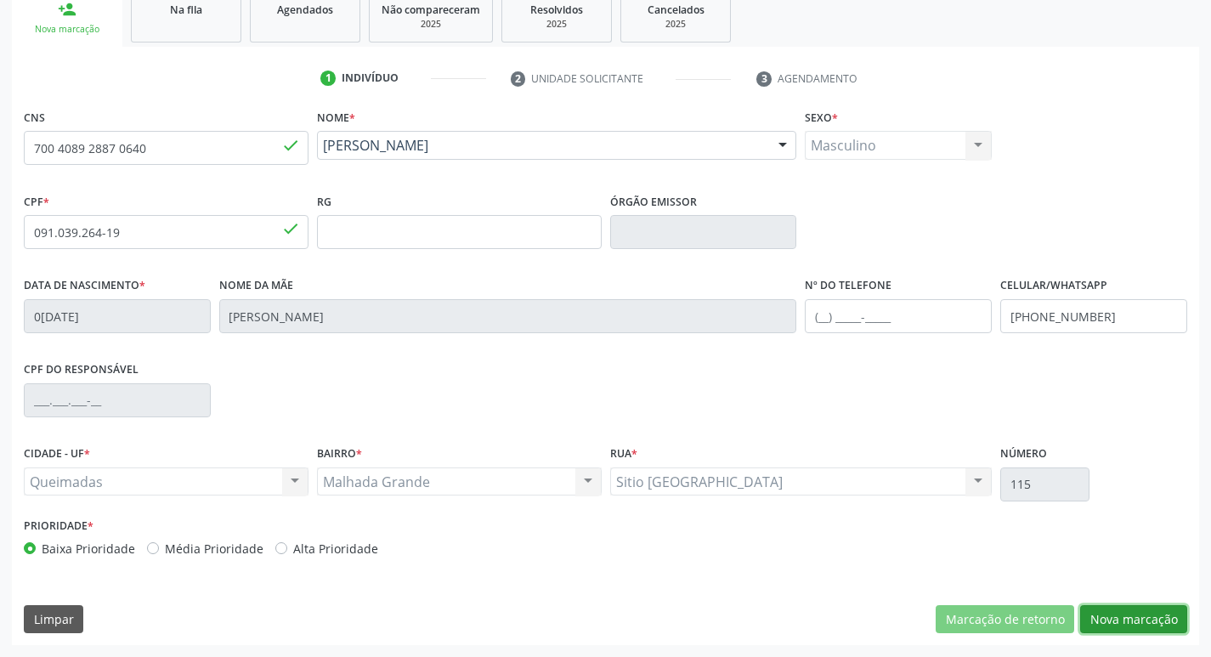
click at [1144, 615] on button "Nova marcação" at bounding box center [1133, 619] width 107 height 29
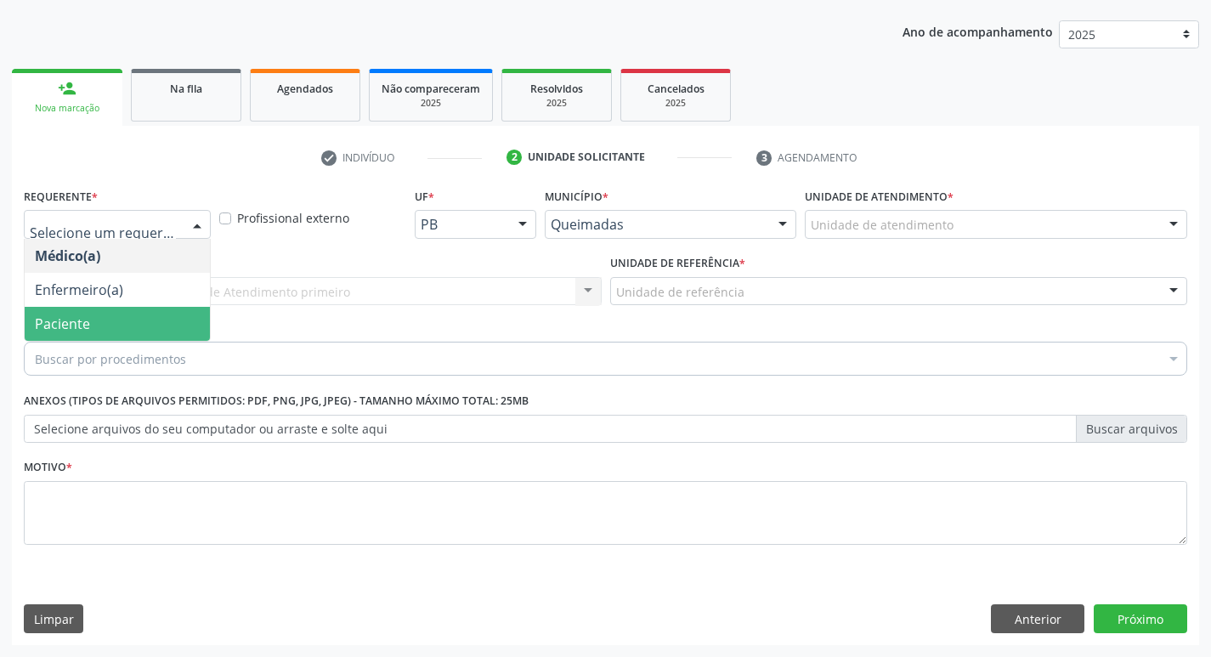
click at [149, 313] on span "Paciente" at bounding box center [117, 324] width 185 height 34
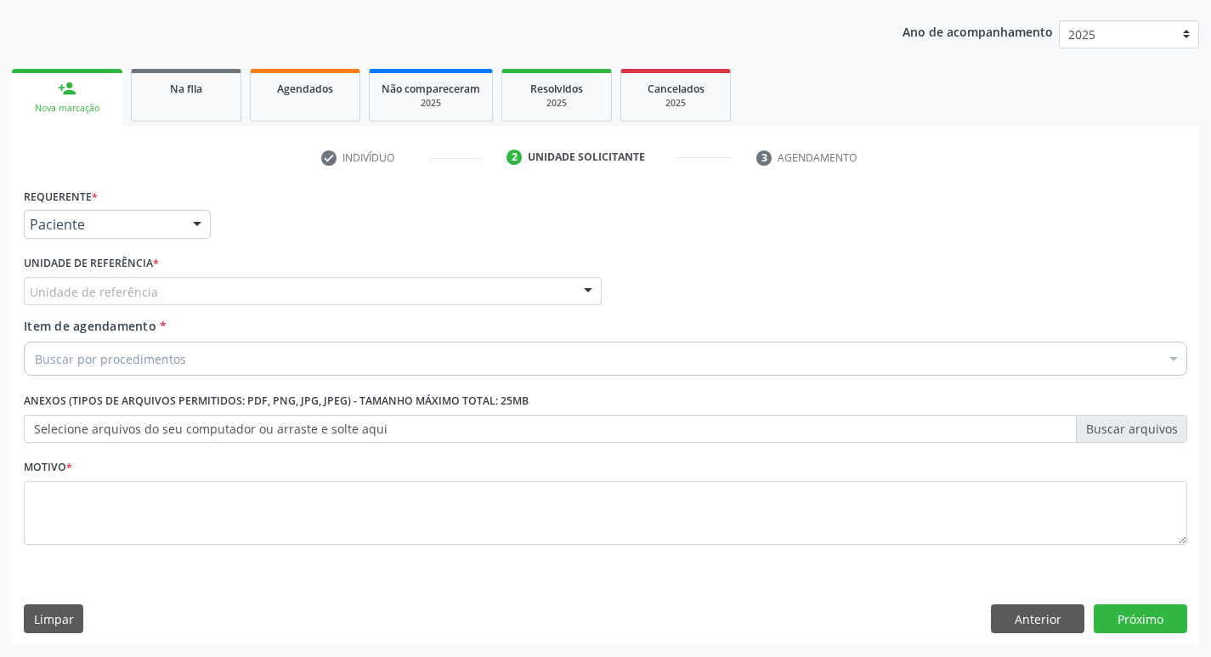
click at [161, 292] on div "Unidade de referência" at bounding box center [313, 291] width 578 height 29
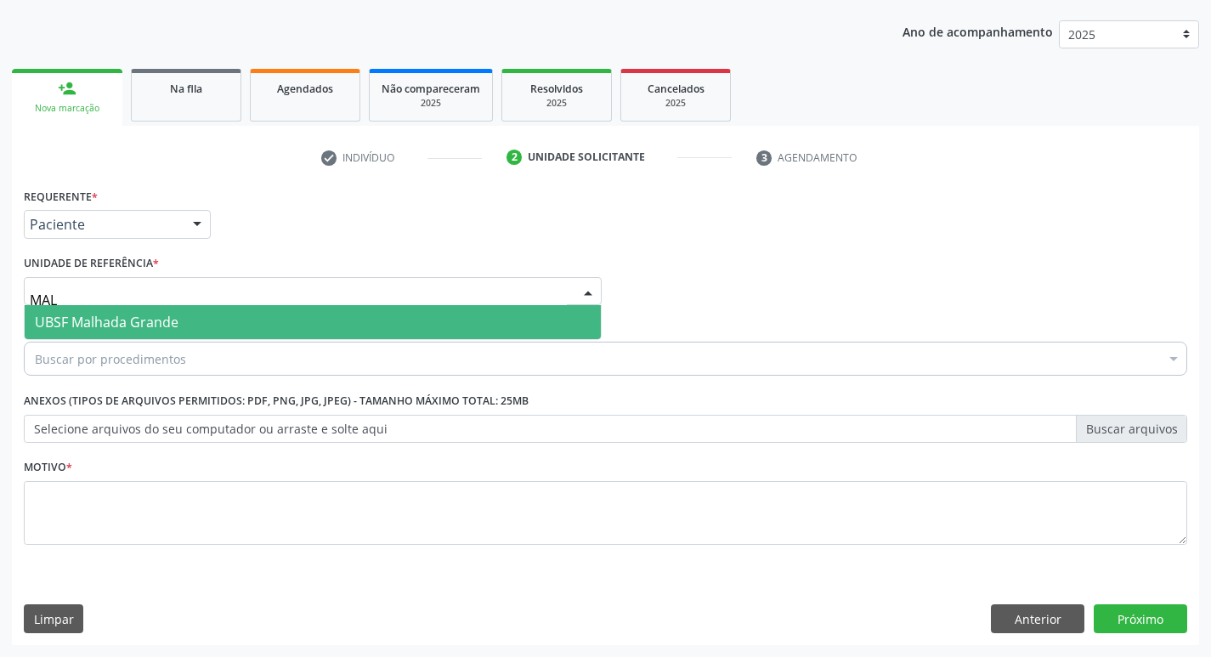
type input "MALH"
click at [175, 313] on span "UBSF Malhada Grande" at bounding box center [107, 322] width 144 height 19
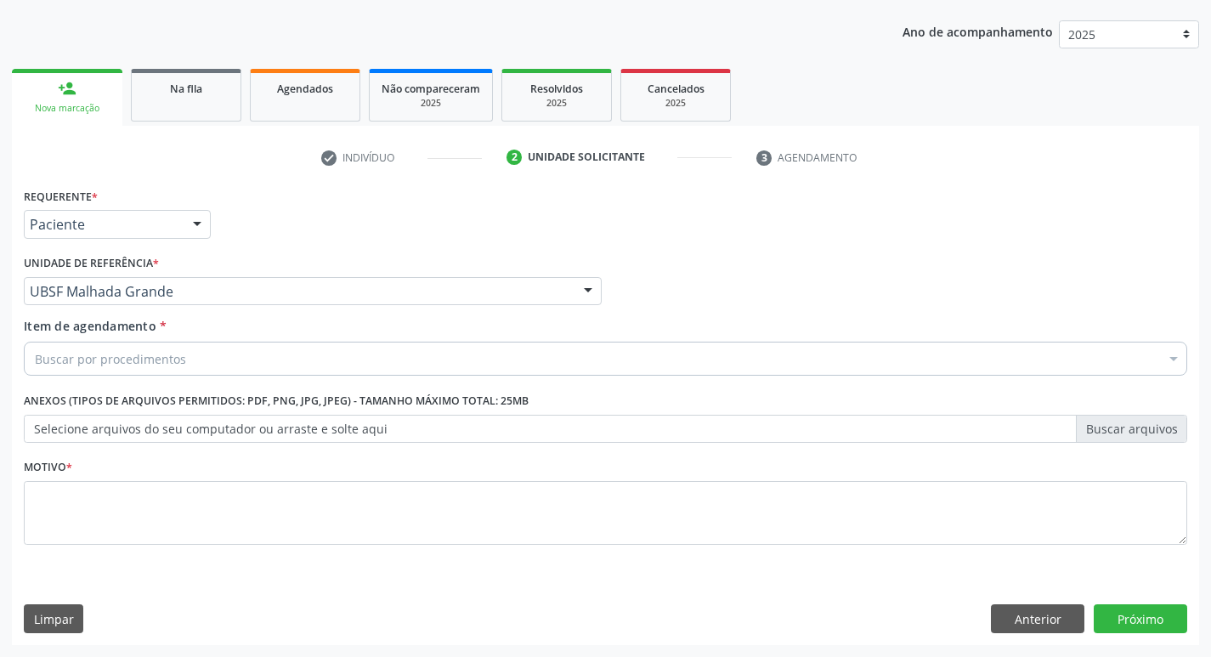
click at [188, 354] on div "Buscar por procedimentos" at bounding box center [606, 359] width 1164 height 34
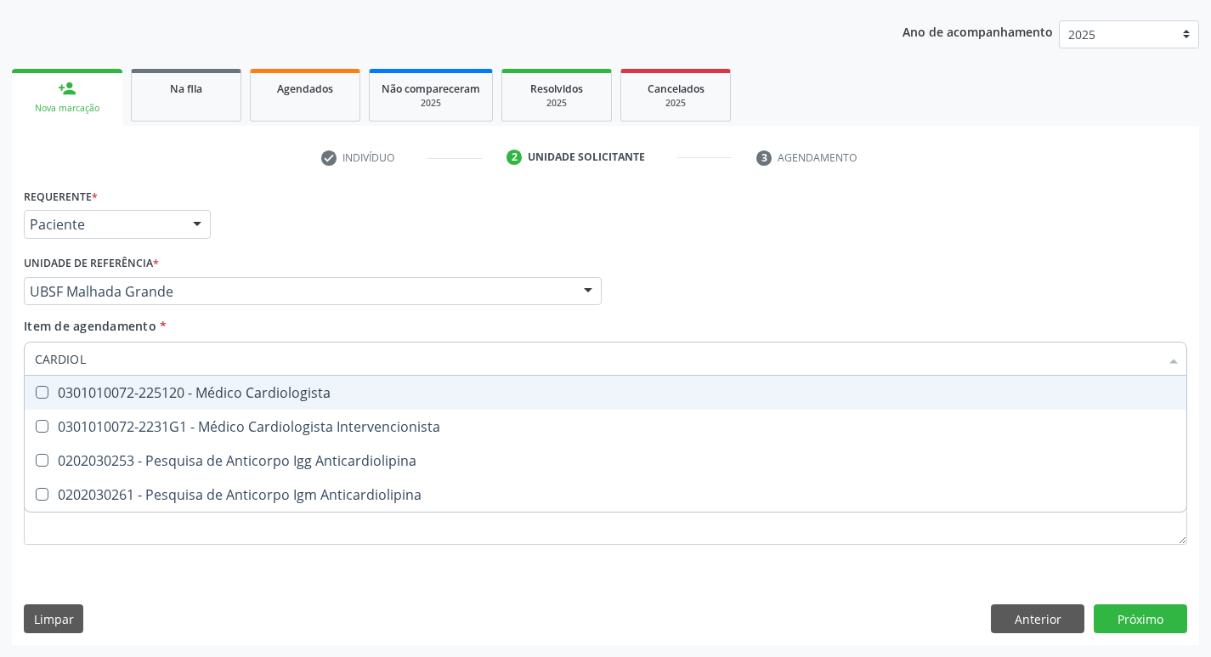
type input "CARDIOLO"
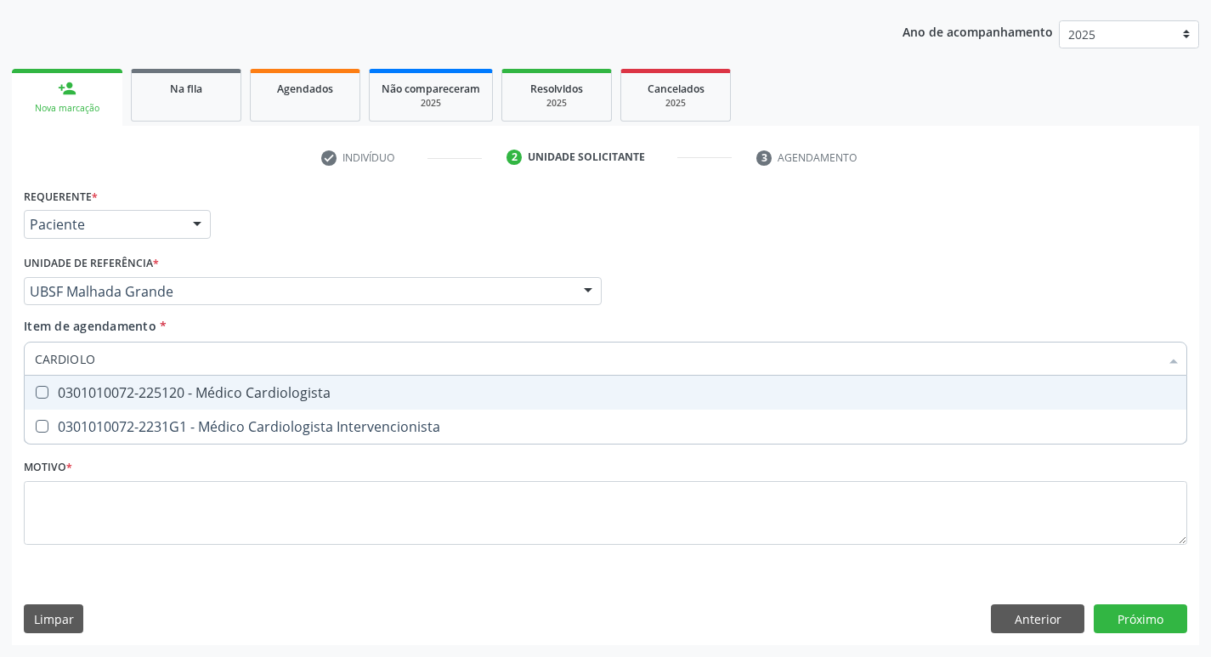
click at [256, 386] on div "0301010072-225120 - Médico Cardiologista" at bounding box center [606, 393] width 1142 height 14
checkbox Cardiologista "true"
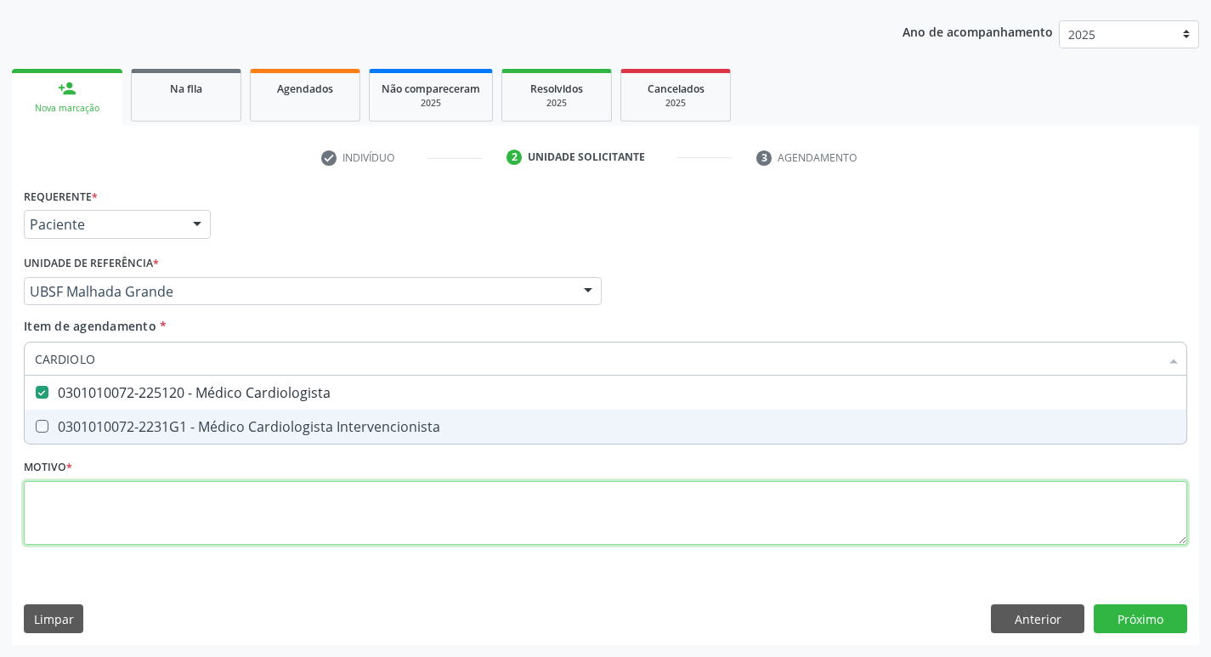
click at [402, 516] on div "Requerente * Paciente Médico(a) Enfermeiro(a) Paciente Nenhum resultado encontr…" at bounding box center [606, 376] width 1164 height 385
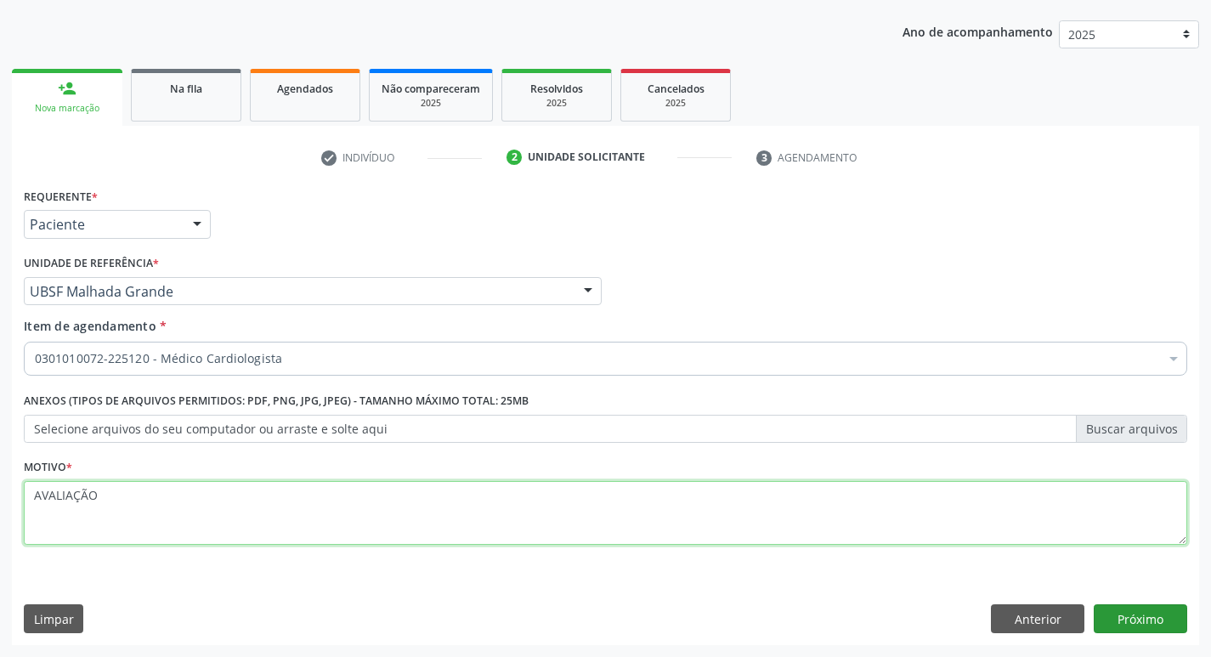
type textarea "AVALIAÇÃO"
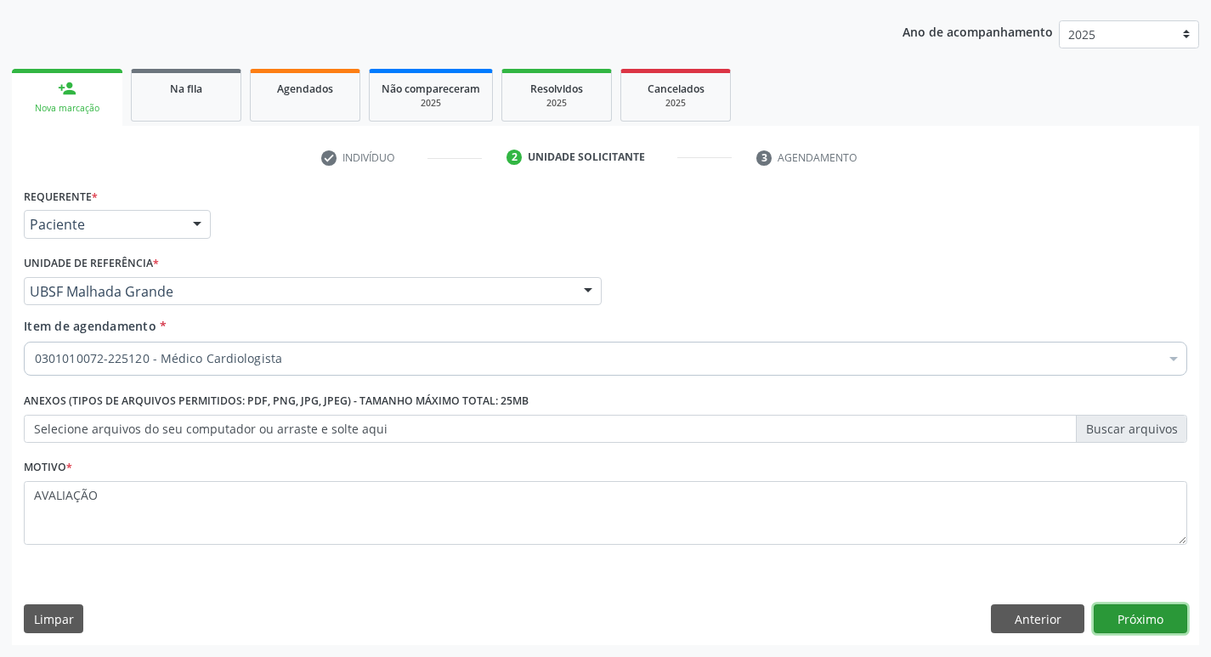
click at [1124, 613] on button "Próximo" at bounding box center [1141, 618] width 94 height 29
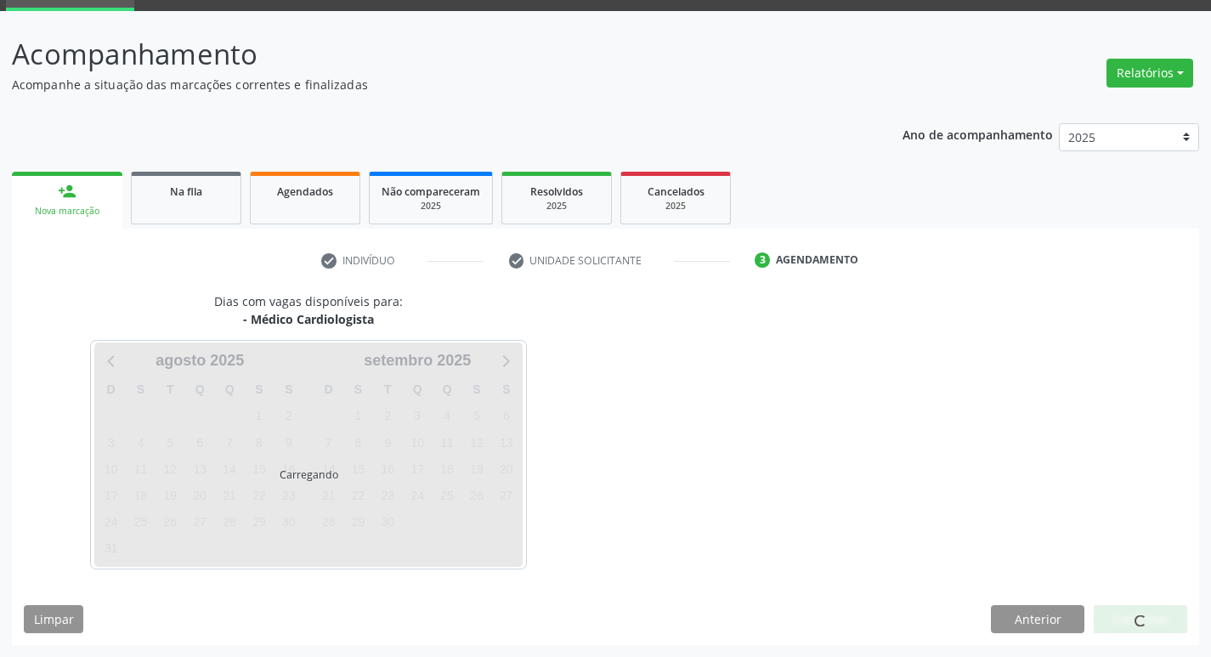
scroll to position [82, 0]
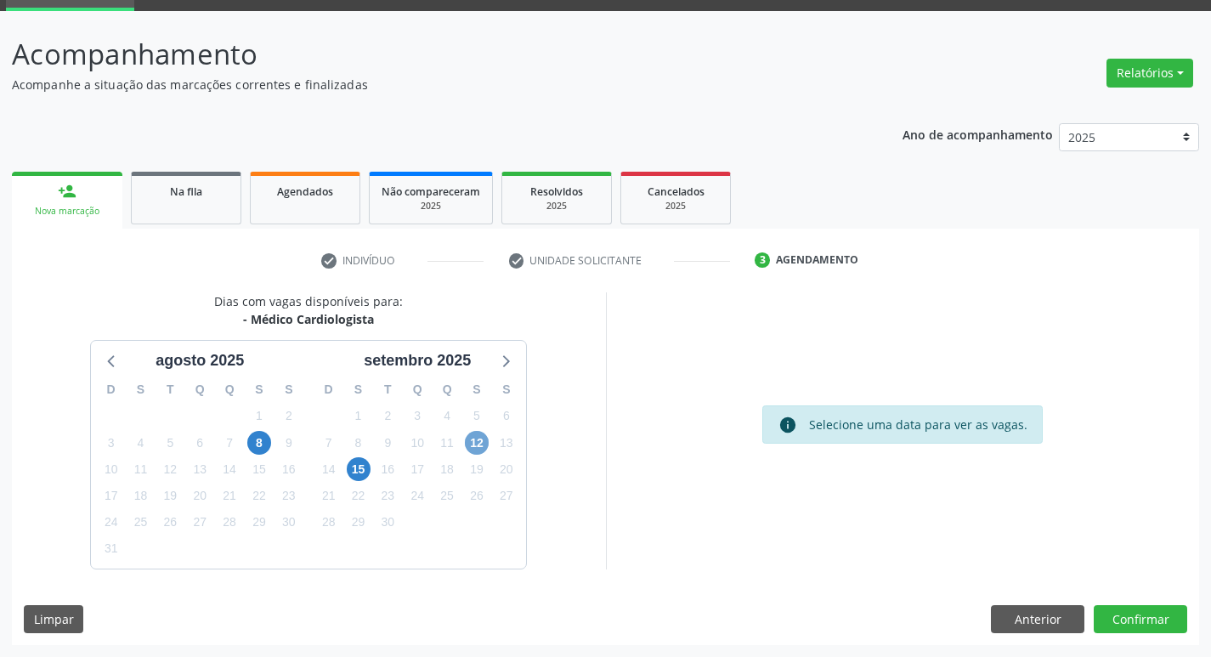
click at [481, 440] on span "12" at bounding box center [477, 443] width 24 height 24
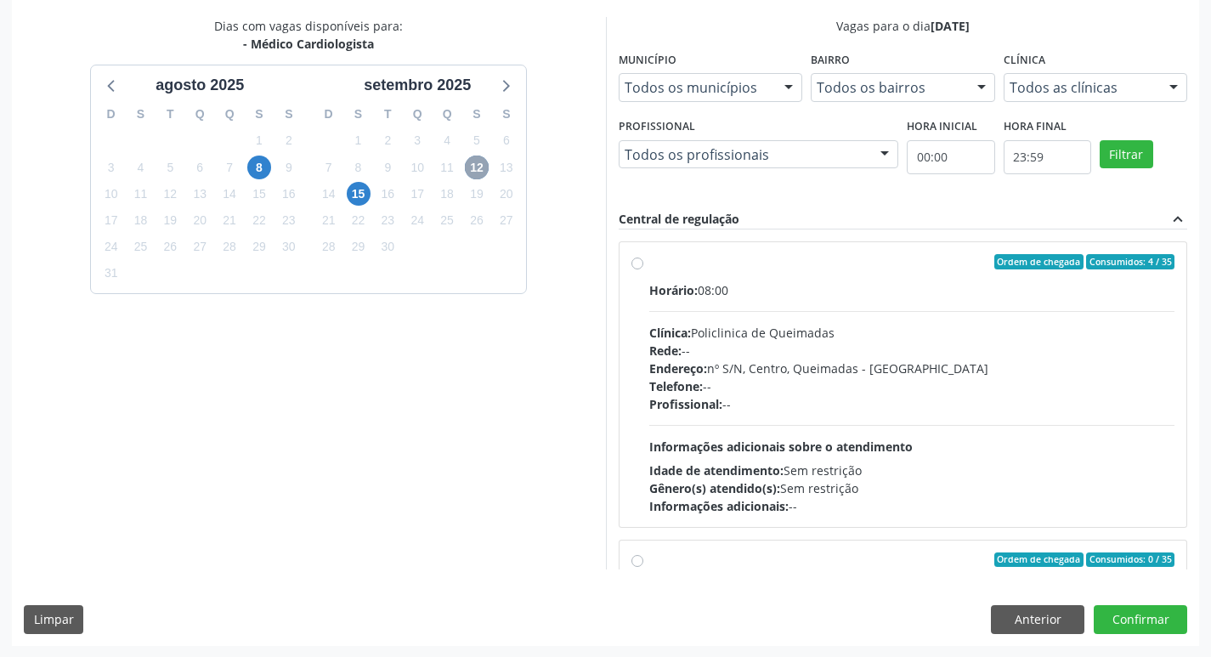
scroll to position [359, 0]
click at [1135, 619] on button "Confirmar" at bounding box center [1141, 618] width 94 height 29
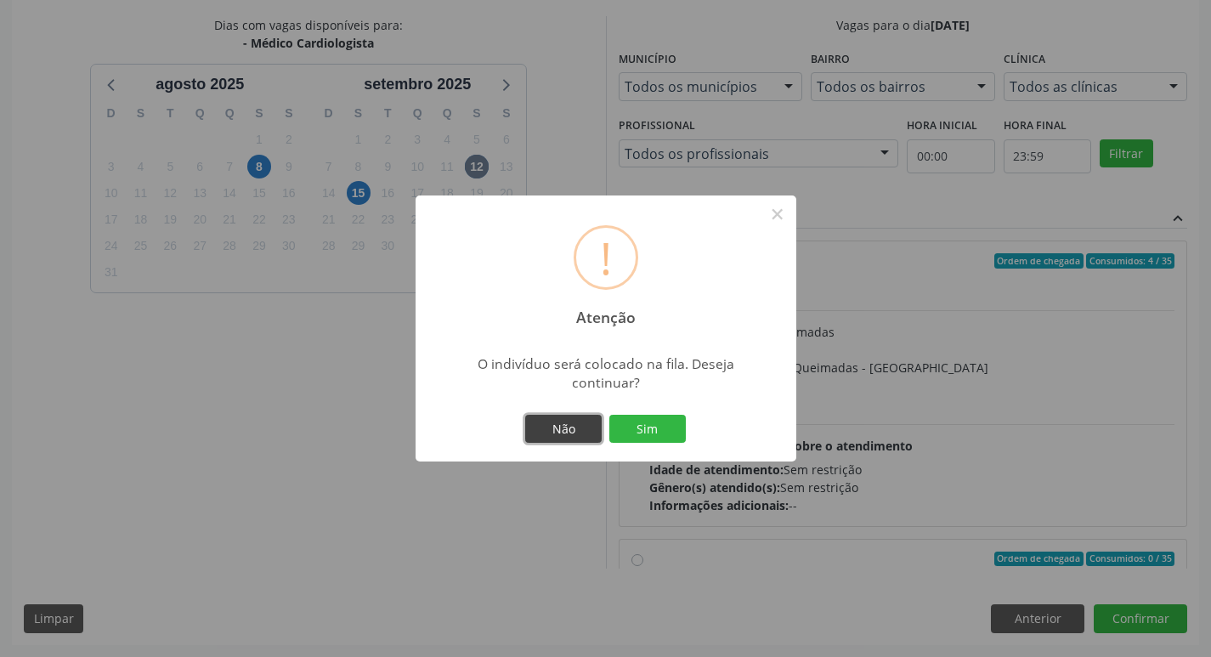
click at [588, 430] on button "Não" at bounding box center [563, 429] width 77 height 29
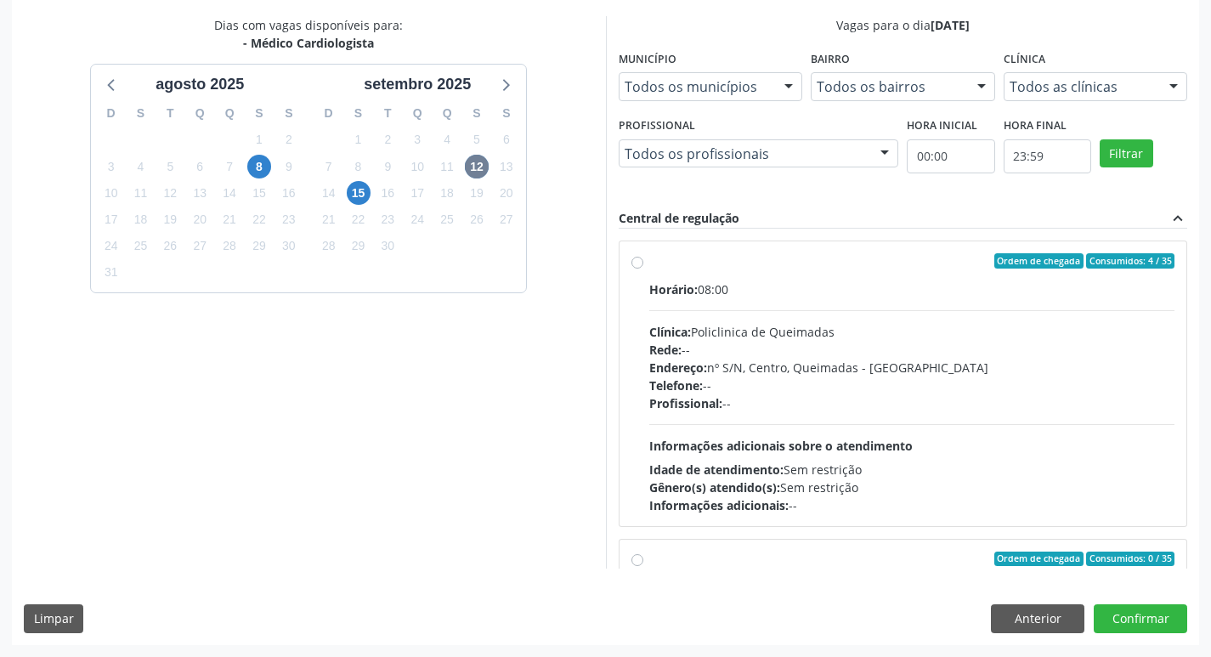
click at [830, 288] on div "Horário: 08:00" at bounding box center [912, 290] width 526 height 18
click at [643, 269] on input "Ordem de chegada Consumidos: 4 / 35 Horário: 08:00 Clínica: Policlinica de Quei…" at bounding box center [638, 260] width 12 height 15
radio input "true"
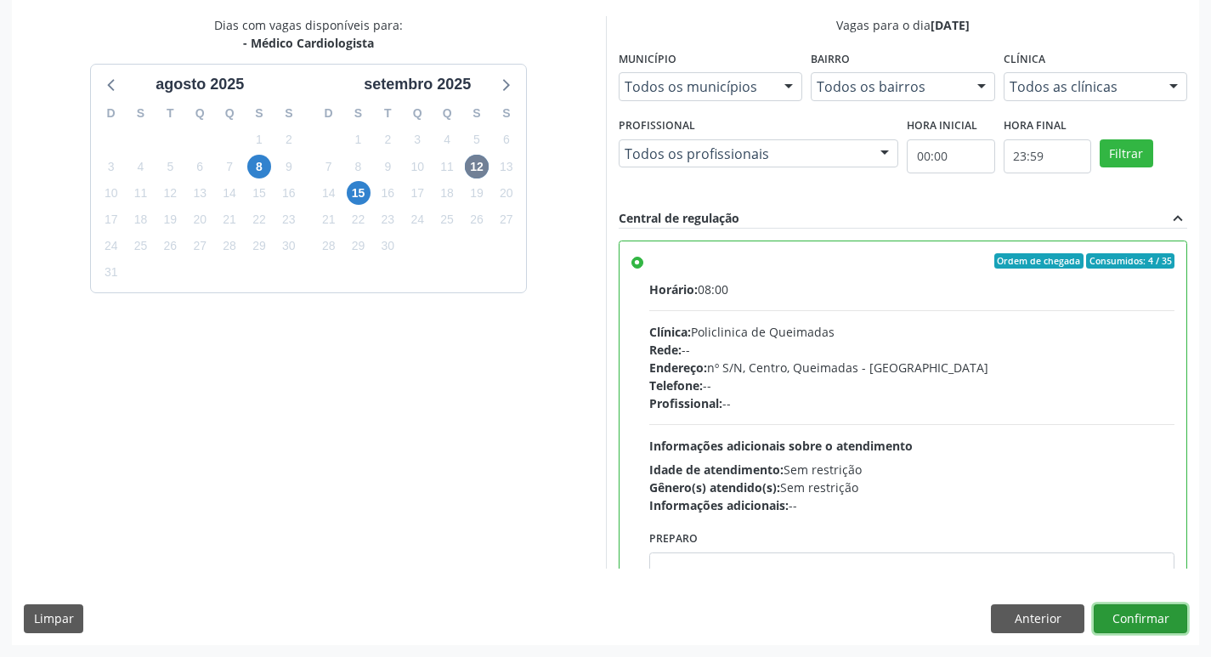
click at [1125, 615] on button "Confirmar" at bounding box center [1141, 618] width 94 height 29
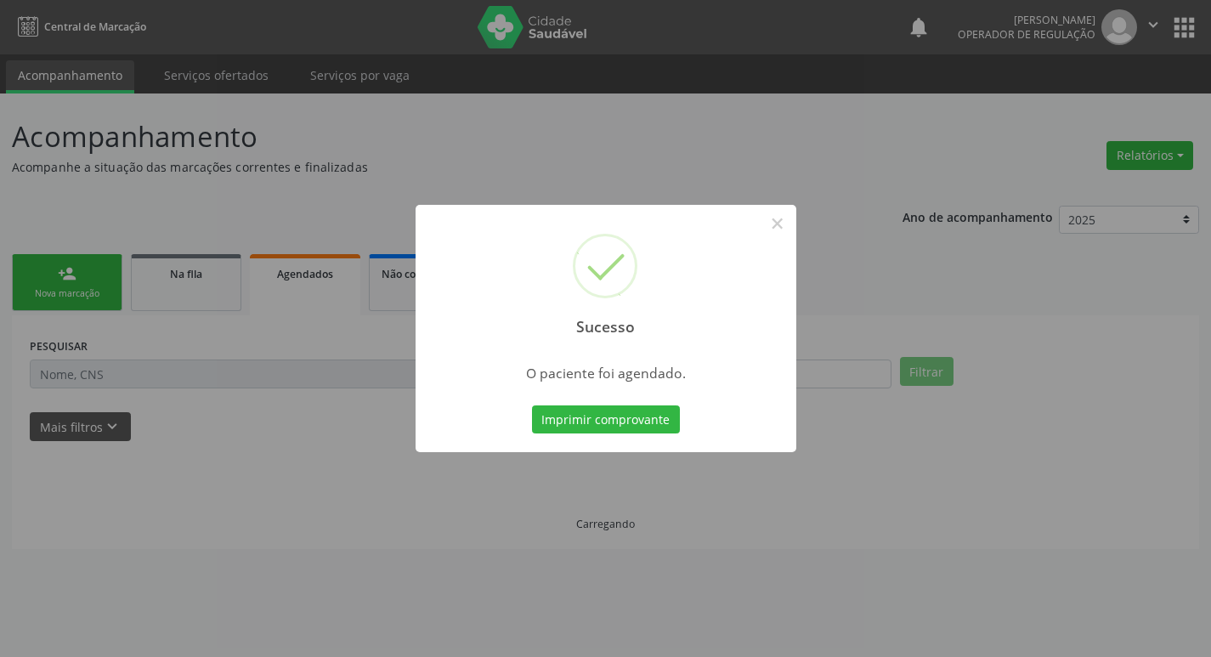
scroll to position [0, 0]
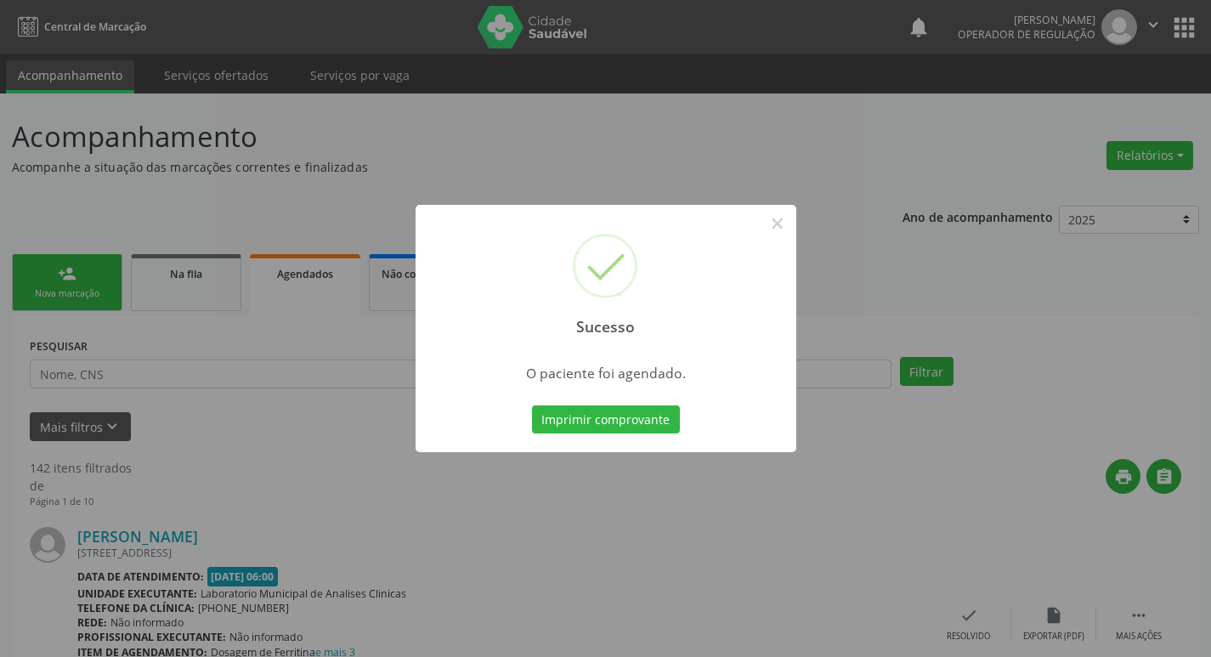
click at [308, 197] on div "Sucesso × O paciente foi agendado. Imprimir comprovante Cancel" at bounding box center [605, 328] width 1211 height 657
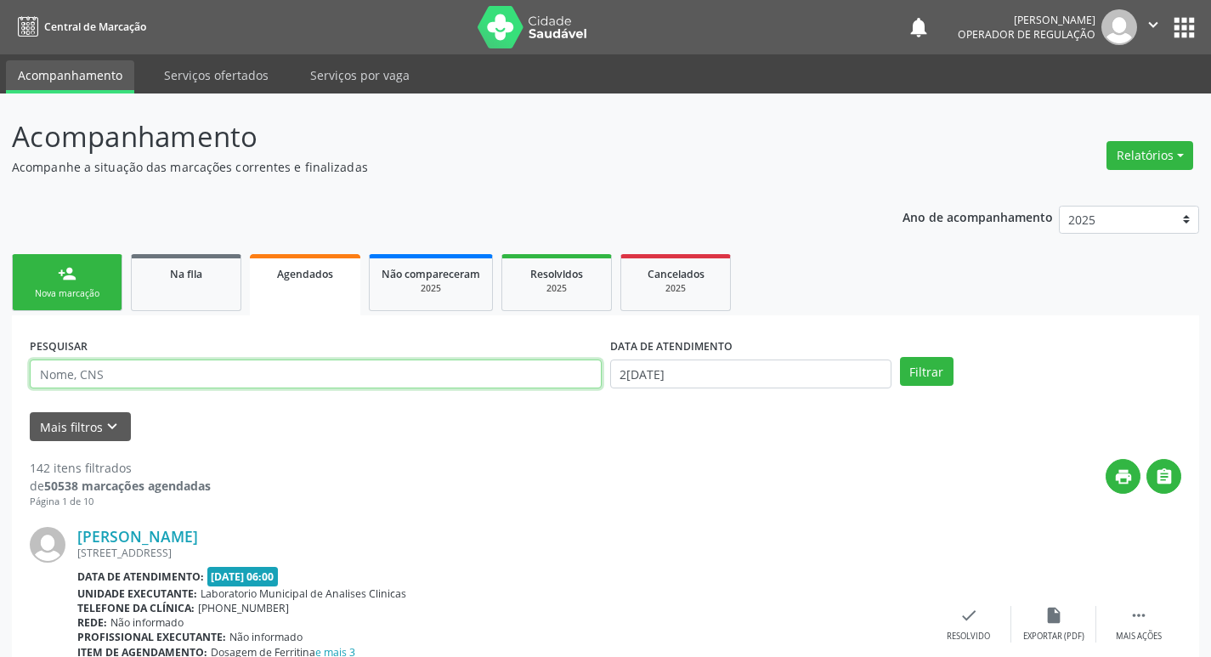
drag, startPoint x: 295, startPoint y: 379, endPoint x: 307, endPoint y: 368, distance: 16.2
click at [295, 379] on input "text" at bounding box center [316, 374] width 572 height 29
type input "706504366967994"
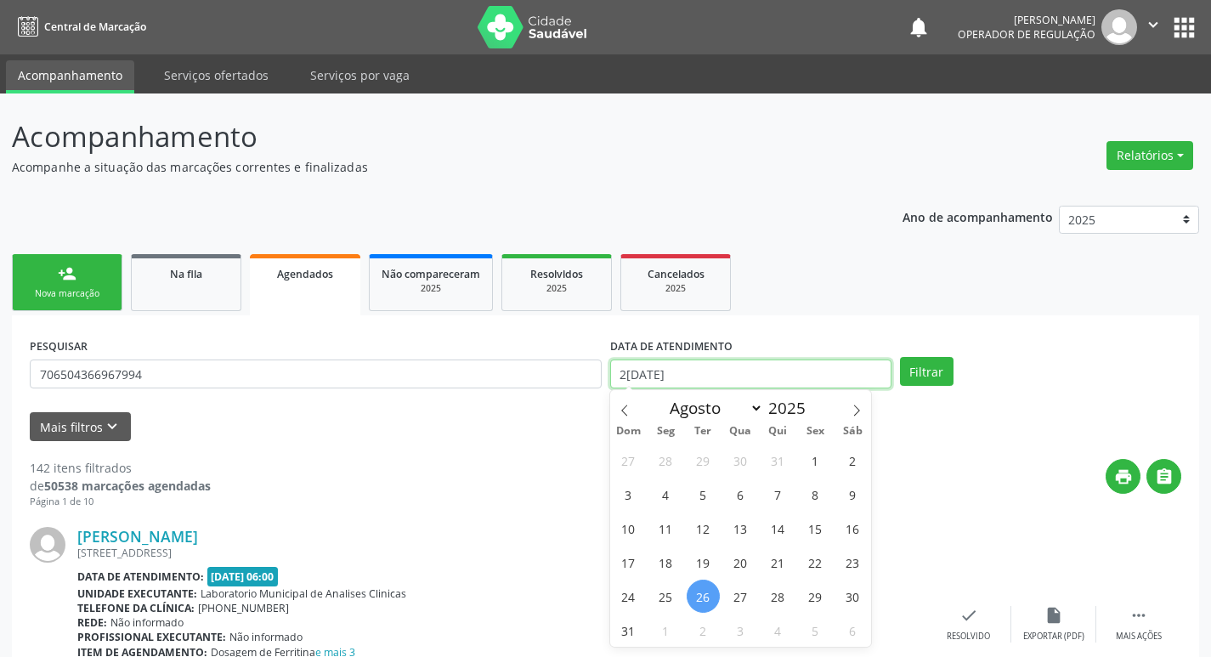
click at [689, 370] on input "[DATE]" at bounding box center [750, 374] width 281 height 29
click at [900, 357] on button "Filtrar" at bounding box center [927, 371] width 54 height 29
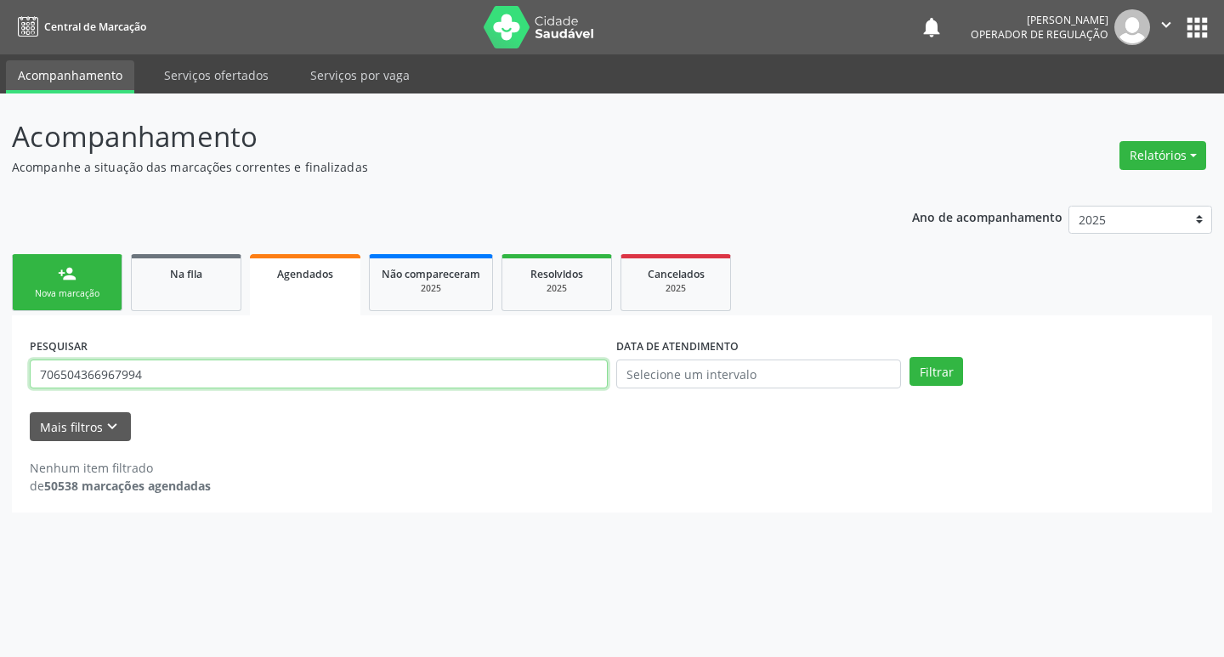
drag, startPoint x: 150, startPoint y: 376, endPoint x: 0, endPoint y: 360, distance: 151.2
click at [0, 366] on div "Acompanhamento Acompanhe a situação das marcações correntes e finalizadas Relat…" at bounding box center [612, 376] width 1224 height 564
type input "706504366967994"
click at [910, 357] on button "Filtrar" at bounding box center [937, 371] width 54 height 29
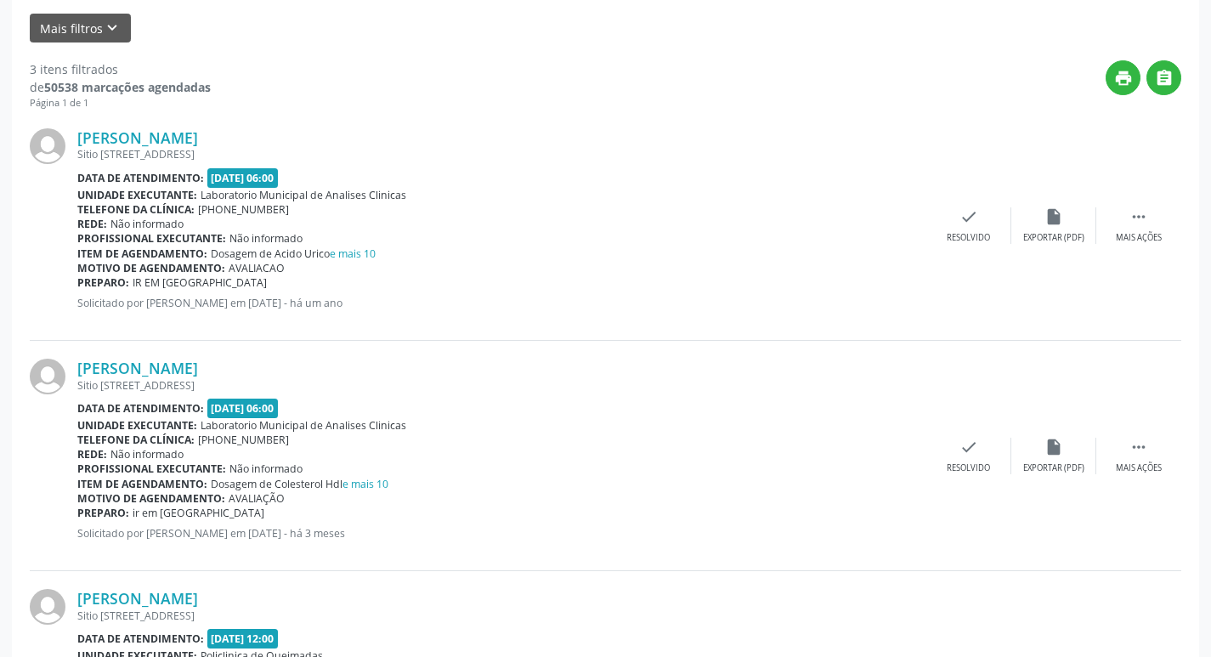
scroll to position [147, 0]
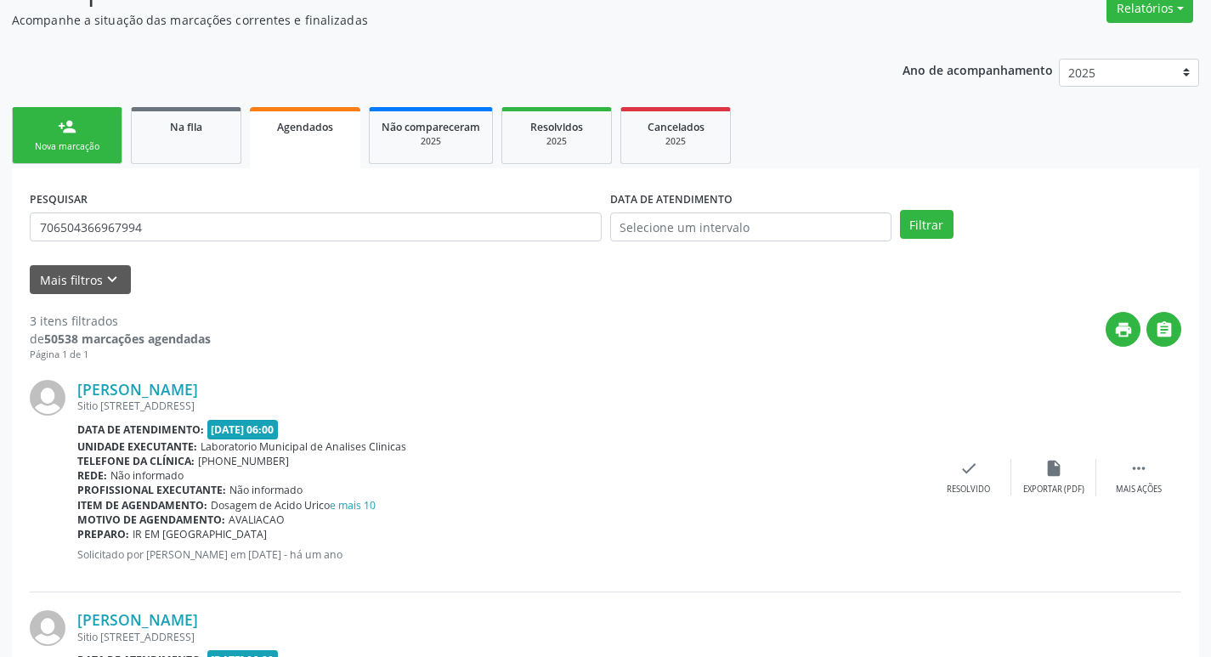
click at [67, 138] on link "person_add Nova marcação" at bounding box center [67, 135] width 111 height 57
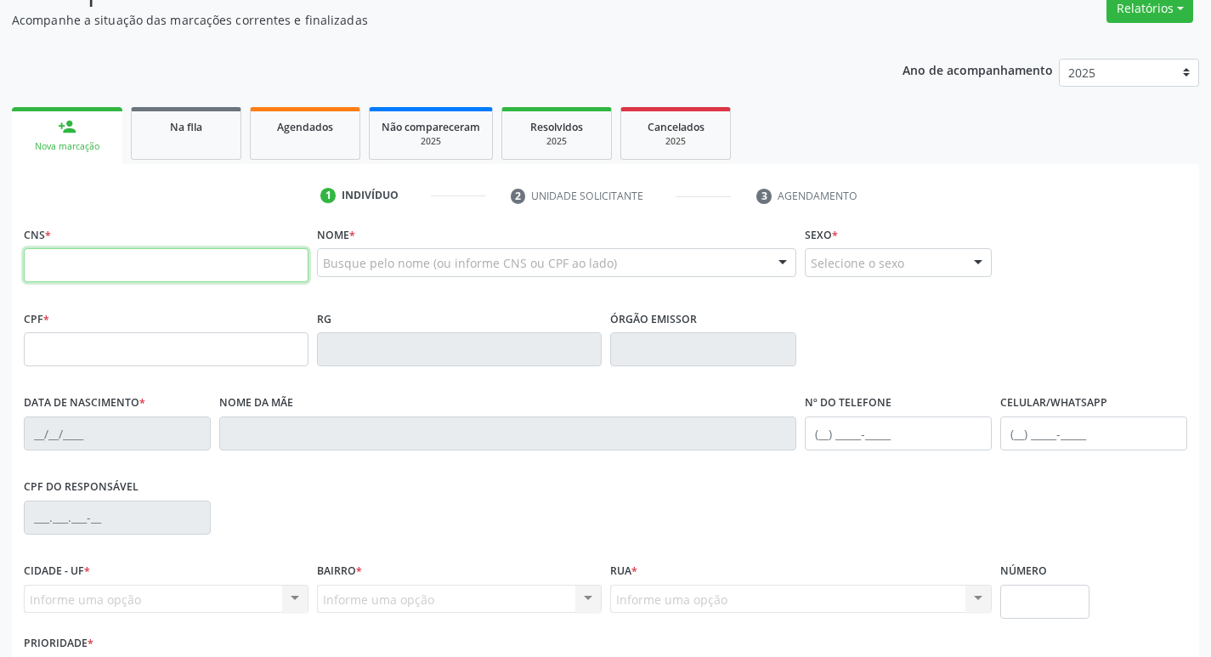
click at [133, 273] on input "text" at bounding box center [166, 265] width 285 height 34
type input "701 4066 4910 8935"
type input "020.847.124-32"
type input "10/05/1953"
type input "Gessi Barbosa"
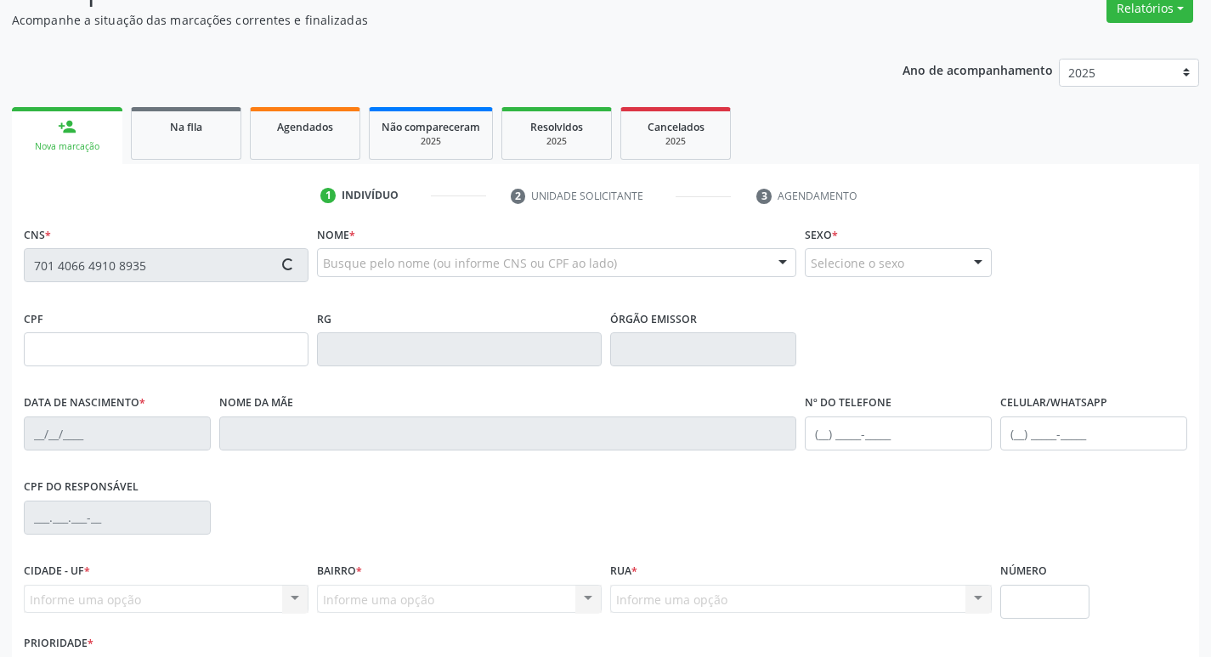
type input "(83) 99326-3414"
type input "309.135.434-20"
type input "95"
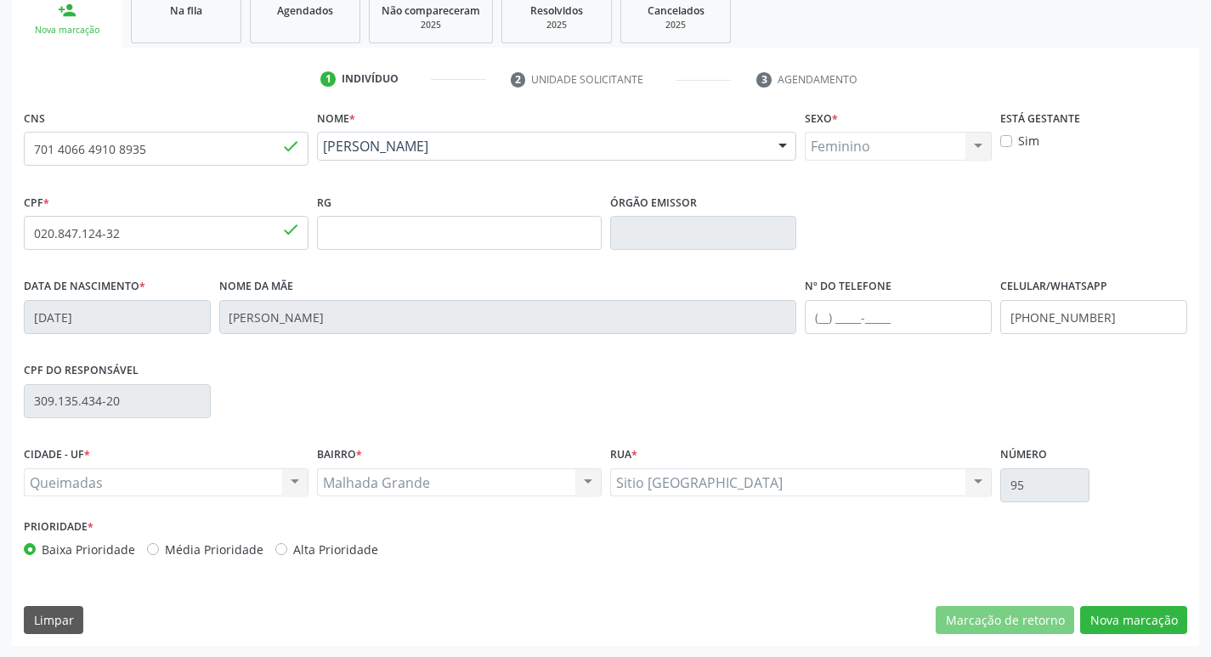
scroll to position [264, 0]
click at [1125, 610] on button "Nova marcação" at bounding box center [1133, 619] width 107 height 29
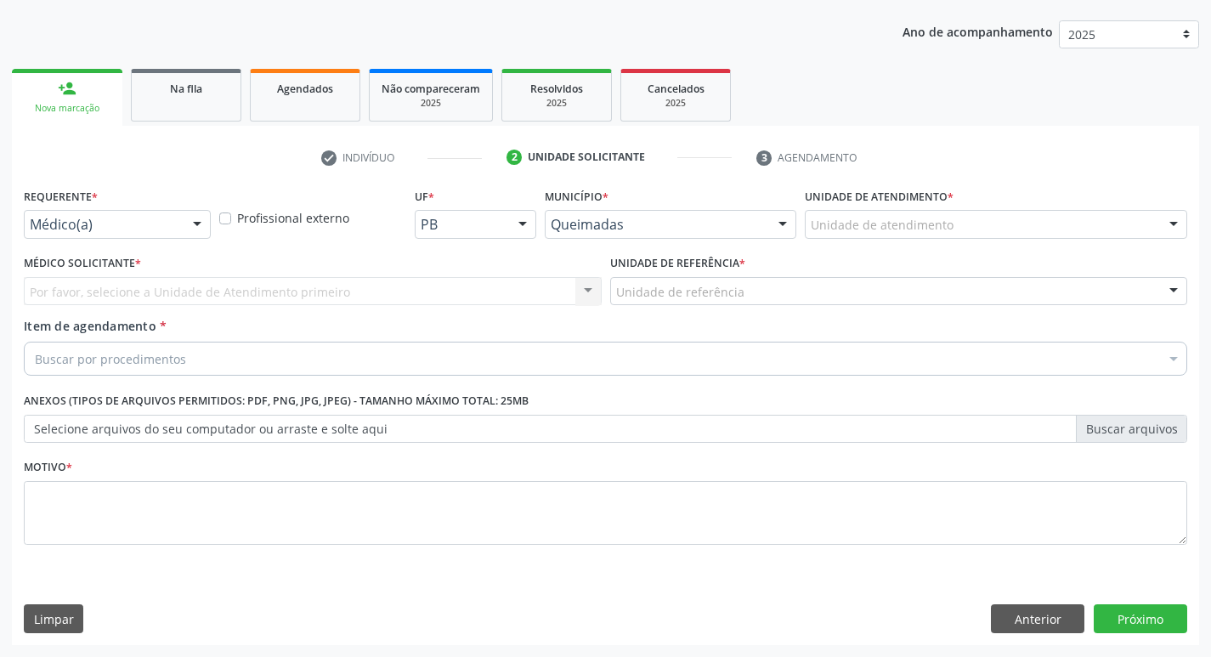
scroll to position [185, 0]
click at [145, 213] on div "Médico(a)" at bounding box center [117, 224] width 187 height 29
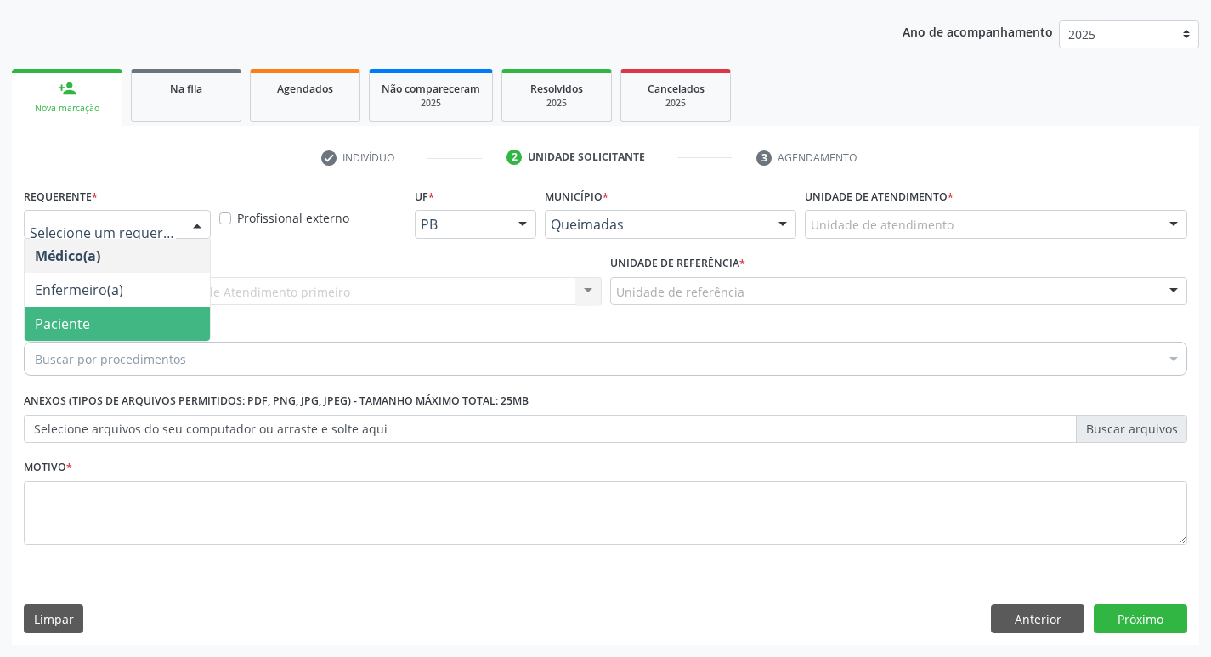
click at [152, 321] on span "Paciente" at bounding box center [117, 324] width 185 height 34
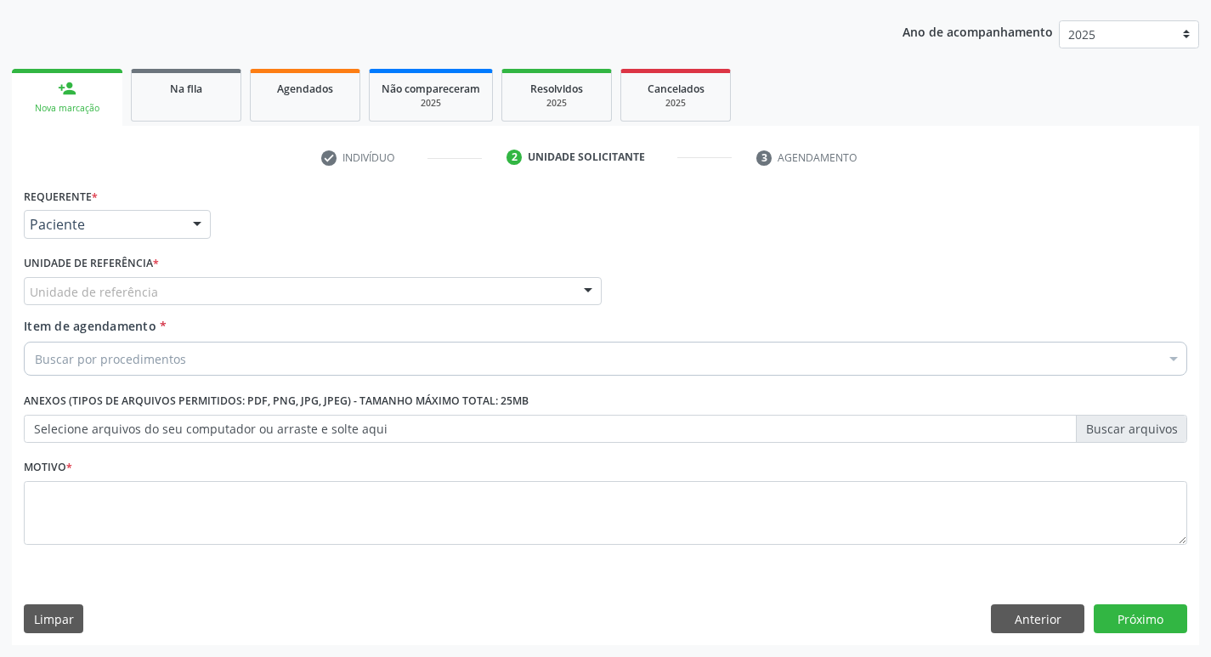
click at [337, 274] on div "Unidade de referência * Unidade de referência UBSF Ligeiro II UBSF Saulo Leal E…" at bounding box center [313, 278] width 578 height 54
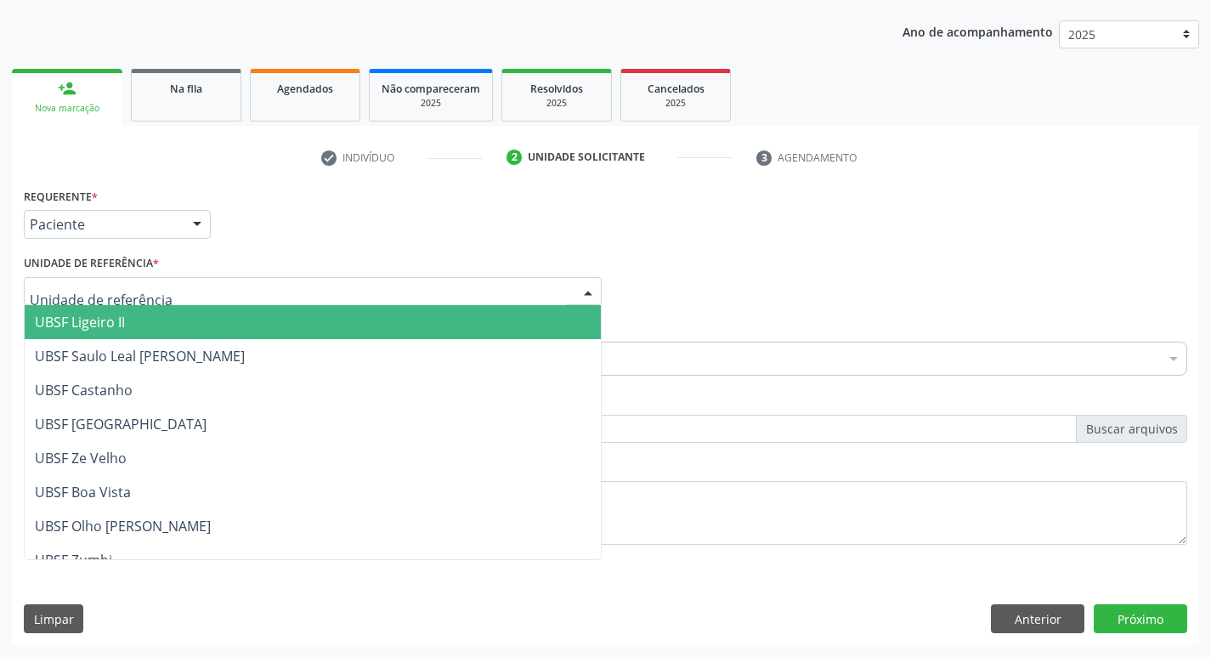
click at [331, 299] on div at bounding box center [313, 291] width 578 height 29
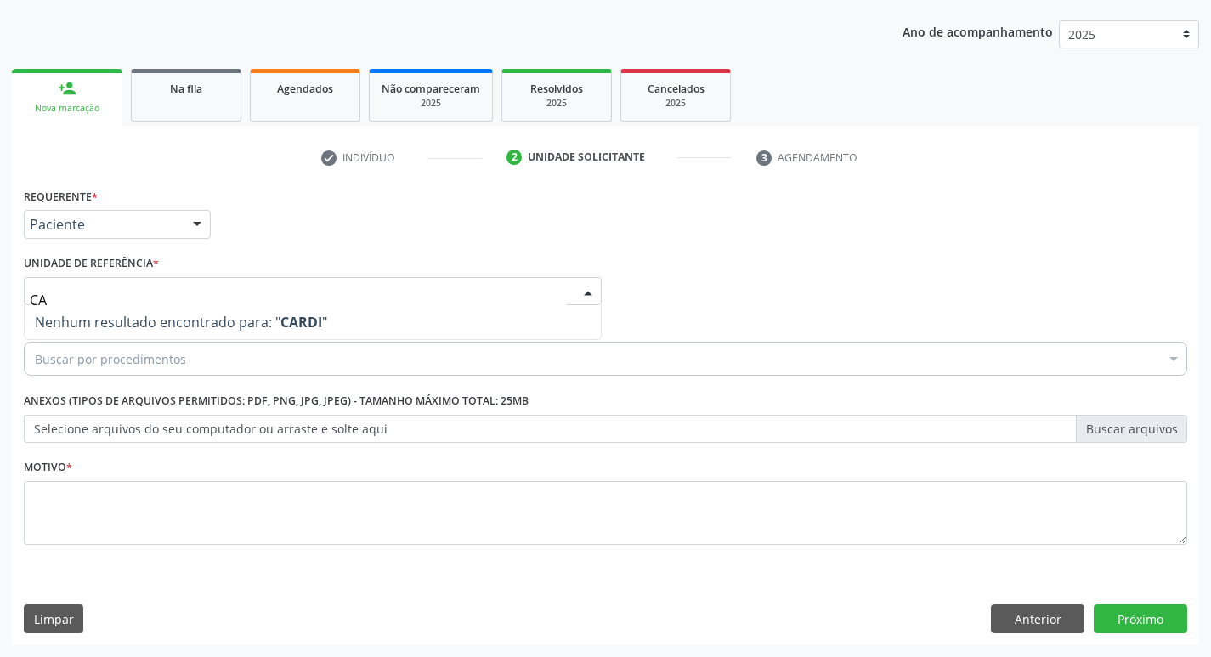
type input "C"
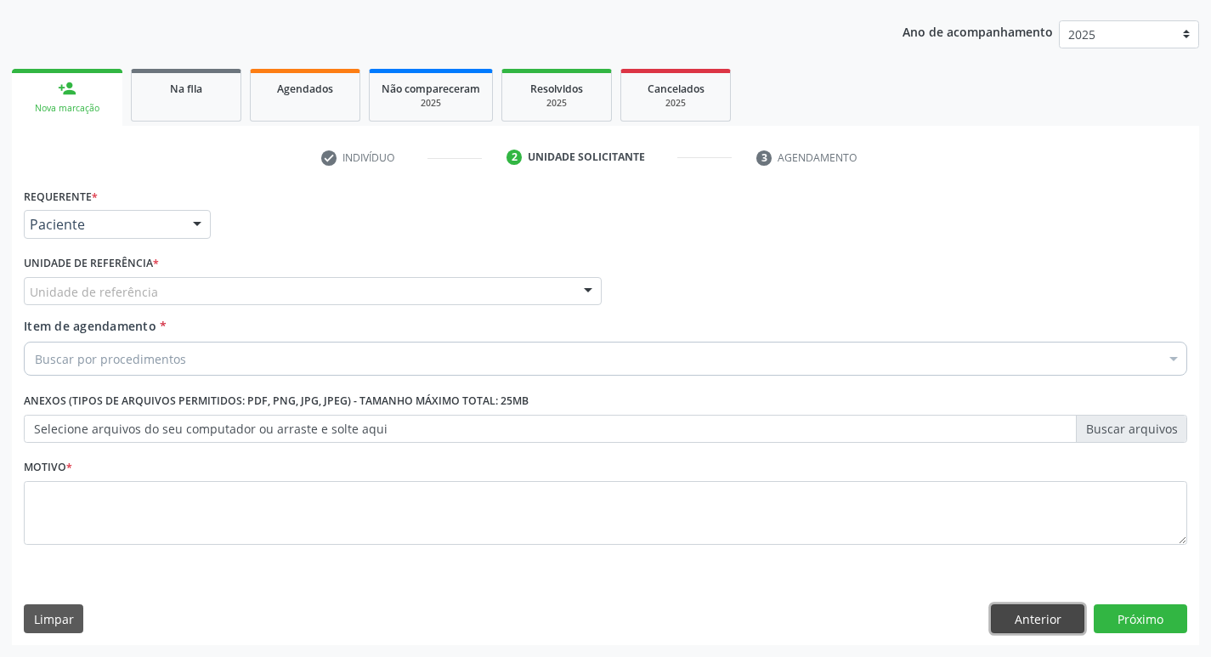
click at [1074, 618] on button "Anterior" at bounding box center [1038, 618] width 94 height 29
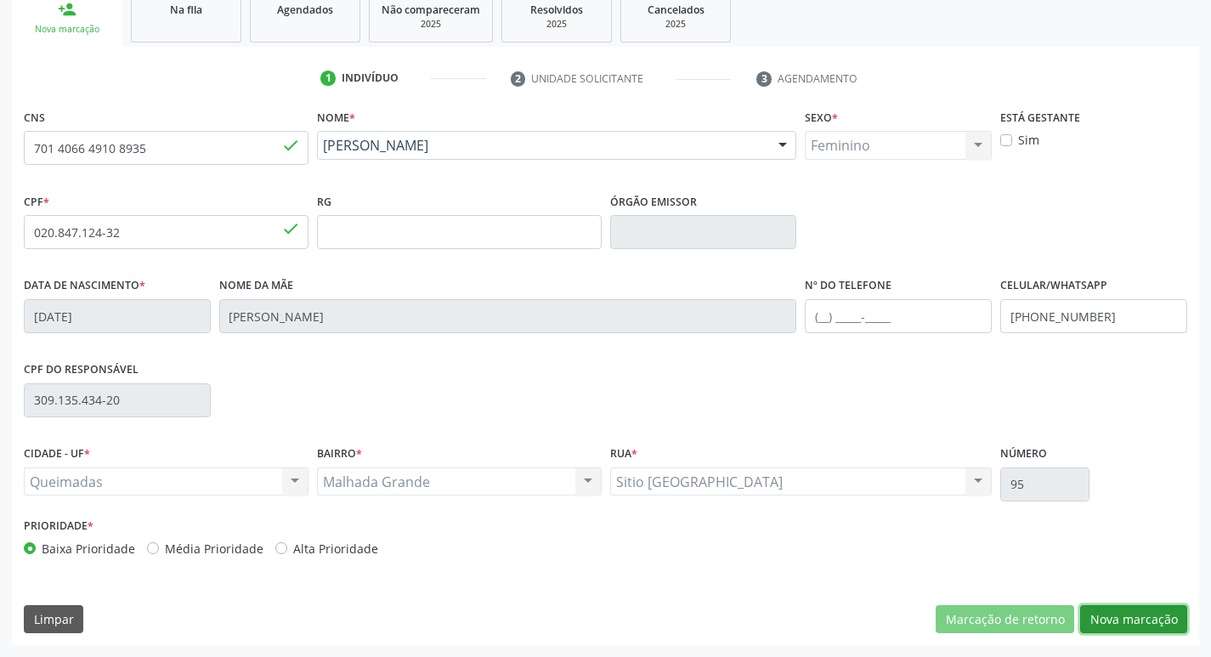
drag, startPoint x: 1113, startPoint y: 621, endPoint x: 776, endPoint y: 598, distance: 337.3
click at [1112, 621] on button "Nova marcação" at bounding box center [1133, 619] width 107 height 29
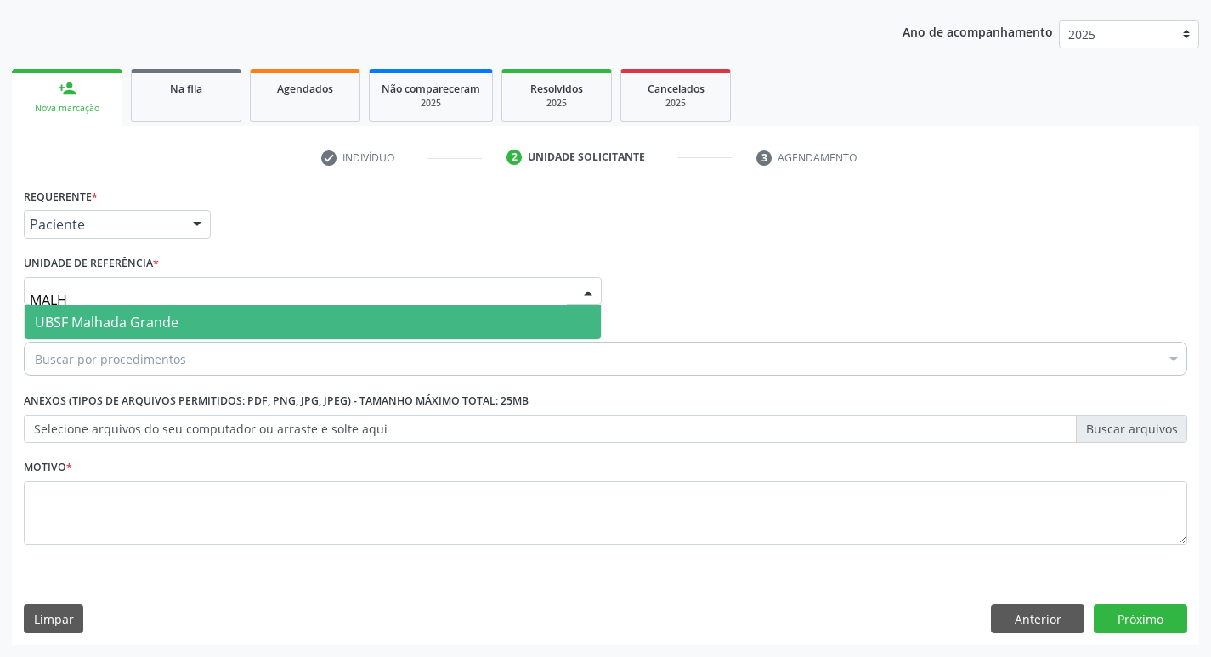
type input "MALHA"
click at [118, 329] on span "UBSF Malhada Grande" at bounding box center [107, 322] width 144 height 19
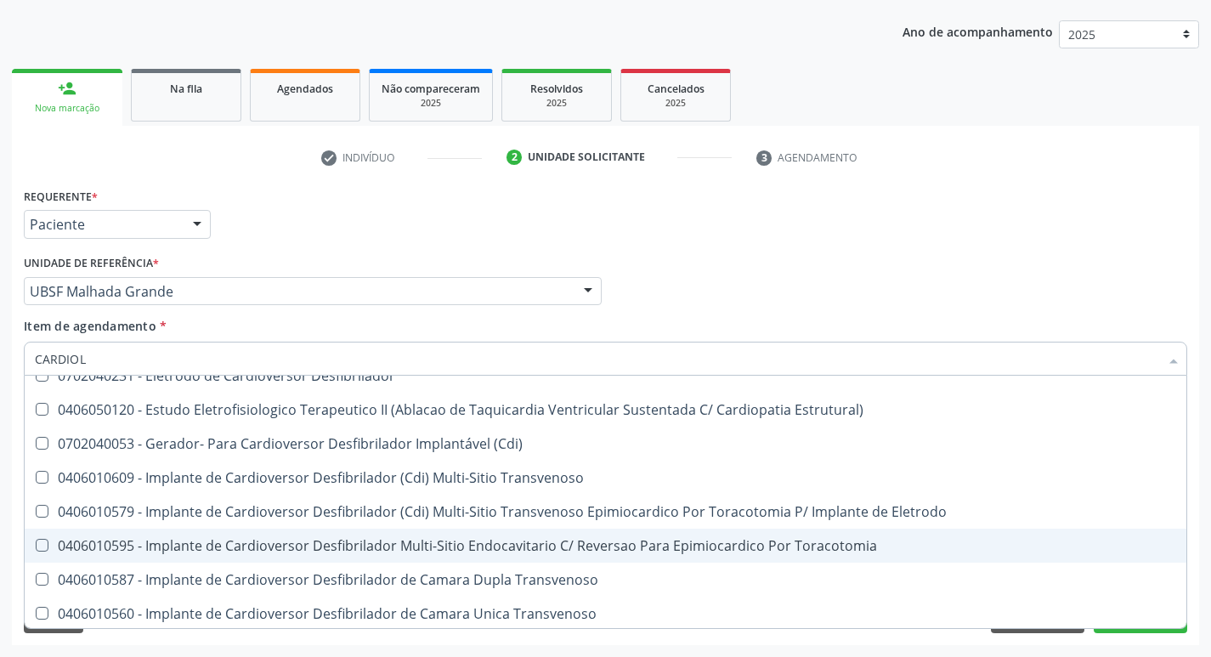
scroll to position [0, 0]
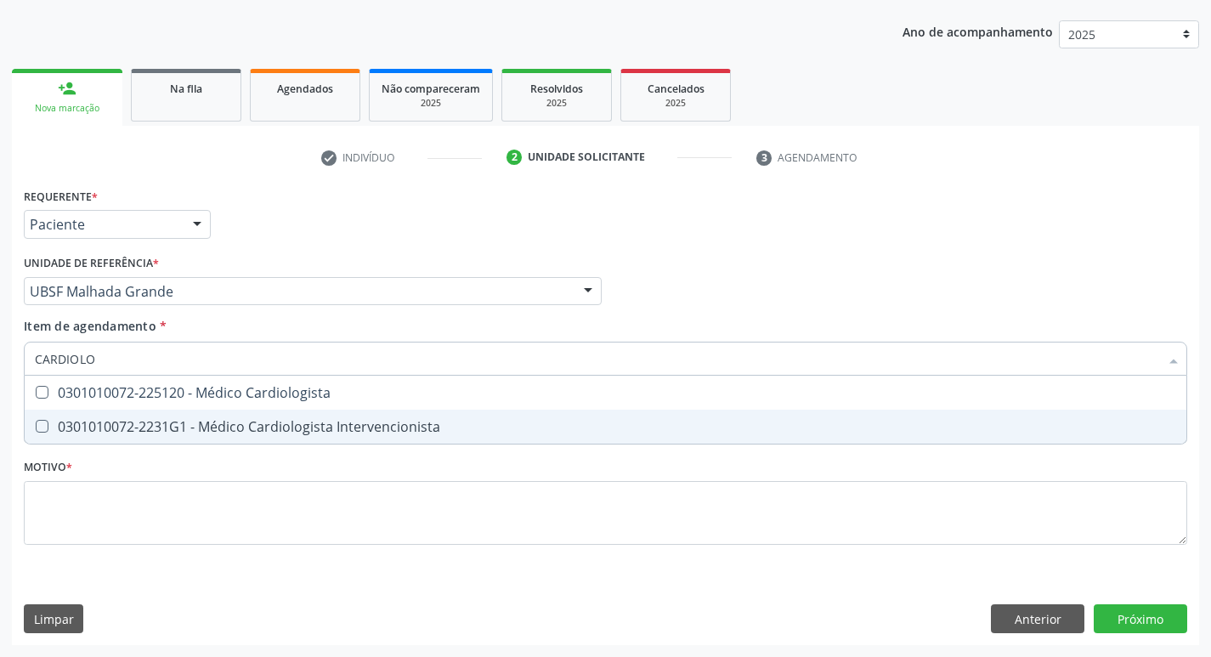
type input "CARDIOLOG"
click at [351, 430] on div "0301010072-2231G1 - Médico Cardiologista Intervencionista" at bounding box center [606, 427] width 1142 height 14
checkbox Intervencionista "true"
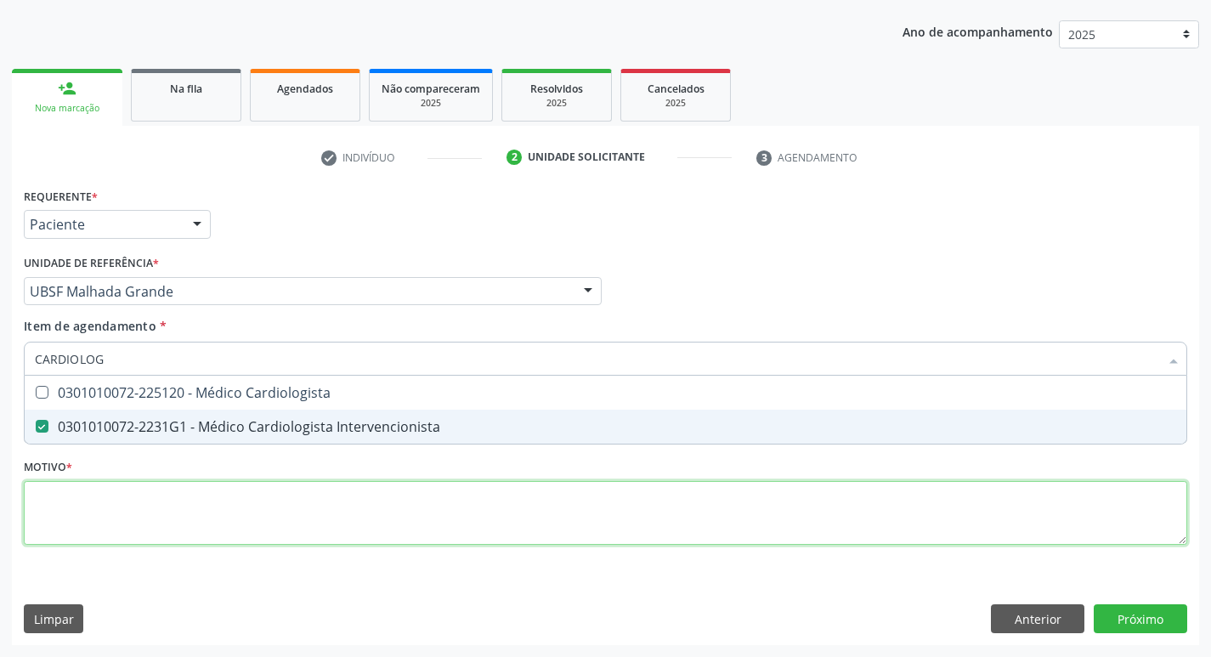
click at [254, 513] on div "Requerente * Paciente Médico(a) Enfermeiro(a) Paciente Nenhum resultado encontr…" at bounding box center [606, 376] width 1164 height 385
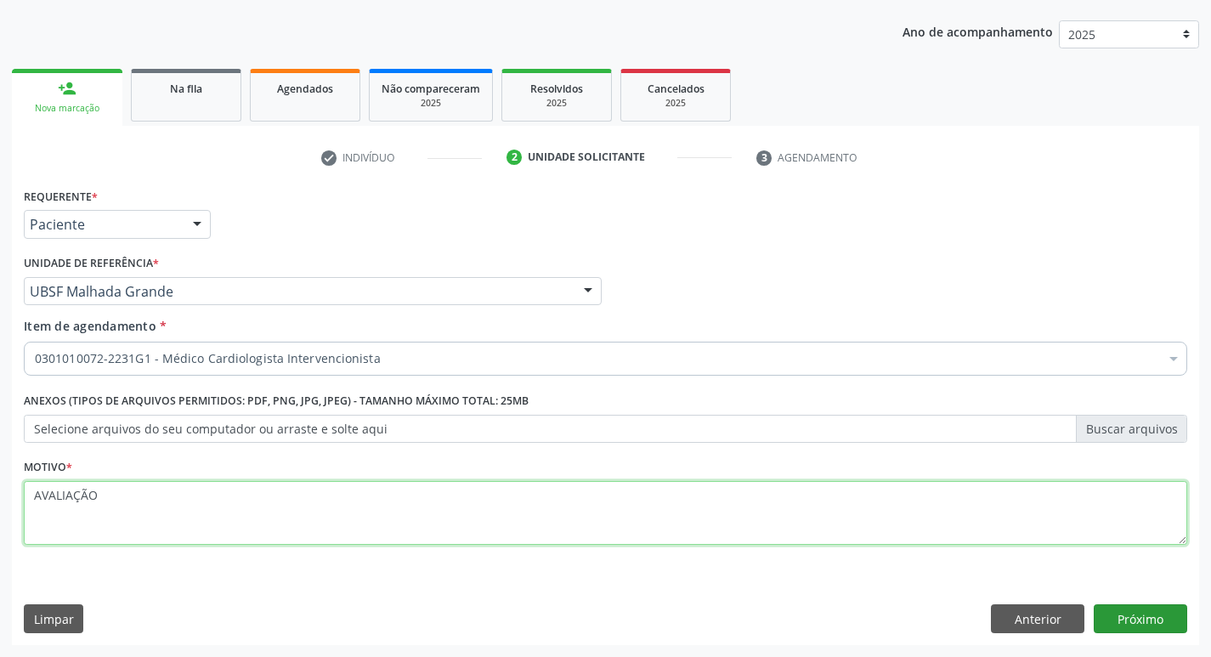
type textarea "AVALIAÇÃO"
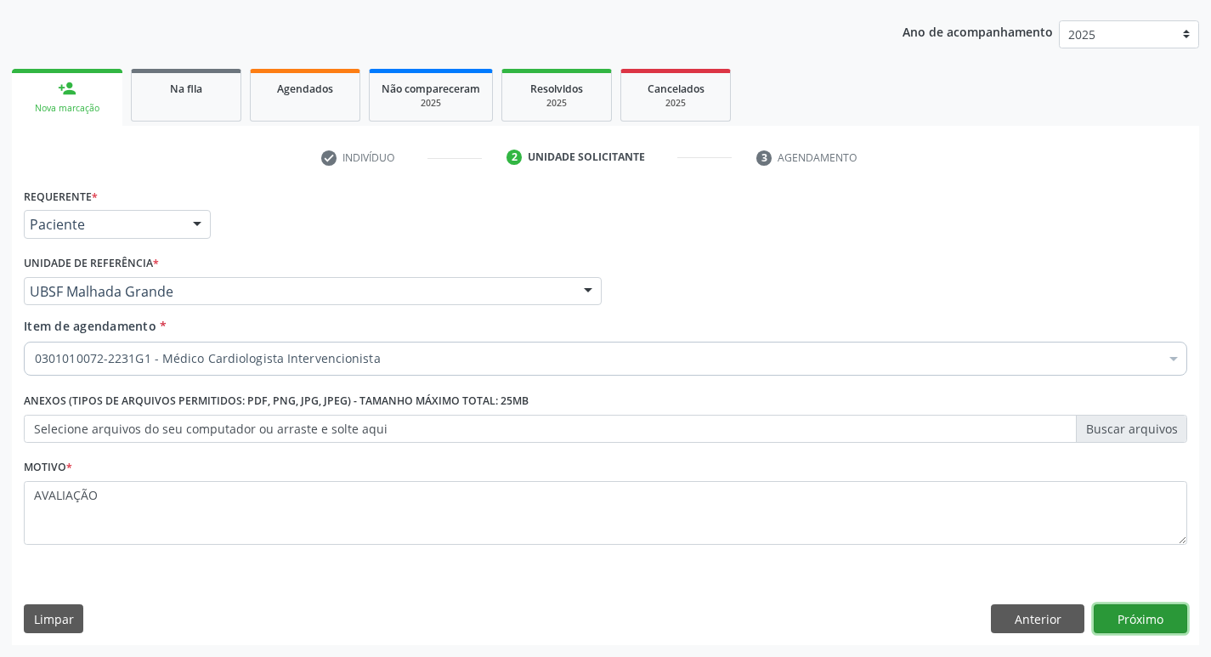
click at [1121, 616] on button "Próximo" at bounding box center [1141, 618] width 94 height 29
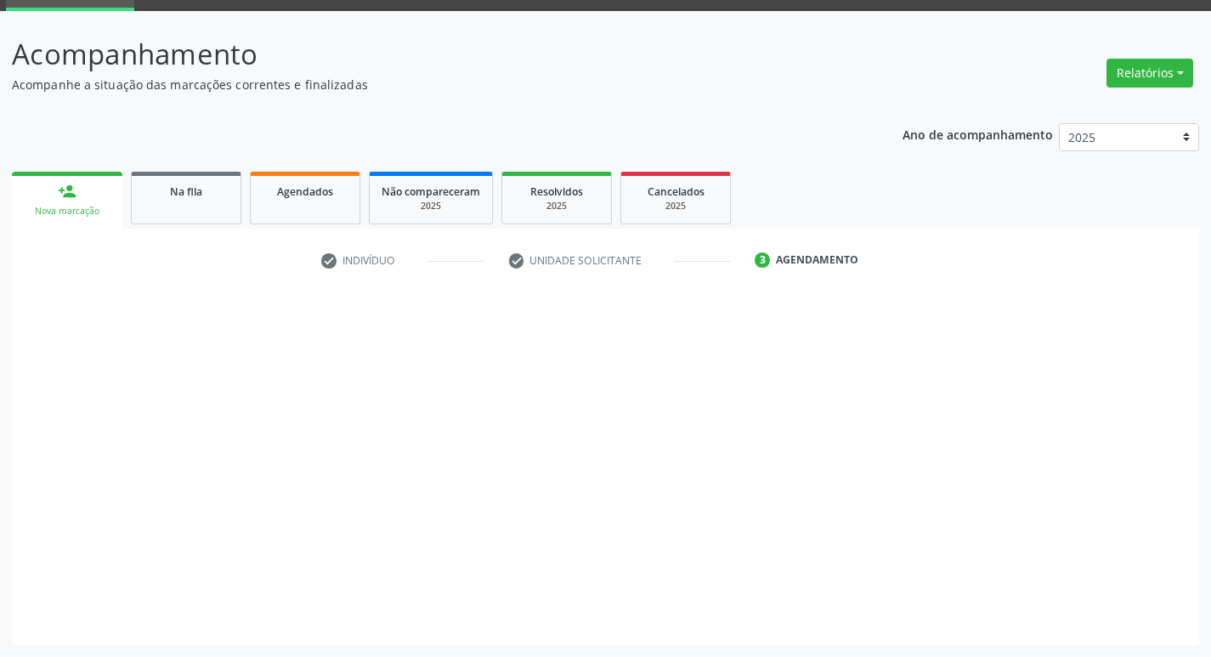
scroll to position [82, 0]
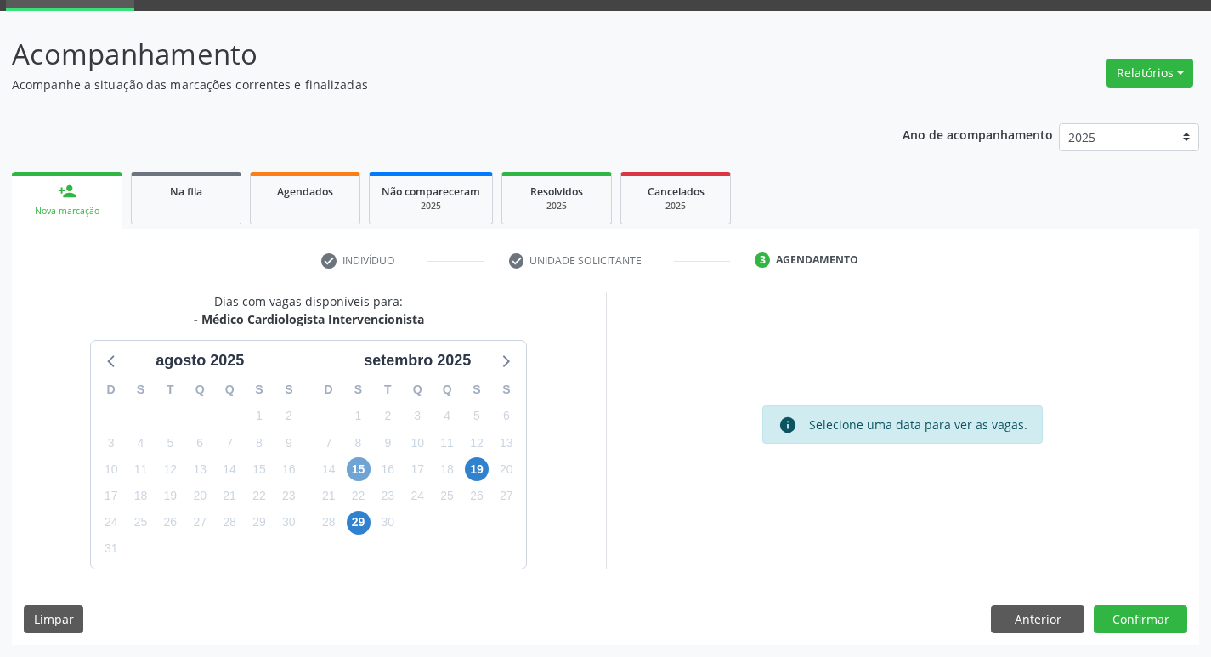
click at [358, 468] on span "15" at bounding box center [359, 469] width 24 height 24
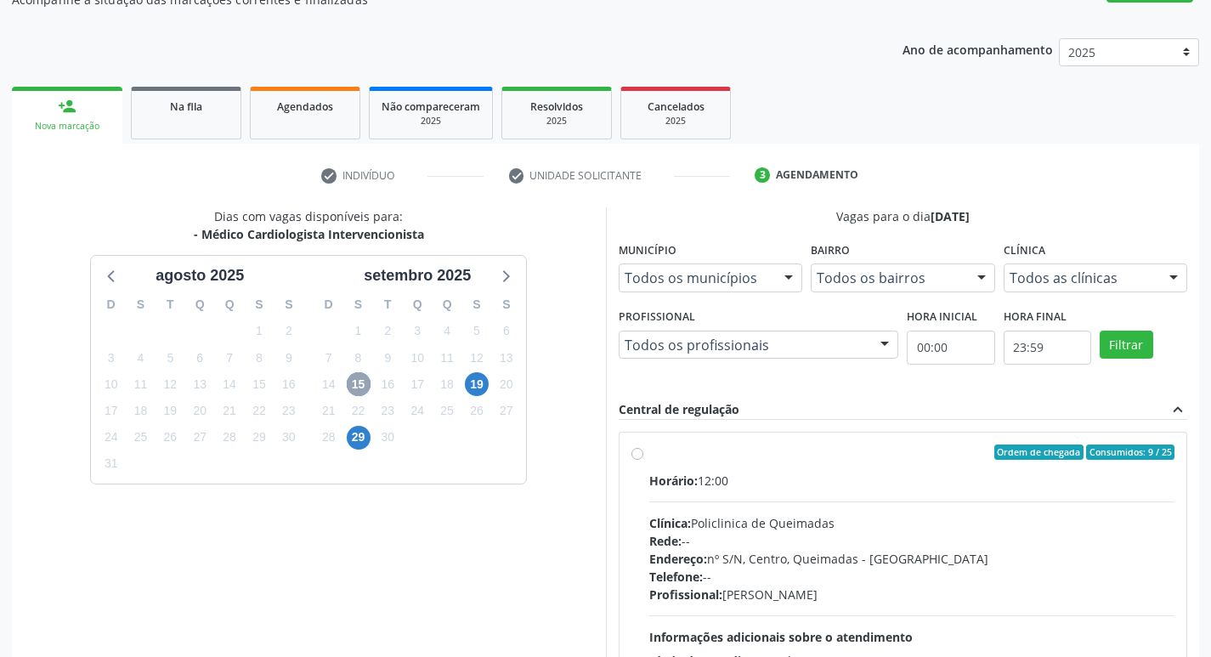
scroll to position [328, 0]
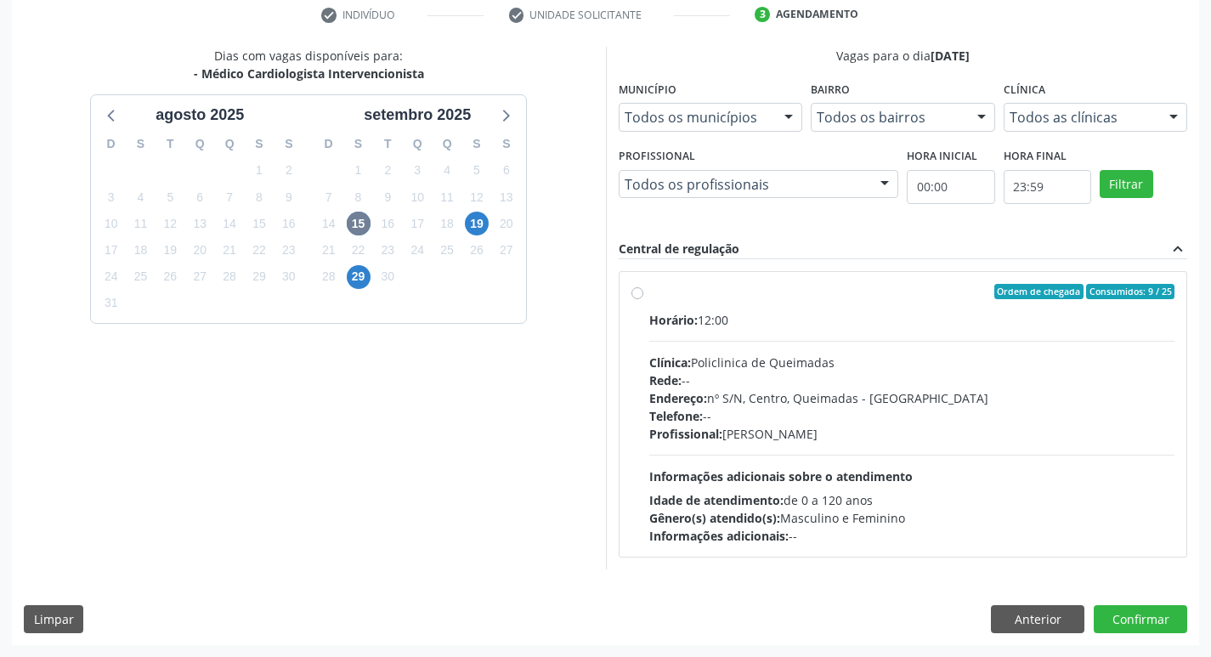
click at [951, 296] on div "Ordem de chegada Consumidos: 9 / 25" at bounding box center [912, 291] width 526 height 15
click at [643, 296] on input "Ordem de chegada Consumidos: 9 / 25 Horário: 12:00 Clínica: Policlinica de Quei…" at bounding box center [638, 291] width 12 height 15
radio input "true"
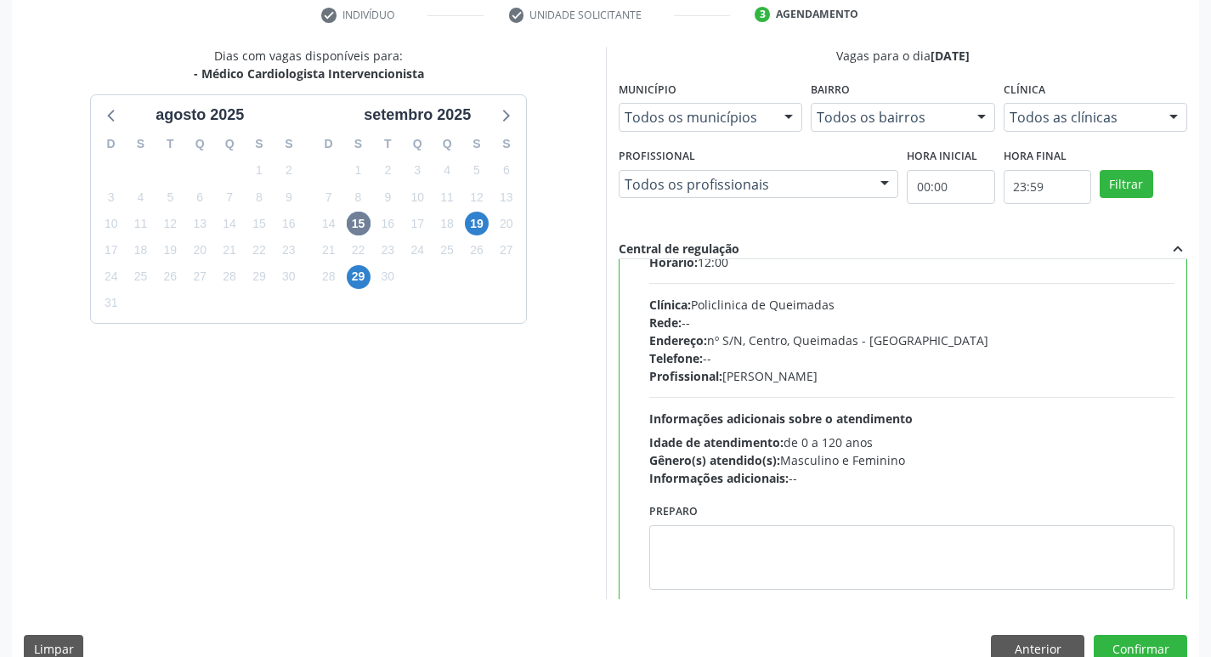
scroll to position [84, 0]
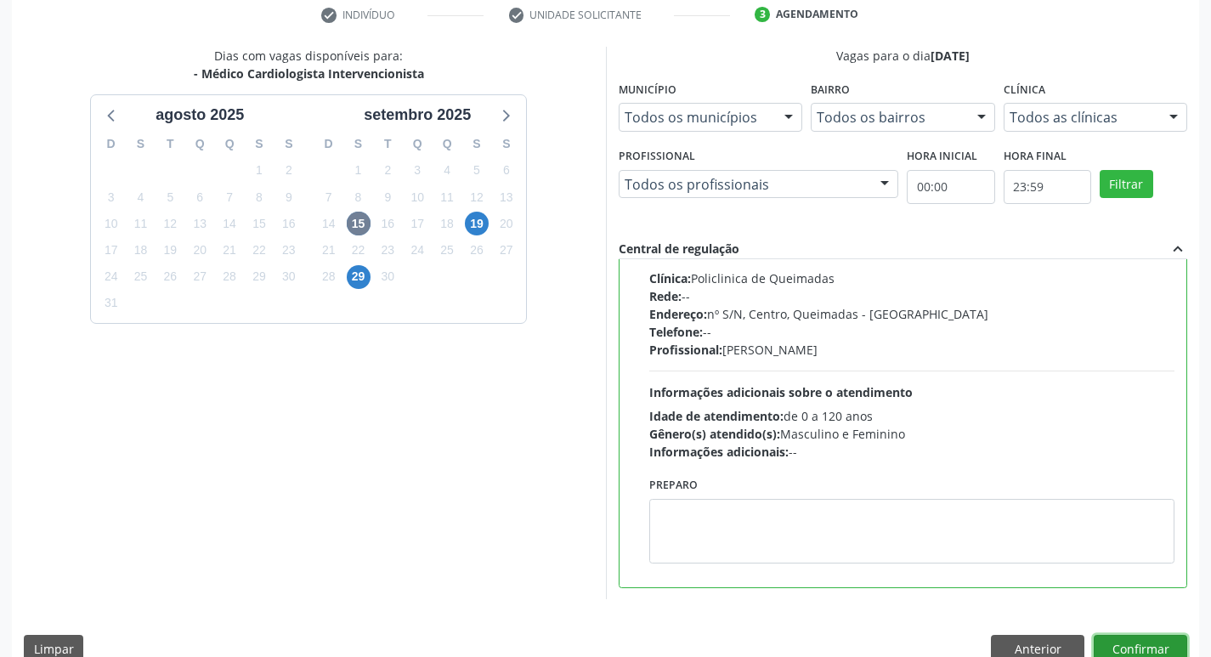
click at [1139, 651] on button "Confirmar" at bounding box center [1141, 649] width 94 height 29
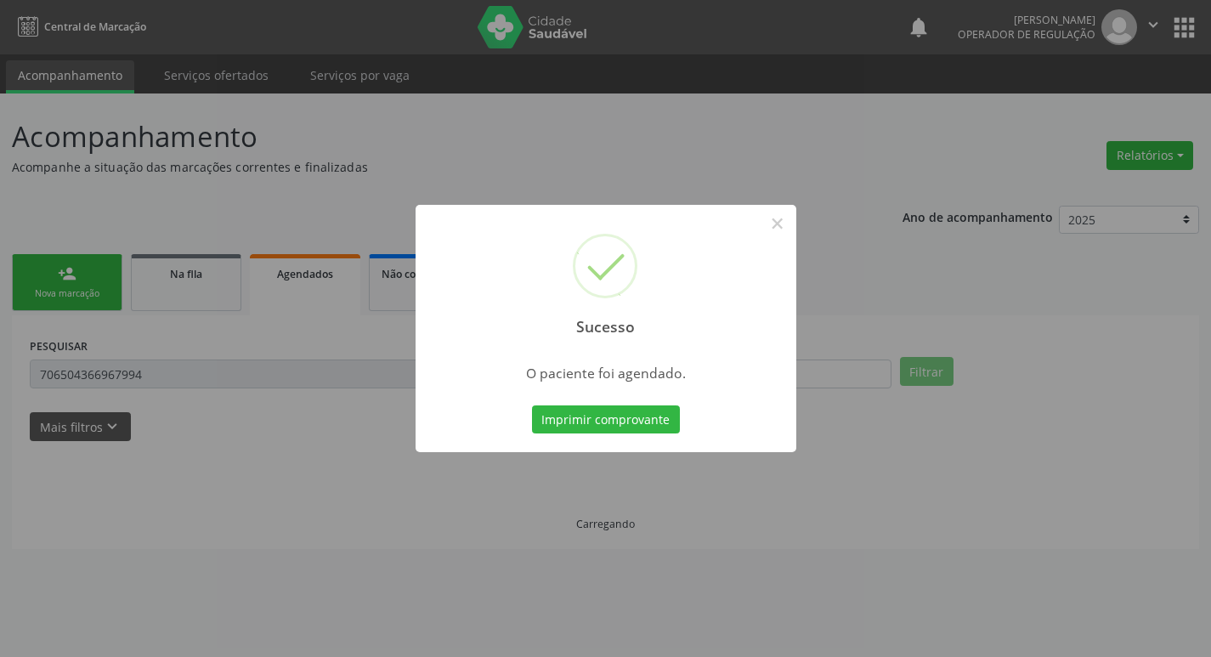
scroll to position [0, 0]
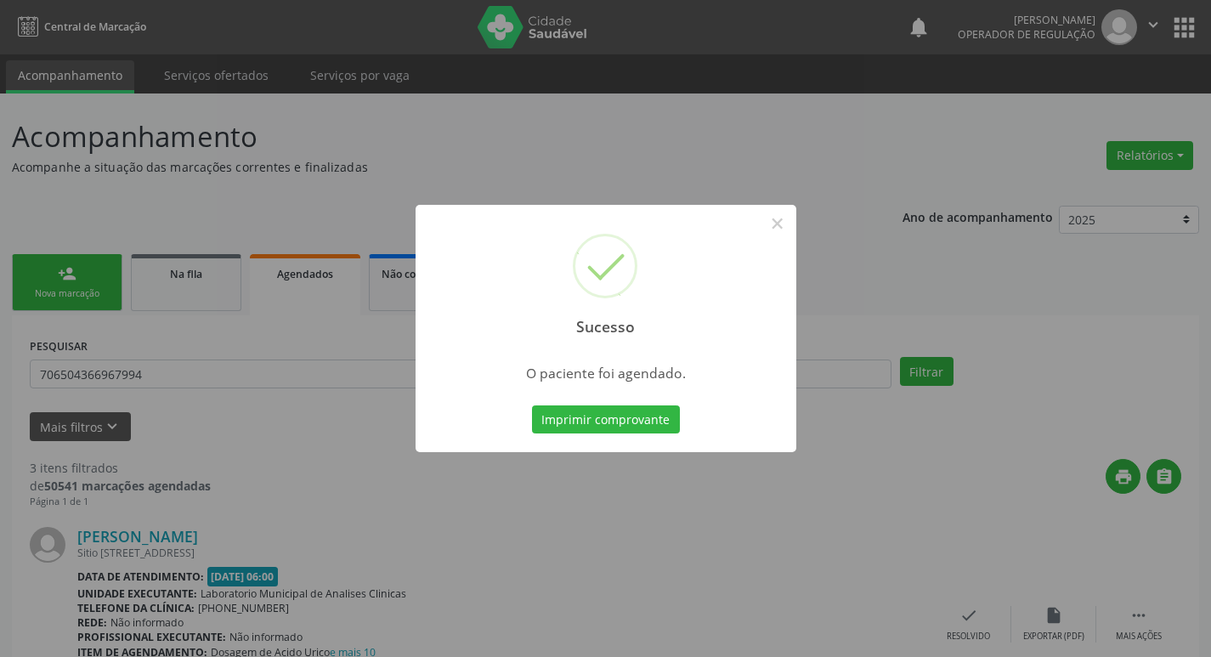
click at [298, 181] on div "Sucesso × O paciente foi agendado. Imprimir comprovante Cancel" at bounding box center [605, 328] width 1211 height 657
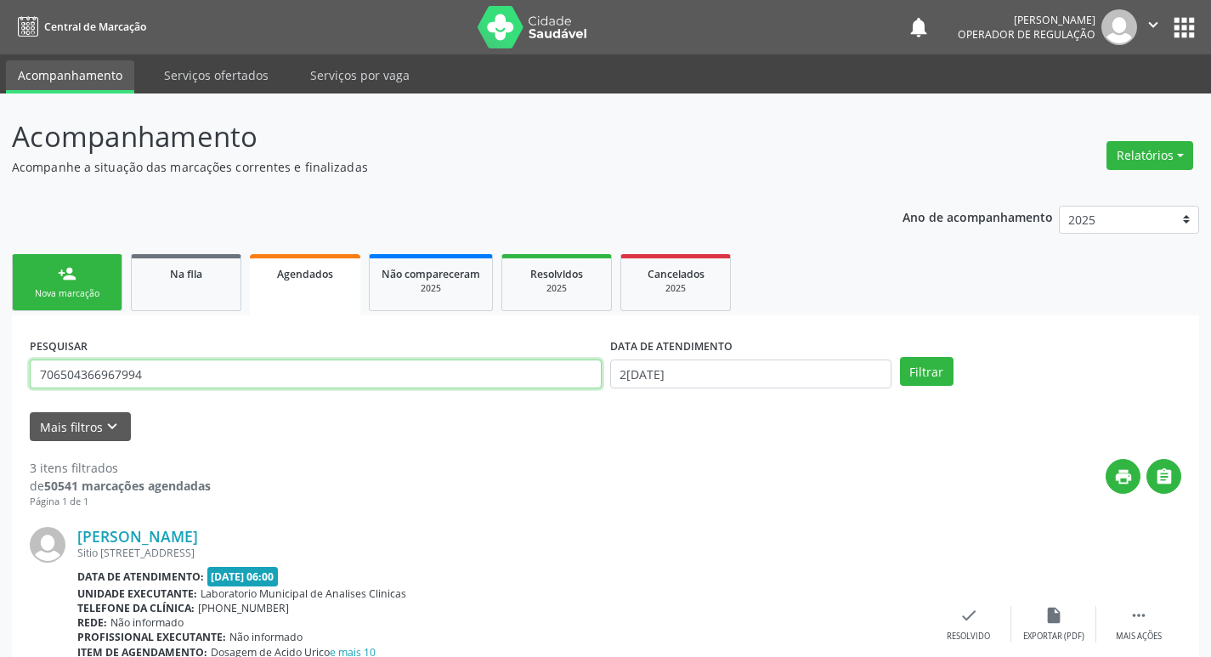
click at [157, 384] on input "706504366967994" at bounding box center [316, 374] width 572 height 29
drag, startPoint x: 157, startPoint y: 384, endPoint x: 0, endPoint y: 376, distance: 157.5
click at [0, 376] on div "Acompanhamento Acompanhe a situação das marcações correntes e finalizadas Relat…" at bounding box center [605, 662] width 1211 height 1136
type input "702608774044546"
click at [900, 357] on button "Filtrar" at bounding box center [927, 371] width 54 height 29
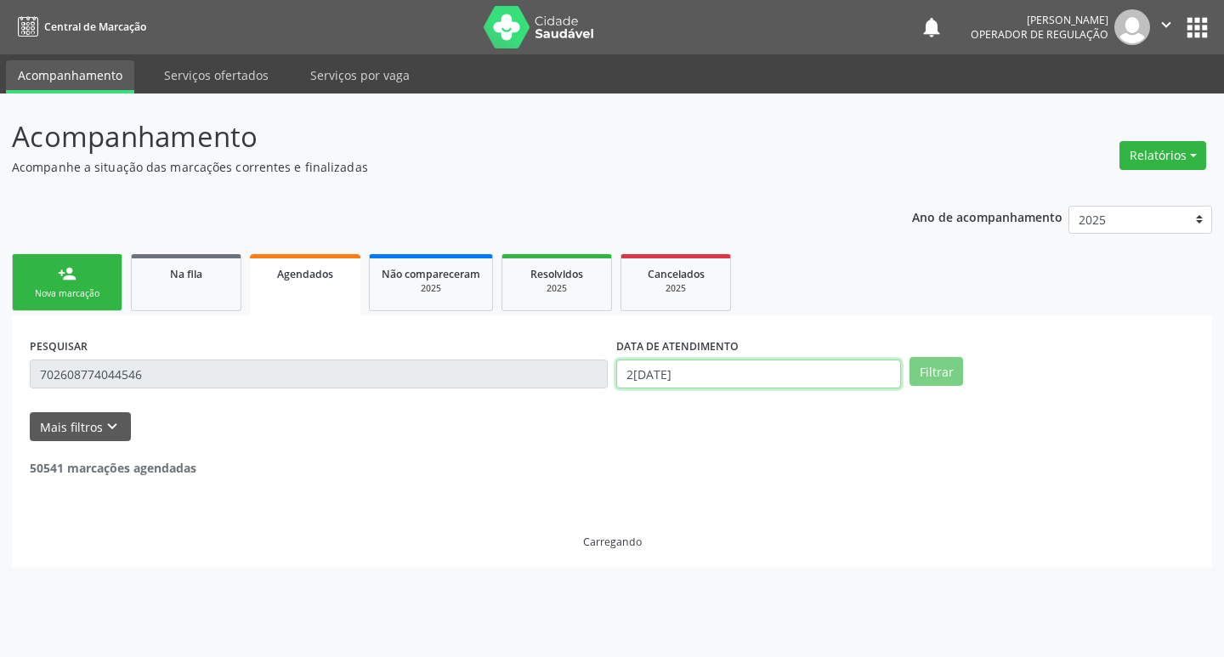
click at [730, 377] on input "[DATE]" at bounding box center [758, 374] width 285 height 29
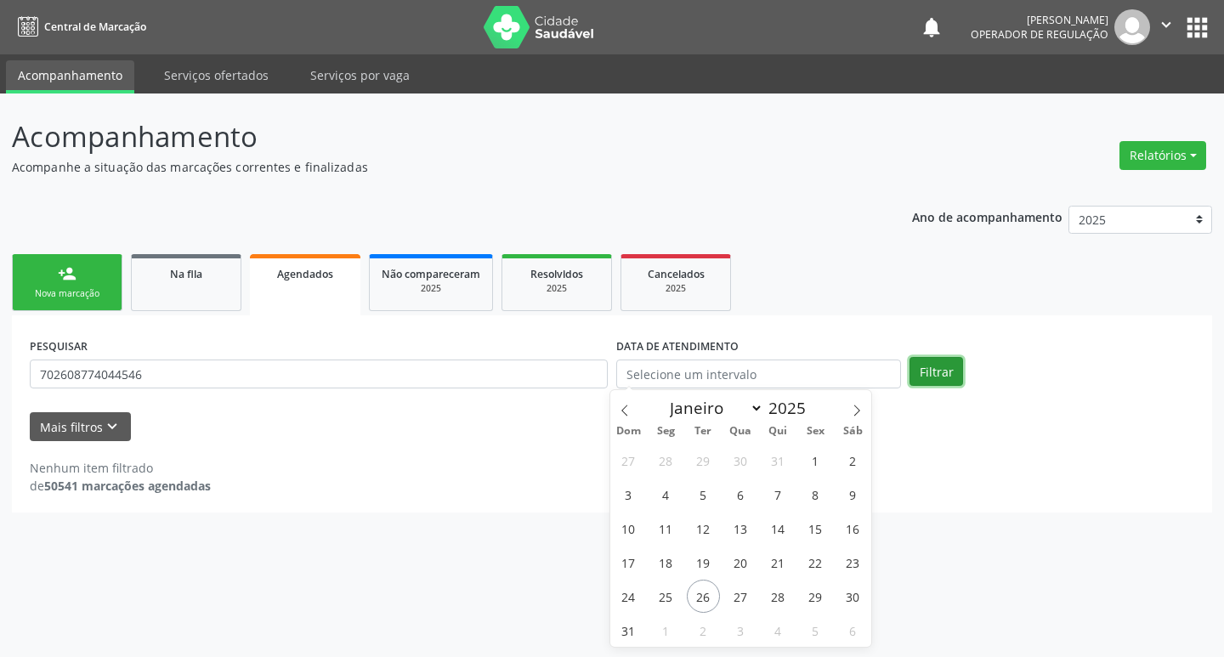
click at [945, 366] on button "Filtrar" at bounding box center [937, 371] width 54 height 29
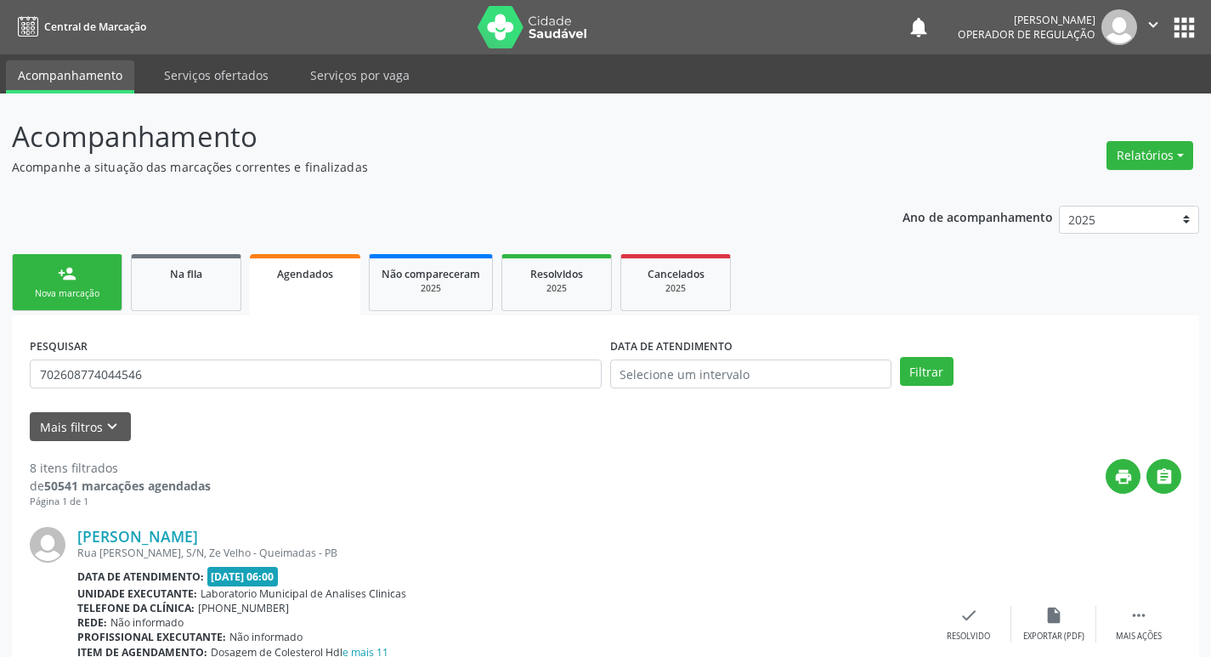
click at [71, 279] on div "person_add" at bounding box center [67, 273] width 19 height 19
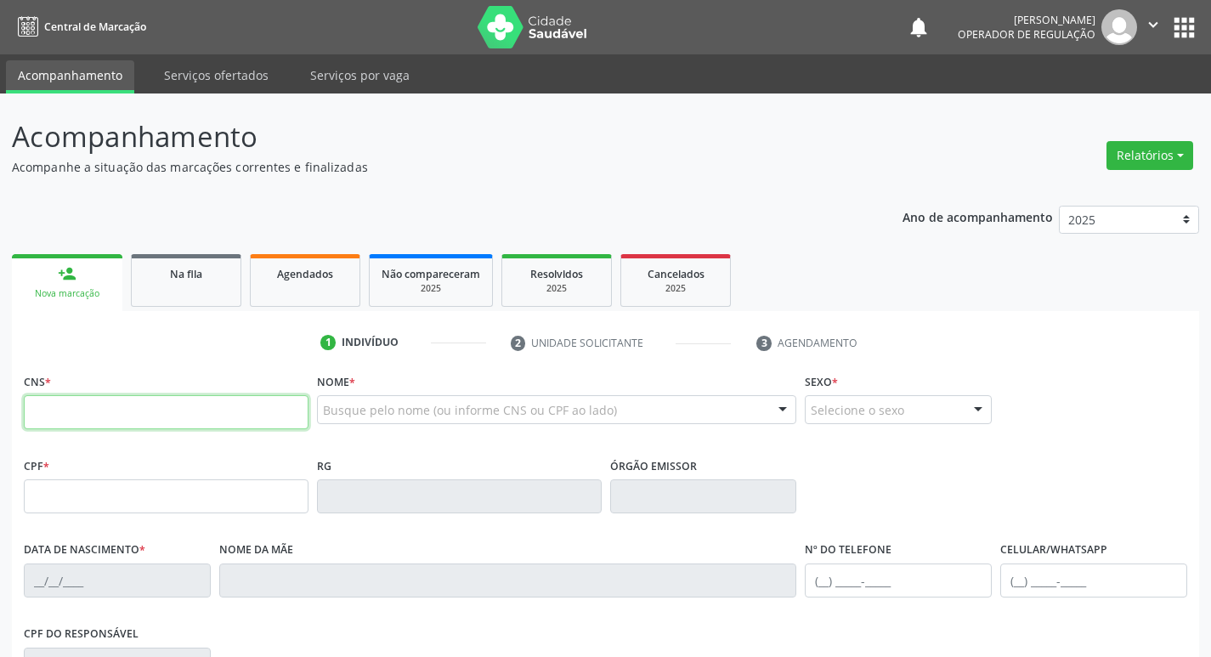
click at [192, 422] on input "text" at bounding box center [166, 412] width 285 height 34
type input "700 5055 0045 5354"
type input "450.589.034-15"
type input "19/02/1962"
type input "Maria das Dores Barbosa da Nóbrega"
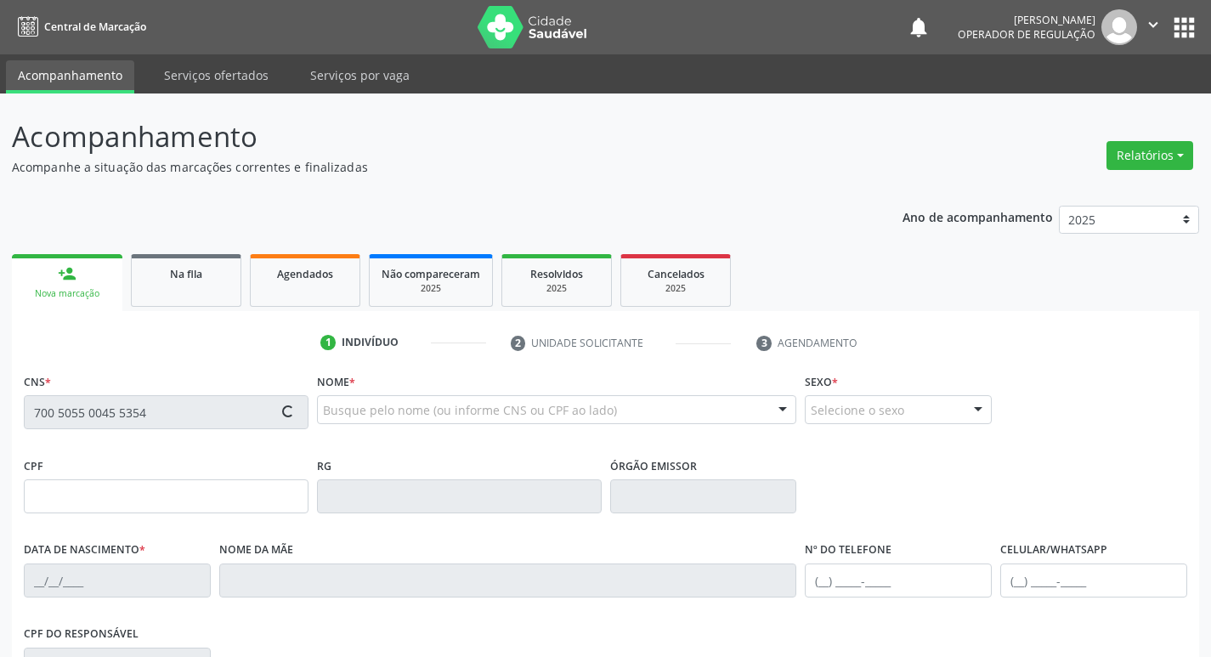
type input "(83) 99410-3221"
type input "(83) 99325-6554"
type input "744.827.937-87"
type input "102"
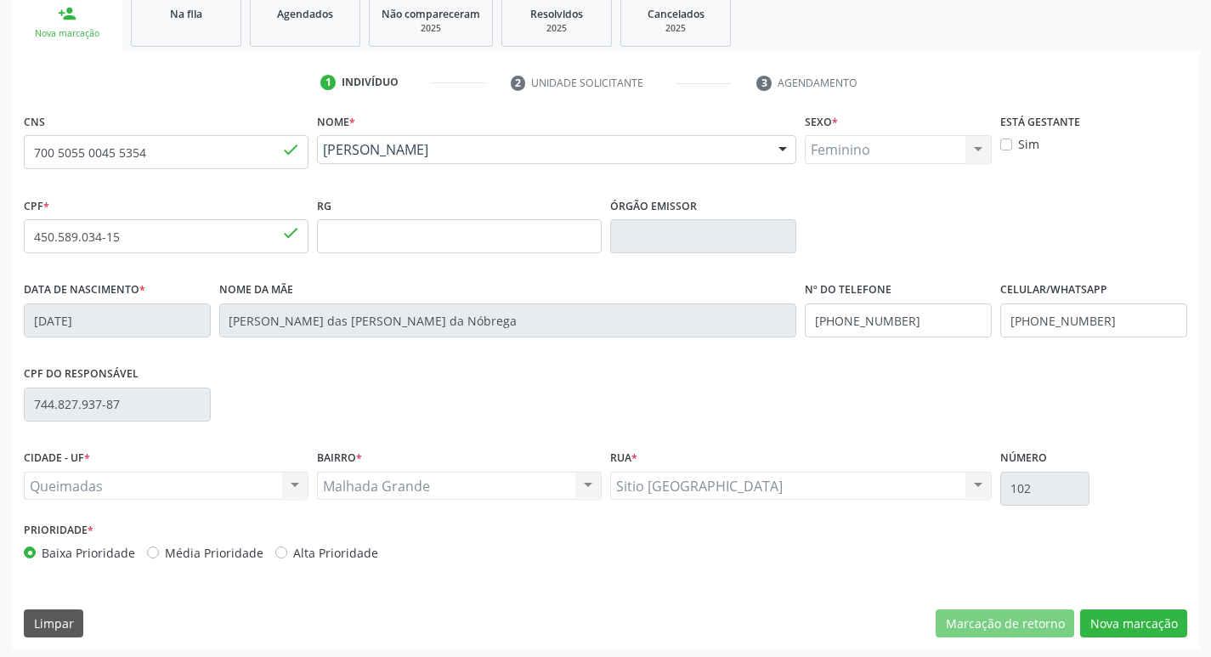
scroll to position [264, 0]
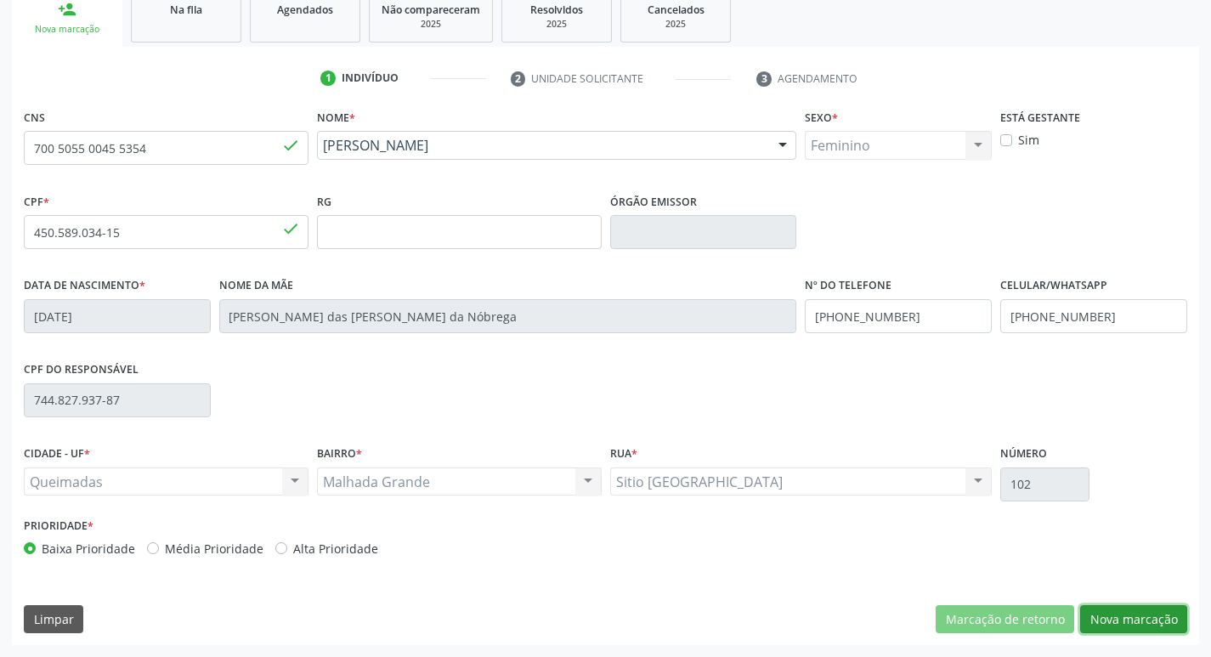
click at [1141, 611] on button "Nova marcação" at bounding box center [1133, 619] width 107 height 29
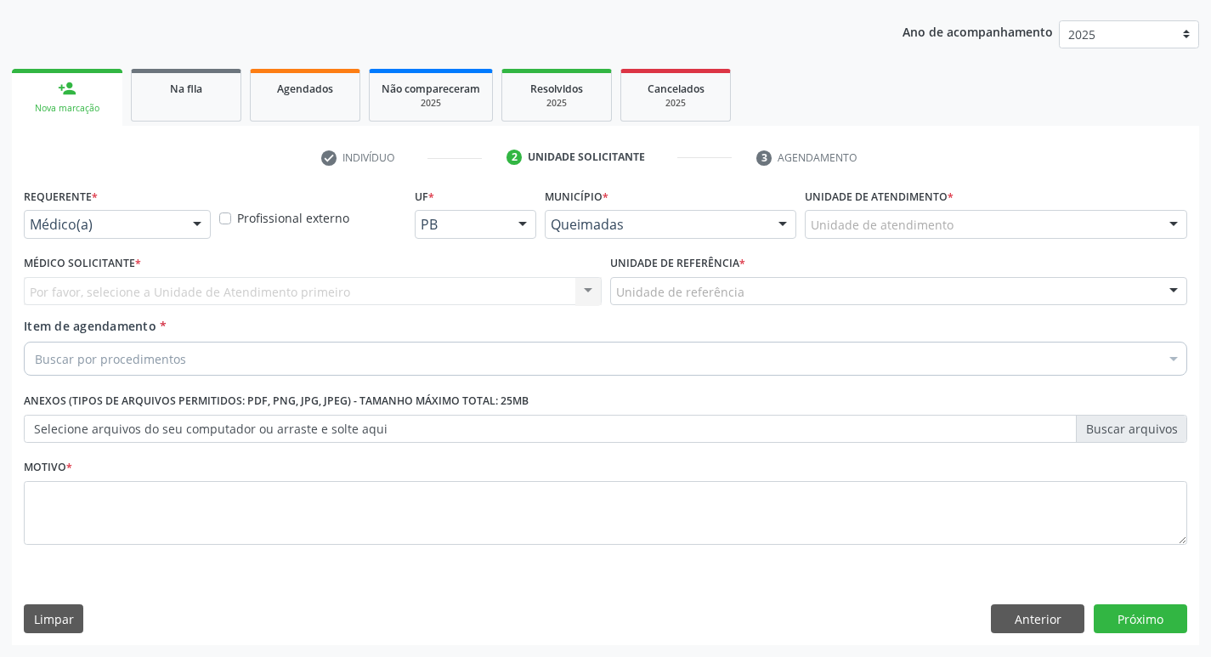
scroll to position [185, 0]
click at [188, 214] on div at bounding box center [197, 225] width 26 height 29
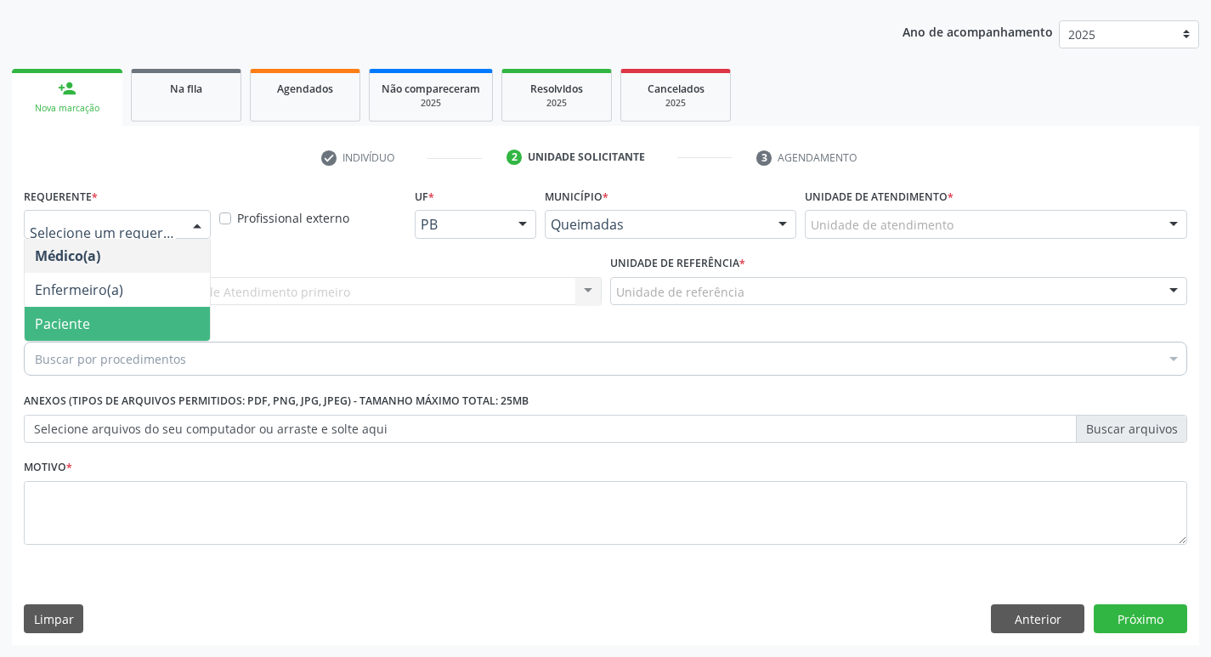
click at [141, 334] on span "Paciente" at bounding box center [117, 324] width 185 height 34
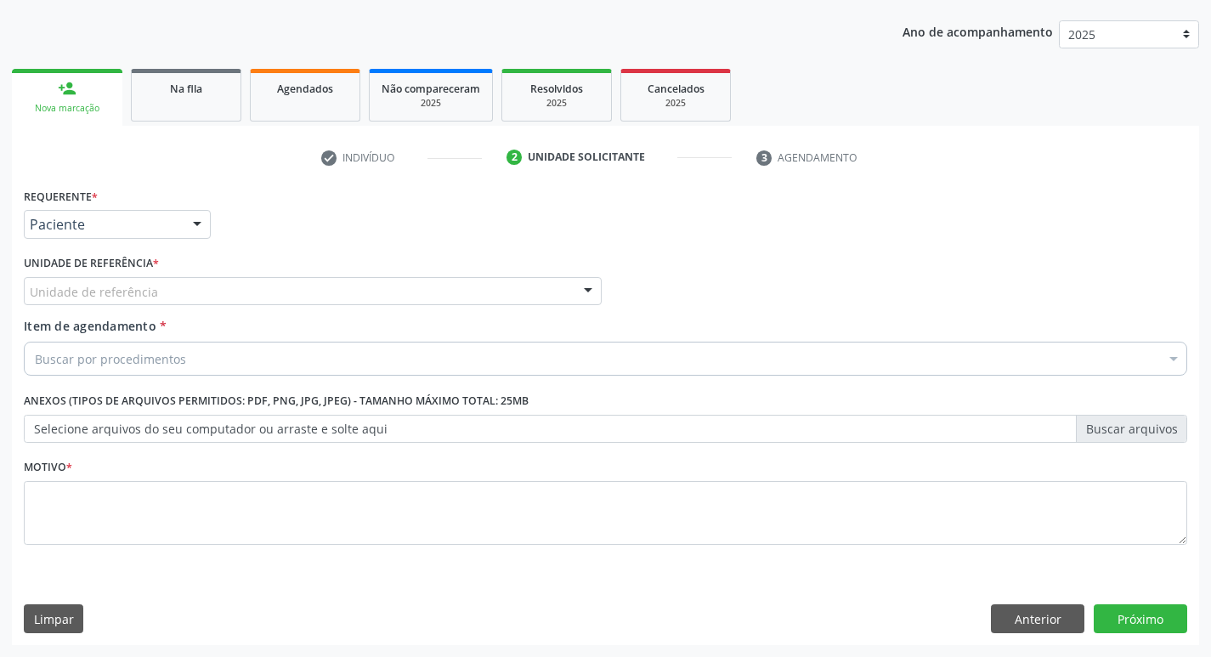
click at [170, 295] on div "Unidade de referência" at bounding box center [313, 291] width 578 height 29
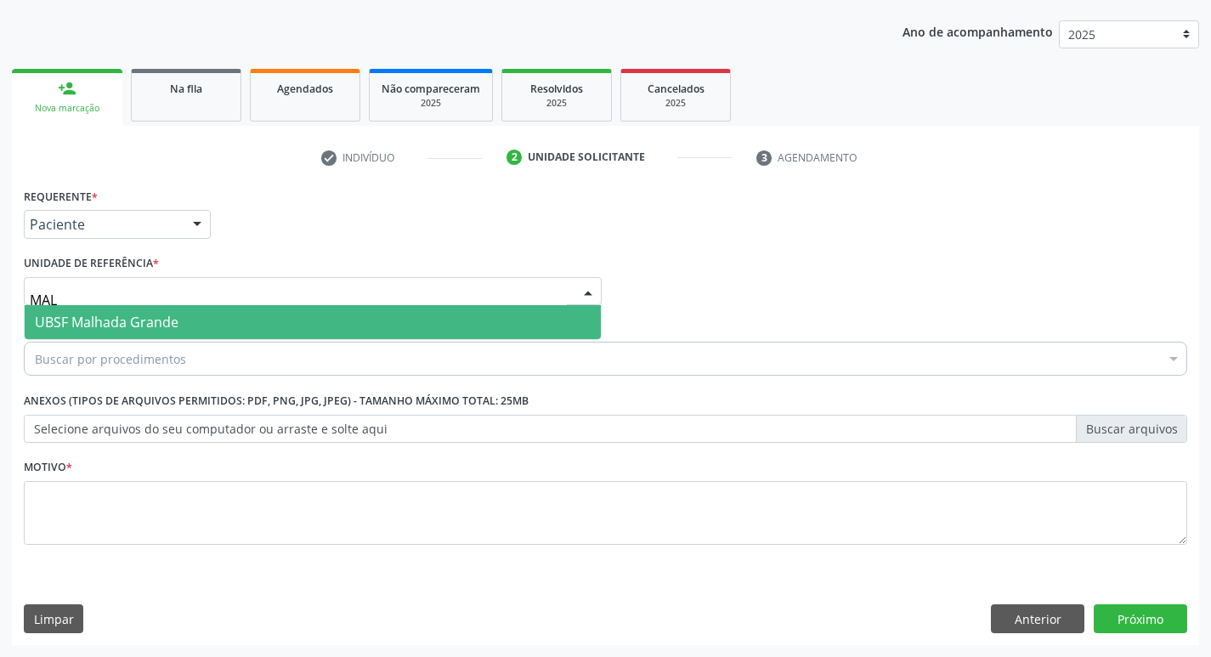
type input "MALH"
click at [170, 318] on span "UBSF Malhada Grande" at bounding box center [107, 322] width 144 height 19
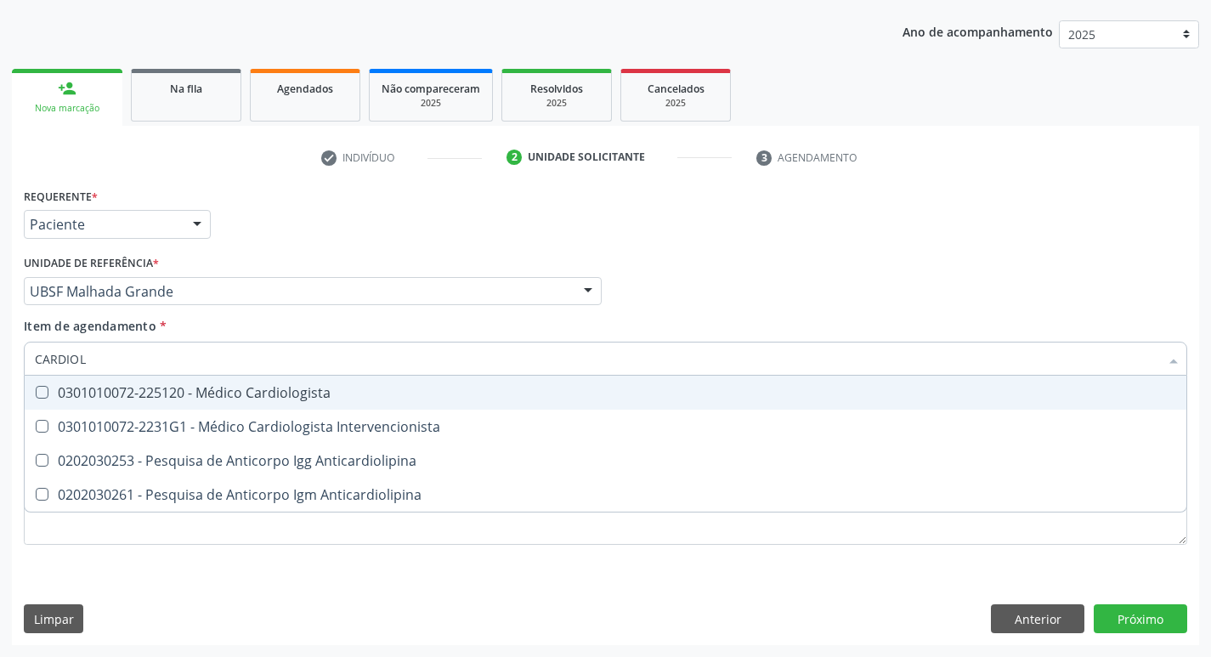
type input "CARDIOLO"
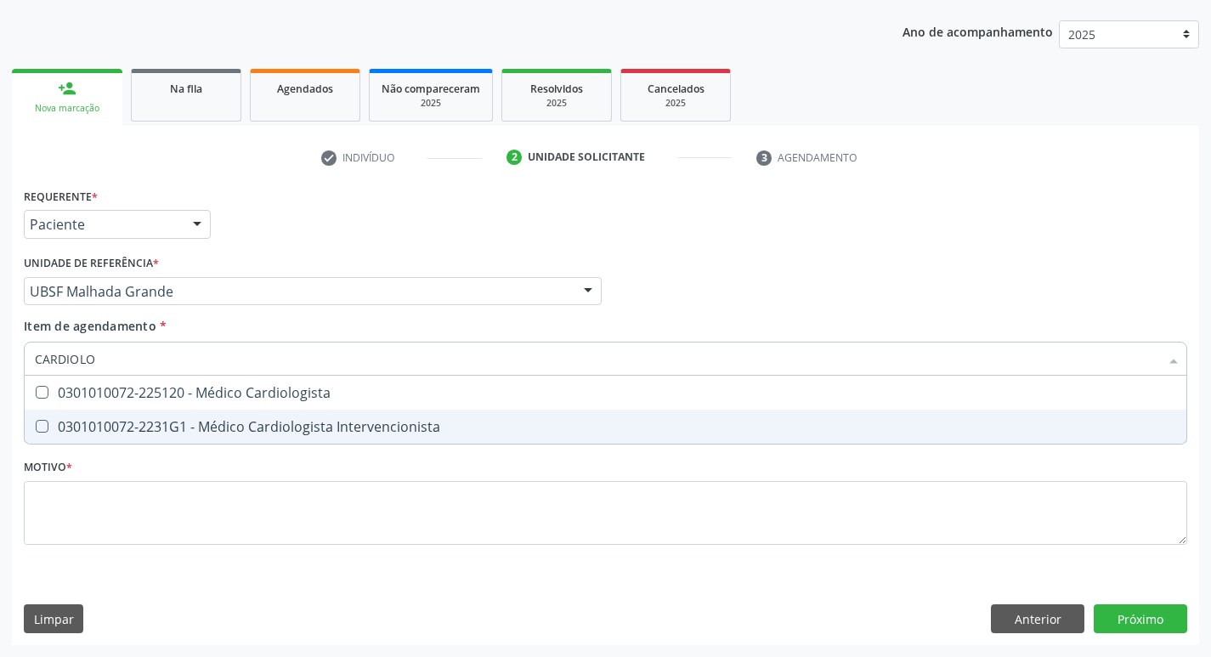
click at [164, 428] on div "0301010072-2231G1 - Médico Cardiologista Intervencionista" at bounding box center [606, 427] width 1142 height 14
checkbox Intervencionista "true"
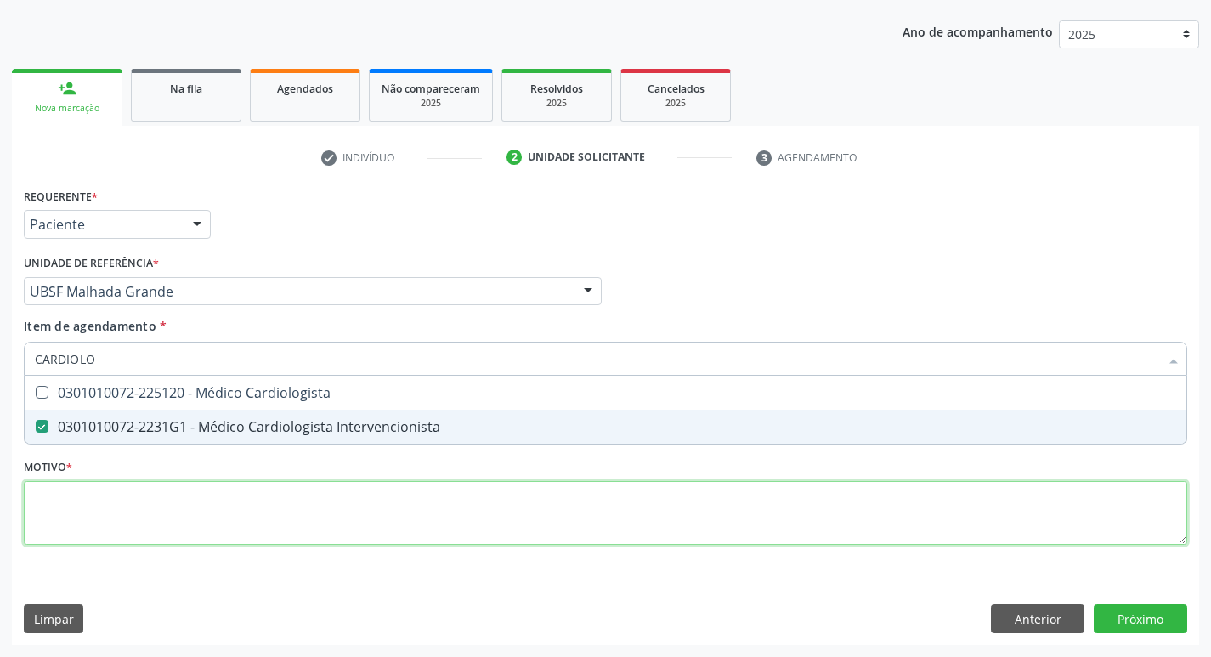
click at [118, 522] on div "Requerente * Paciente Médico(a) Enfermeiro(a) Paciente Nenhum resultado encontr…" at bounding box center [606, 376] width 1164 height 385
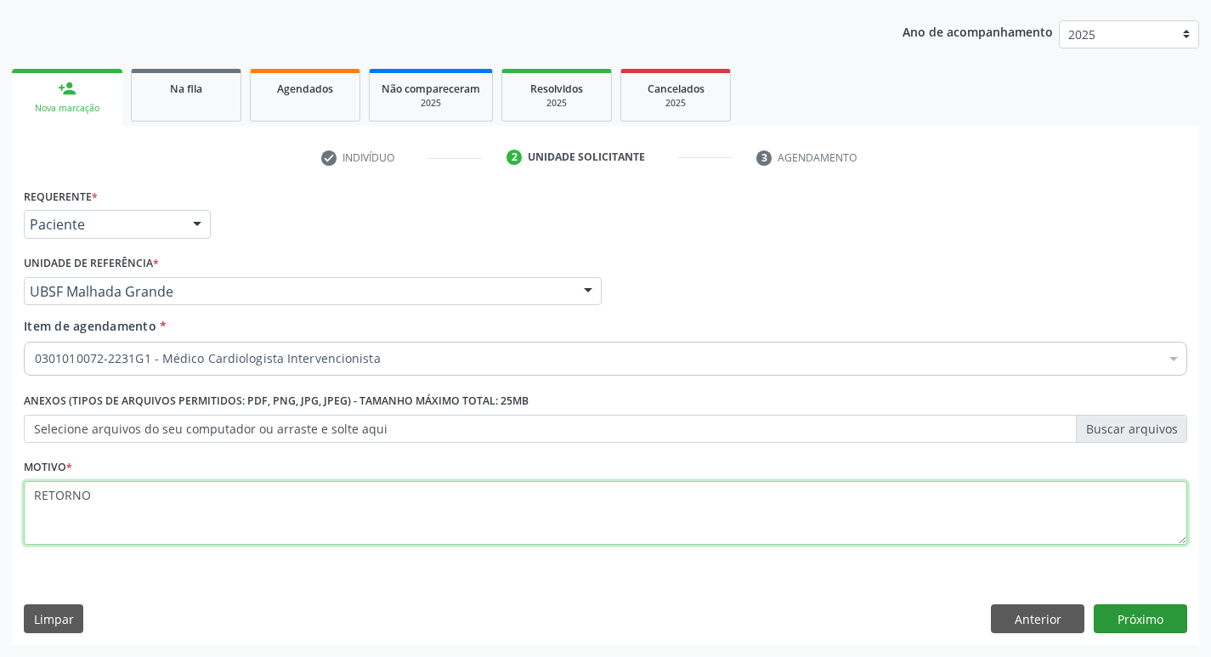
type textarea "RETORNO"
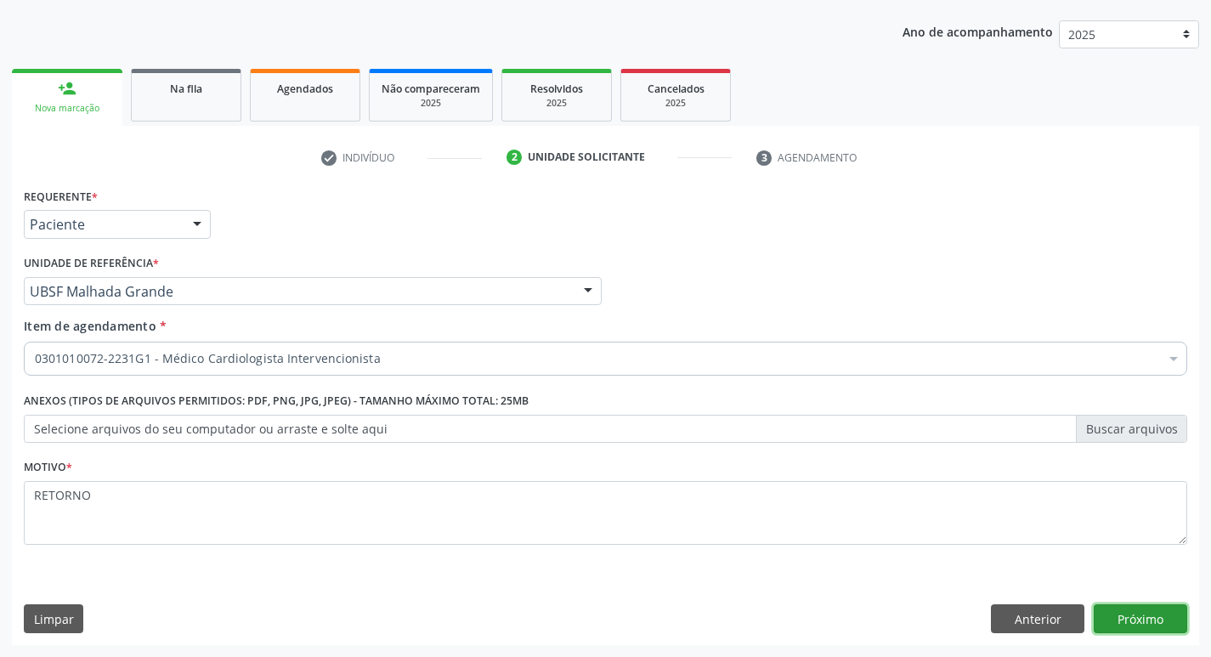
click at [1161, 621] on button "Próximo" at bounding box center [1141, 618] width 94 height 29
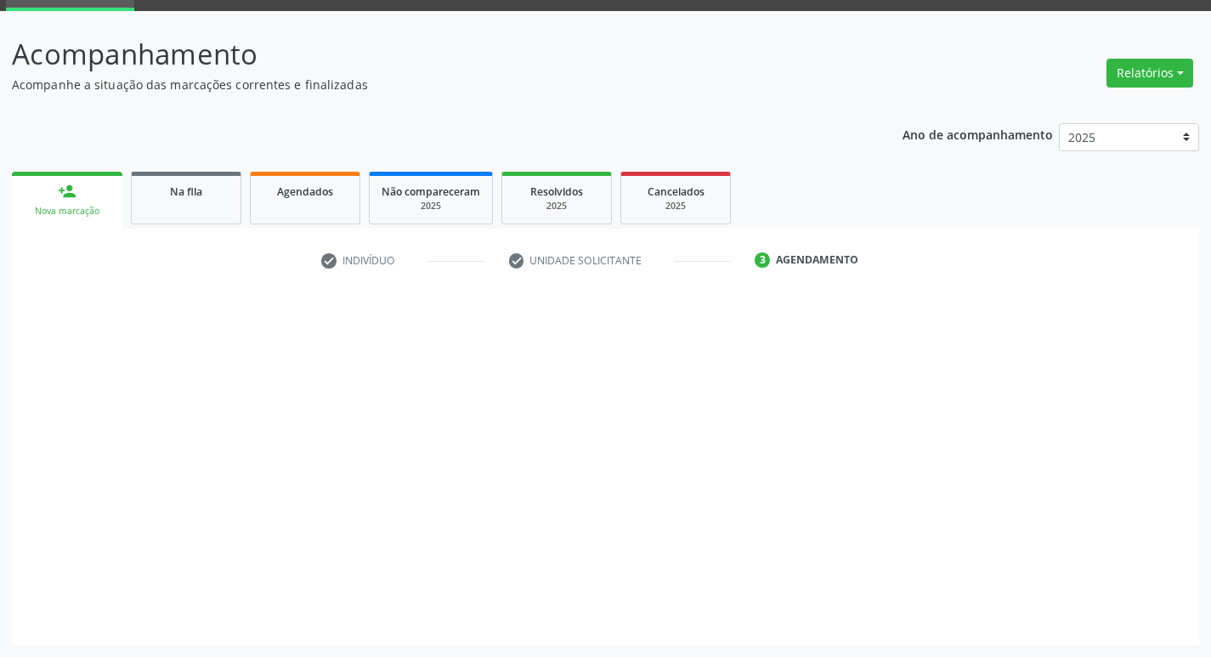
scroll to position [82, 0]
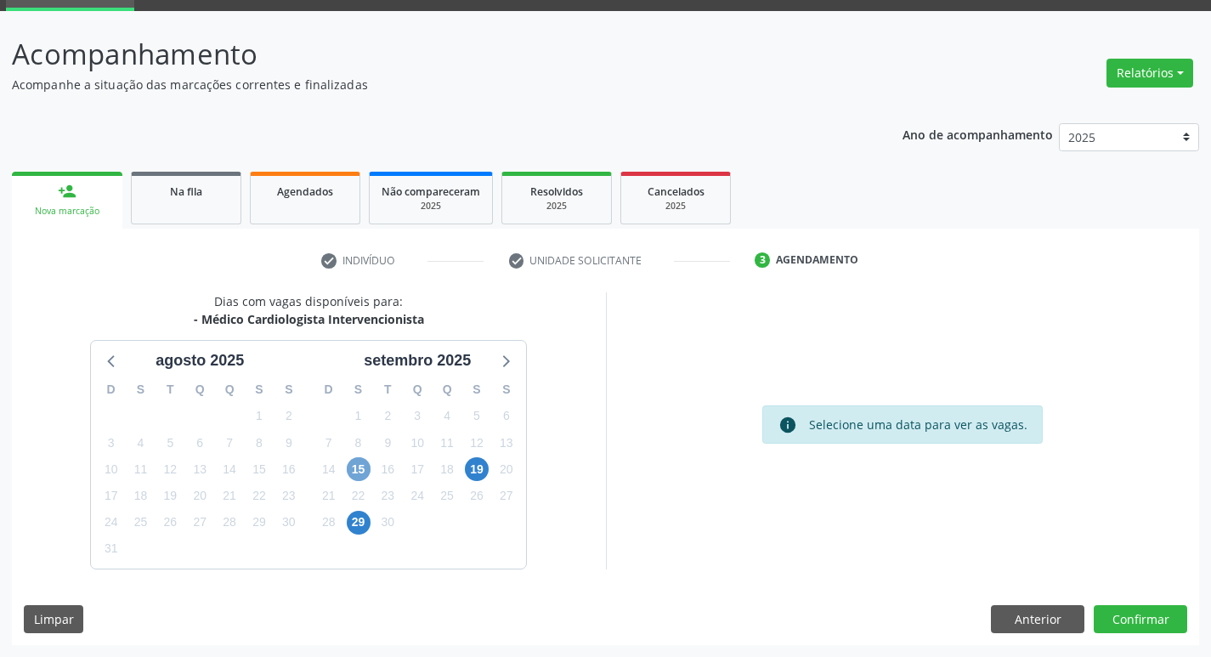
click at [354, 462] on span "15" at bounding box center [359, 469] width 24 height 24
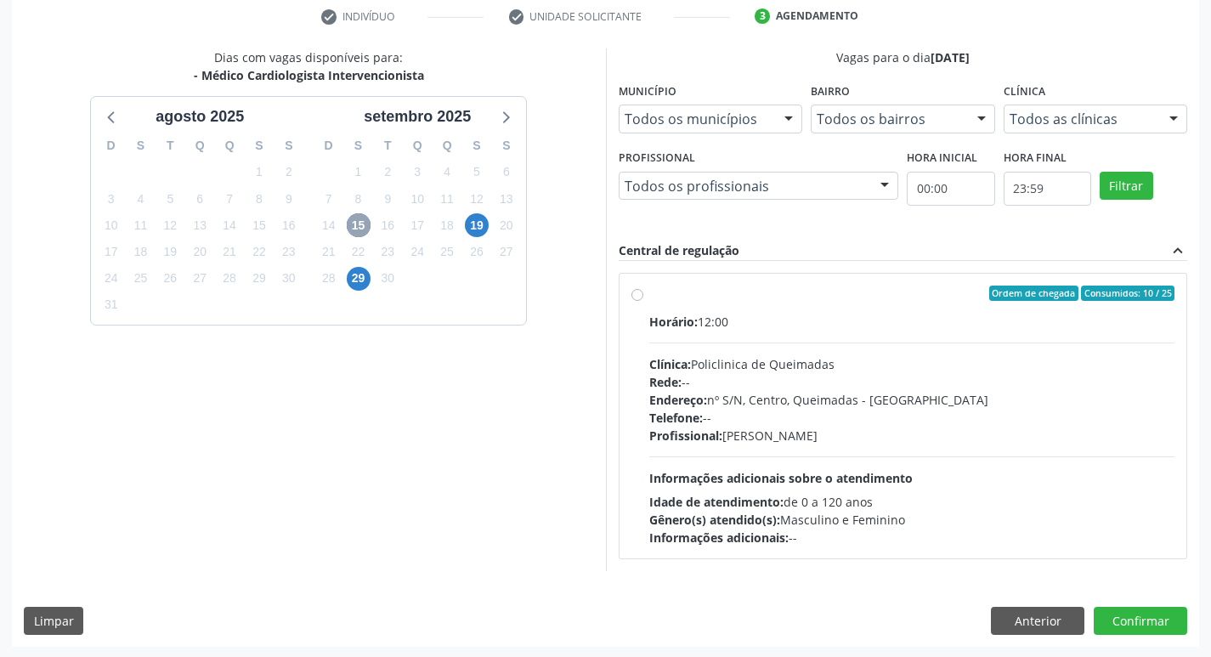
scroll to position [328, 0]
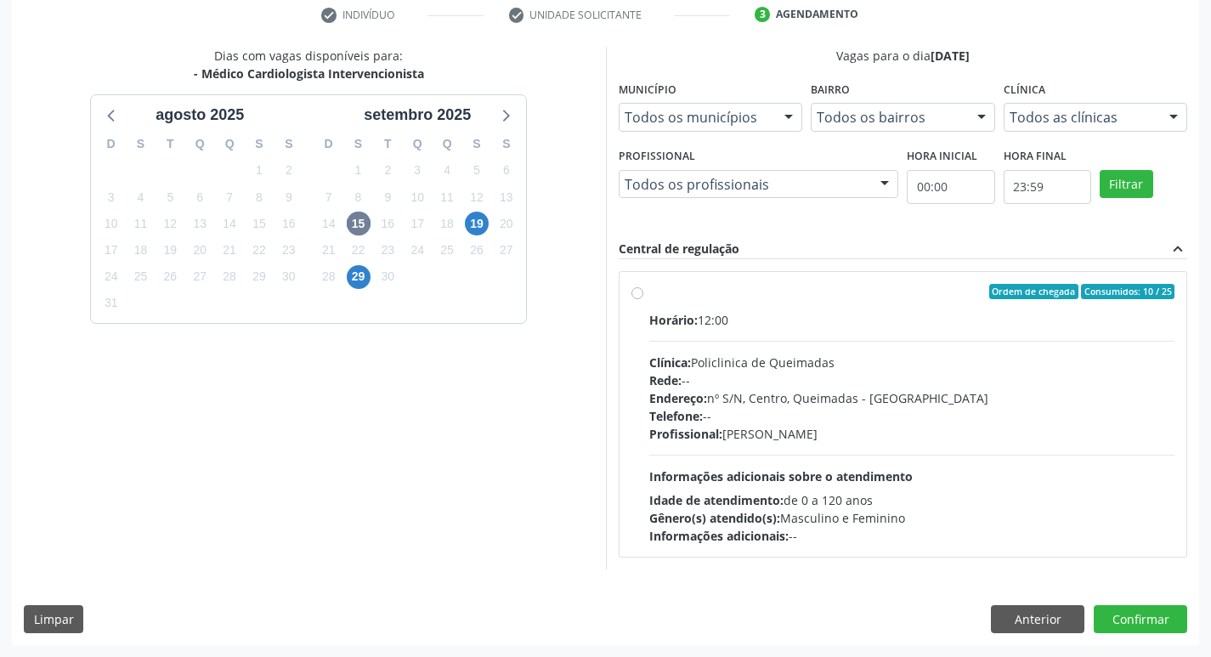
click at [837, 280] on div "Ordem de chegada Consumidos: 10 / 25 Horário: 12:00 Clínica: Policlinica de Que…" at bounding box center [904, 414] width 568 height 285
radio input "true"
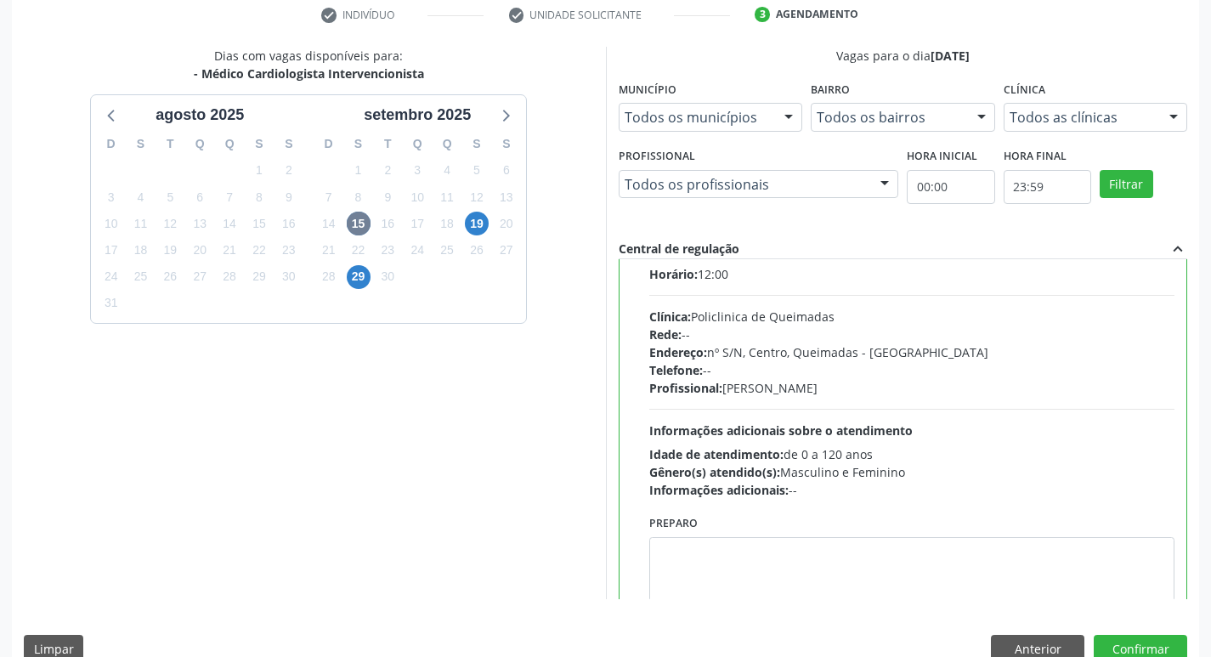
scroll to position [84, 0]
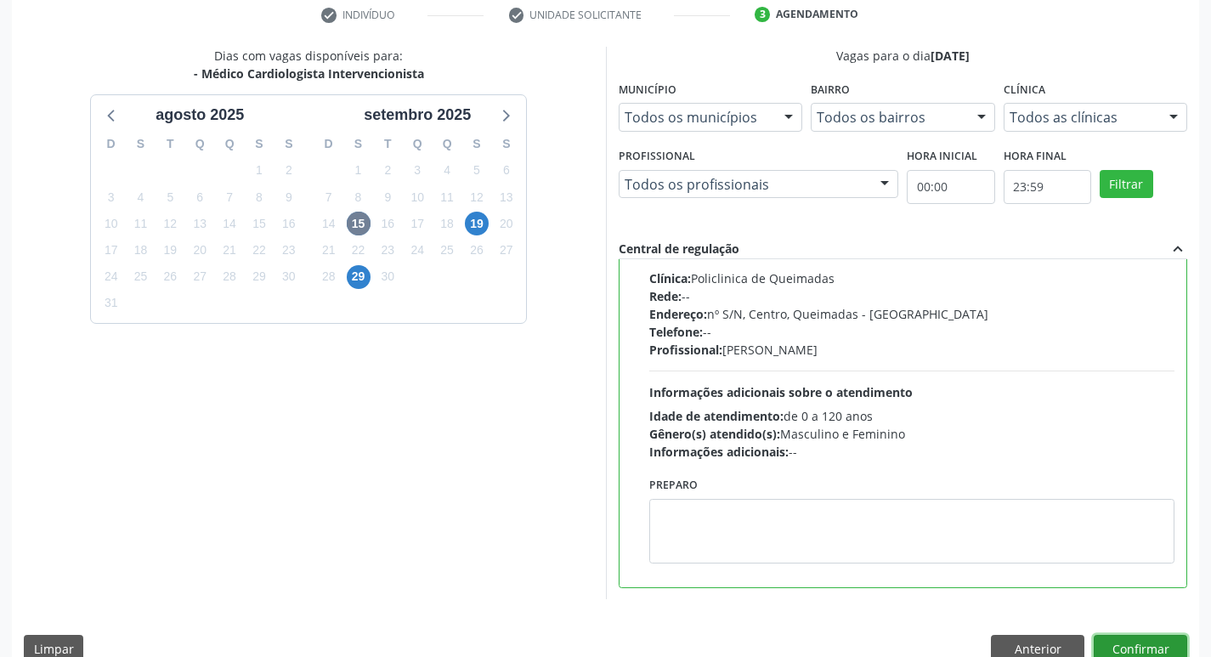
click at [1140, 645] on button "Confirmar" at bounding box center [1141, 649] width 94 height 29
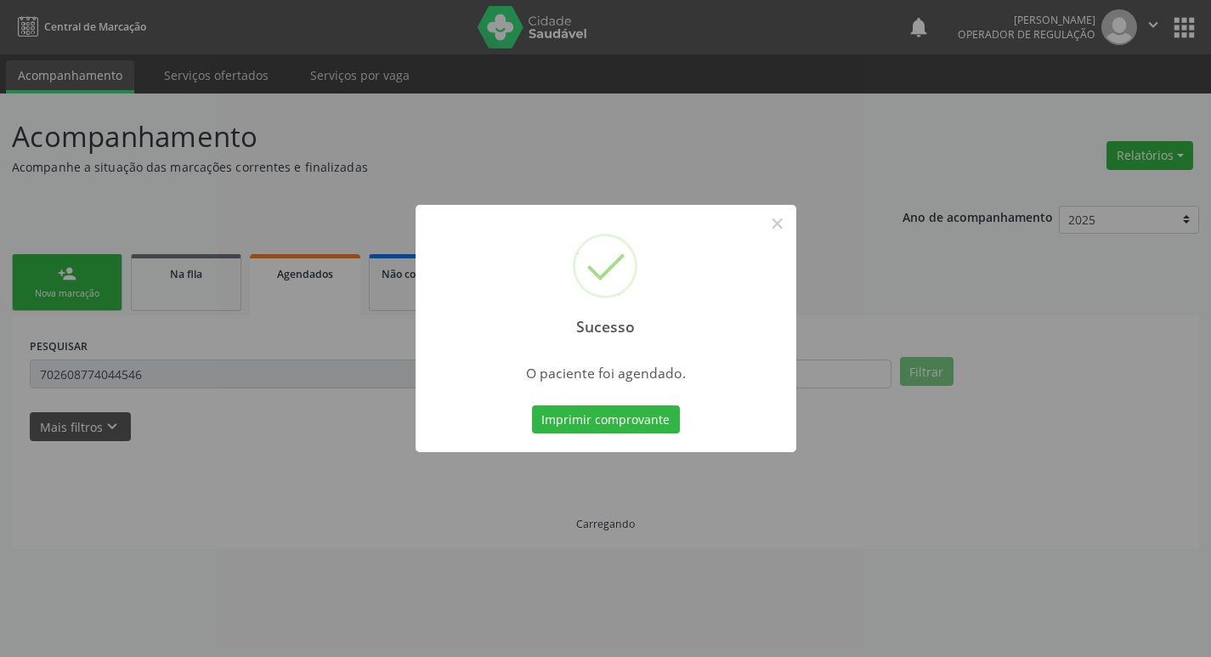
scroll to position [0, 0]
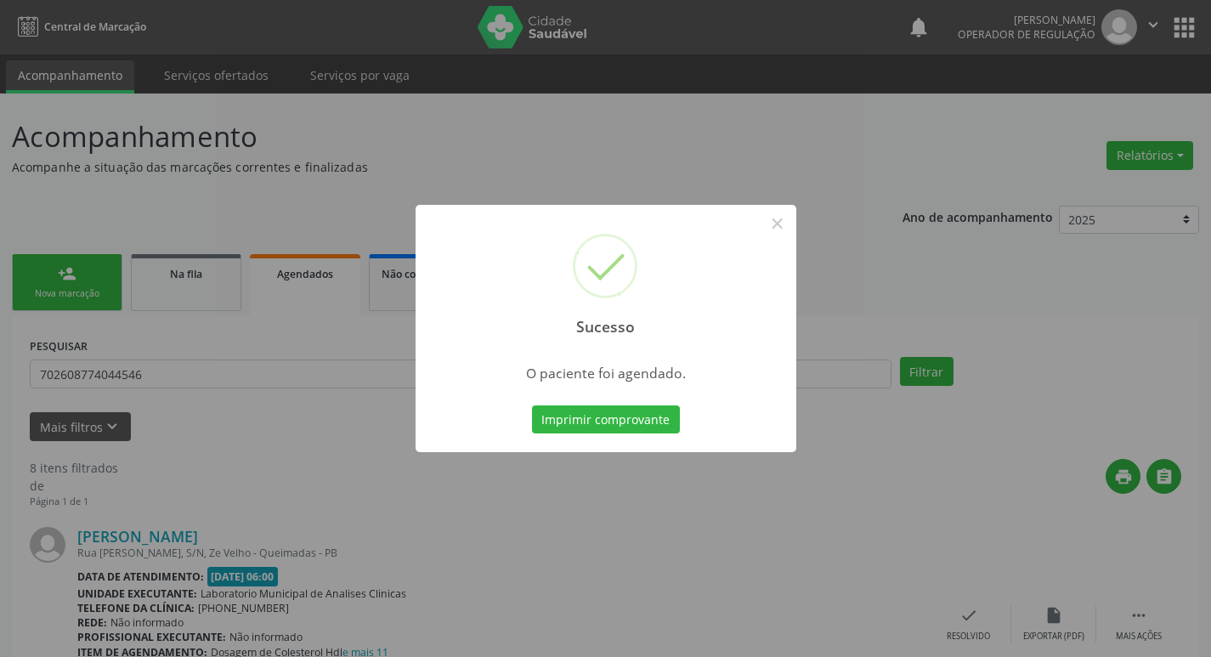
click at [347, 145] on div "Sucesso × O paciente foi agendado. Imprimir comprovante Cancel" at bounding box center [605, 328] width 1211 height 657
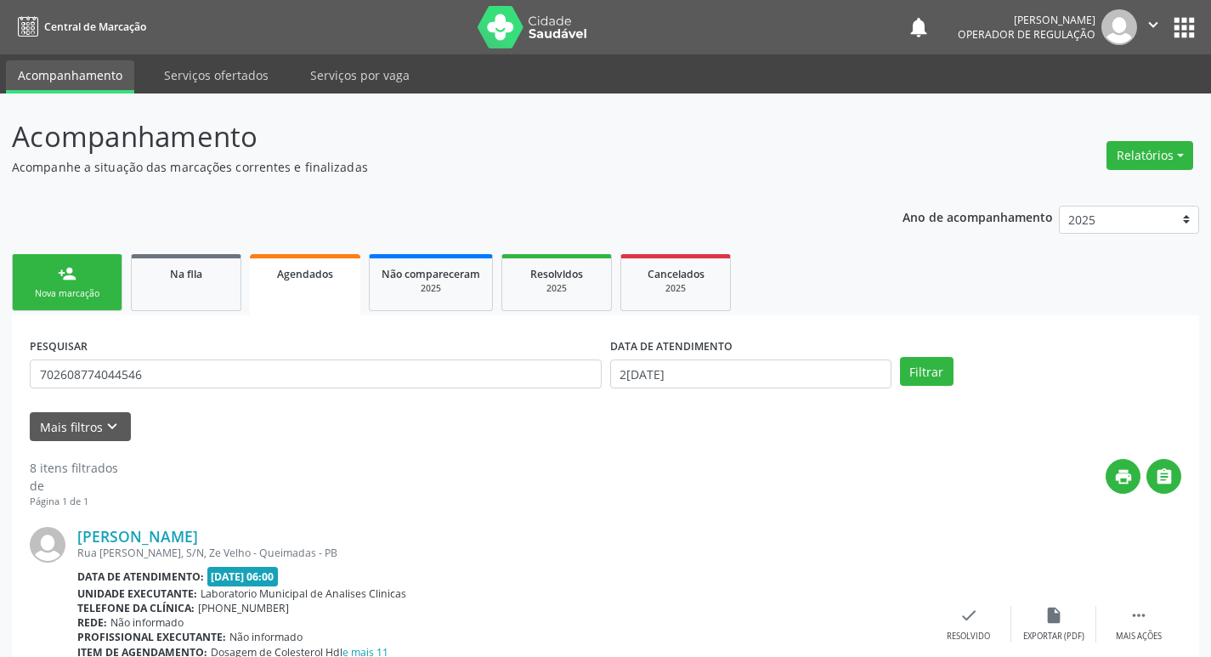
click at [90, 273] on link "person_add Nova marcação" at bounding box center [67, 282] width 111 height 57
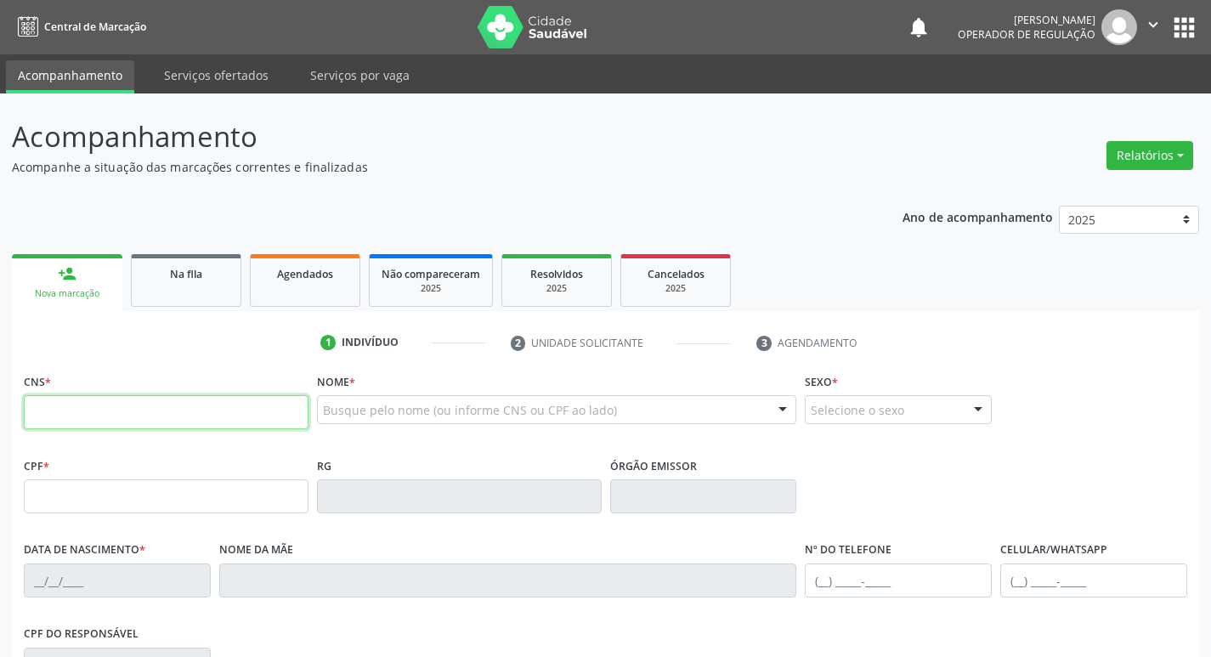
click at [128, 417] on input "text" at bounding box center [166, 412] width 285 height 34
type input "708 7091 3178 1490"
type input "062.749.924-48"
type input "24/06/1984"
type input "Antônia Cordeiro de Farias"
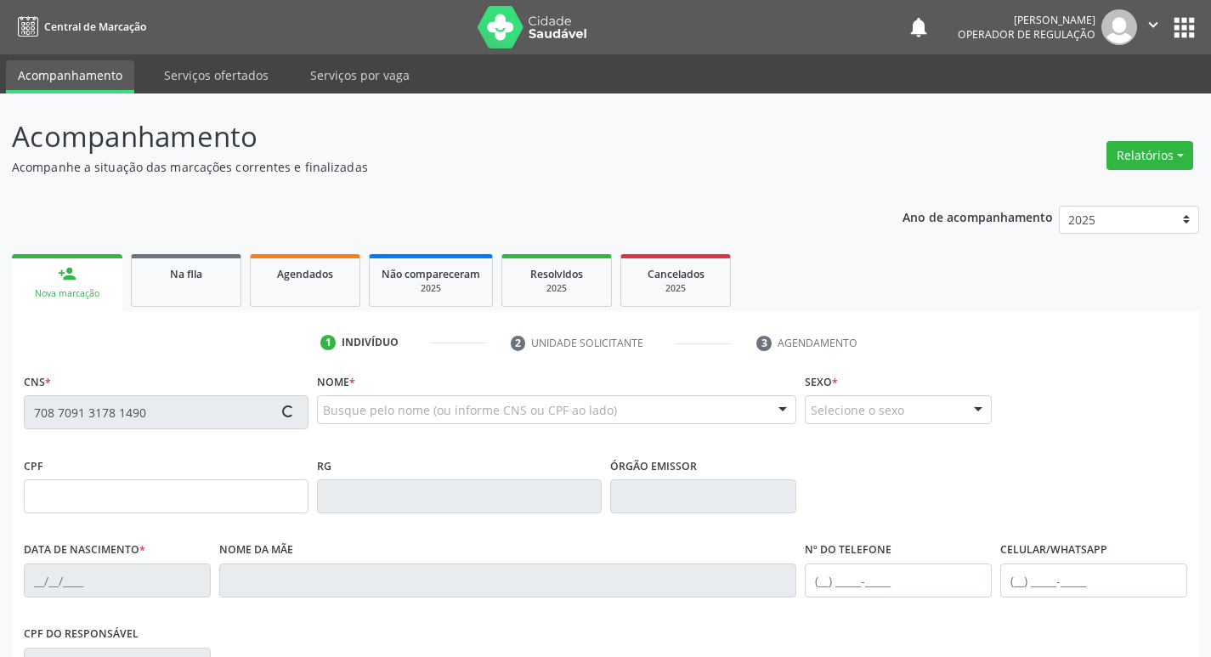
type input "(83) 99401-1243"
type input "161"
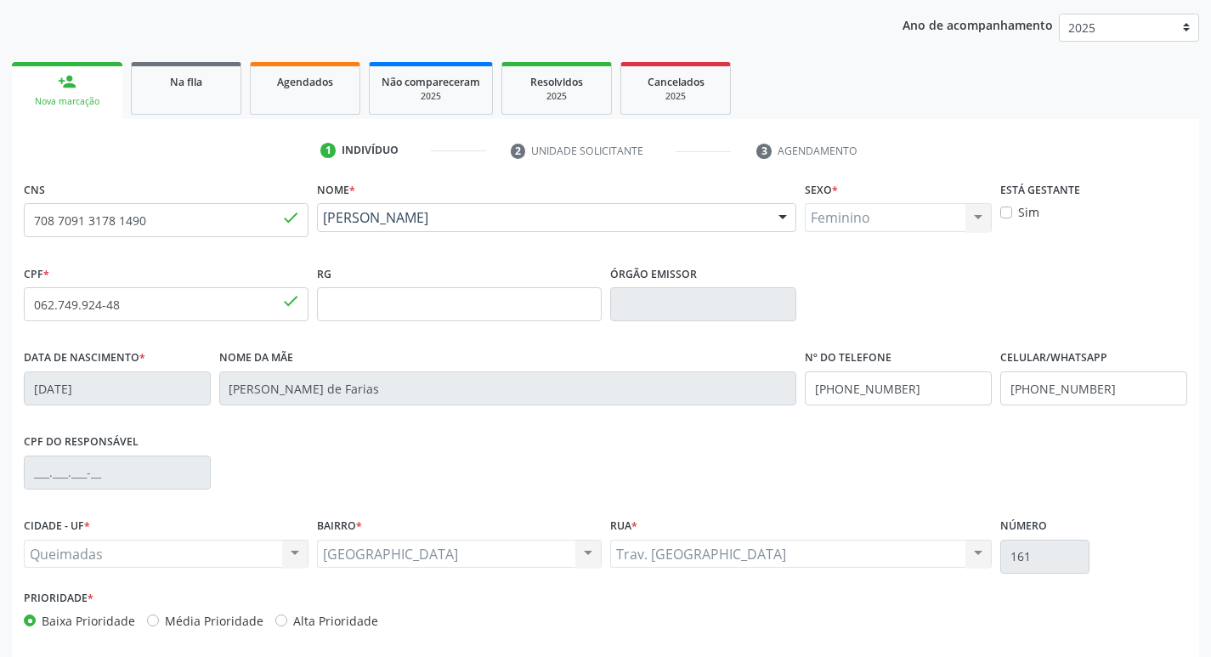
scroll to position [264, 0]
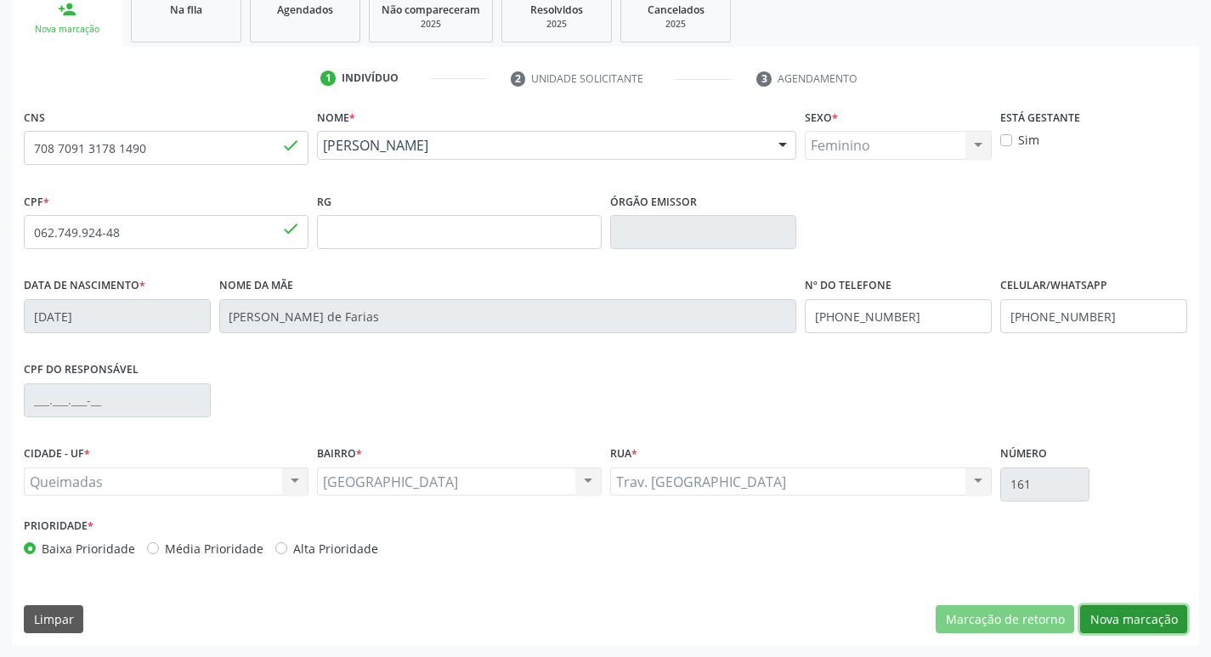
click at [1151, 613] on button "Nova marcação" at bounding box center [1133, 619] width 107 height 29
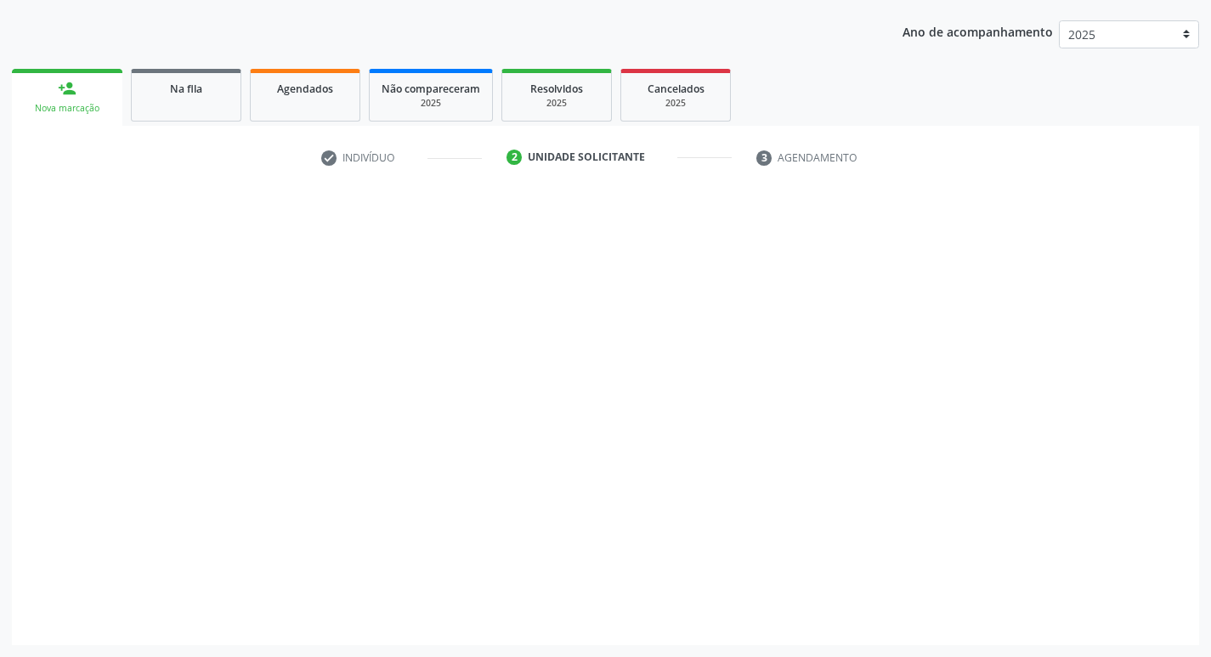
scroll to position [185, 0]
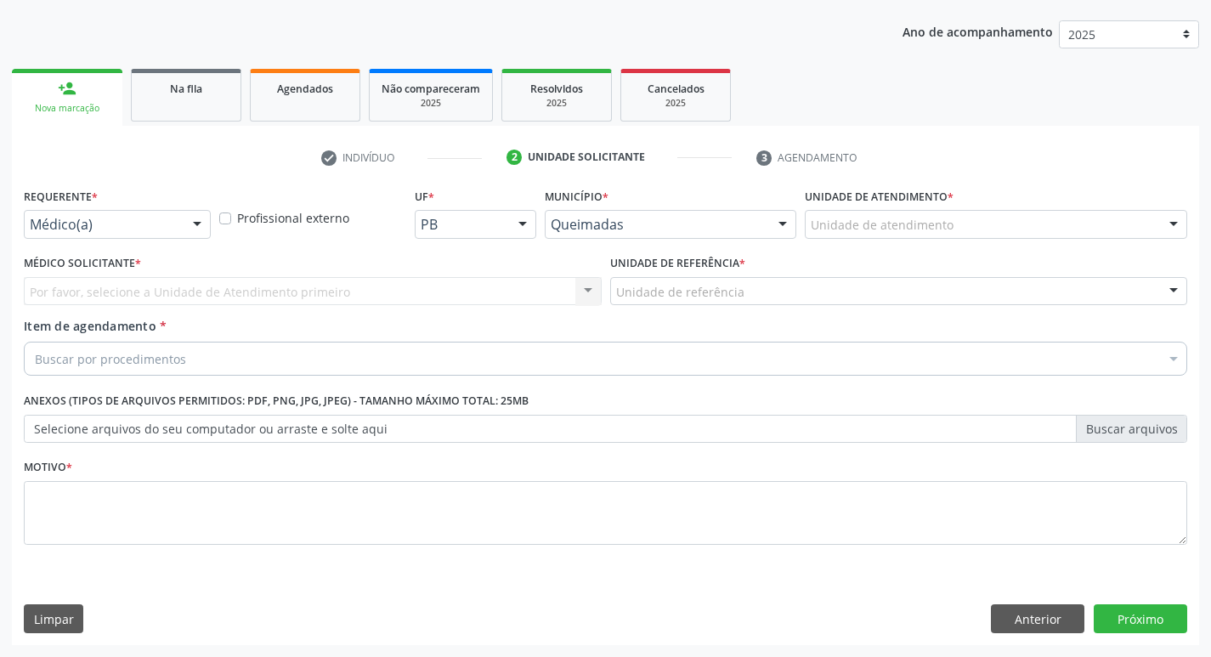
click at [187, 225] on div at bounding box center [197, 225] width 26 height 29
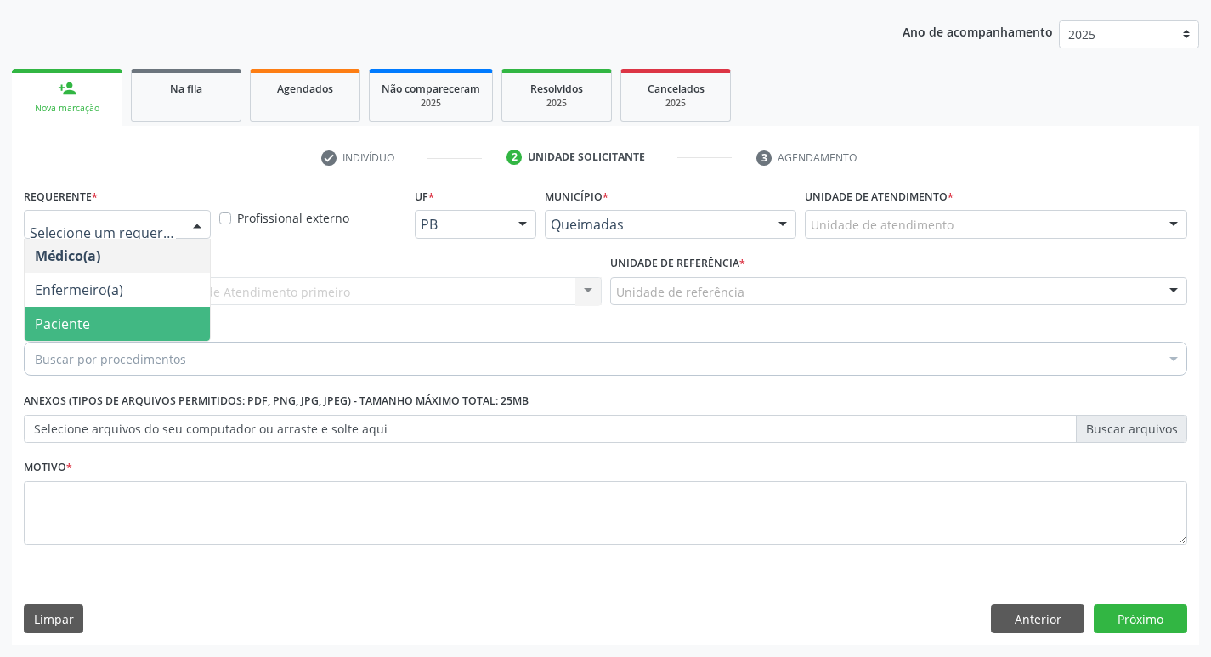
click at [140, 320] on span "Paciente" at bounding box center [117, 324] width 185 height 34
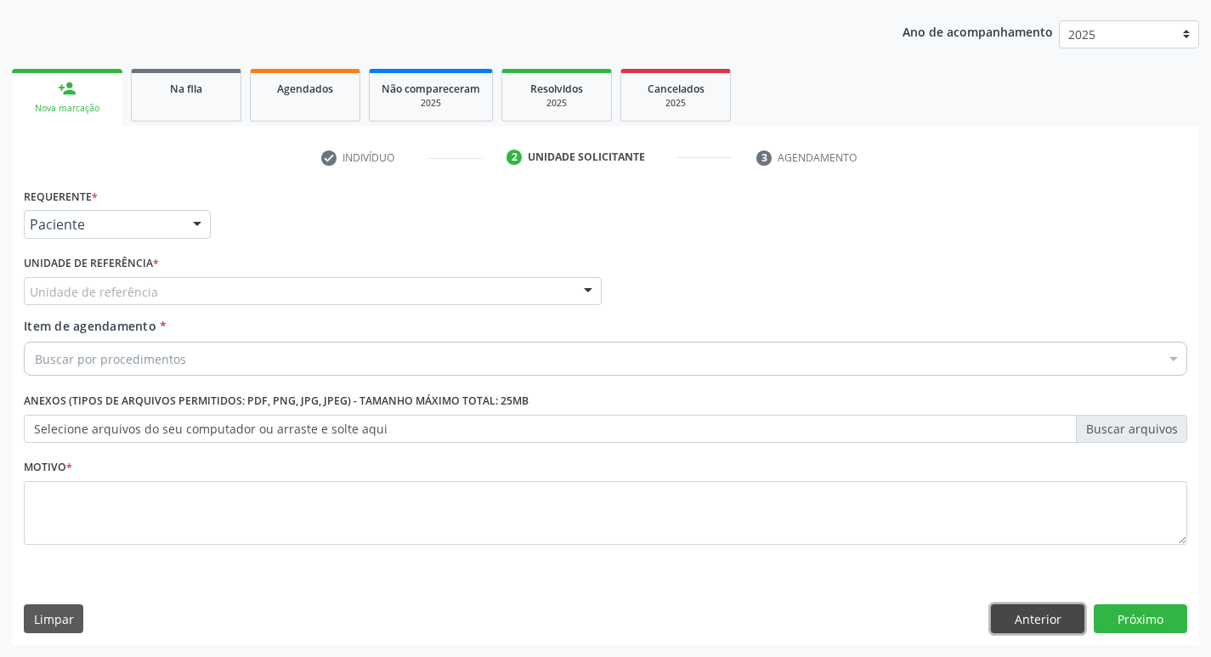
click at [1030, 615] on button "Anterior" at bounding box center [1038, 618] width 94 height 29
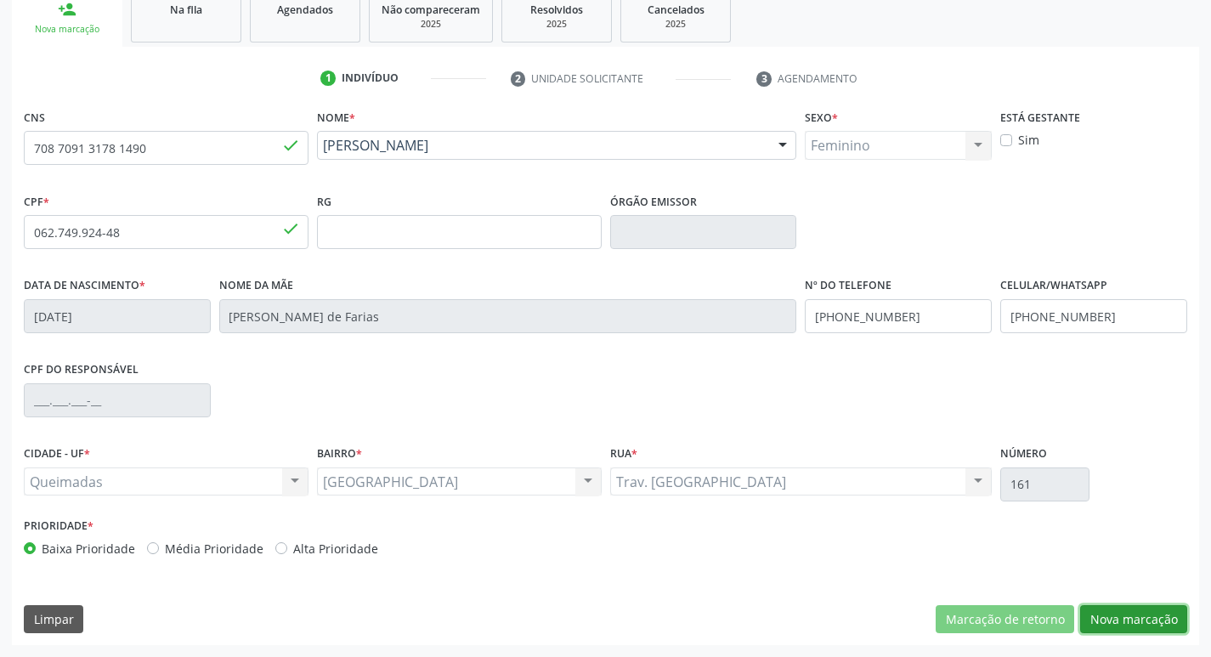
click at [1120, 616] on button "Nova marcação" at bounding box center [1133, 619] width 107 height 29
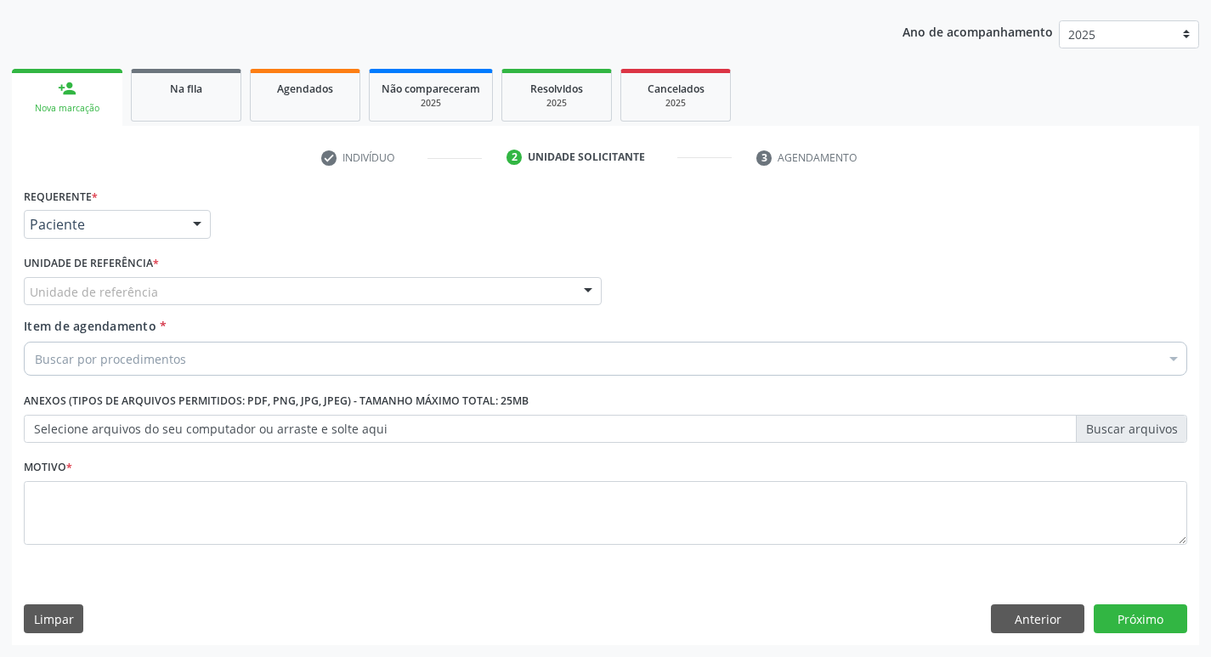
click at [324, 281] on div "Unidade de referência" at bounding box center [313, 291] width 578 height 29
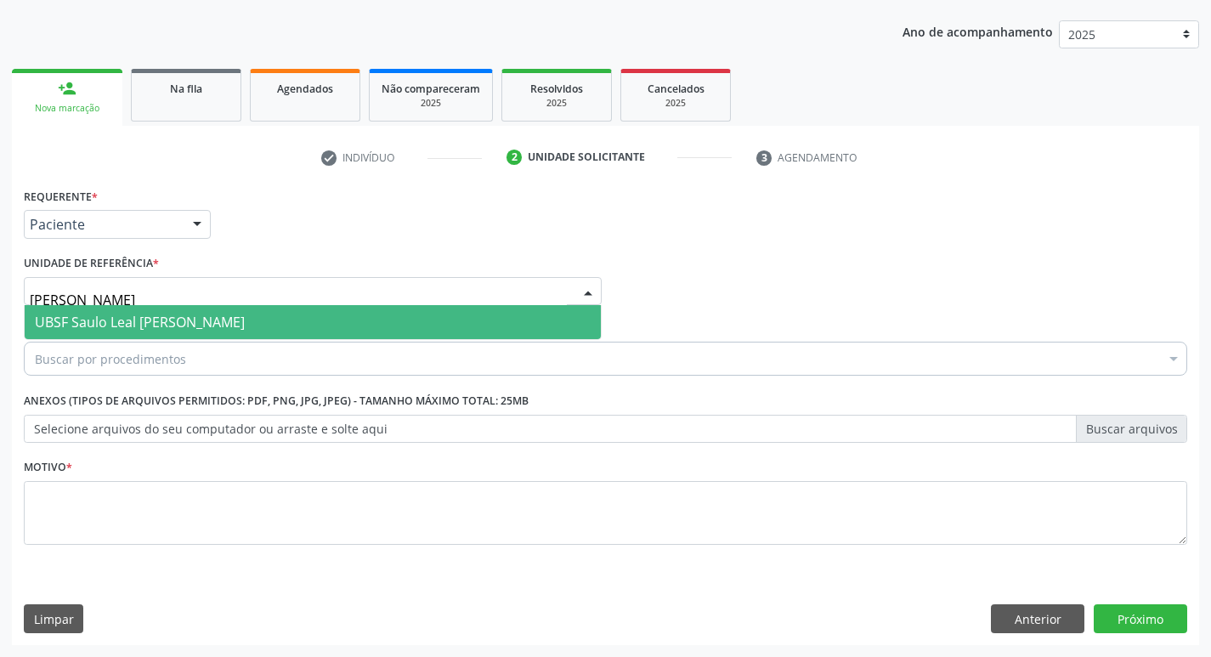
type input "SAULO"
click at [311, 314] on span "UBSF Saulo Leal [PERSON_NAME]" at bounding box center [313, 322] width 576 height 34
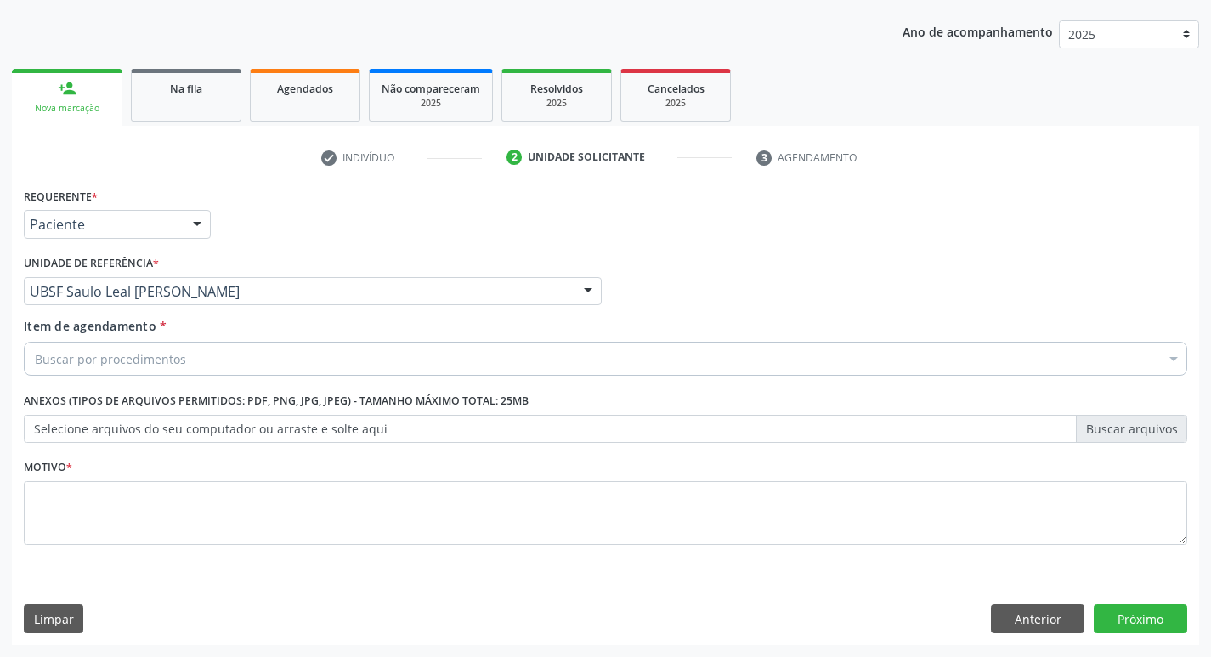
click at [231, 353] on div "Buscar por procedimentos" at bounding box center [606, 359] width 1164 height 34
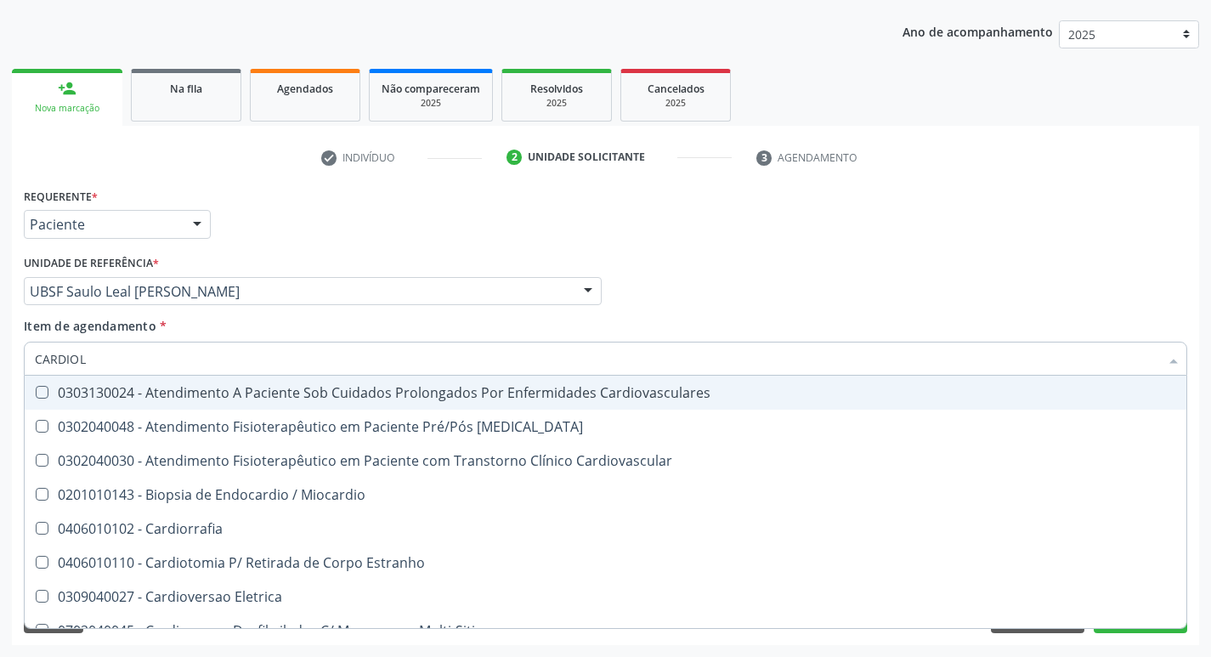
type input "CARDIOLO"
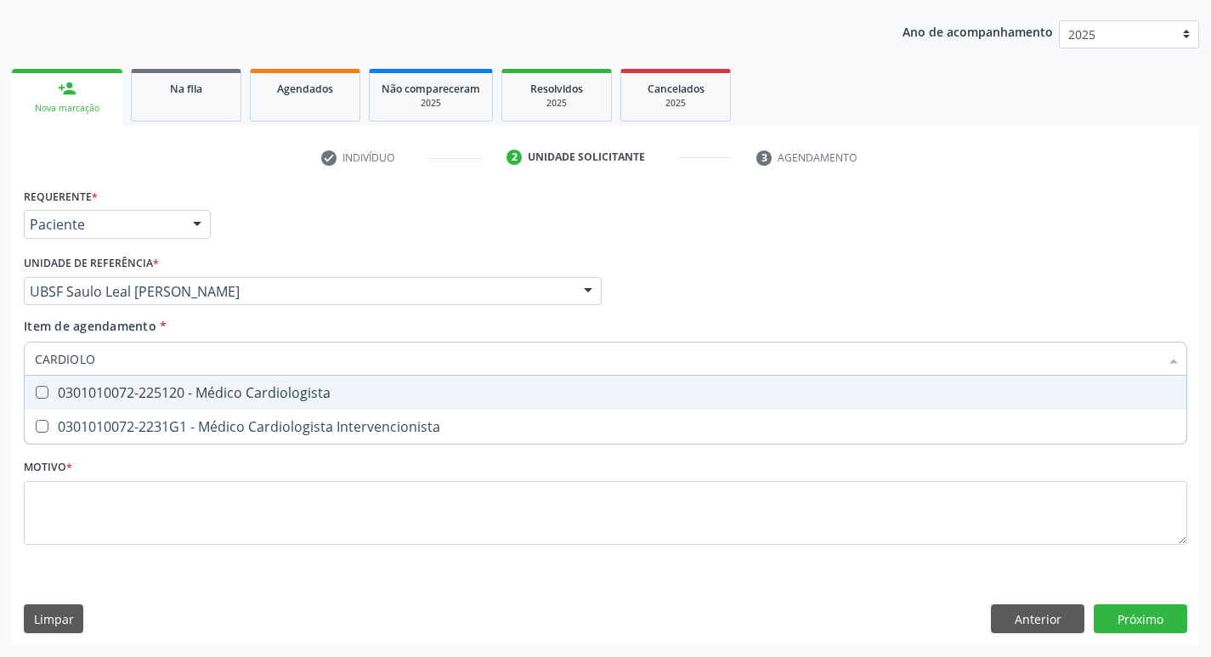
click at [217, 400] on div "0301010072-225120 - Médico Cardiologista" at bounding box center [606, 393] width 1142 height 14
checkbox Cardiologista "true"
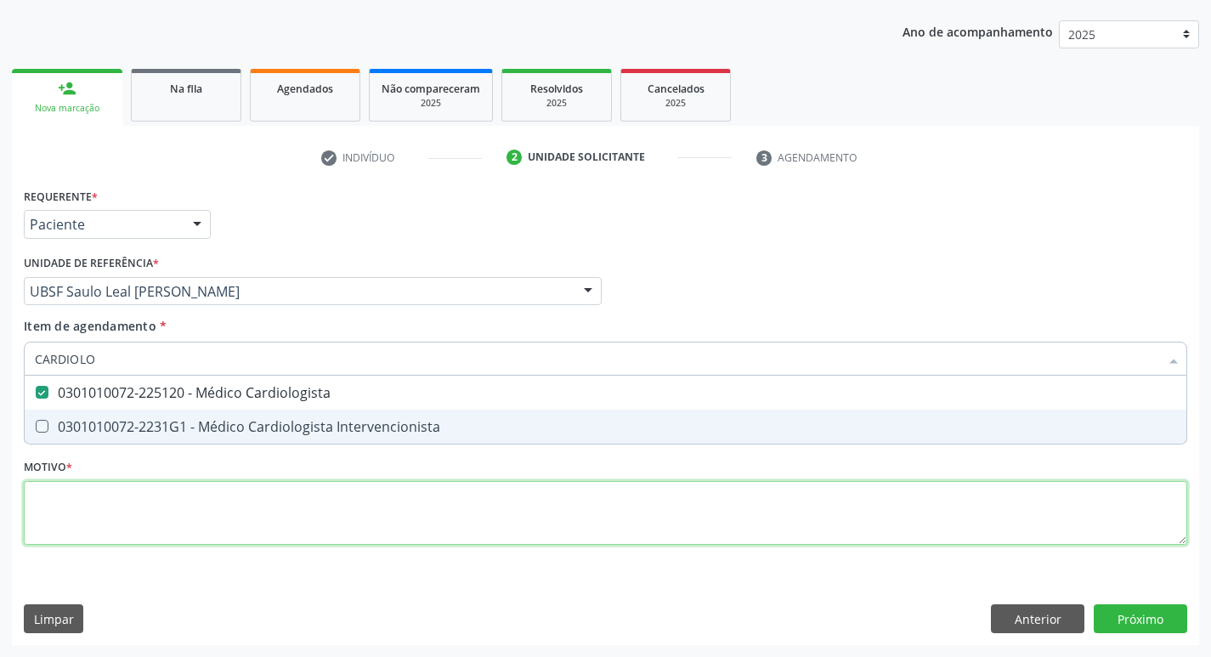
click at [206, 518] on div "Requerente * Paciente Médico(a) Enfermeiro(a) Paciente Nenhum resultado encontr…" at bounding box center [606, 376] width 1164 height 385
checkbox Intervencionista "true"
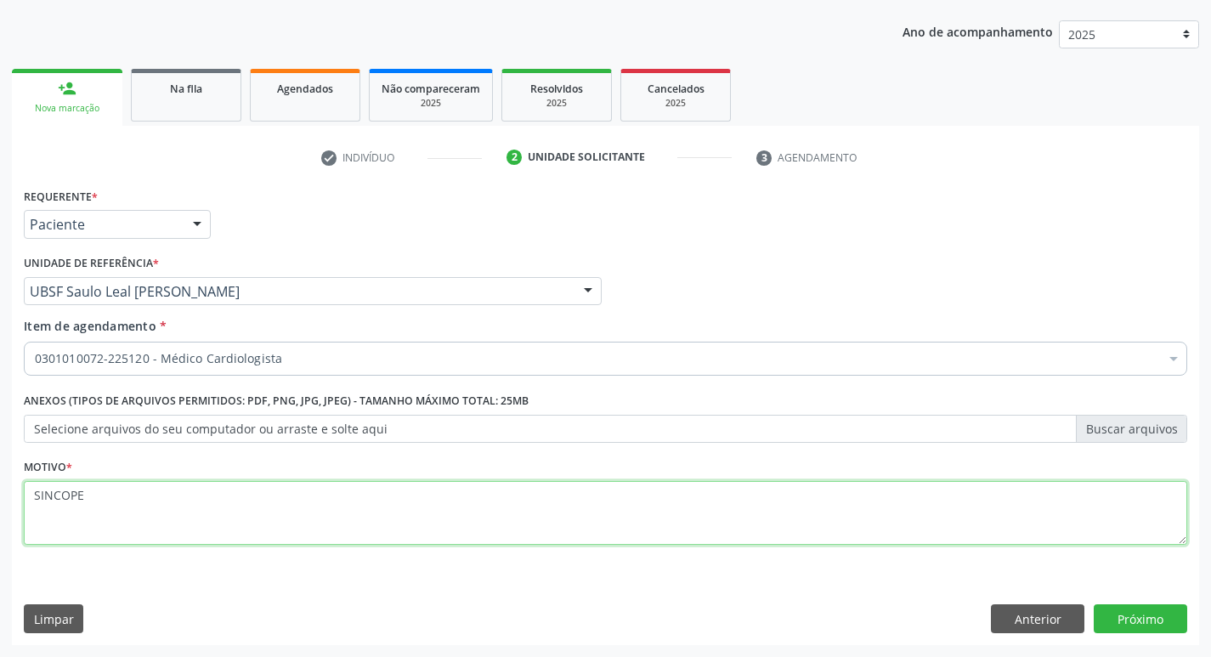
type textarea "SINCOPE"
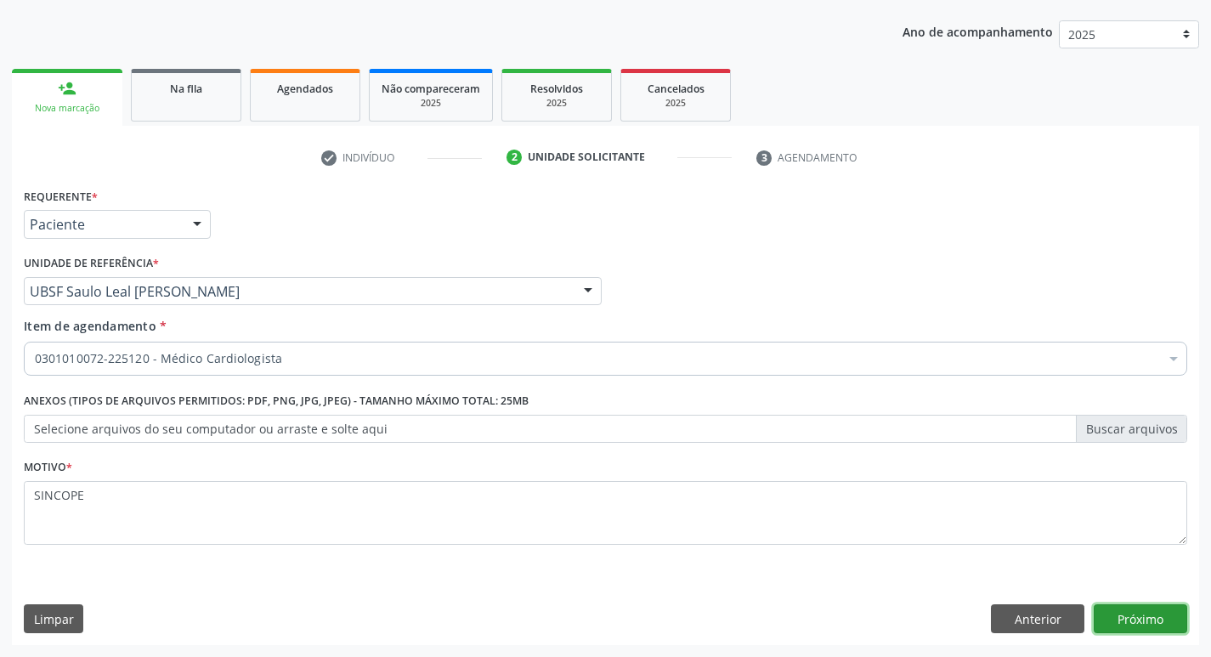
click at [1137, 615] on button "Próximo" at bounding box center [1141, 618] width 94 height 29
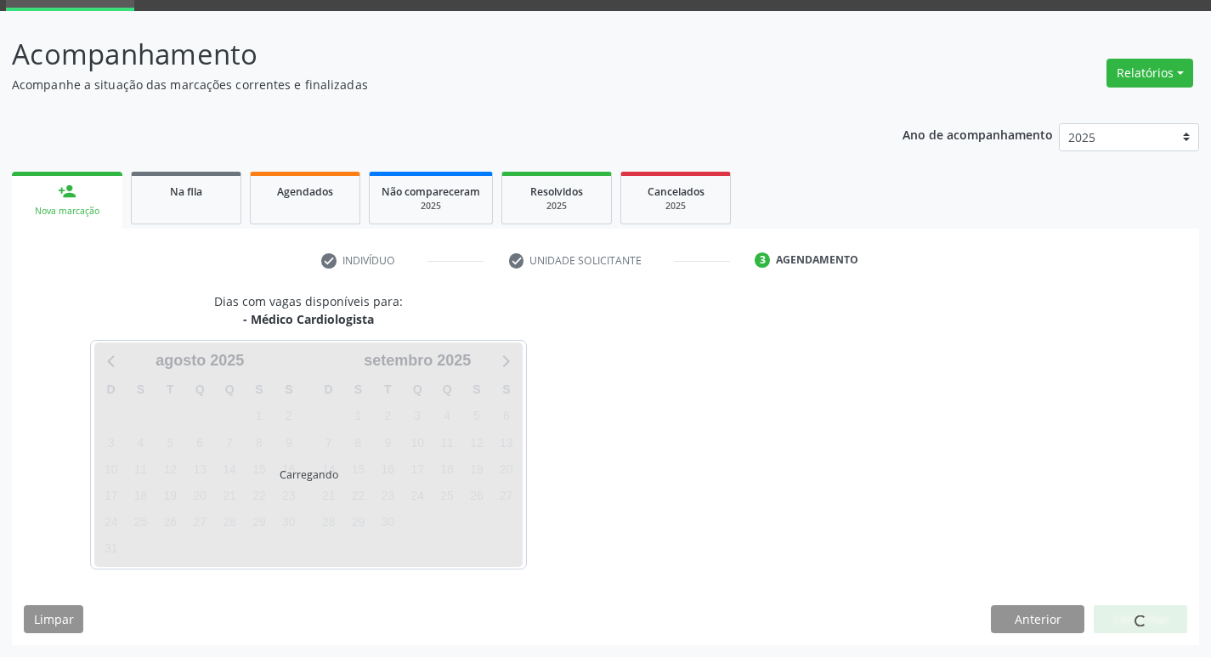
scroll to position [82, 0]
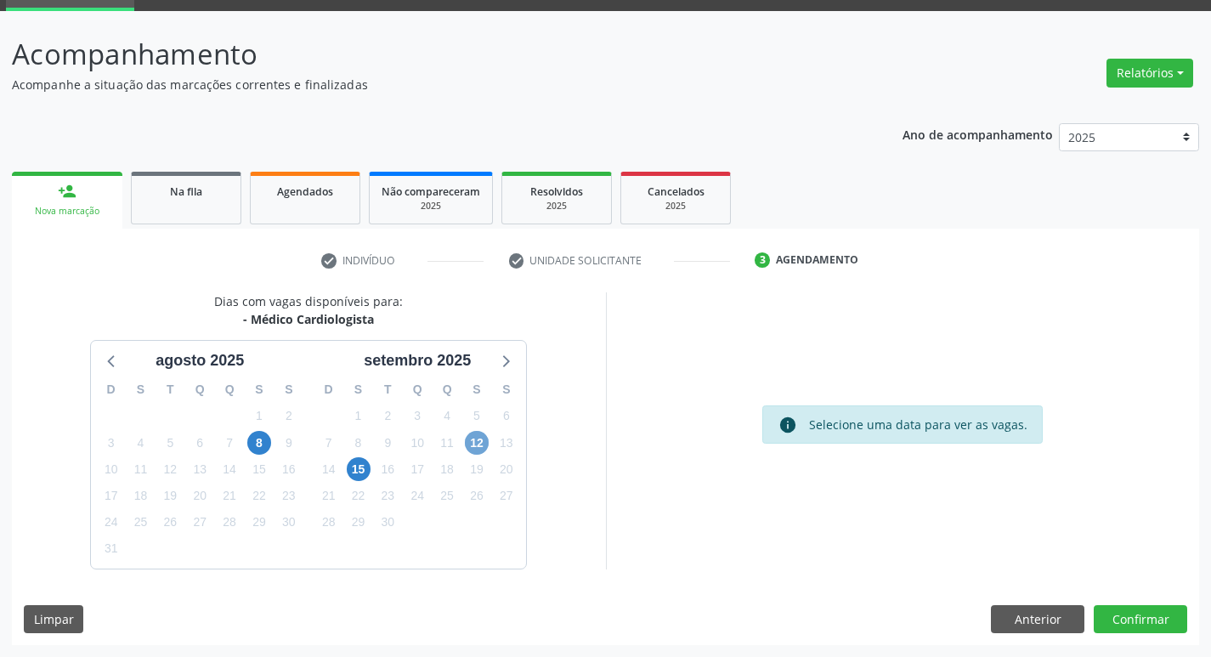
click at [476, 449] on span "12" at bounding box center [477, 443] width 24 height 24
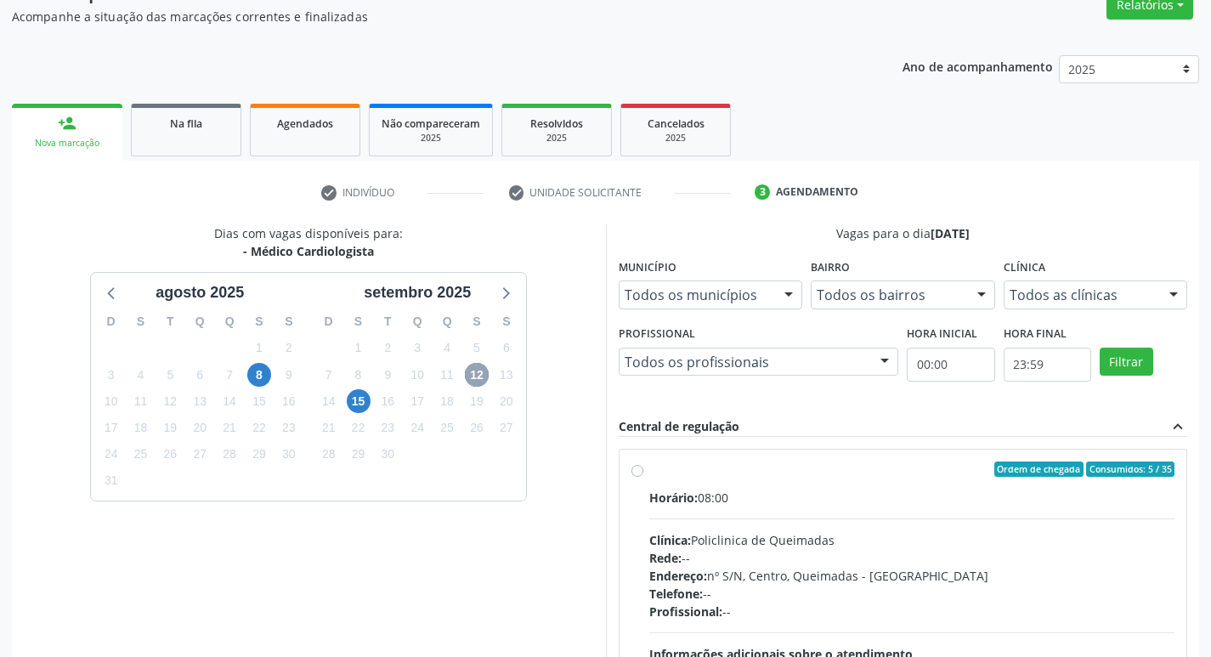
scroll to position [252, 0]
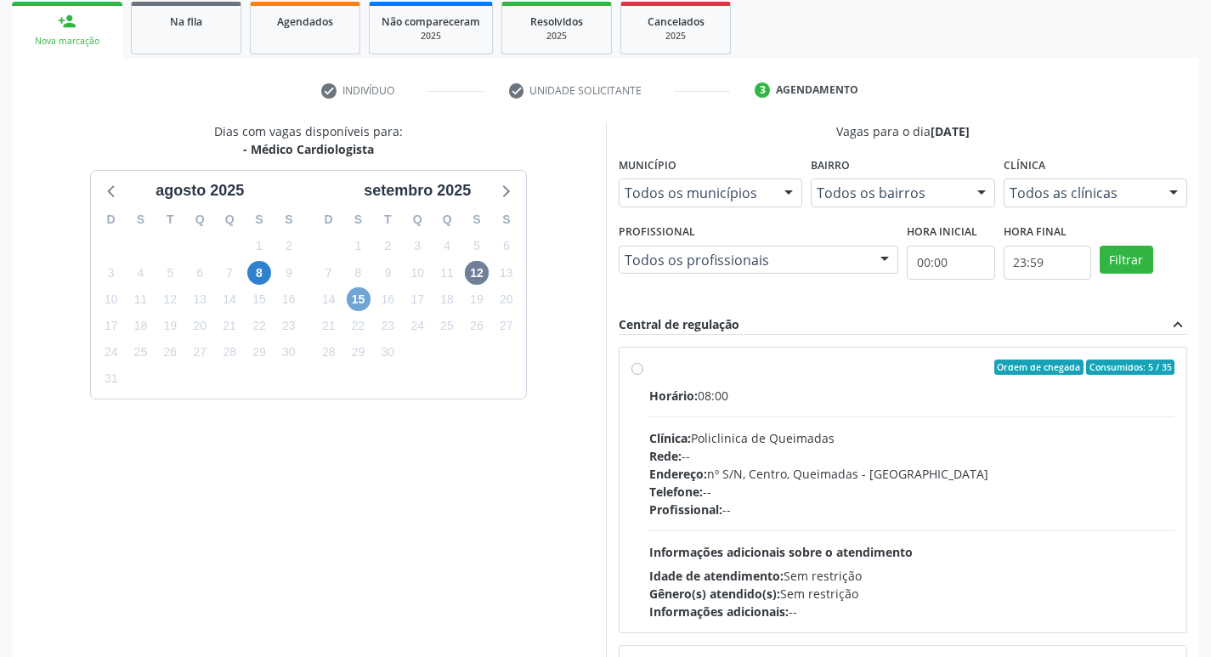
click at [363, 299] on span "15" at bounding box center [359, 299] width 24 height 24
click at [475, 271] on span "12" at bounding box center [477, 273] width 24 height 24
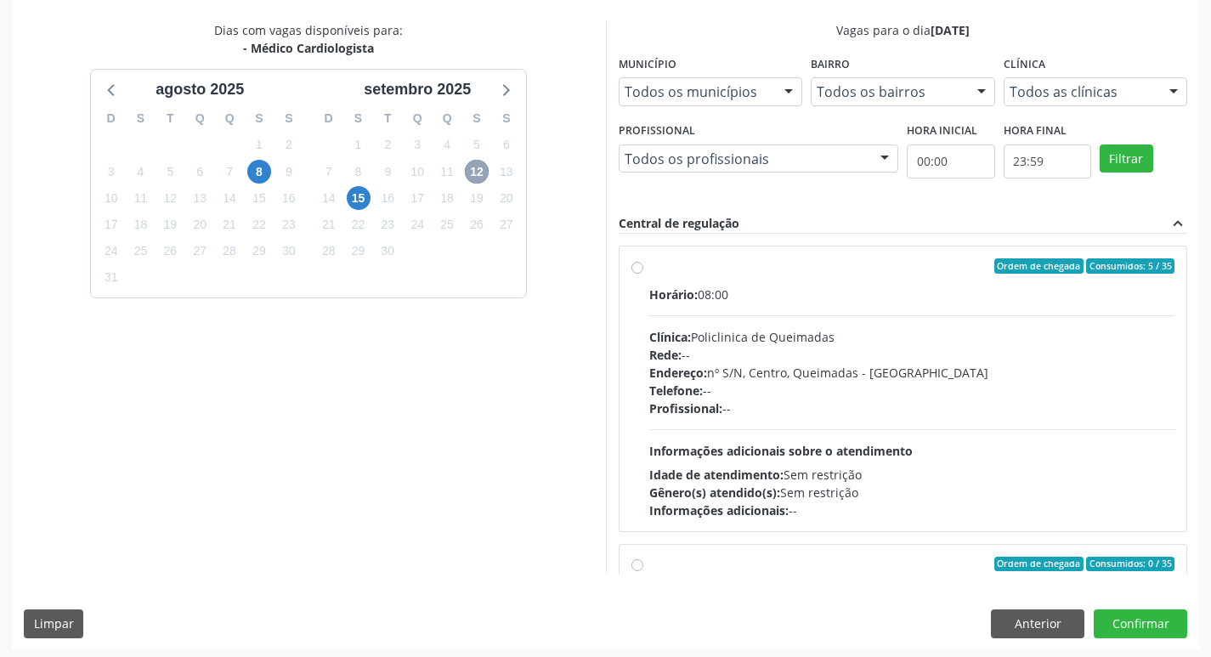
scroll to position [359, 0]
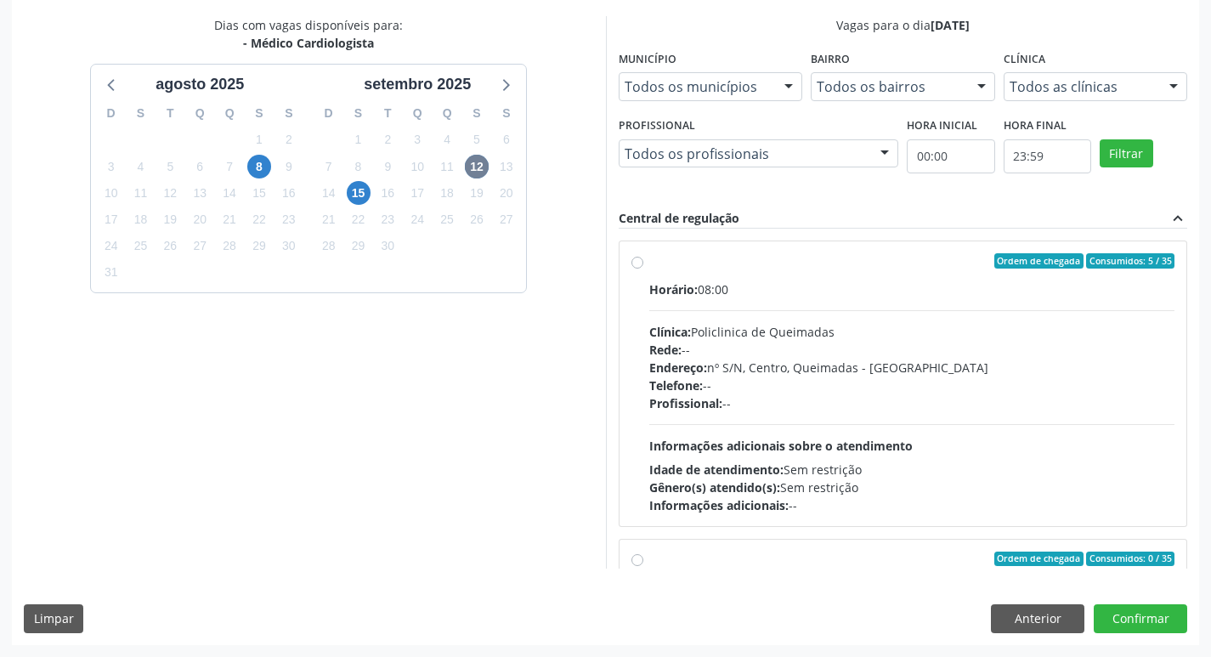
click at [824, 256] on div "Ordem de chegada Consumidos: 5 / 35" at bounding box center [912, 260] width 526 height 15
click at [643, 256] on input "Ordem de chegada Consumidos: 5 / 35 Horário: 08:00 Clínica: Policlinica de Quei…" at bounding box center [638, 260] width 12 height 15
radio input "true"
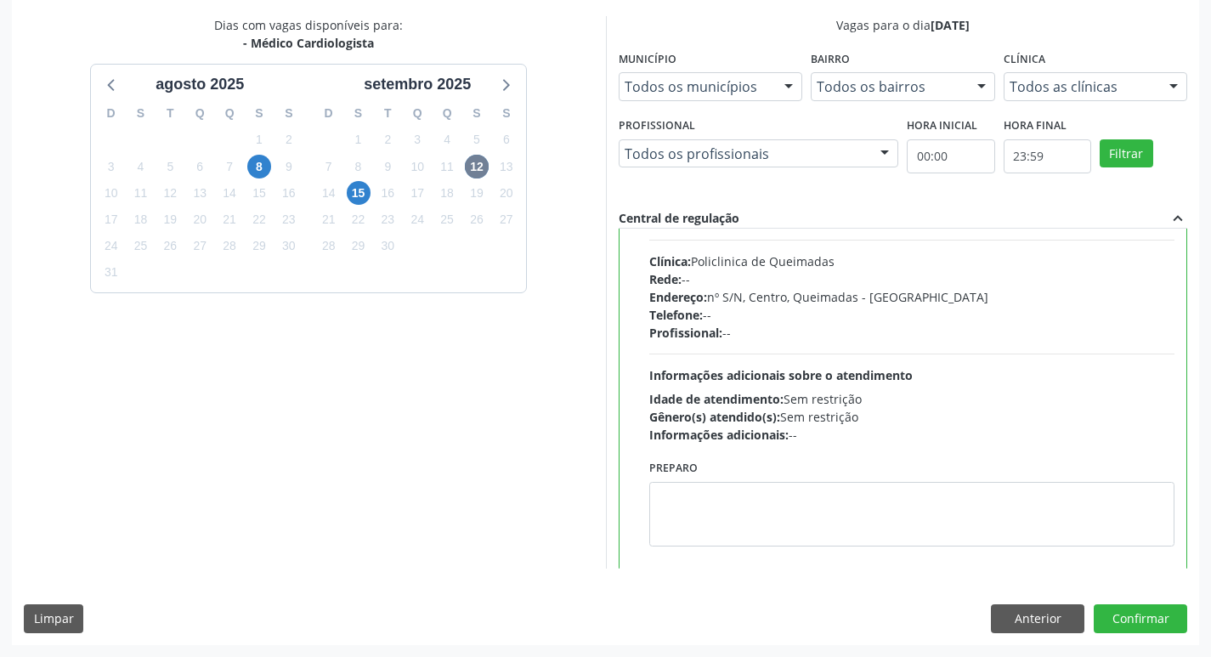
scroll to position [383, 0]
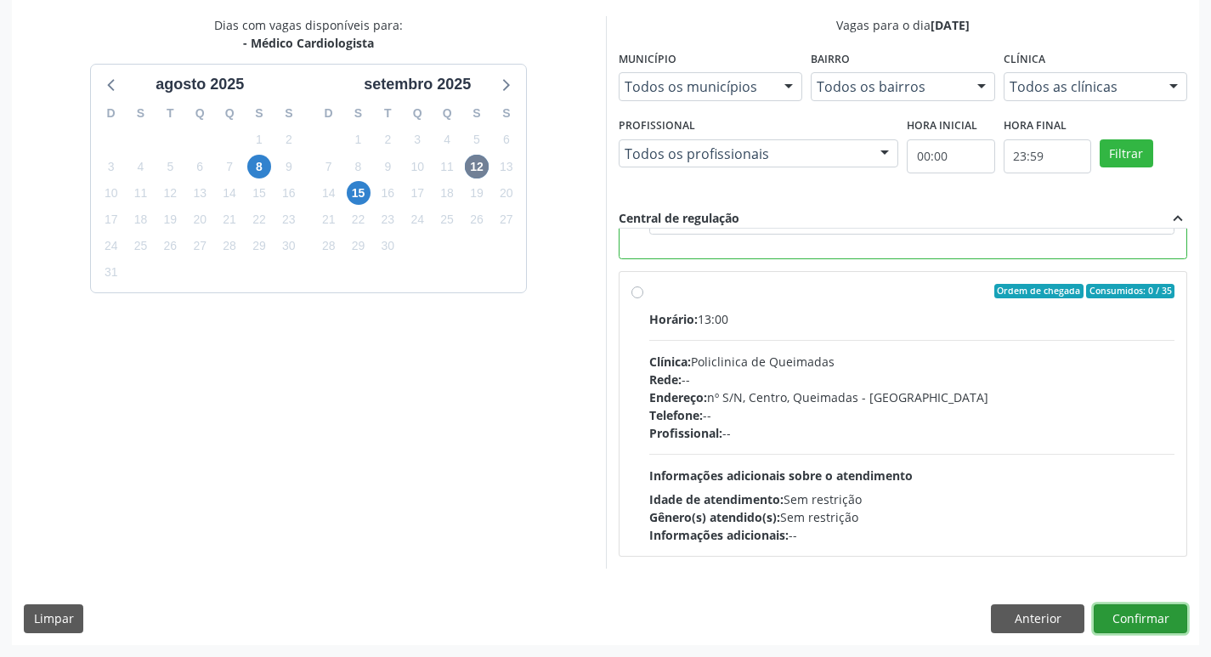
click at [1117, 611] on button "Confirmar" at bounding box center [1141, 618] width 94 height 29
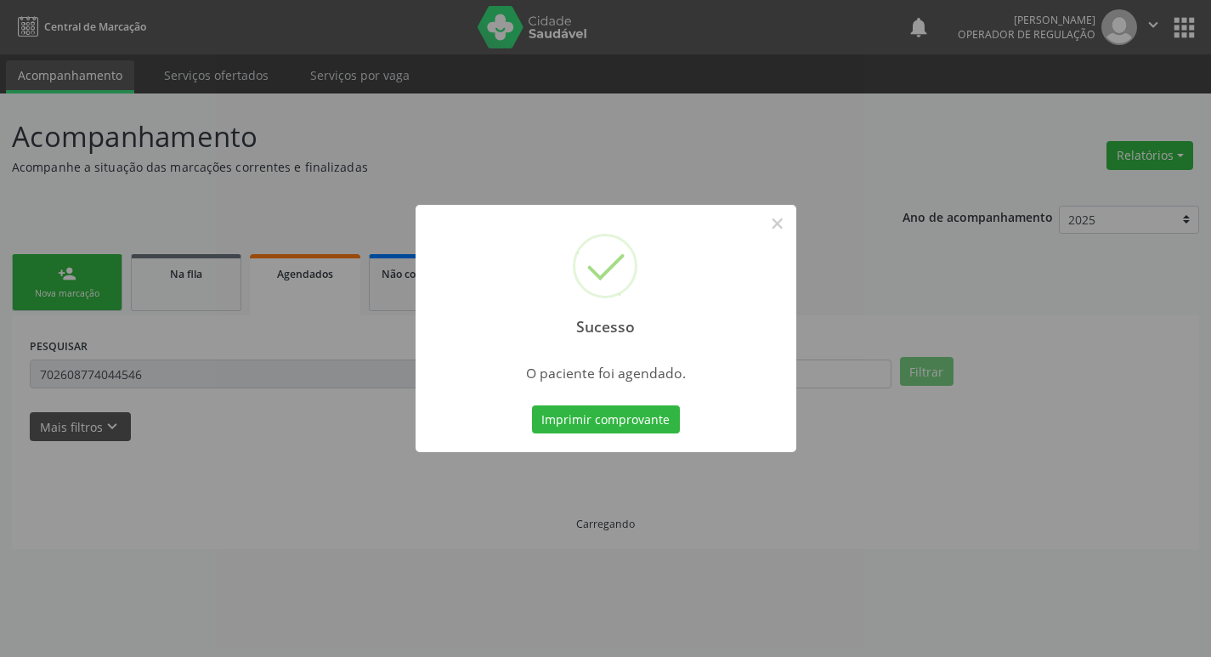
scroll to position [0, 0]
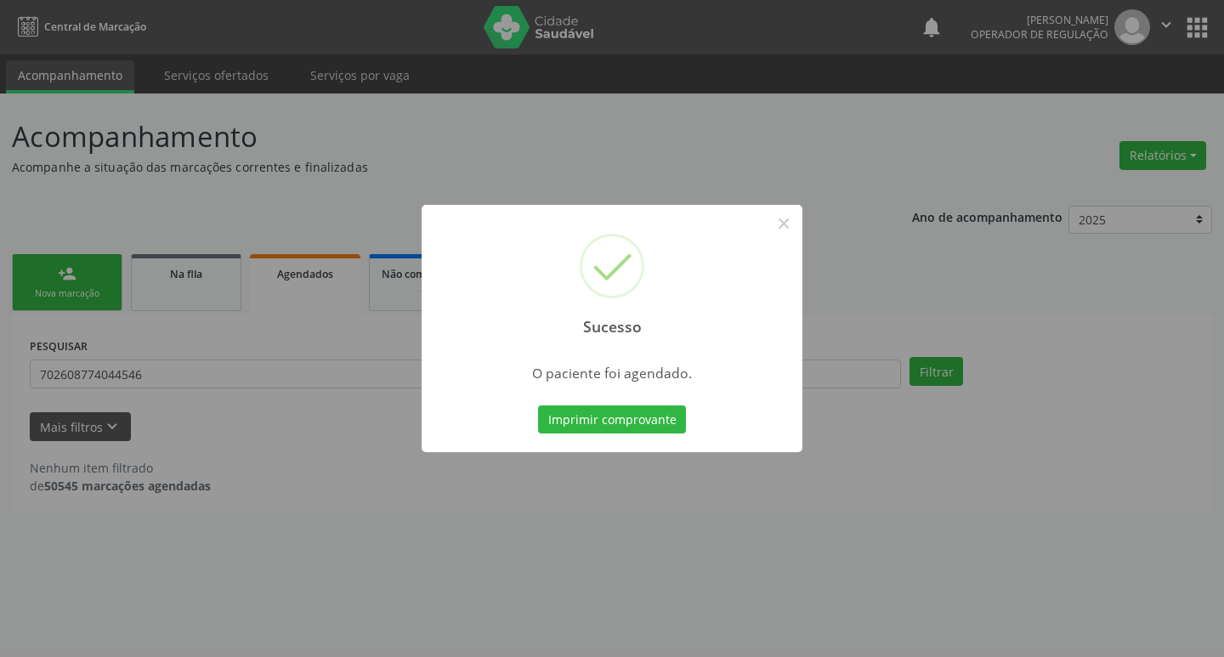
click at [375, 175] on div "Sucesso × O paciente foi agendado. Imprimir comprovante Cancel" at bounding box center [612, 328] width 1224 height 657
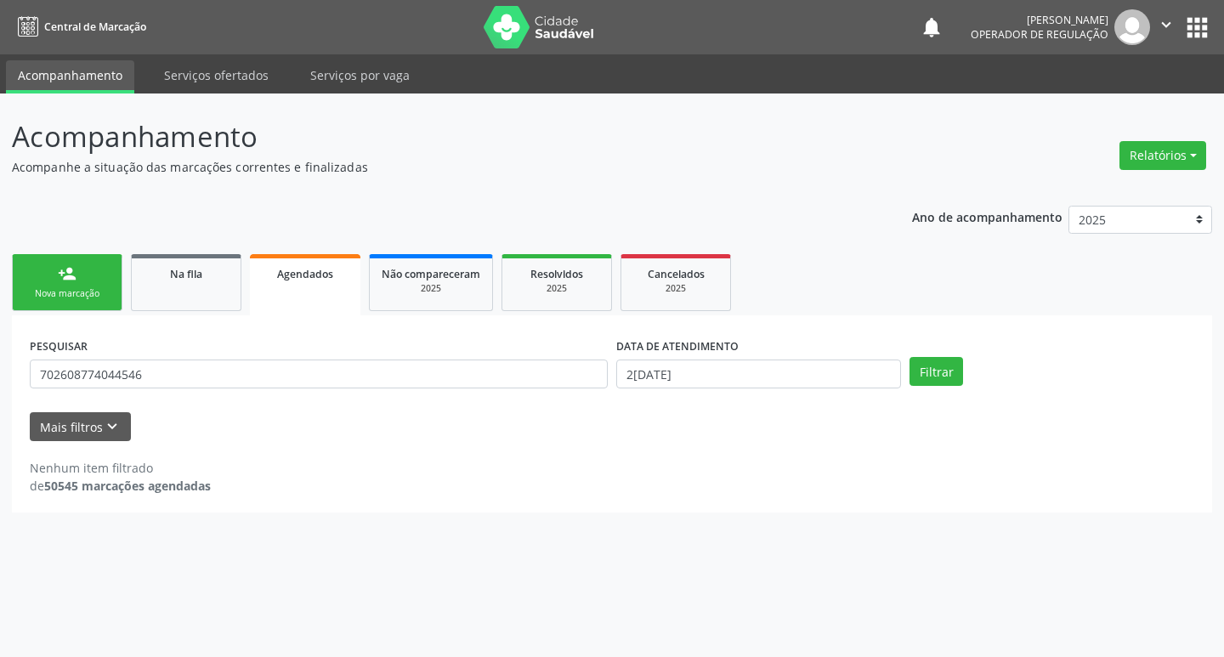
drag, startPoint x: 74, startPoint y: 282, endPoint x: 97, endPoint y: 247, distance: 42.4
click at [74, 281] on div "person_add" at bounding box center [67, 273] width 19 height 19
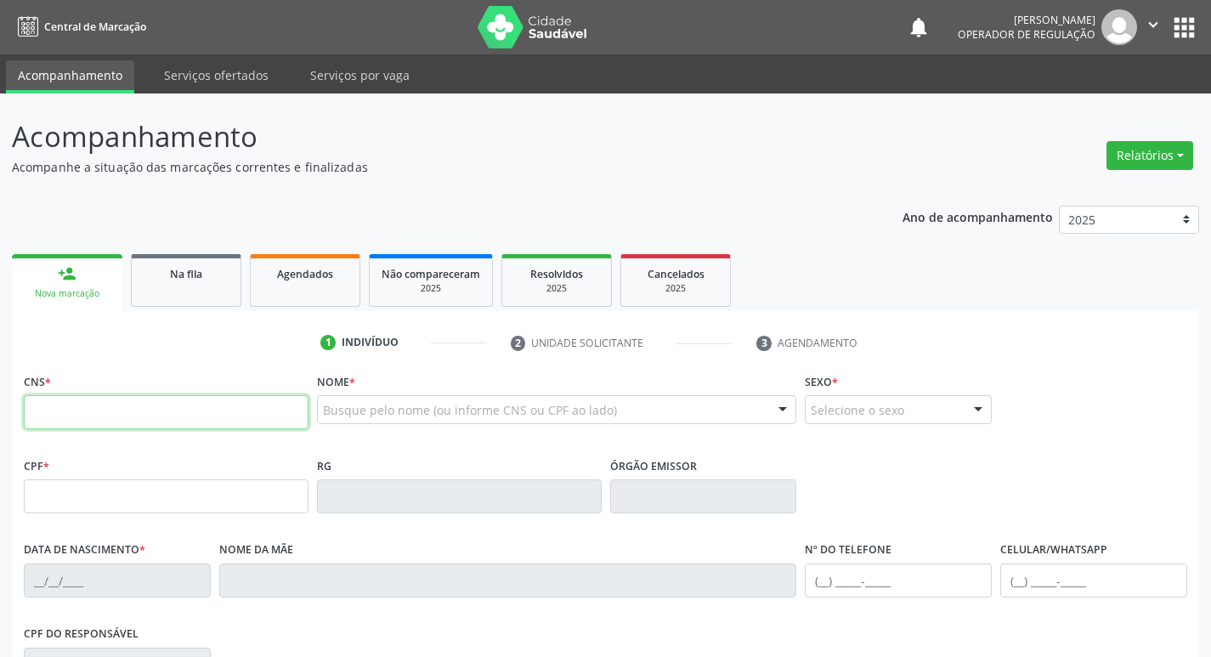
click at [124, 422] on input "text" at bounding box center [166, 412] width 285 height 34
type input "704 1031 9749 6678"
type input "839.298.274-68"
type input "24/04/1972"
type input "Maria de Lourdes Silva"
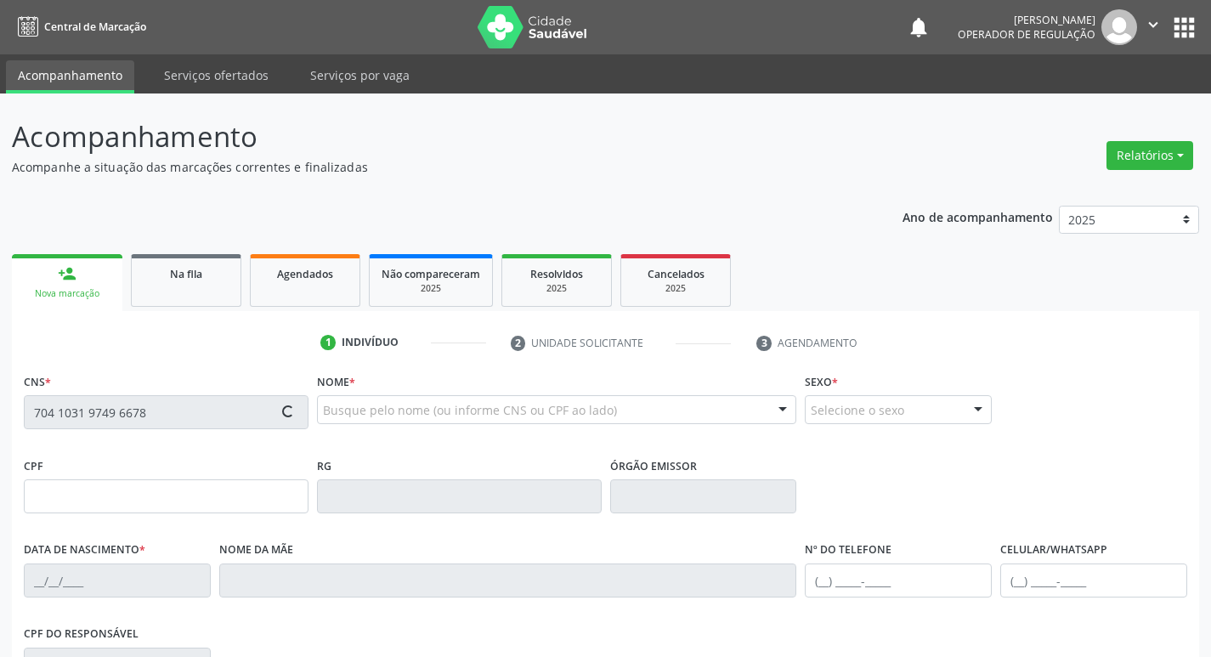
type input "(83) 99151-8263"
type input "(83) 99193-3324"
type input "S/N"
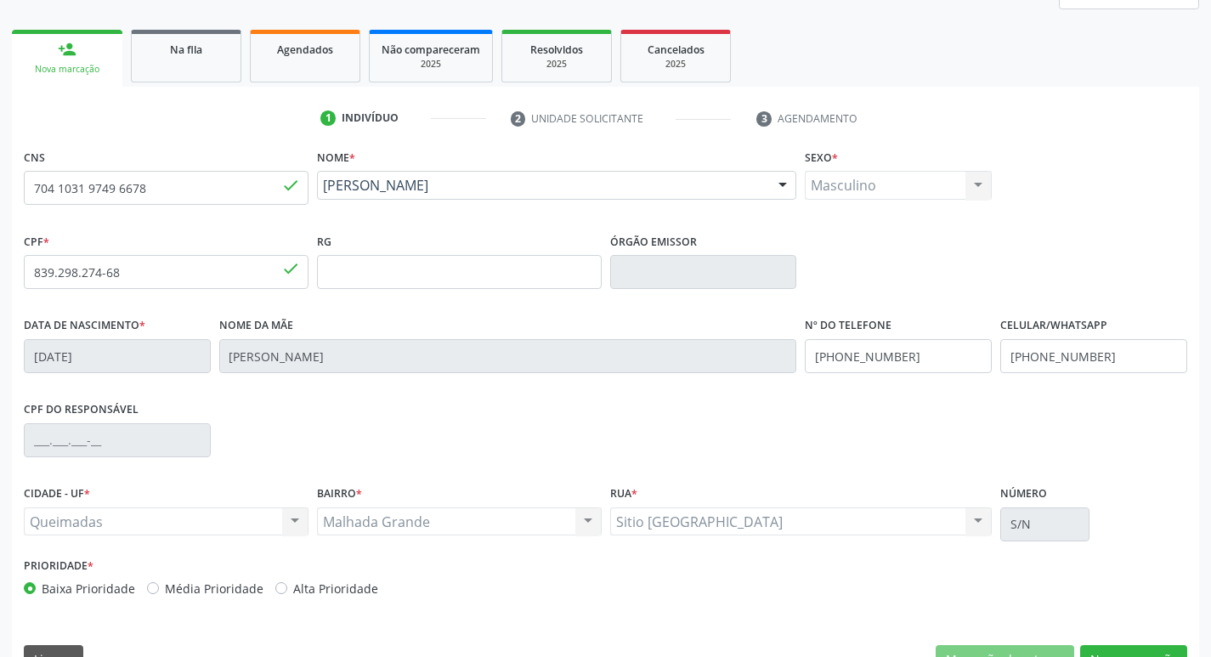
scroll to position [264, 0]
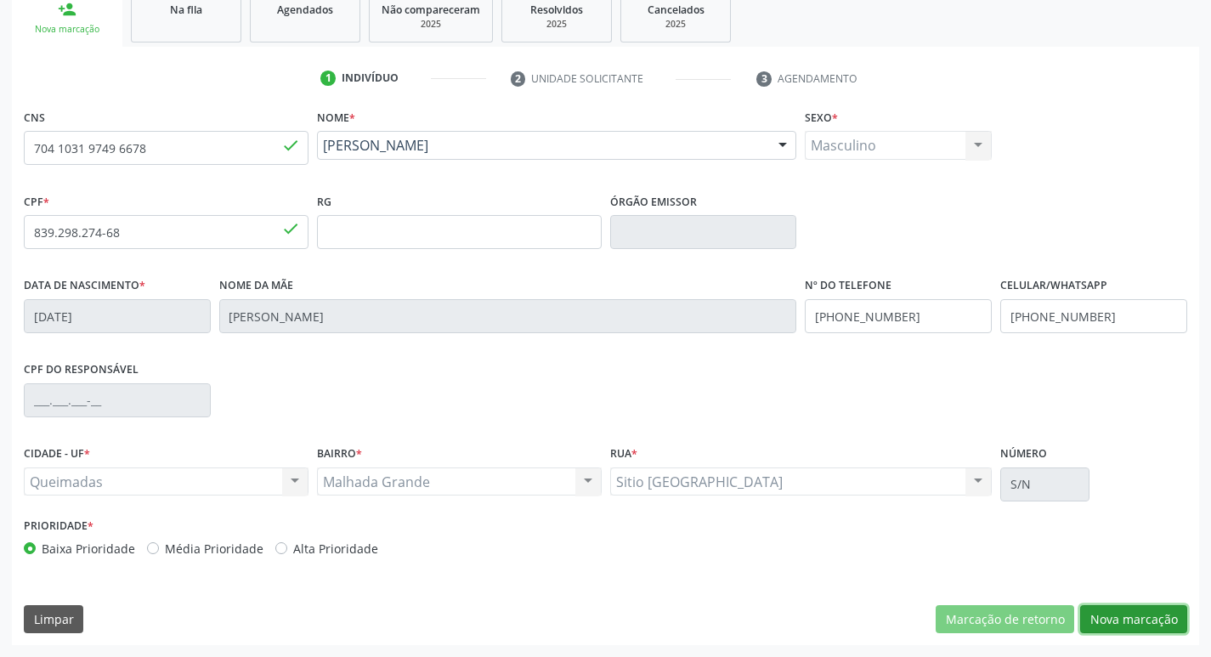
click at [1129, 621] on button "Nova marcação" at bounding box center [1133, 619] width 107 height 29
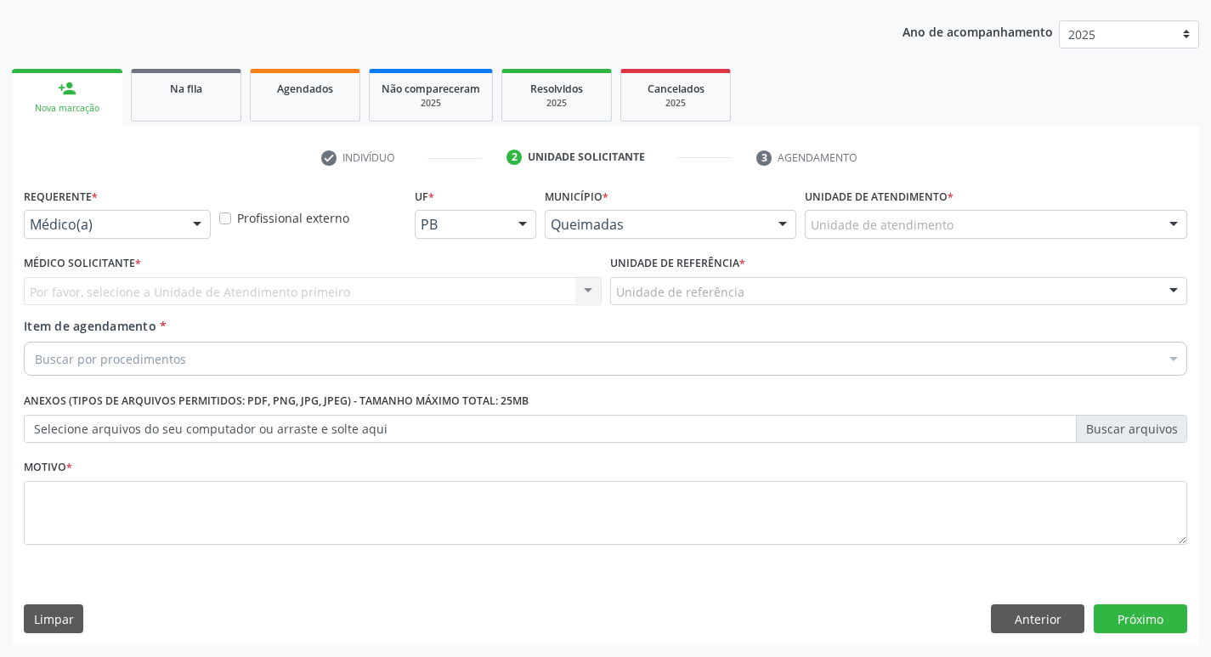
scroll to position [185, 0]
click at [165, 236] on div "Médico(a)" at bounding box center [117, 224] width 187 height 29
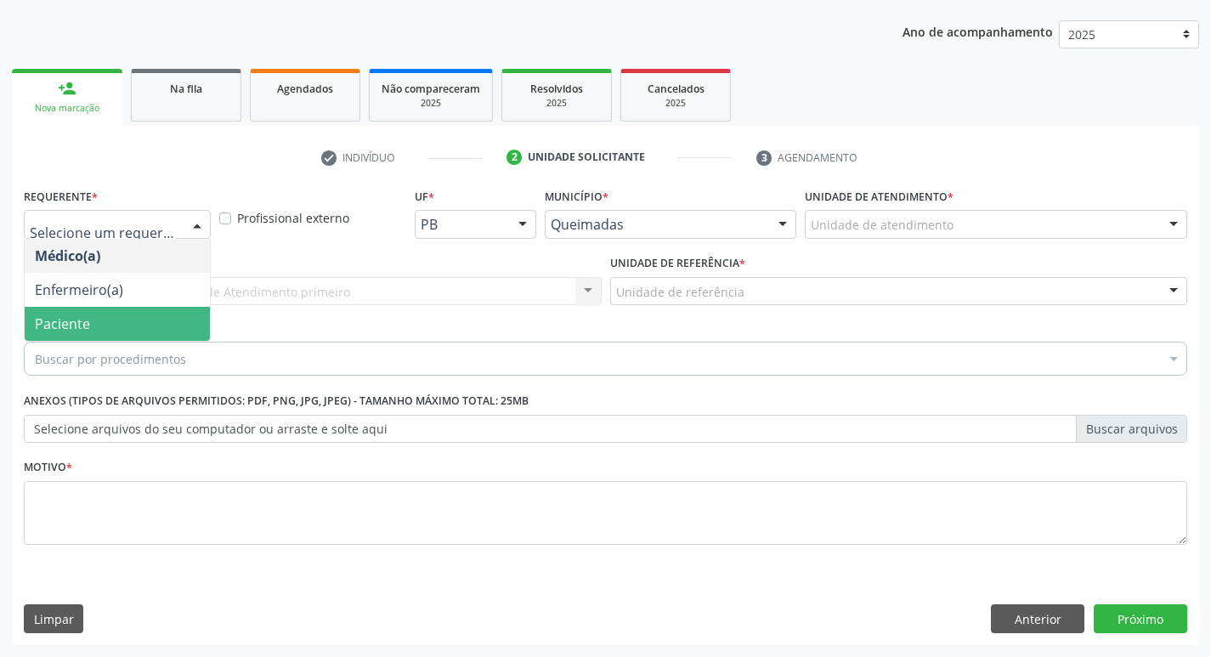
click at [141, 323] on span "Paciente" at bounding box center [117, 324] width 185 height 34
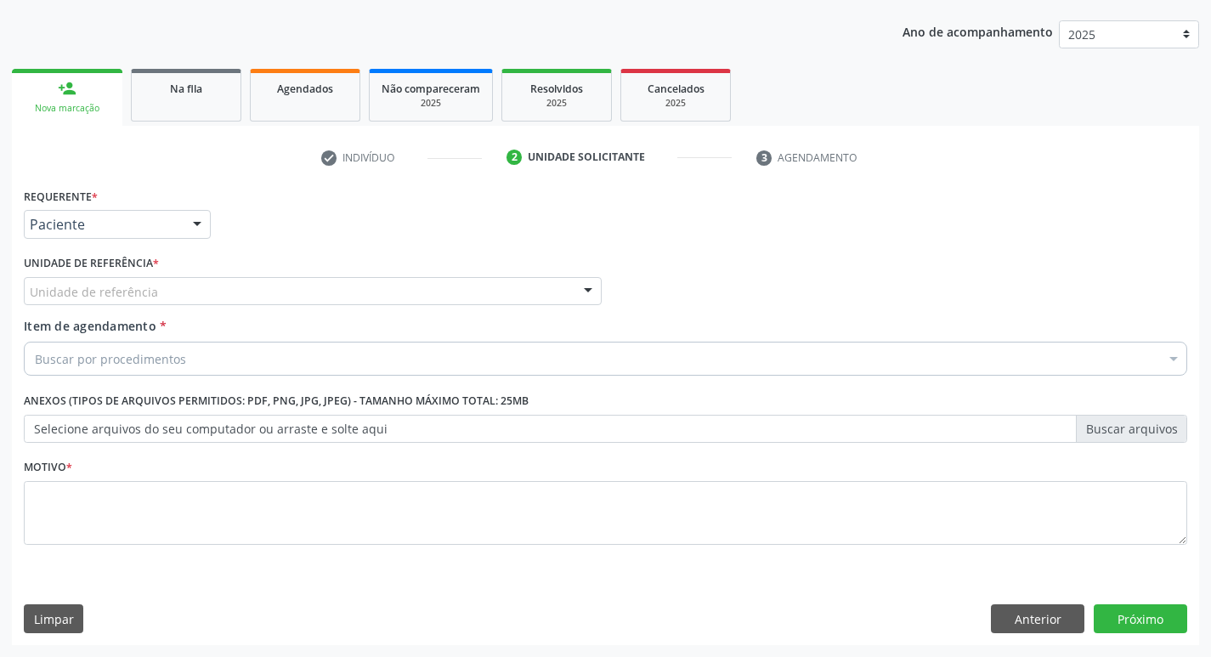
click at [161, 292] on div "Unidade de referência" at bounding box center [313, 291] width 578 height 29
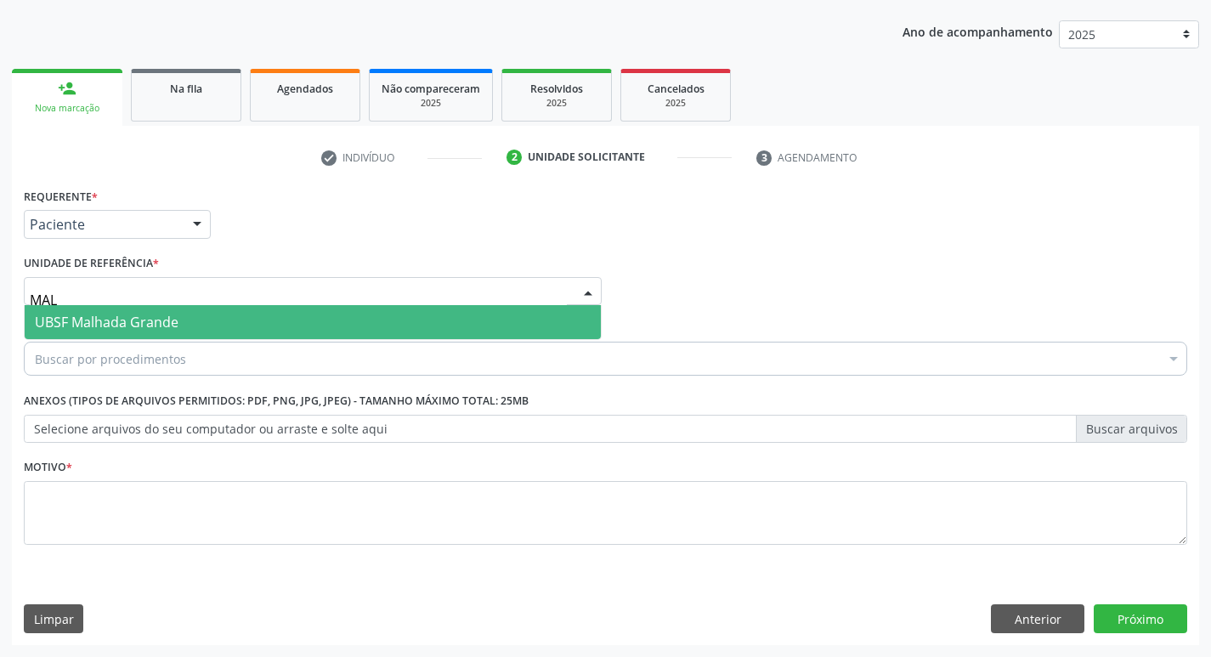
type input "MALH"
click at [158, 309] on span "UBSF Malhada Grande" at bounding box center [313, 322] width 576 height 34
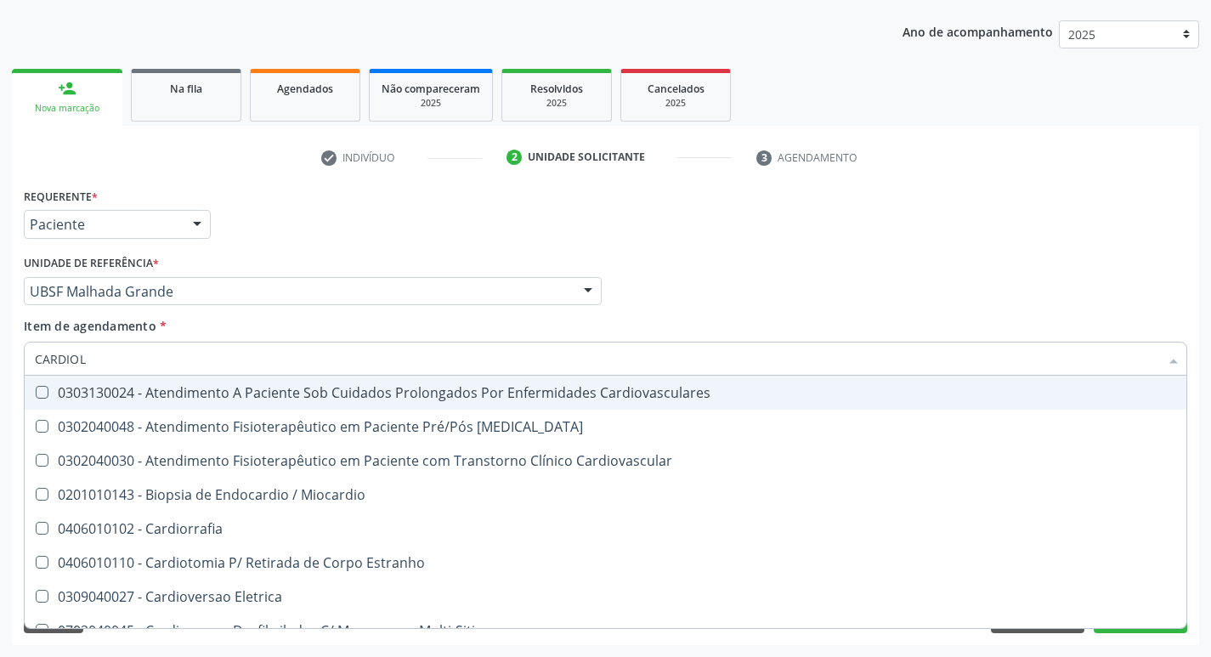
type input "CARDIOLO"
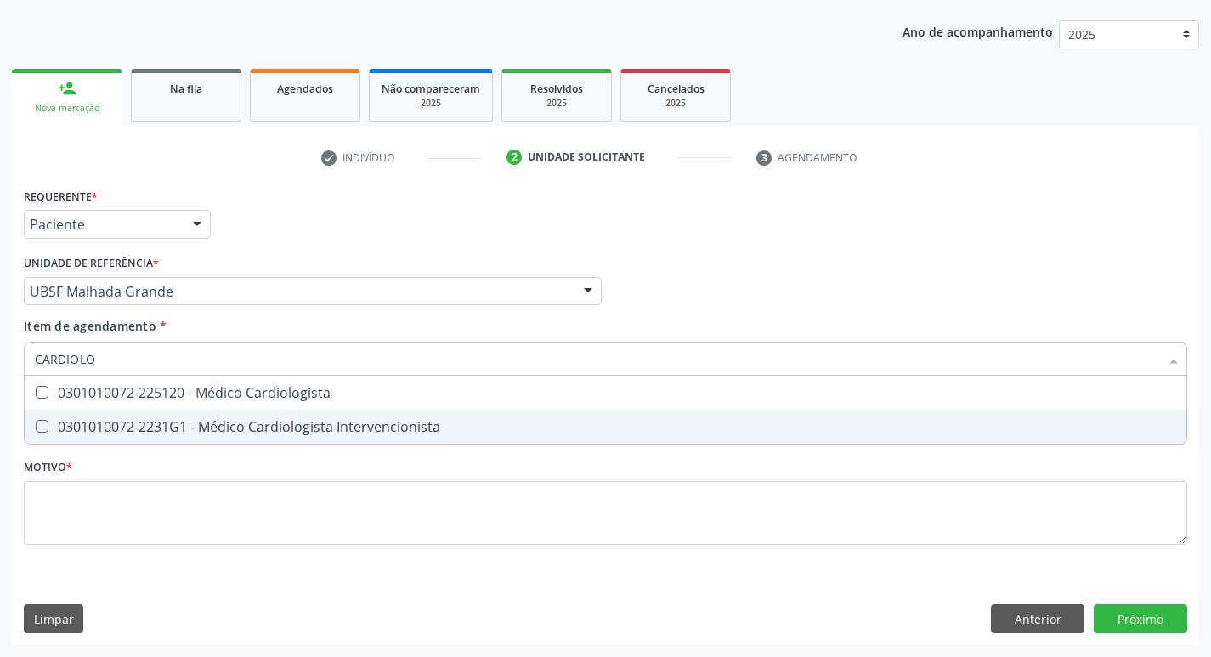
click at [301, 422] on div "0301010072-2231G1 - Médico Cardiologista Intervencionista" at bounding box center [606, 427] width 1142 height 14
checkbox Intervencionista "true"
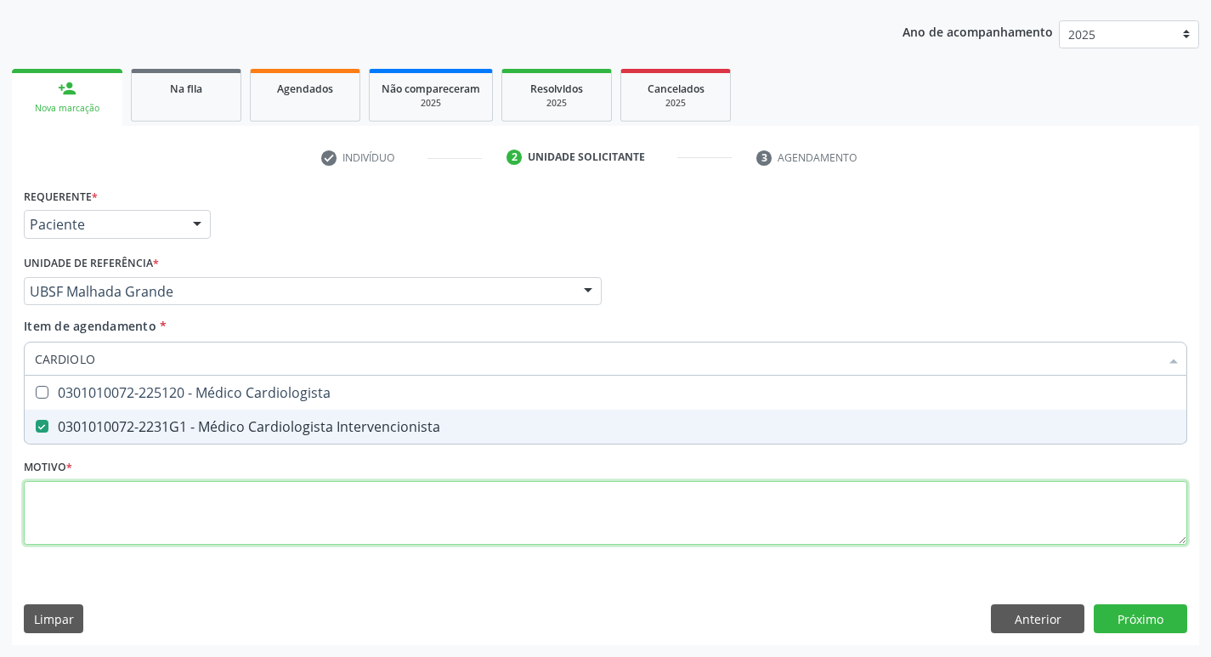
click at [156, 530] on div "Requerente * Paciente Médico(a) Enfermeiro(a) Paciente Nenhum resultado encontr…" at bounding box center [606, 376] width 1164 height 385
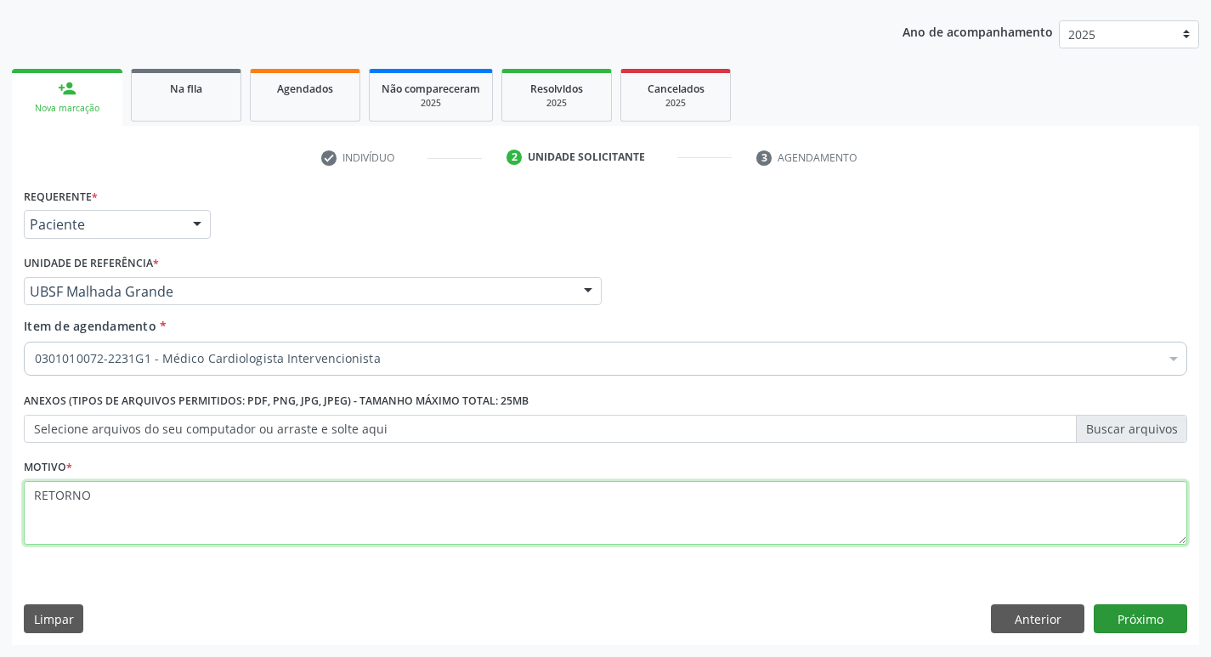
type textarea "RETORNO"
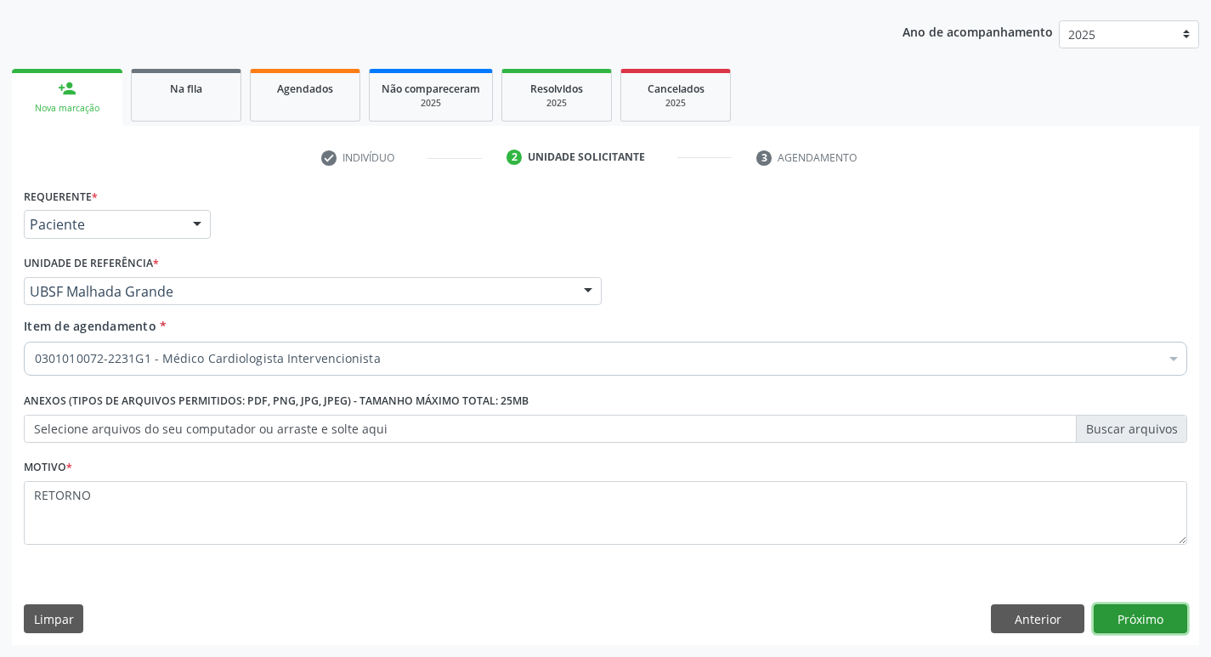
click at [1154, 612] on button "Próximo" at bounding box center [1141, 618] width 94 height 29
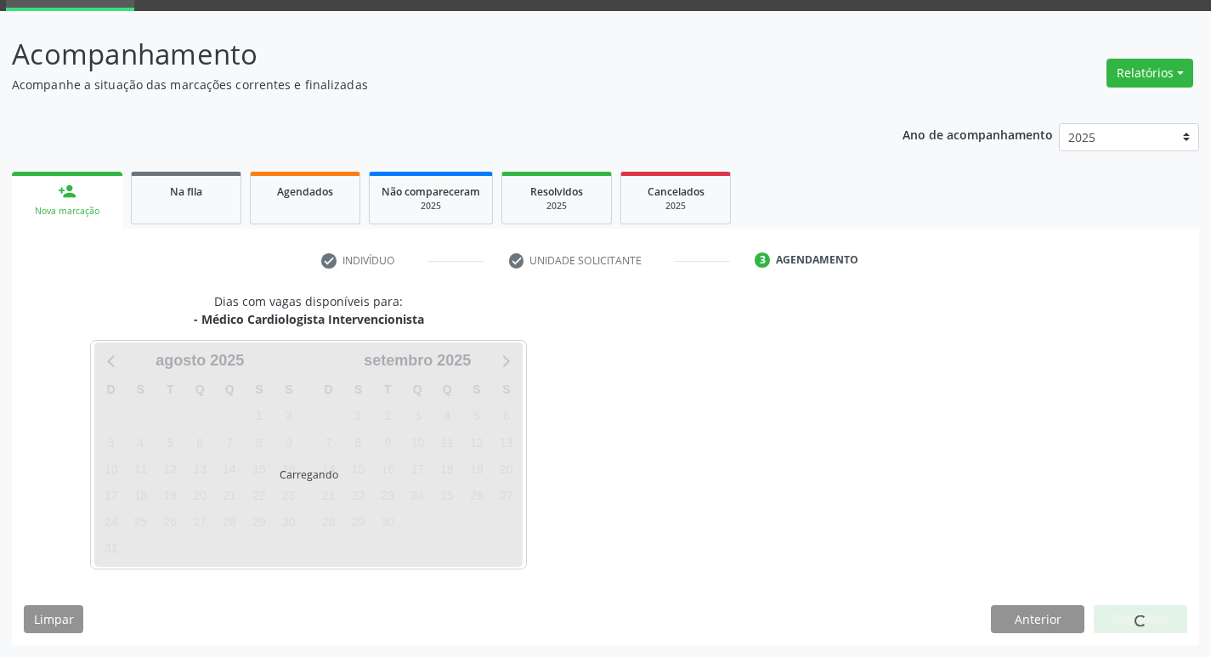
scroll to position [82, 0]
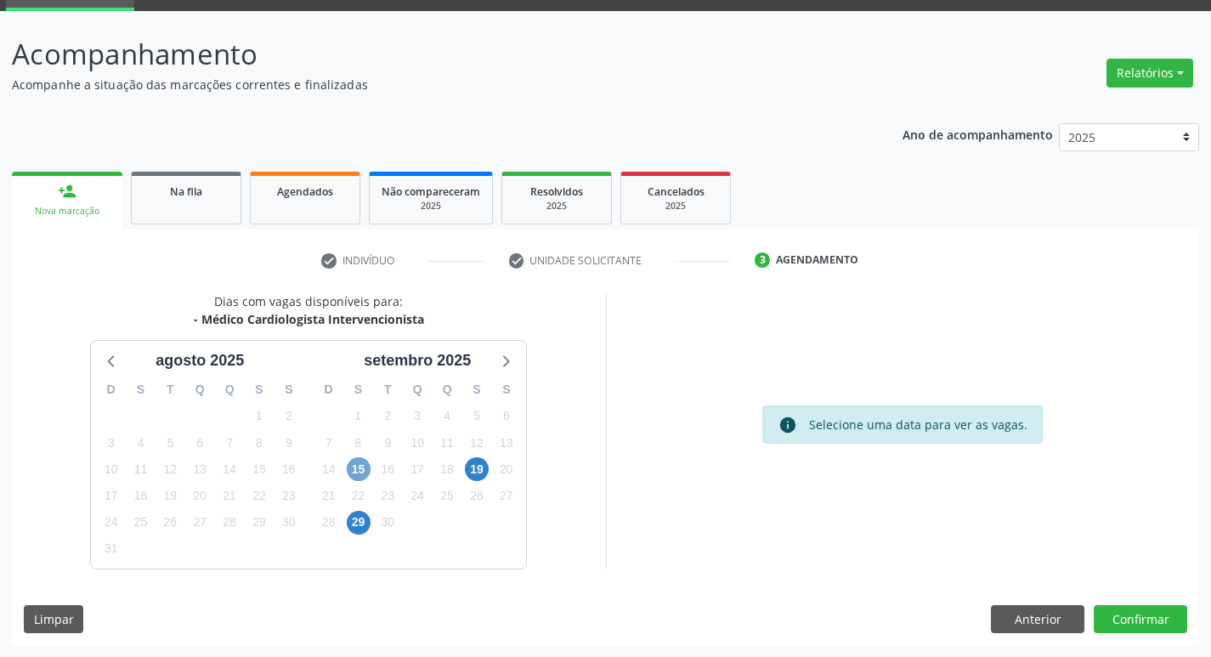
click at [366, 466] on span "15" at bounding box center [359, 469] width 24 height 24
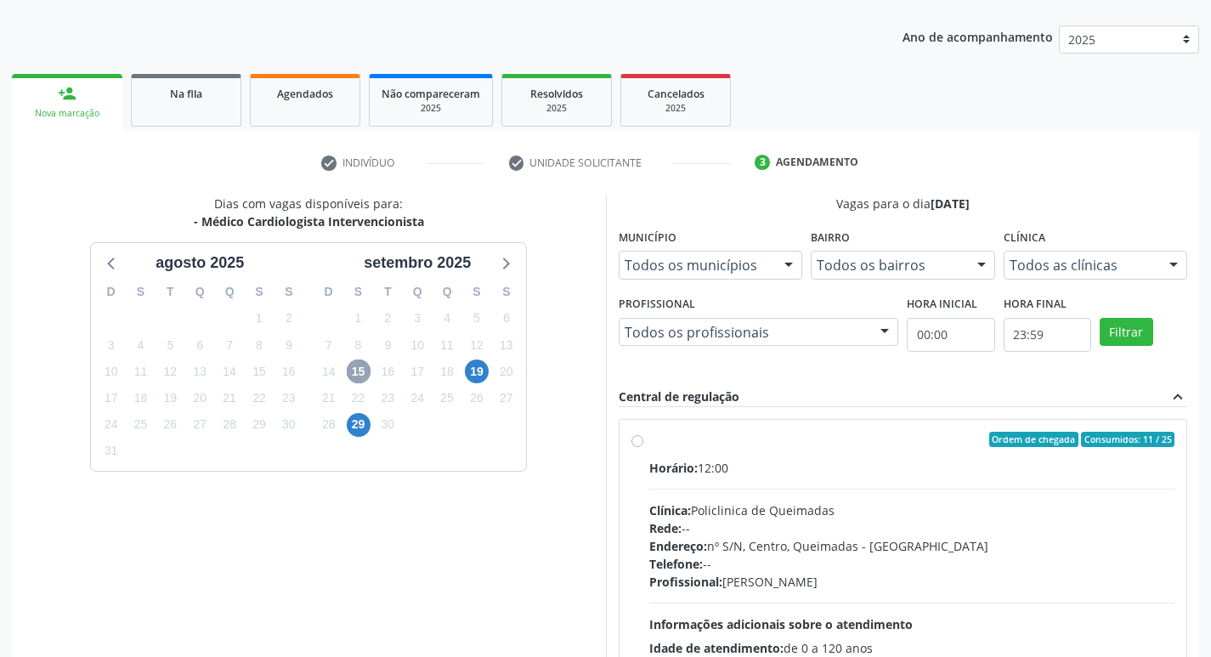
scroll to position [328, 0]
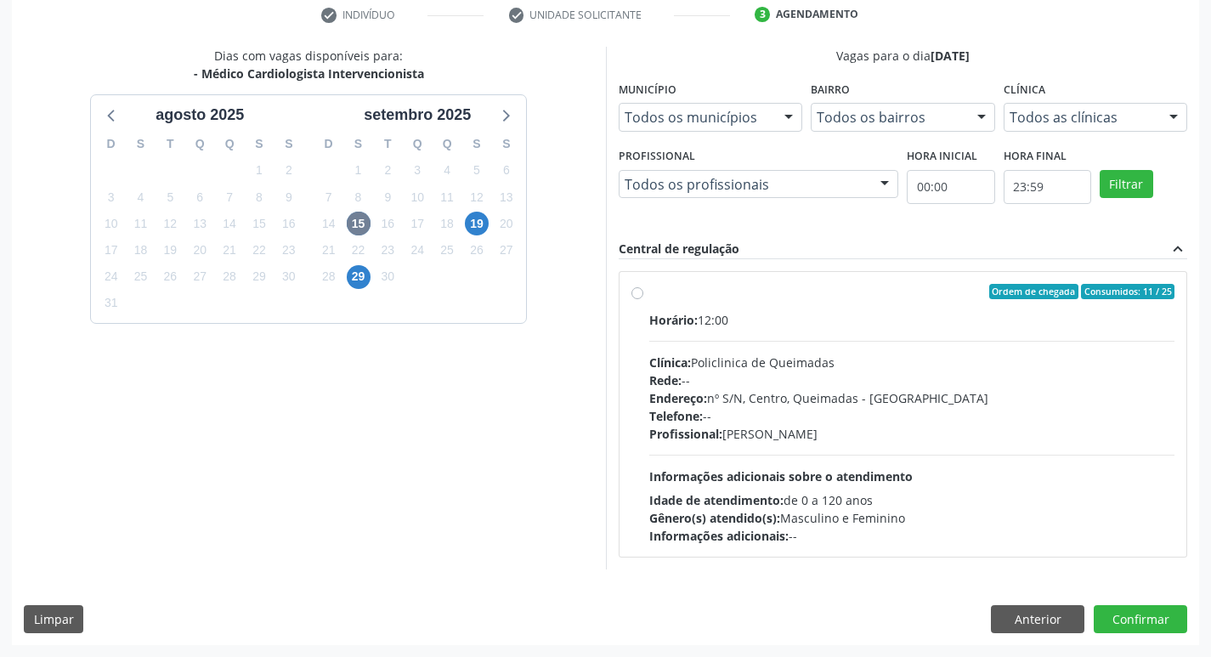
click at [773, 303] on label "Ordem de chegada Consumidos: 11 / 25 Horário: 12:00 Clínica: Policlinica de Que…" at bounding box center [912, 414] width 526 height 261
click at [643, 299] on input "Ordem de chegada Consumidos: 11 / 25 Horário: 12:00 Clínica: Policlinica de Que…" at bounding box center [638, 291] width 12 height 15
radio input "true"
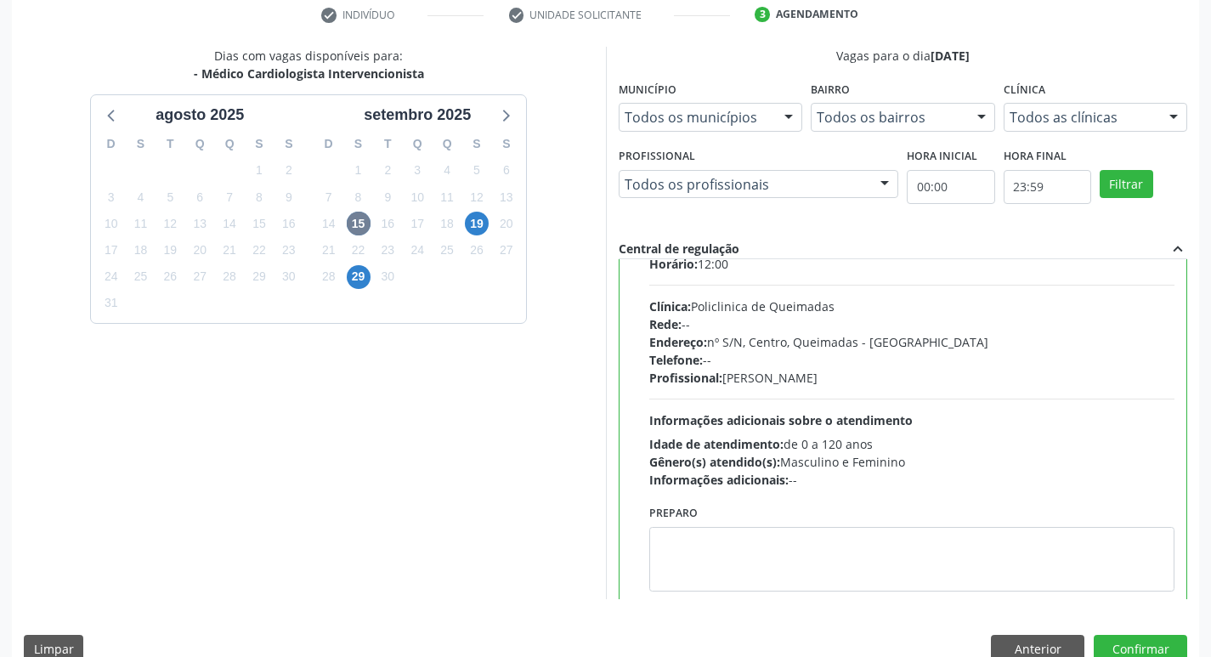
scroll to position [84, 0]
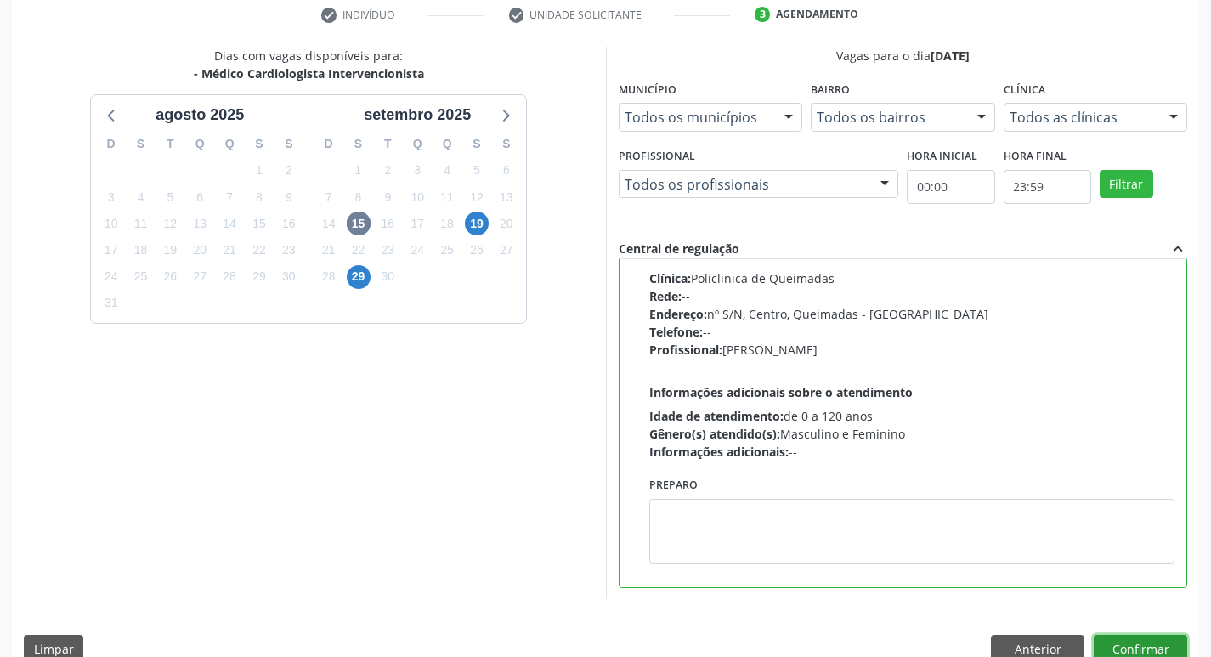
click at [1169, 641] on button "Confirmar" at bounding box center [1141, 649] width 94 height 29
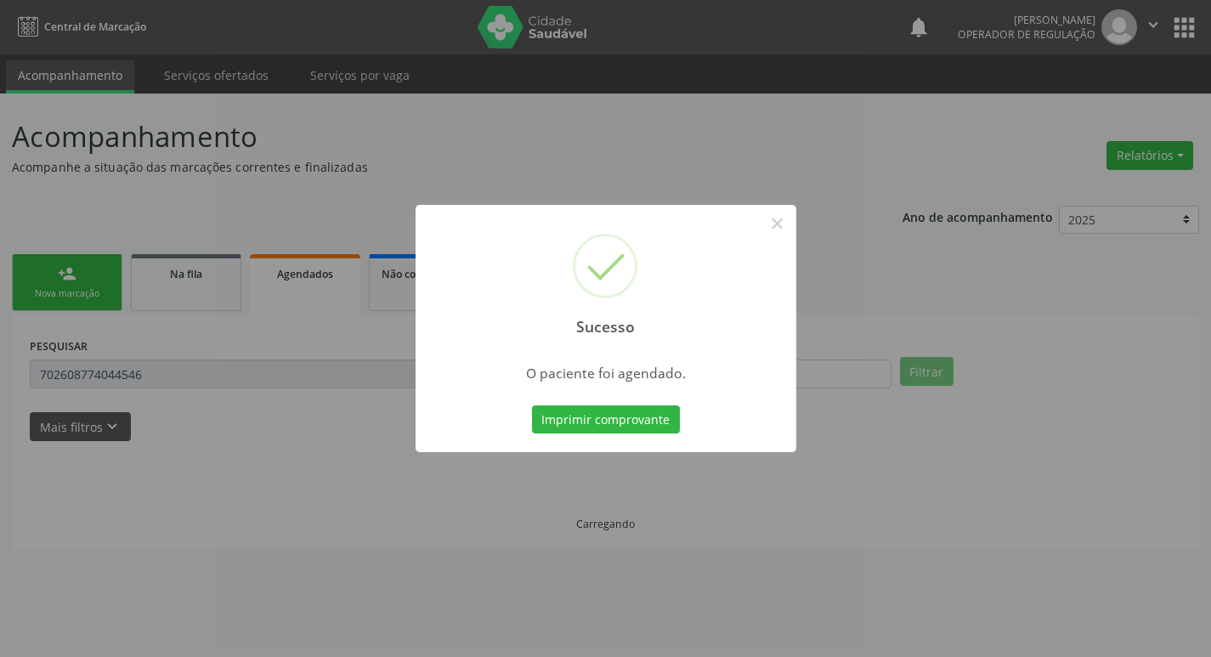
scroll to position [0, 0]
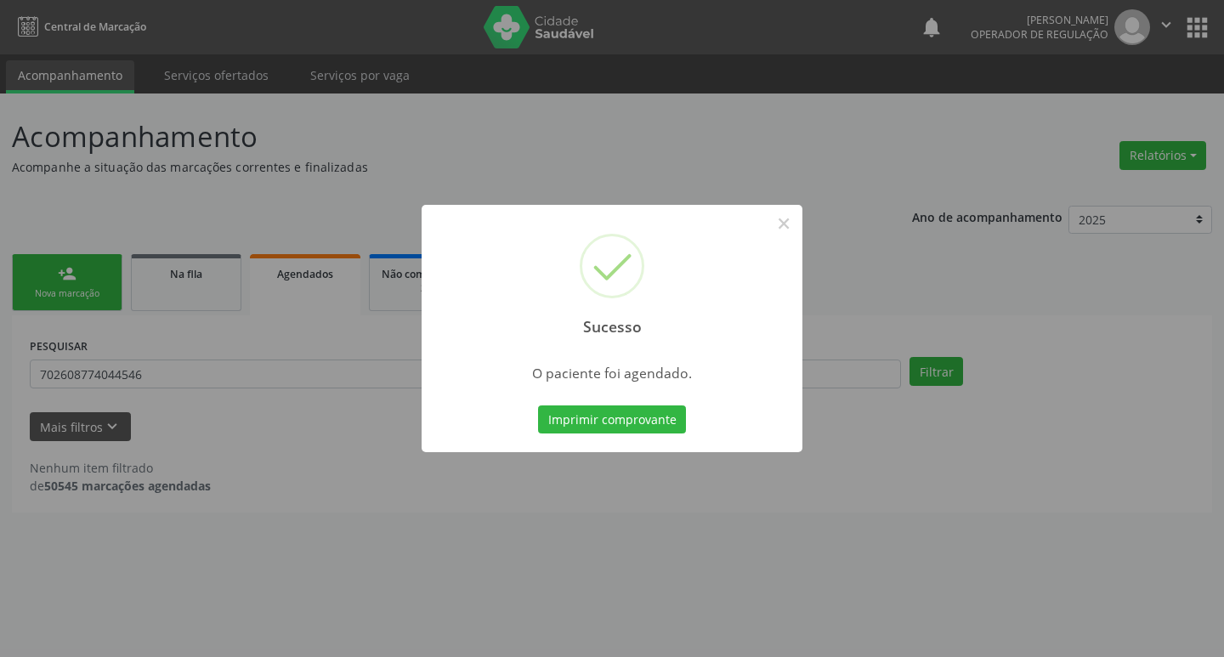
click at [16, 206] on div "Sucesso × O paciente foi agendado. Imprimir comprovante Cancel" at bounding box center [612, 328] width 1224 height 657
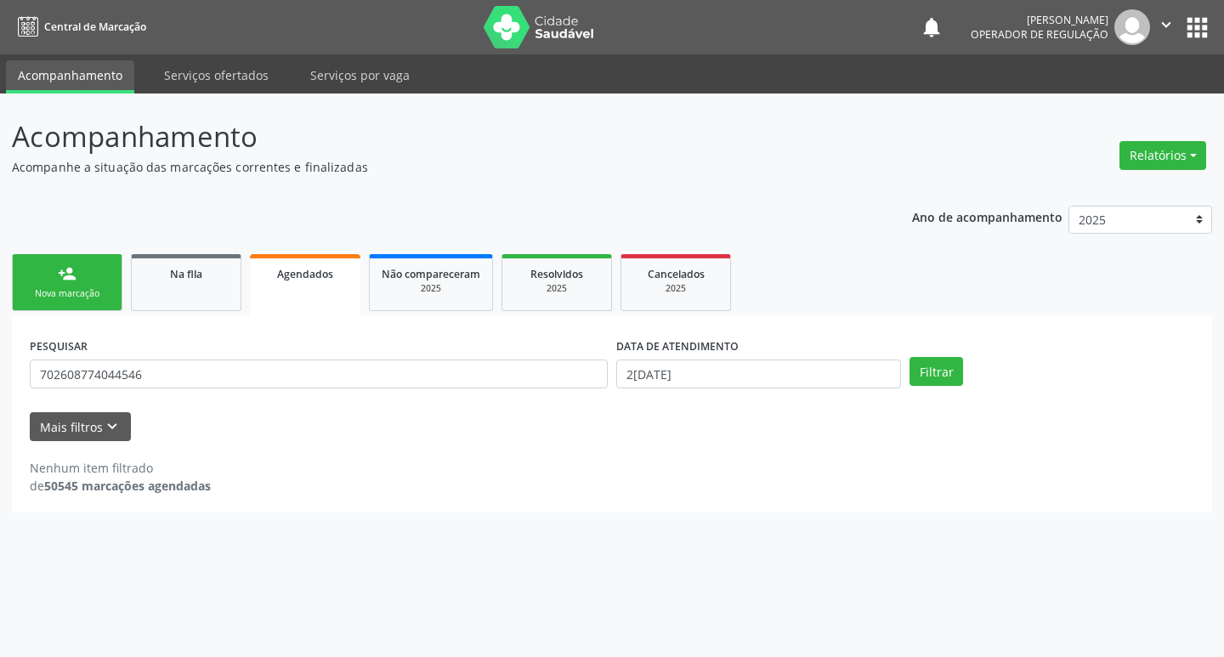
click at [40, 260] on link "person_add Nova marcação" at bounding box center [67, 282] width 111 height 57
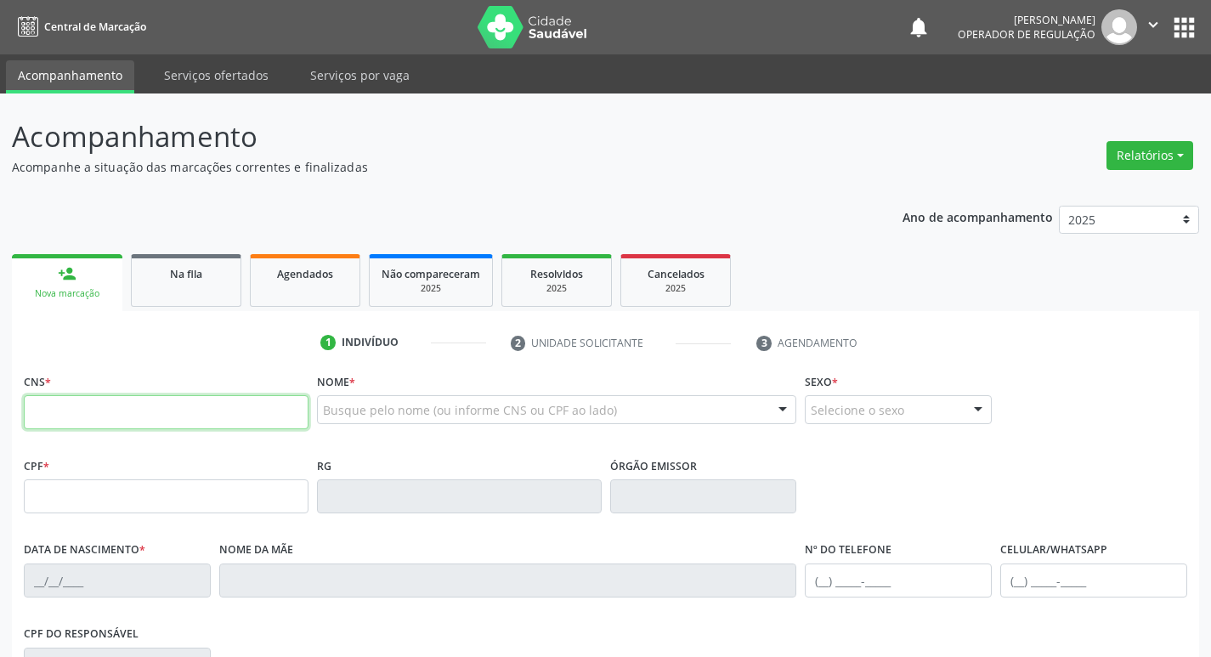
click at [130, 416] on input "text" at bounding box center [166, 412] width 285 height 34
type input "706 3017"
type input "706 3017 4207 9378"
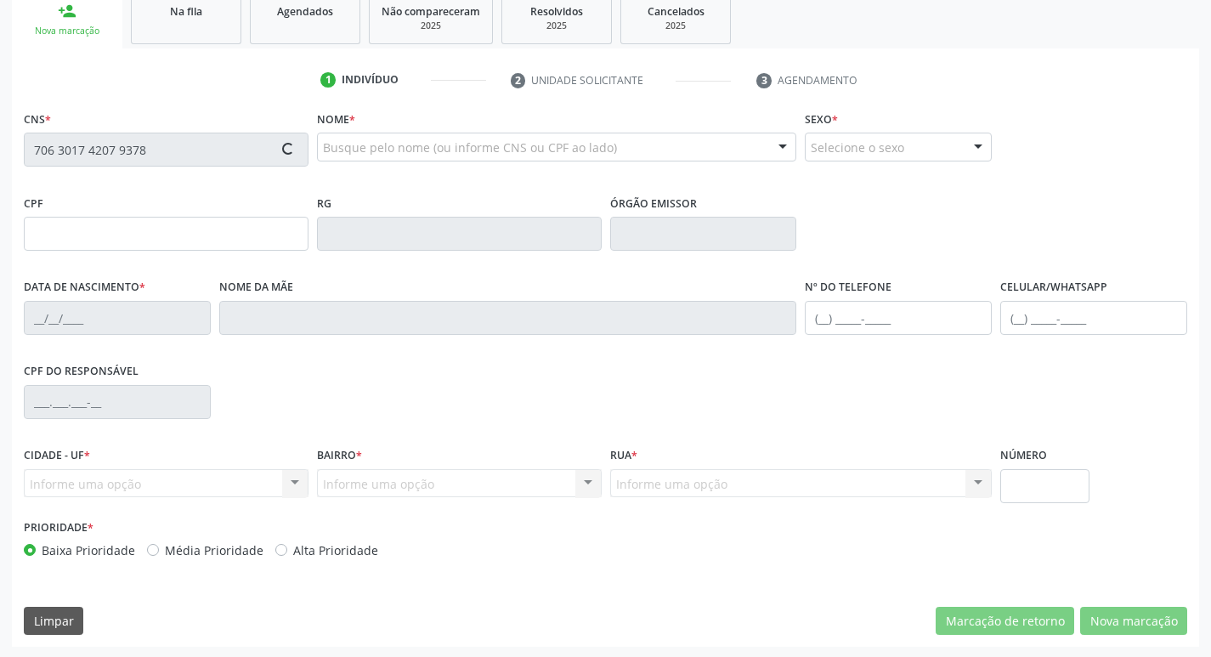
scroll to position [264, 0]
click at [2, 145] on div "Acompanhamento Acompanhe a situação das marcações correntes e finalizadas Relat…" at bounding box center [605, 243] width 1211 height 828
click at [1044, 207] on div "CPF RG Órgão emissor" at bounding box center [606, 231] width 1172 height 84
